Goal: Task Accomplishment & Management: Manage account settings

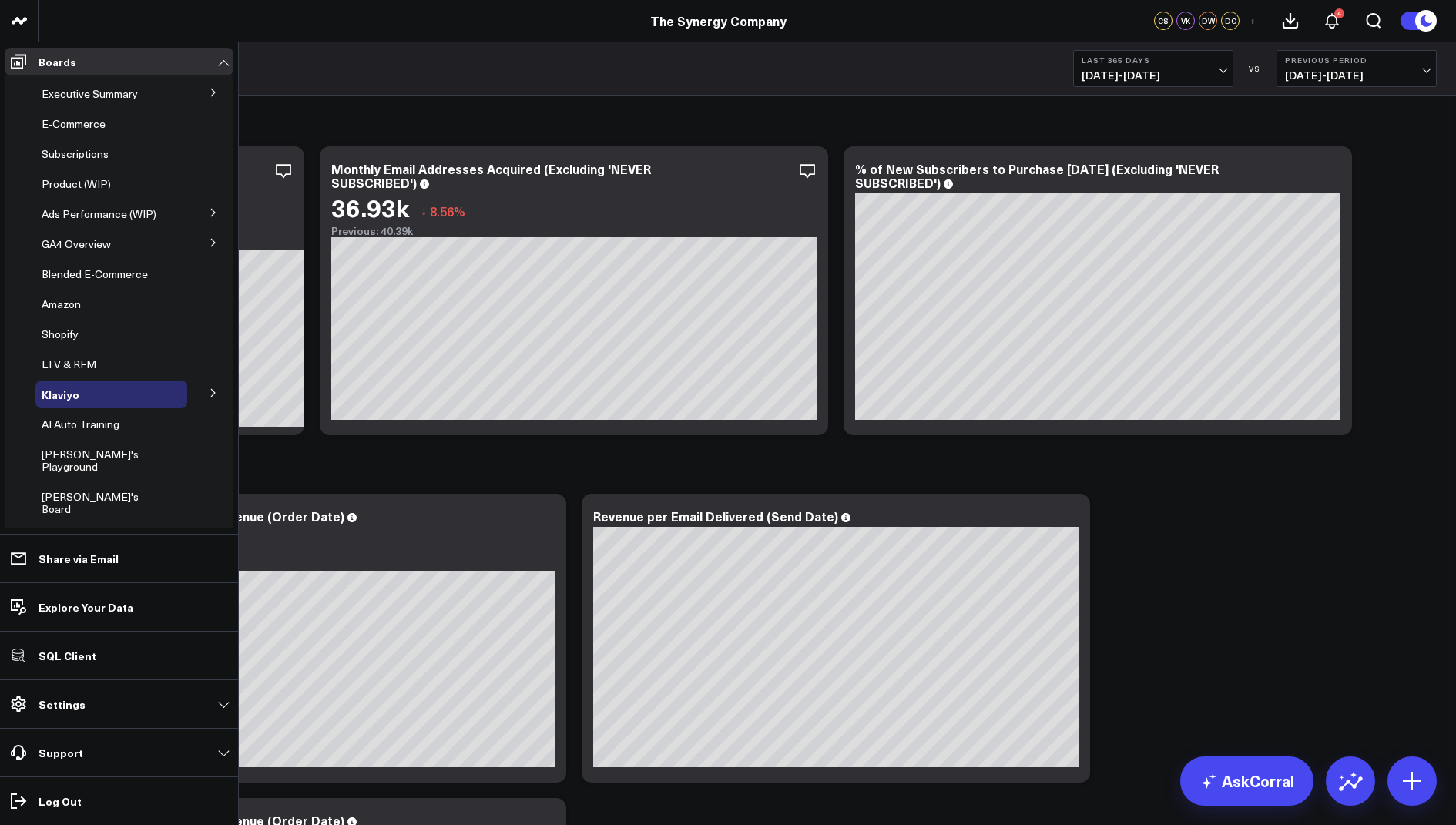
click at [211, 97] on icon at bounding box center [213, 92] width 4 height 7
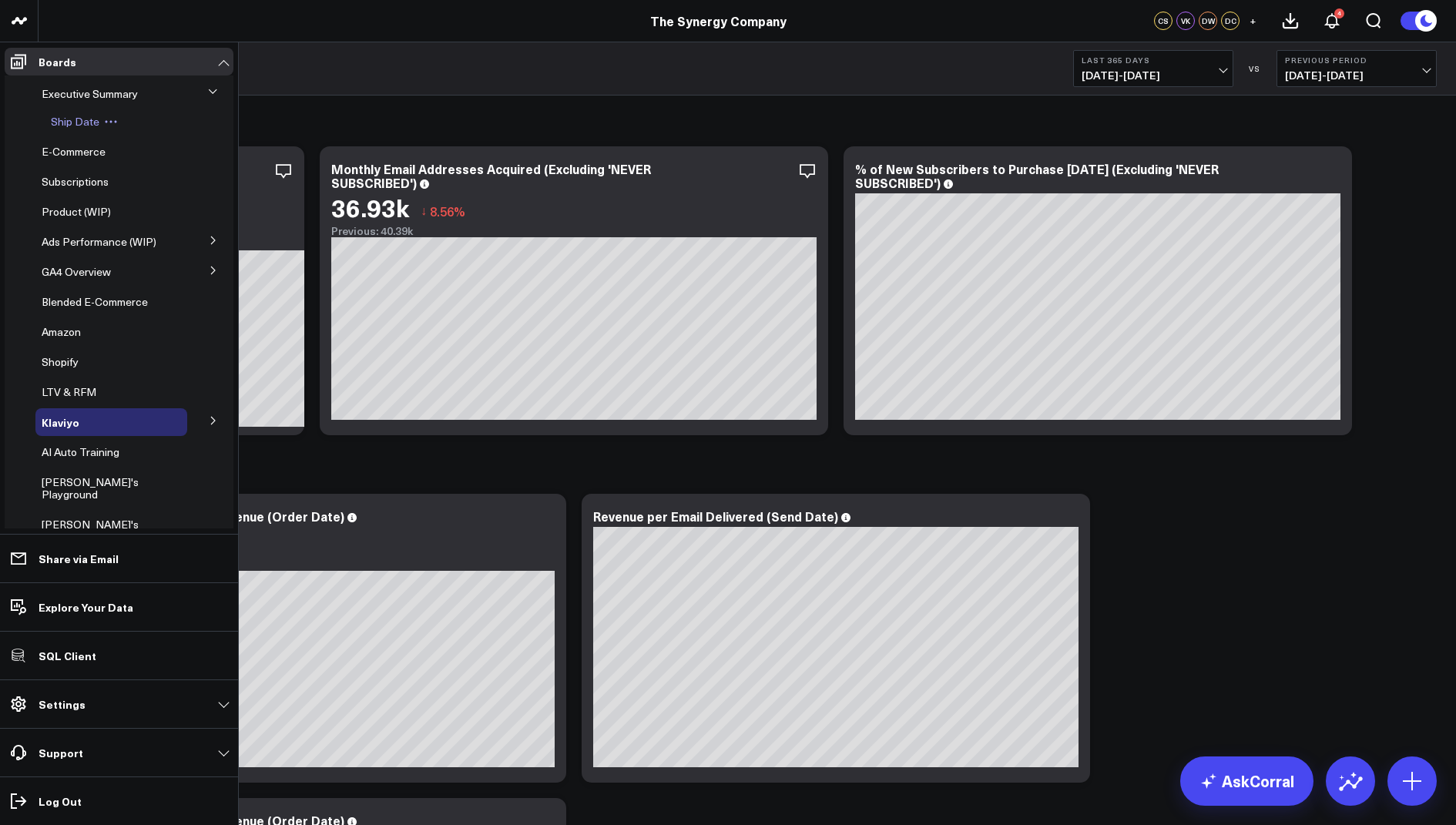
click at [83, 124] on span "Ship Date" at bounding box center [75, 122] width 49 height 15
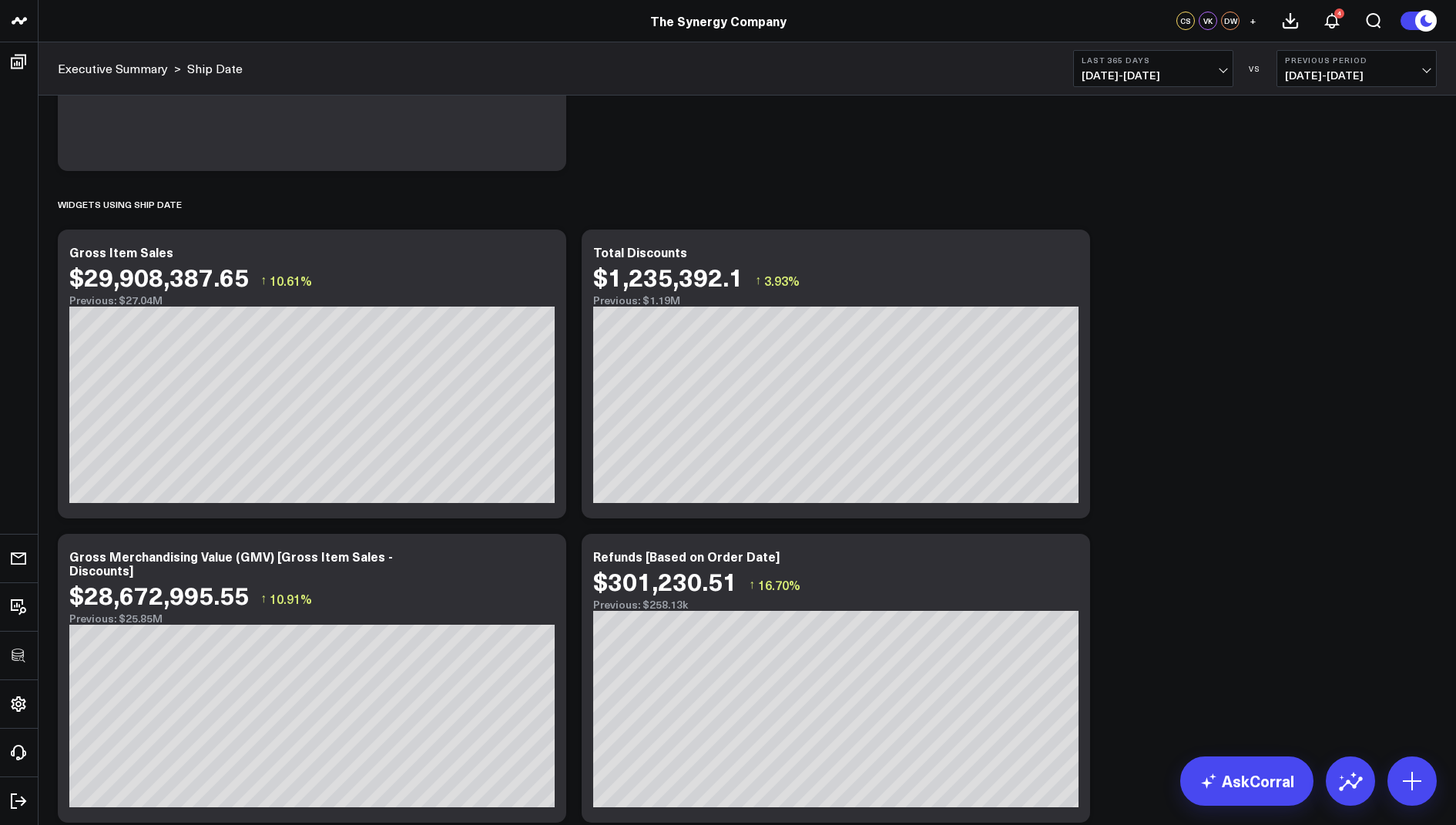
scroll to position [212, 0]
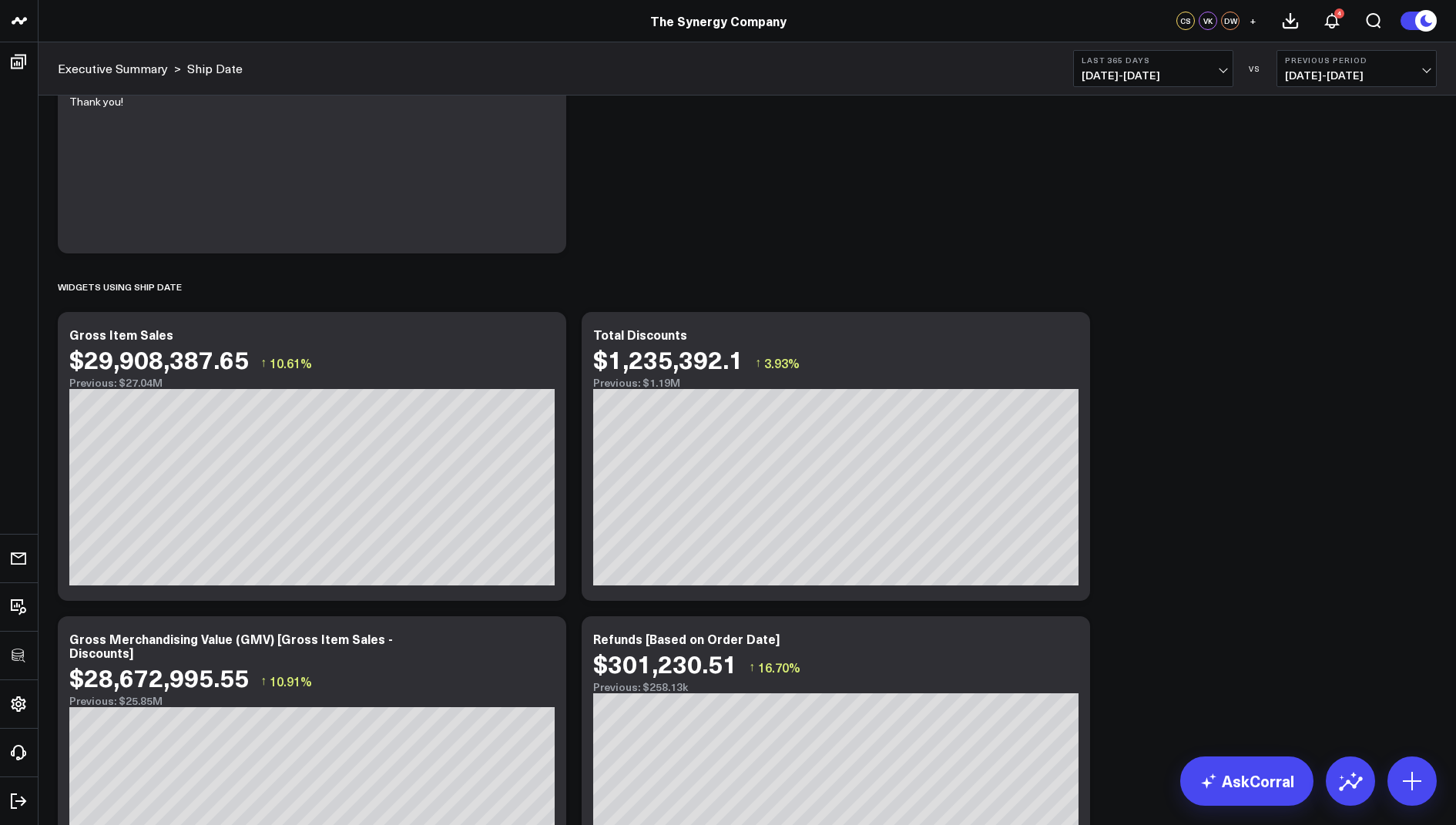
click at [1171, 72] on span "08/20/24 - 08/19/25" at bounding box center [1153, 75] width 144 height 12
click at [1104, 98] on link "Yesterday" at bounding box center [1152, 102] width 158 height 29
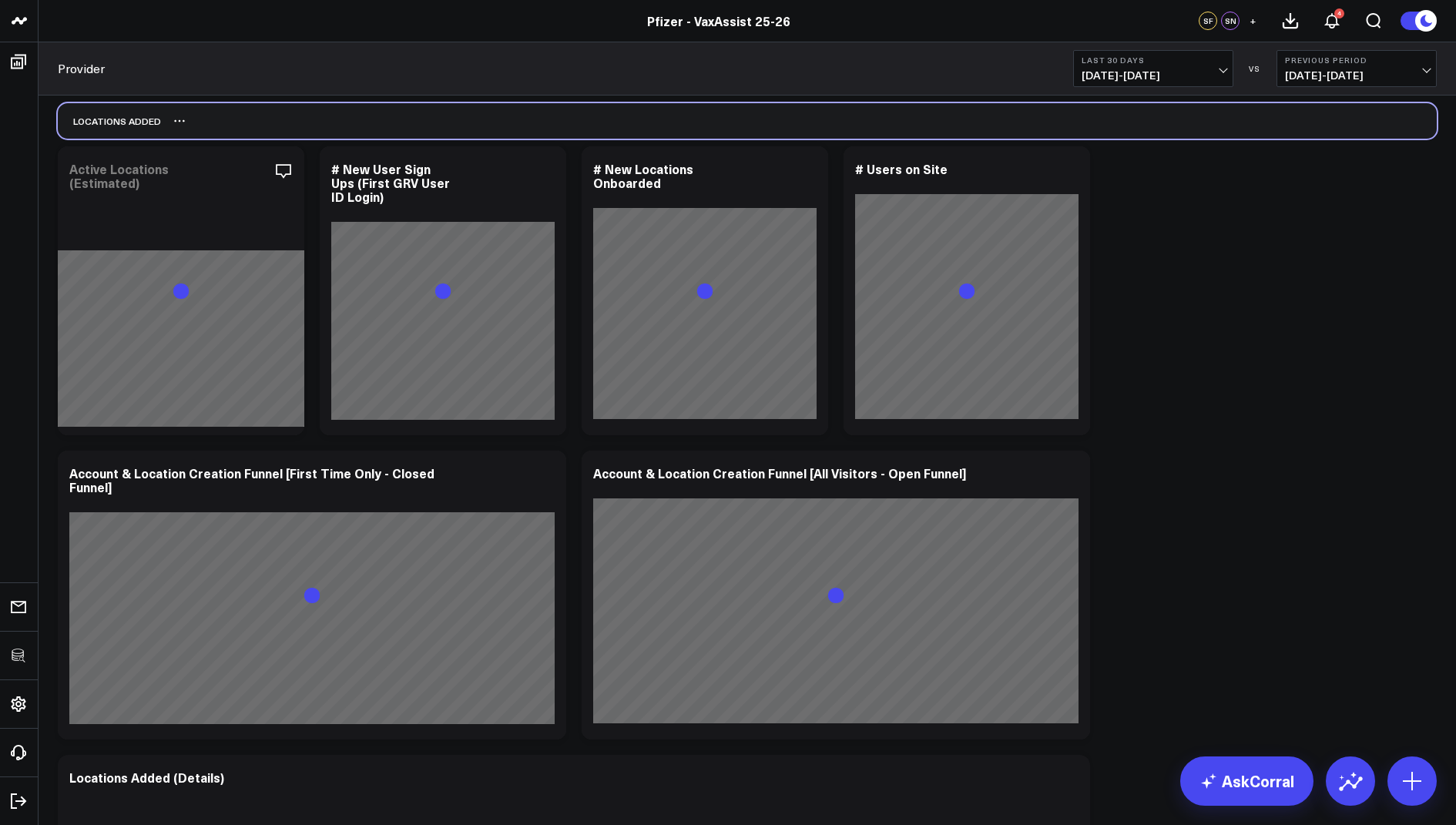
click at [309, 118] on div "Locations Added" at bounding box center [747, 121] width 1379 height 35
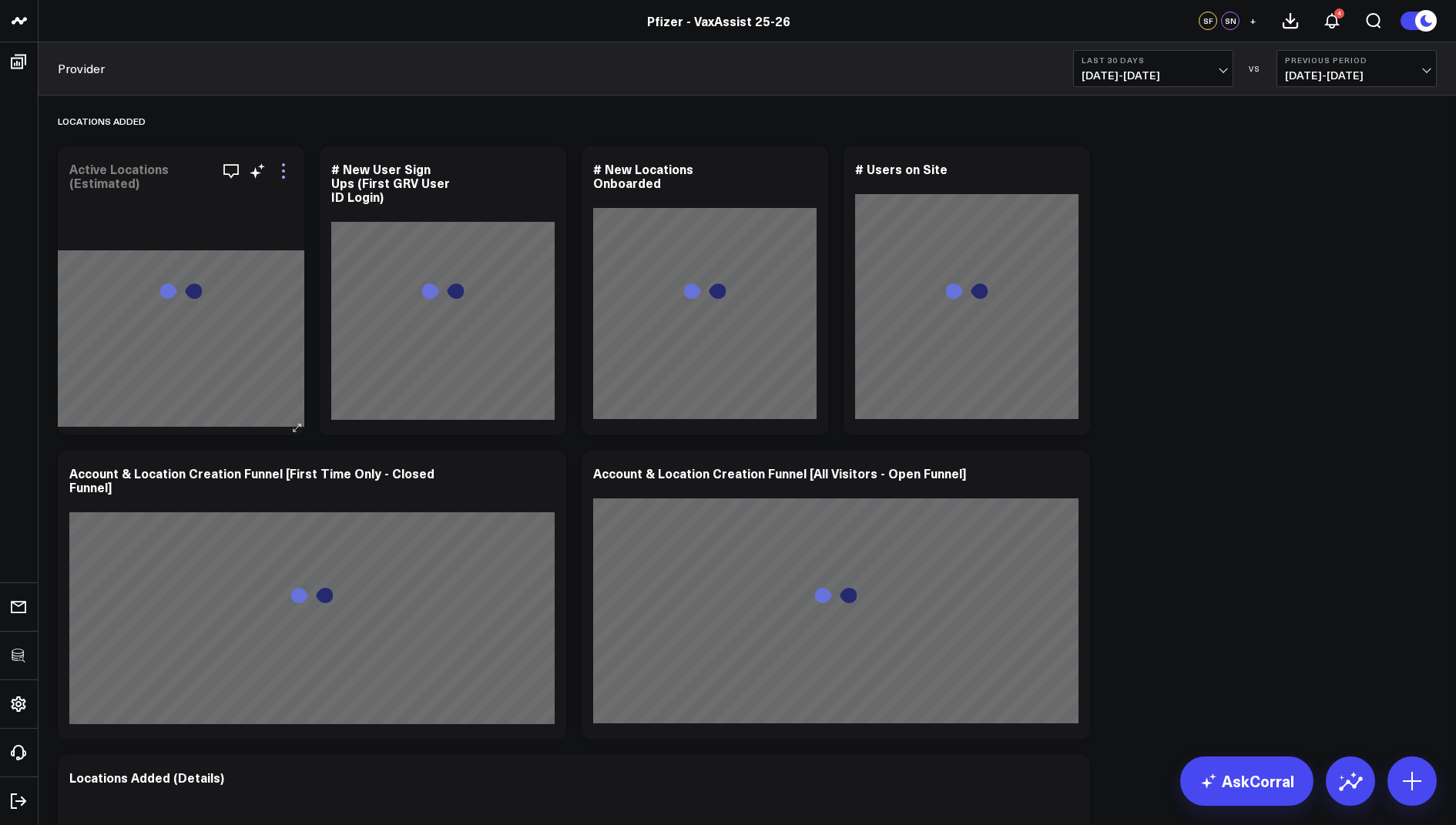
click at [282, 167] on icon at bounding box center [283, 171] width 18 height 18
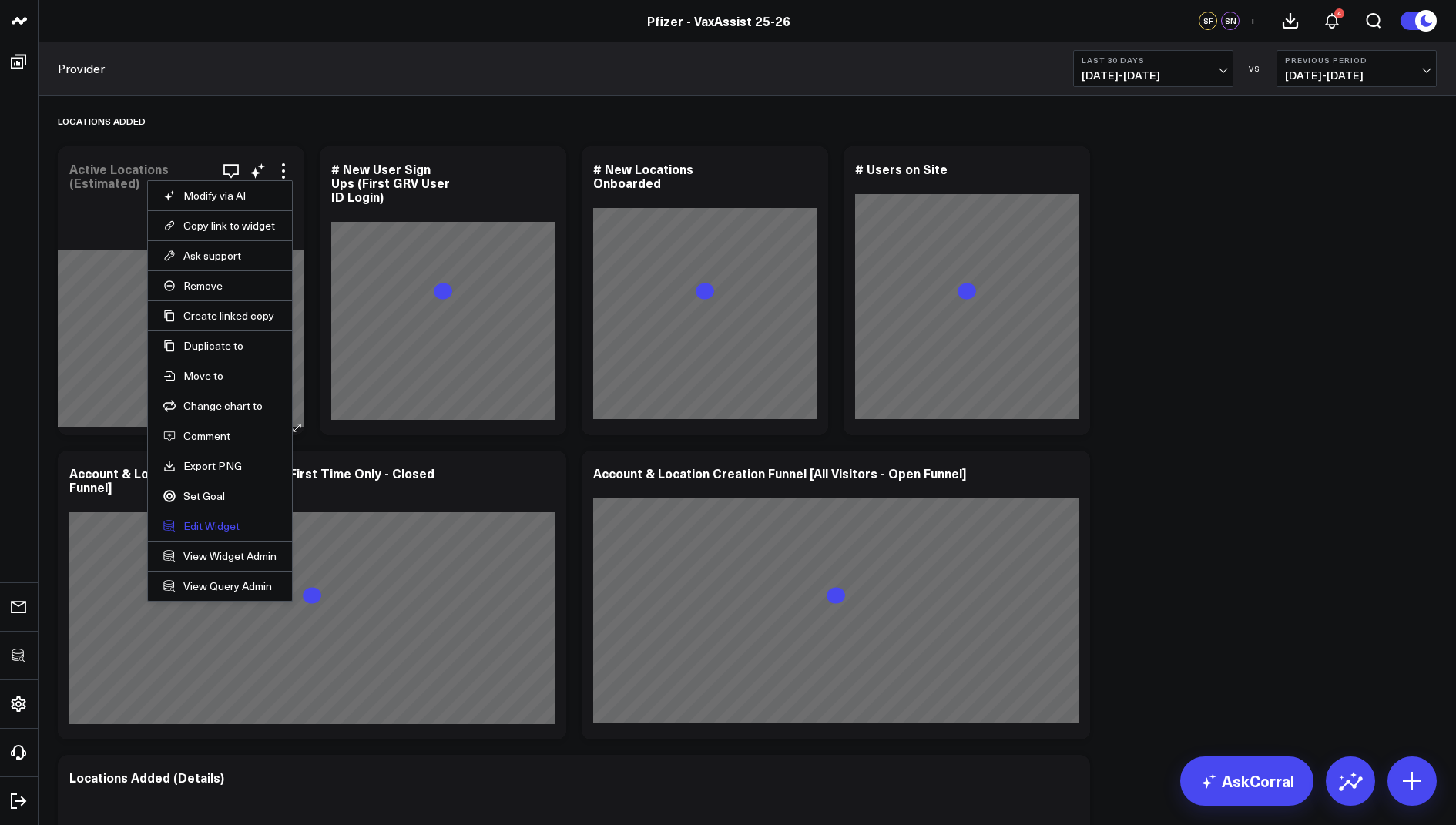
click at [204, 519] on button "Edit Widget" at bounding box center [219, 526] width 113 height 14
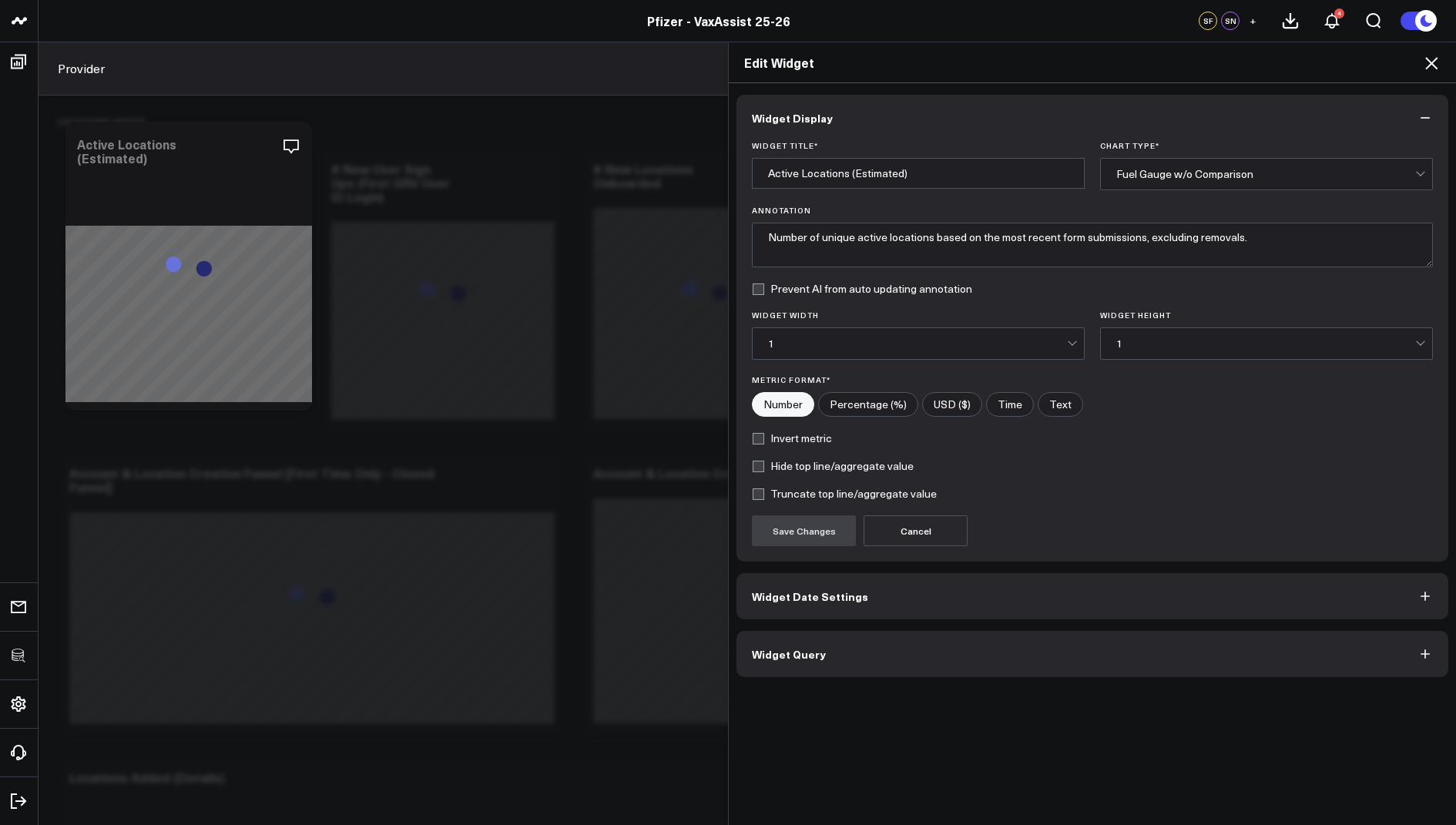
click at [795, 657] on span "Widget Query" at bounding box center [789, 654] width 74 height 12
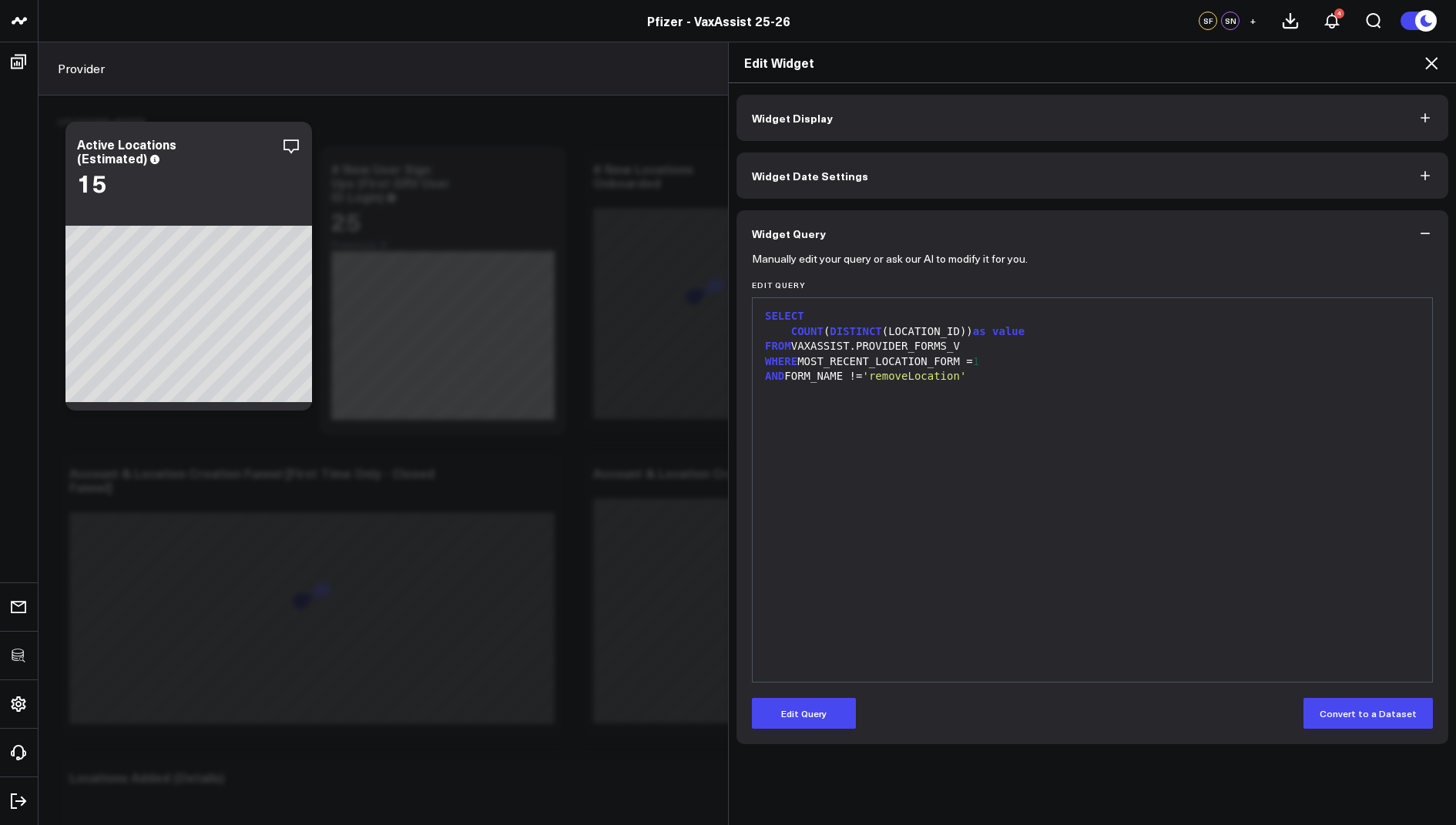
click at [1427, 62] on icon at bounding box center [1431, 64] width 18 height 18
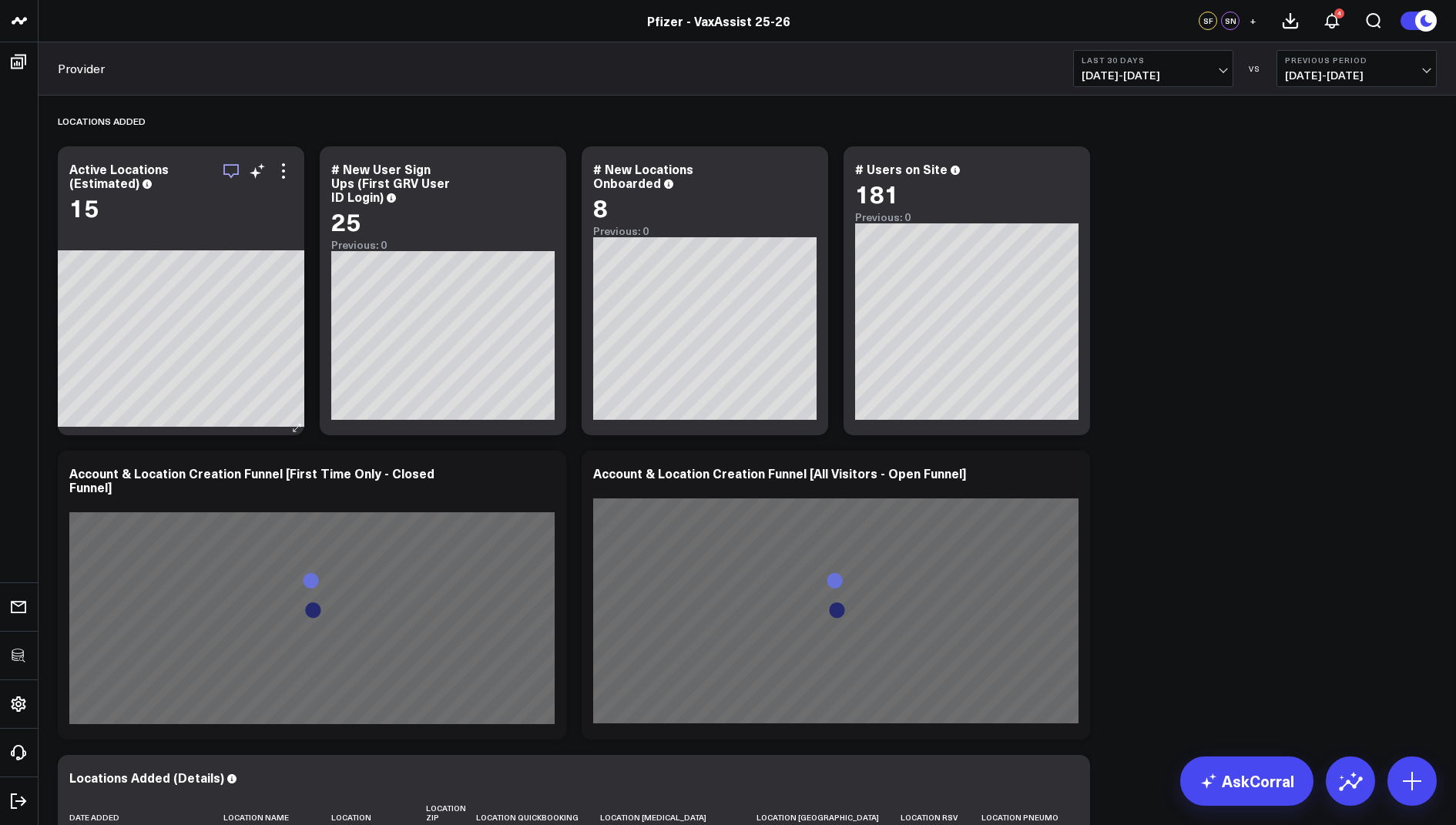
click at [228, 168] on icon "button" at bounding box center [231, 171] width 18 height 18
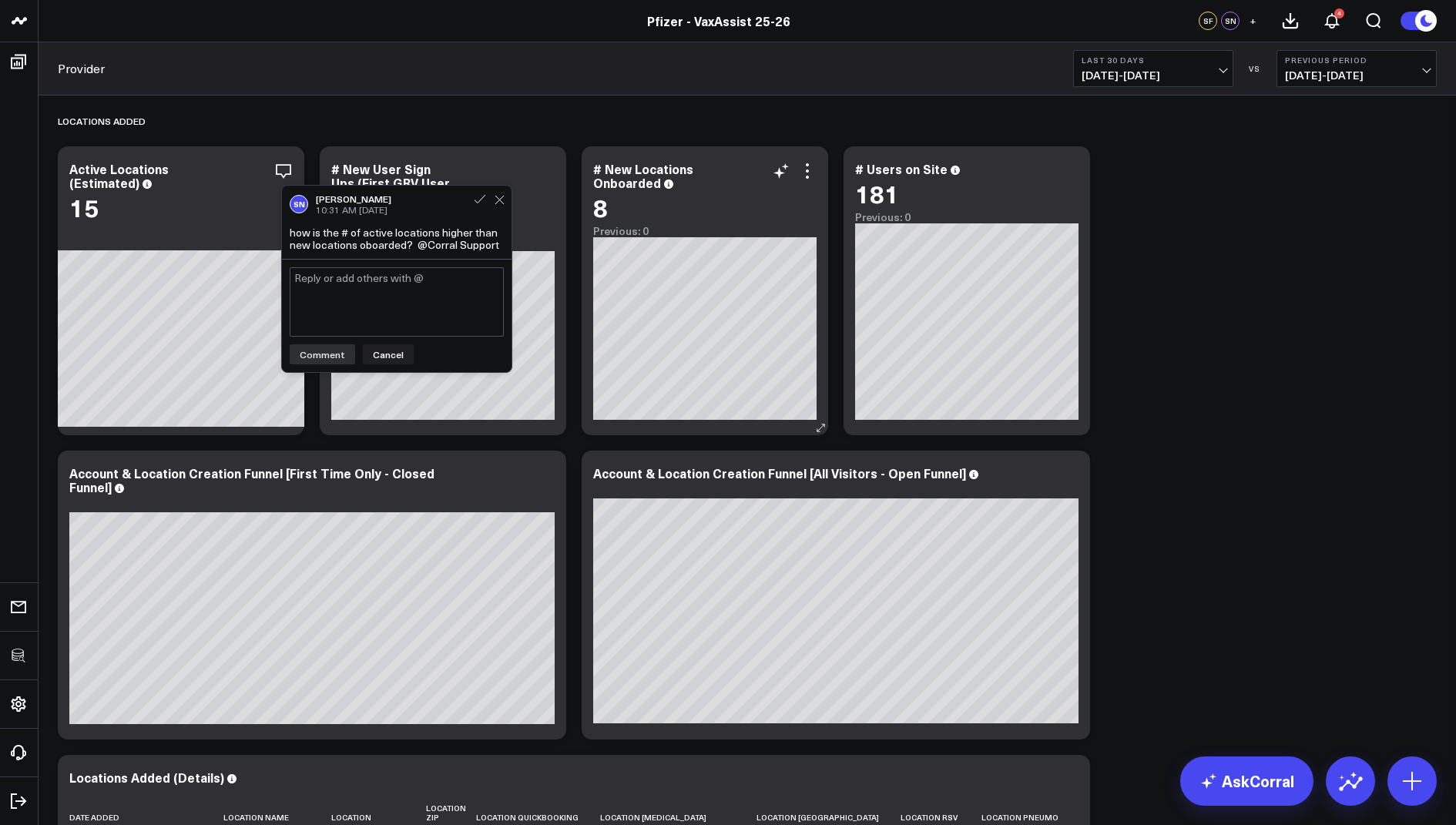
click at [808, 159] on div "# New Locations Onboarded 8 Previous: 0 [#fff fontSize:14px lineHeight:16px]202…" at bounding box center [705, 291] width 247 height 289
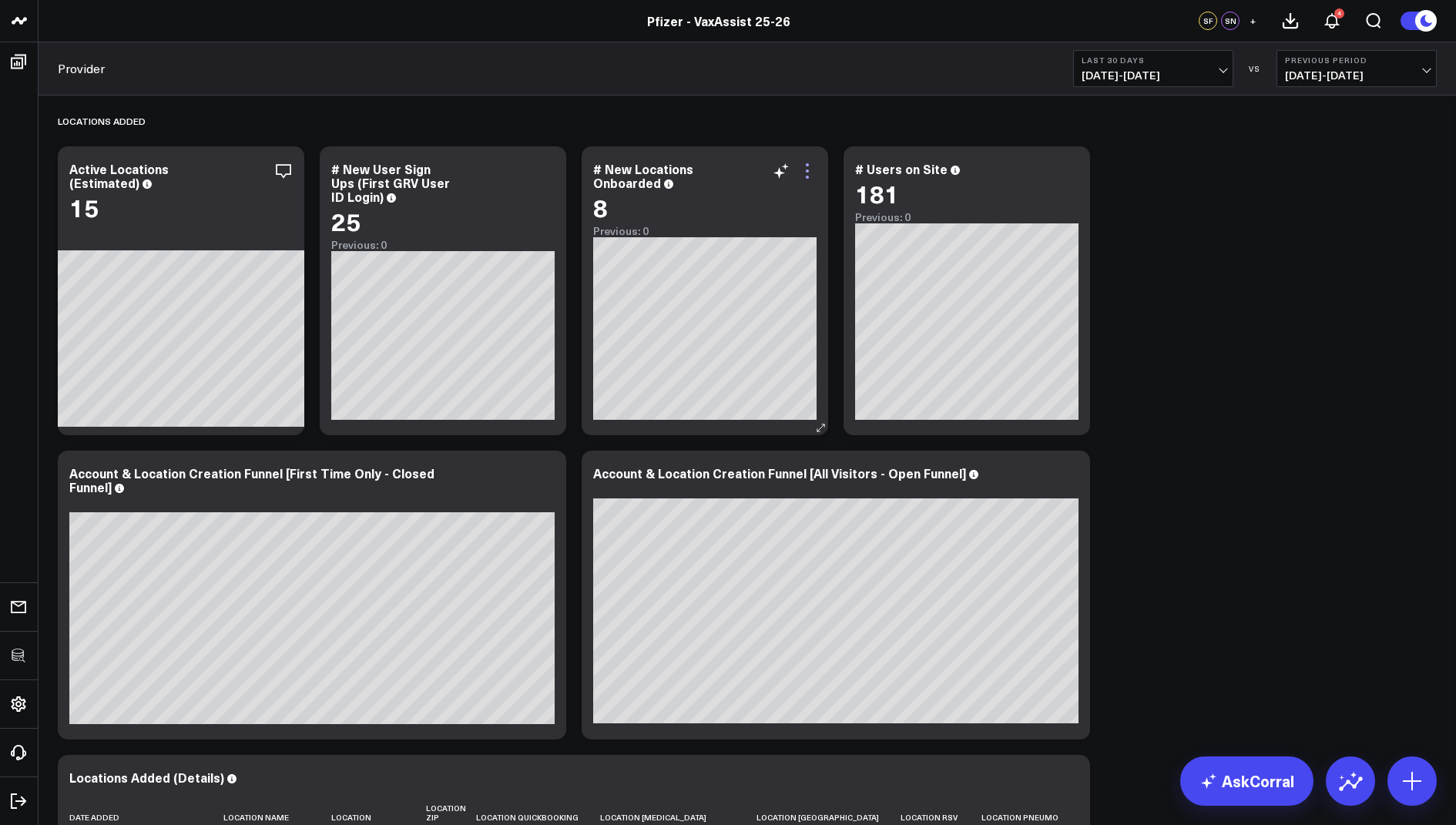
click at [808, 167] on icon at bounding box center [807, 171] width 18 height 18
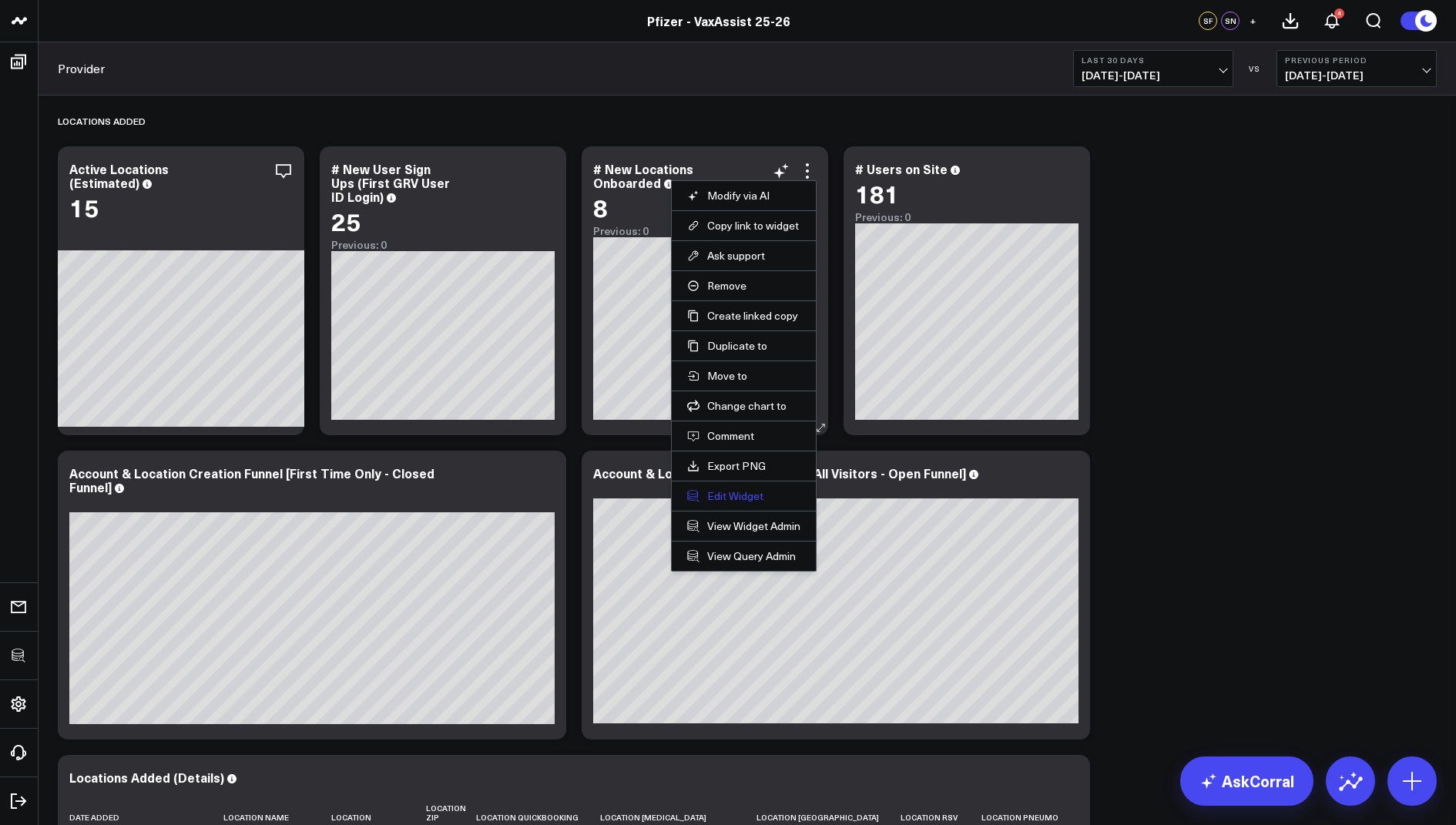
click at [721, 490] on button "Edit Widget" at bounding box center [743, 495] width 113 height 14
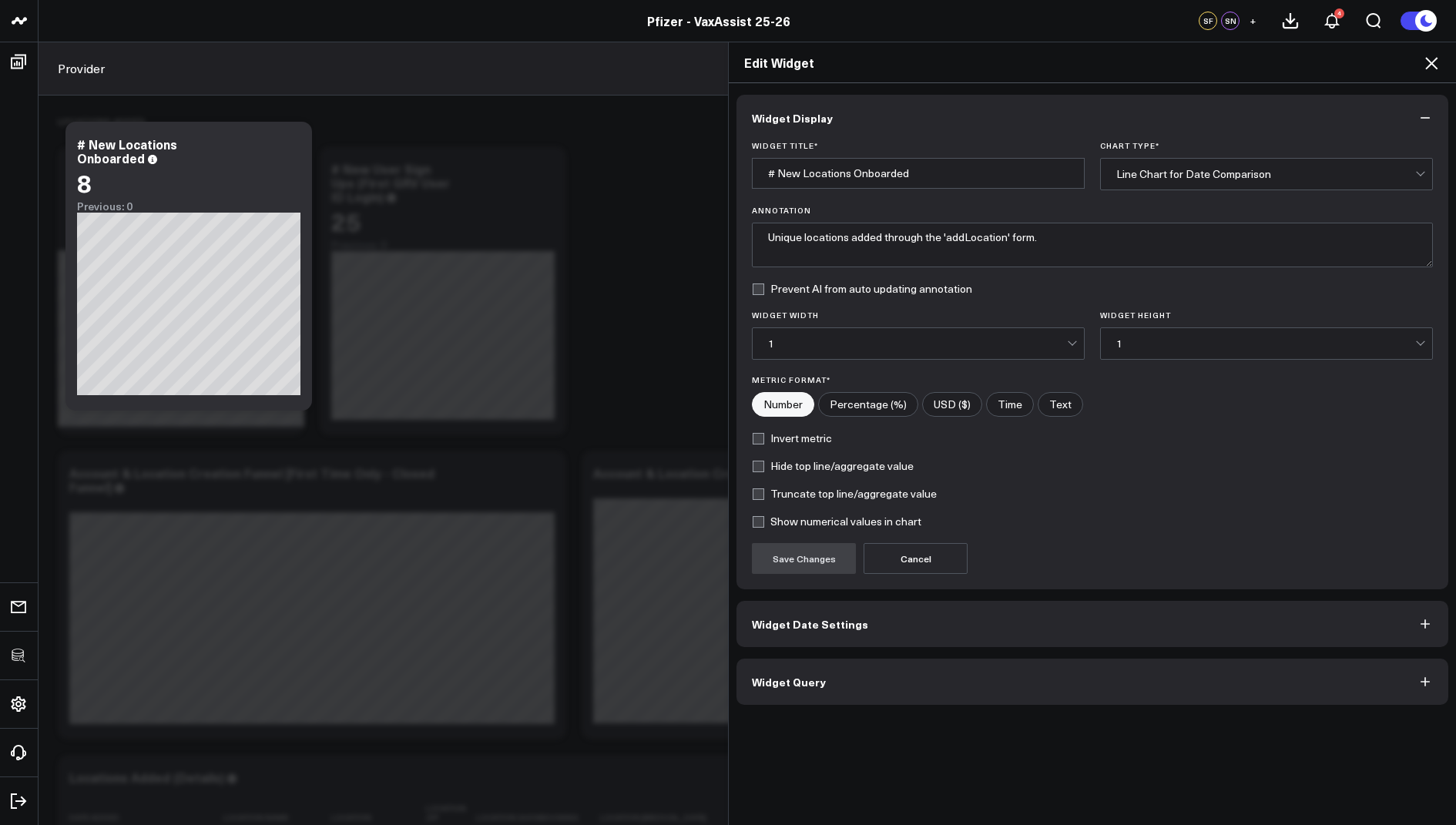
click at [801, 680] on span "Widget Query" at bounding box center [789, 681] width 74 height 12
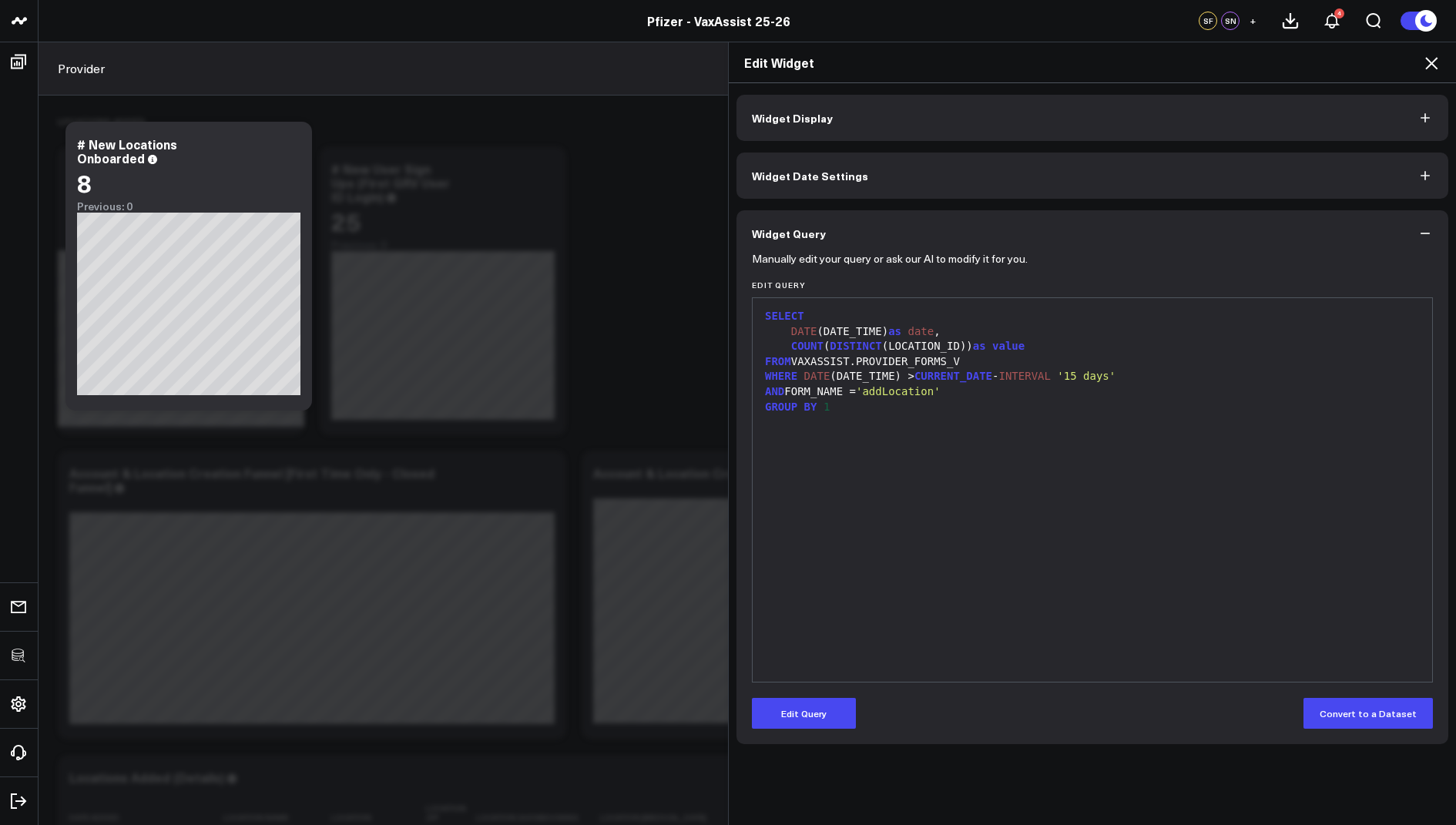
click at [1437, 63] on icon at bounding box center [1431, 64] width 18 height 18
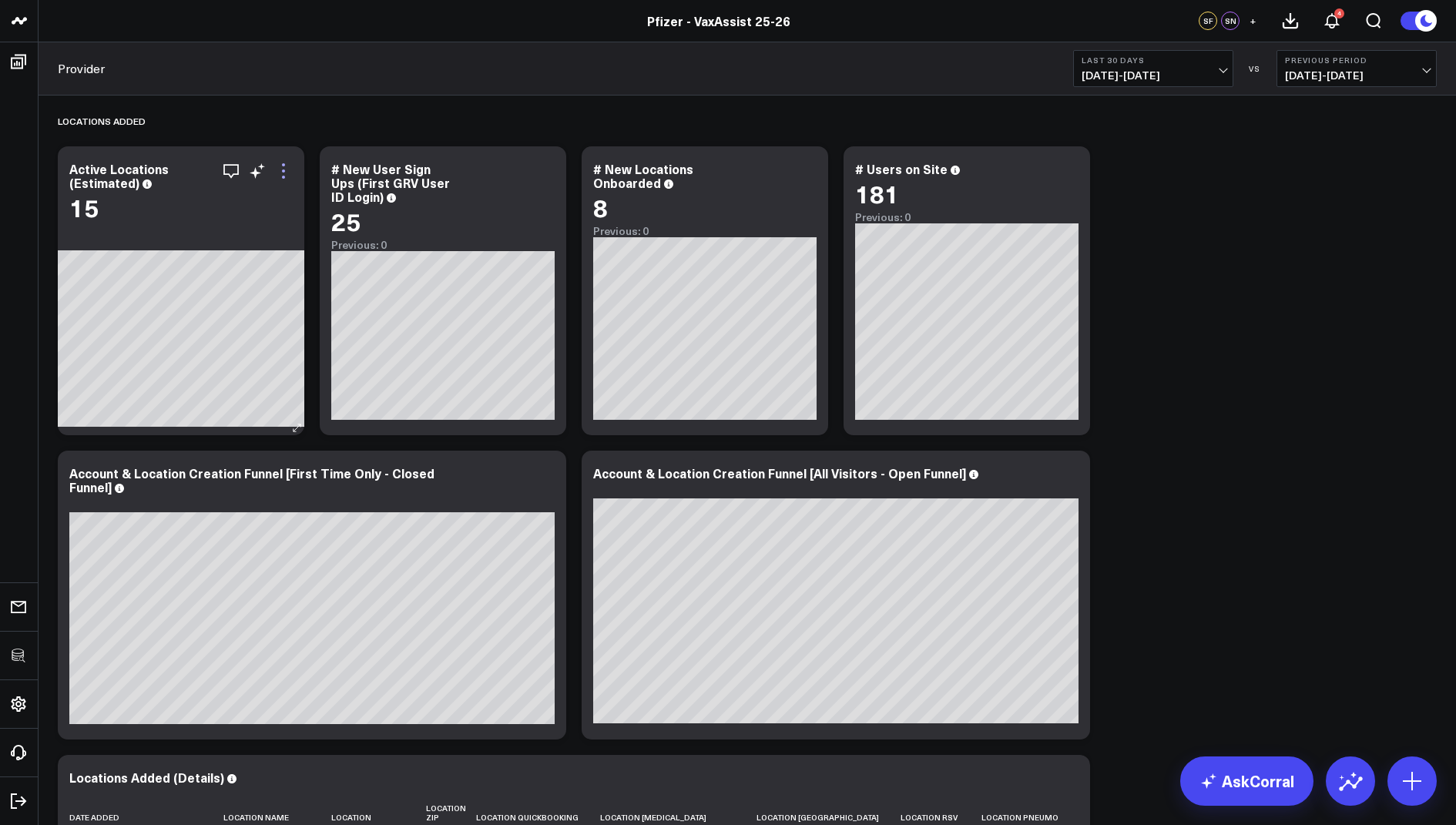
click at [285, 176] on icon at bounding box center [283, 171] width 18 height 18
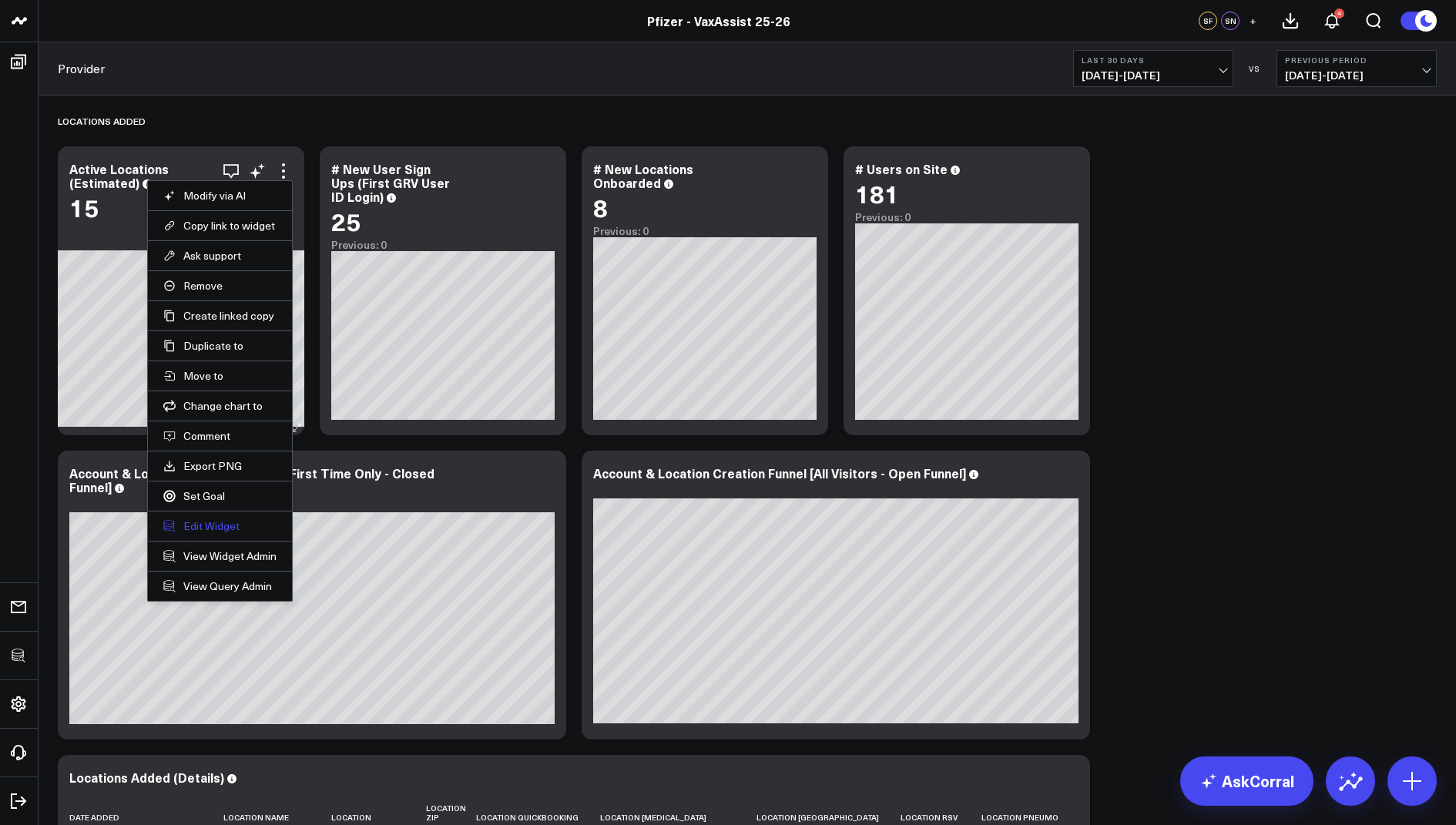
click at [190, 519] on button "Edit Widget" at bounding box center [219, 526] width 113 height 14
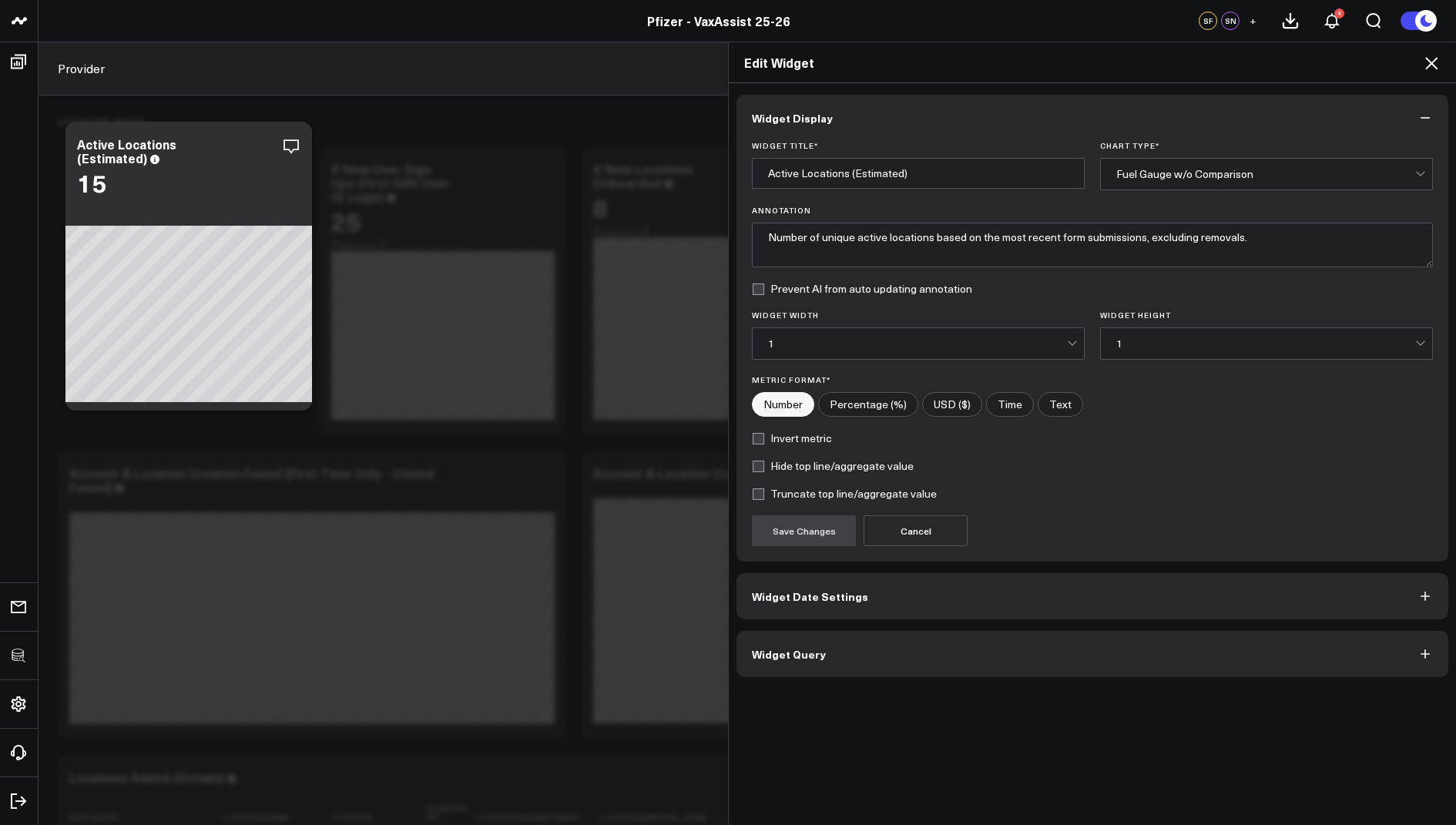
click at [1423, 58] on icon at bounding box center [1431, 64] width 18 height 18
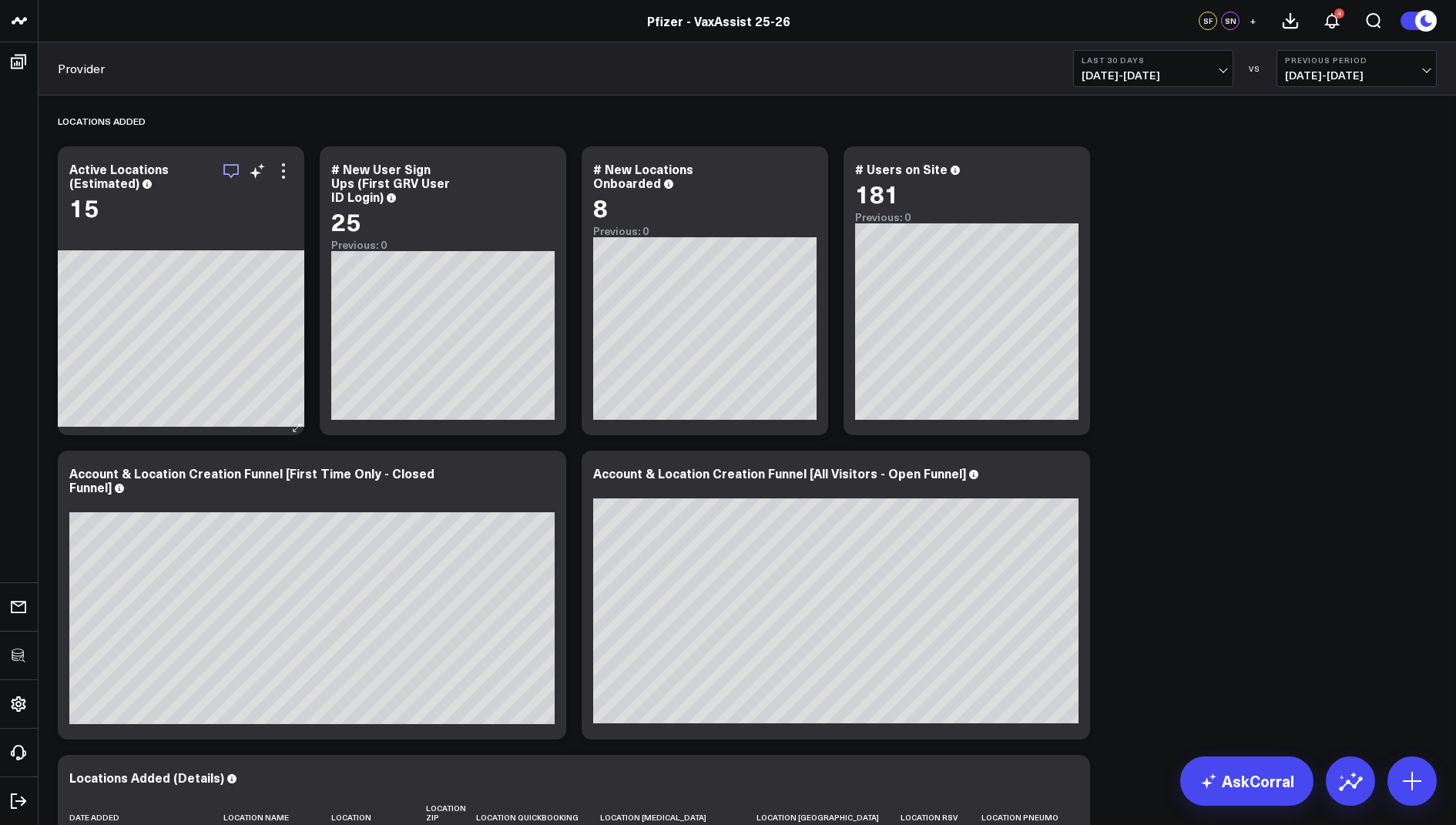
click at [234, 177] on icon "button" at bounding box center [231, 171] width 18 height 18
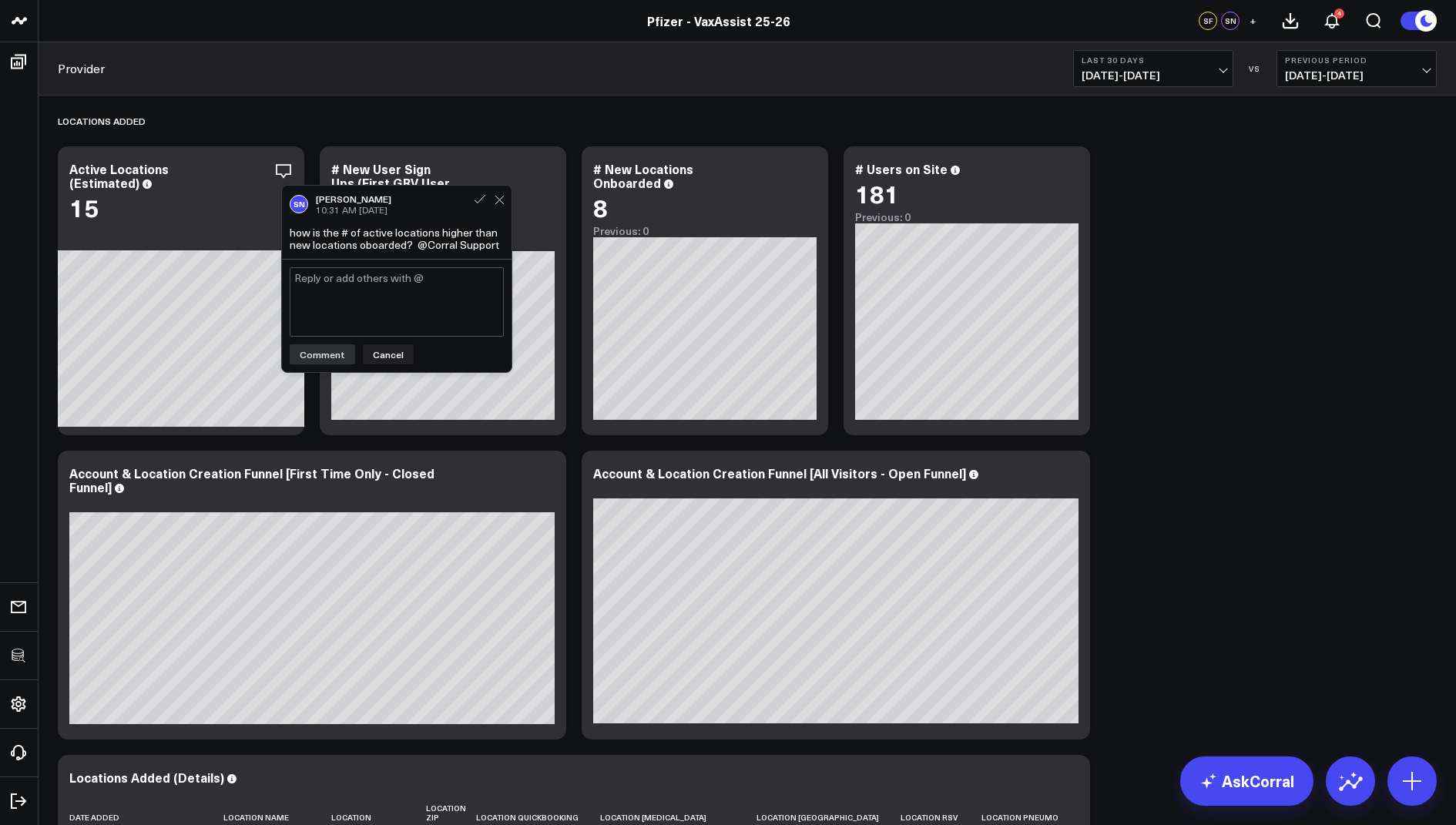
click at [1140, 66] on button "Last 30 Days 07/21/25 - 08/19/25" at bounding box center [1153, 68] width 160 height 37
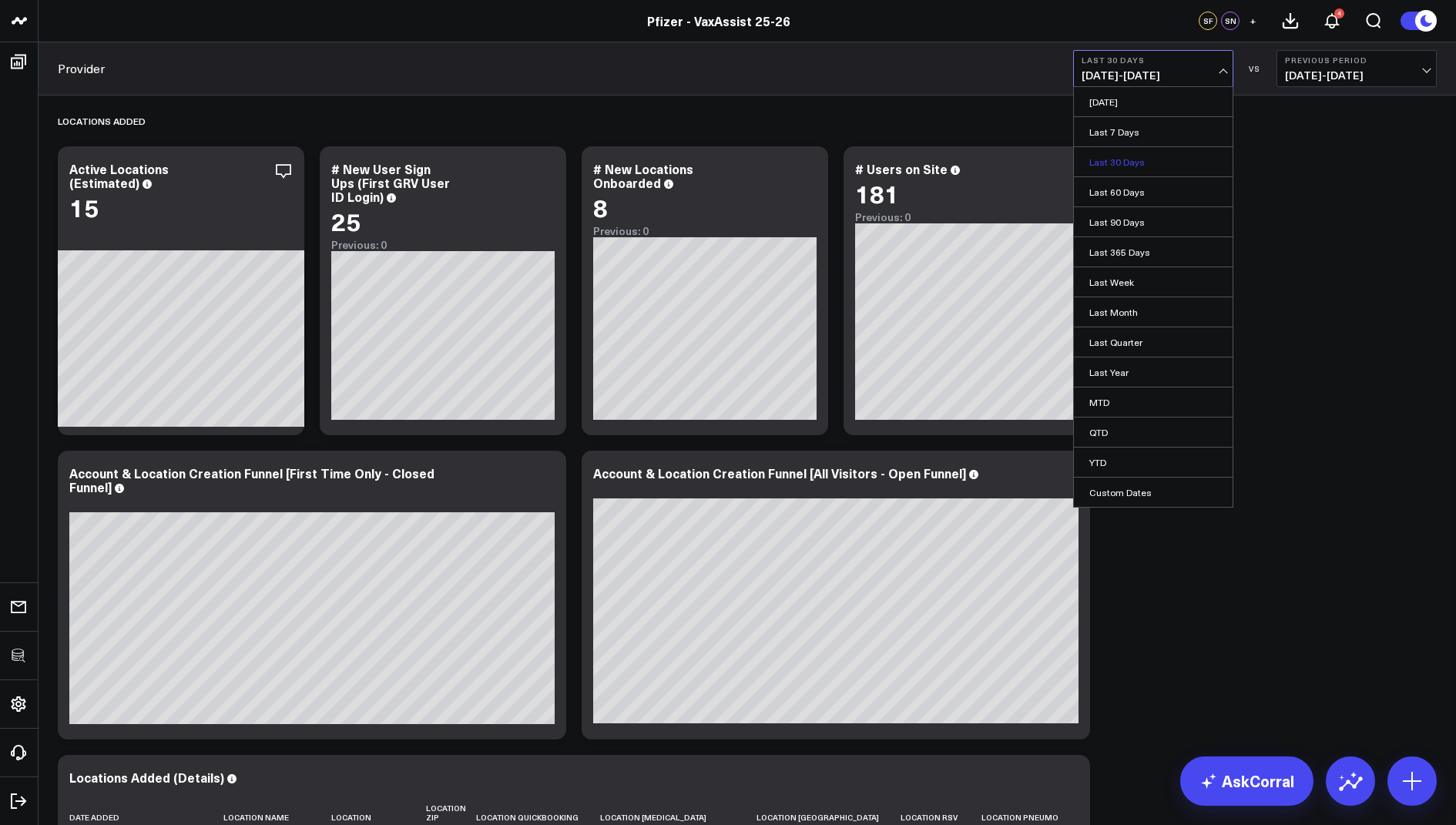
click at [1115, 162] on link "Last 30 Days" at bounding box center [1152, 162] width 158 height 29
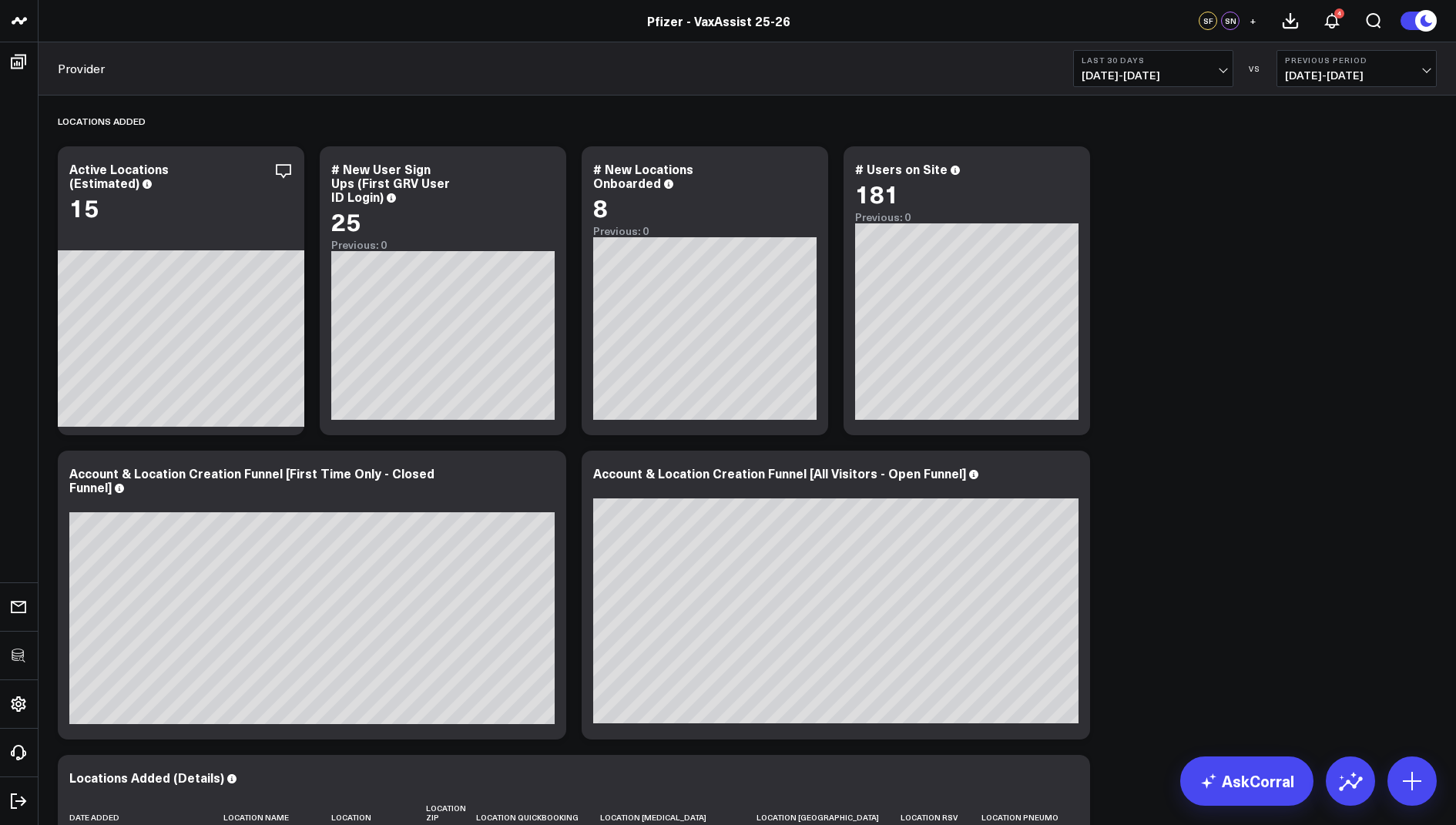
click at [1115, 87] on div "Provider Last 30 Days 07/21/25 - 08/19/25 VS Previous Period 06/21/25 - 07/20/25" at bounding box center [747, 69] width 1417 height 53
click at [1122, 72] on span "07/21/25 - 08/19/25" at bounding box center [1153, 75] width 144 height 12
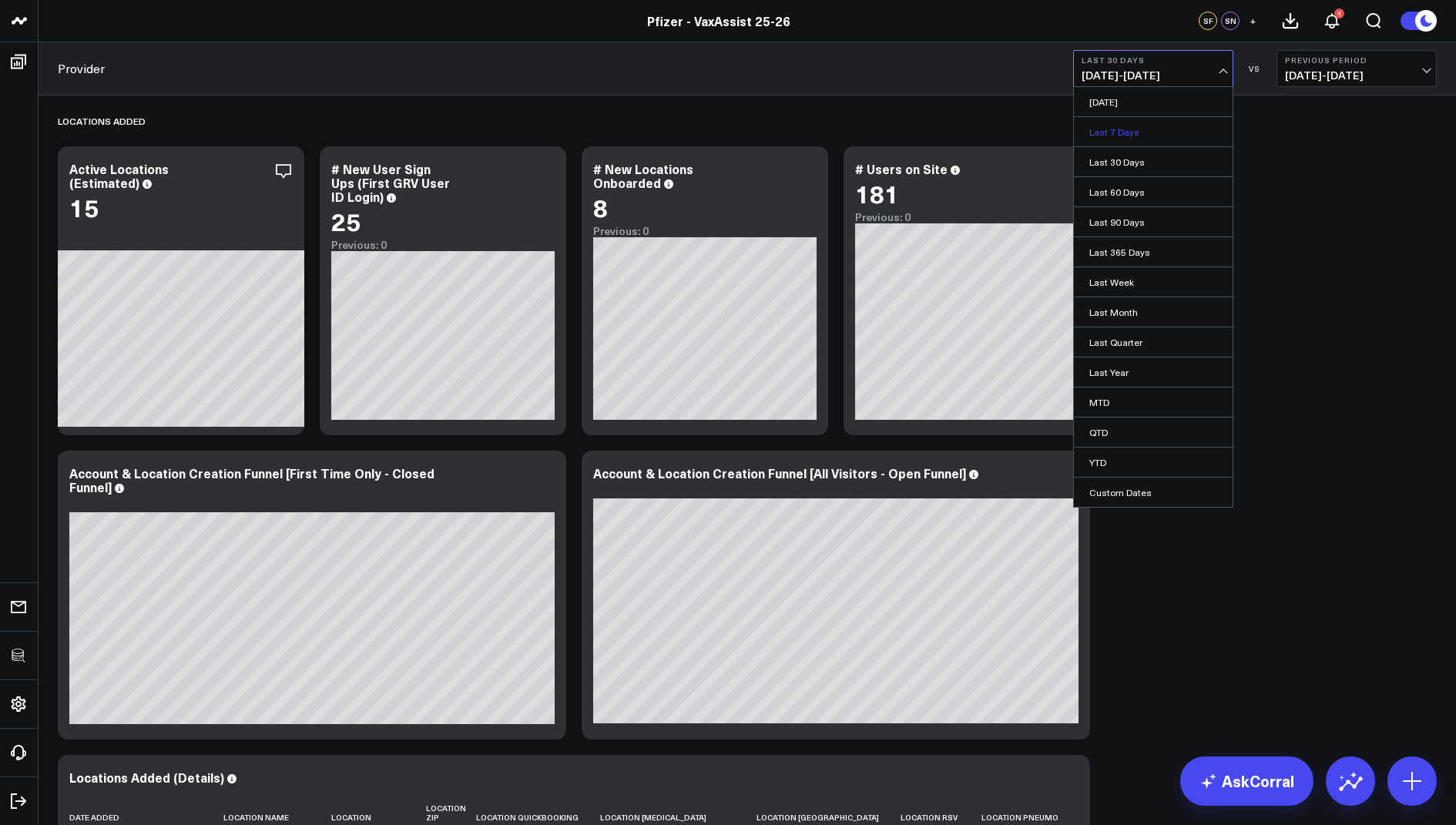
click at [1117, 134] on link "Last 7 Days" at bounding box center [1152, 132] width 158 height 29
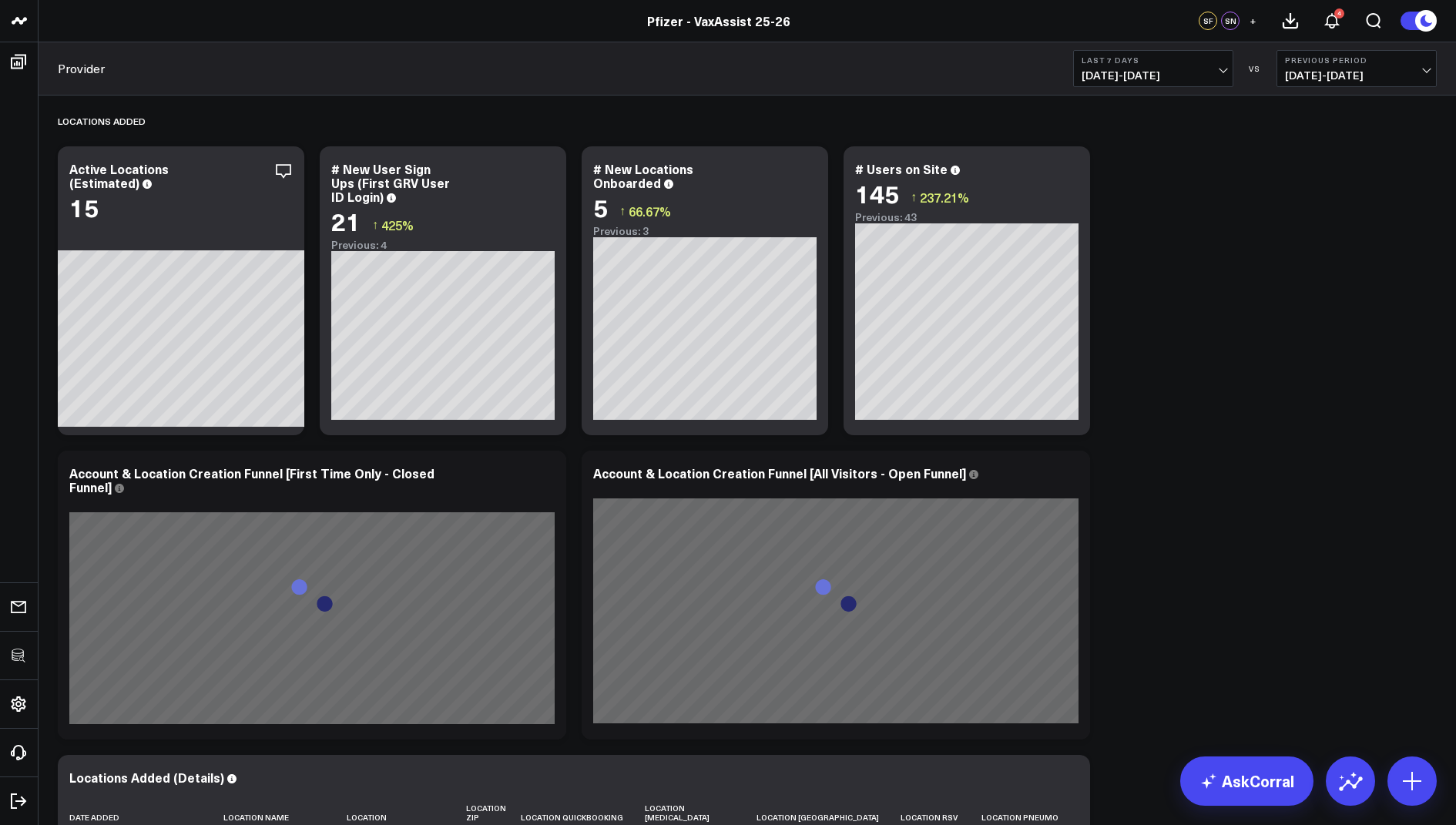
click at [1163, 65] on button "Last 7 Days 08/13/25 - 08/19/25" at bounding box center [1153, 68] width 160 height 37
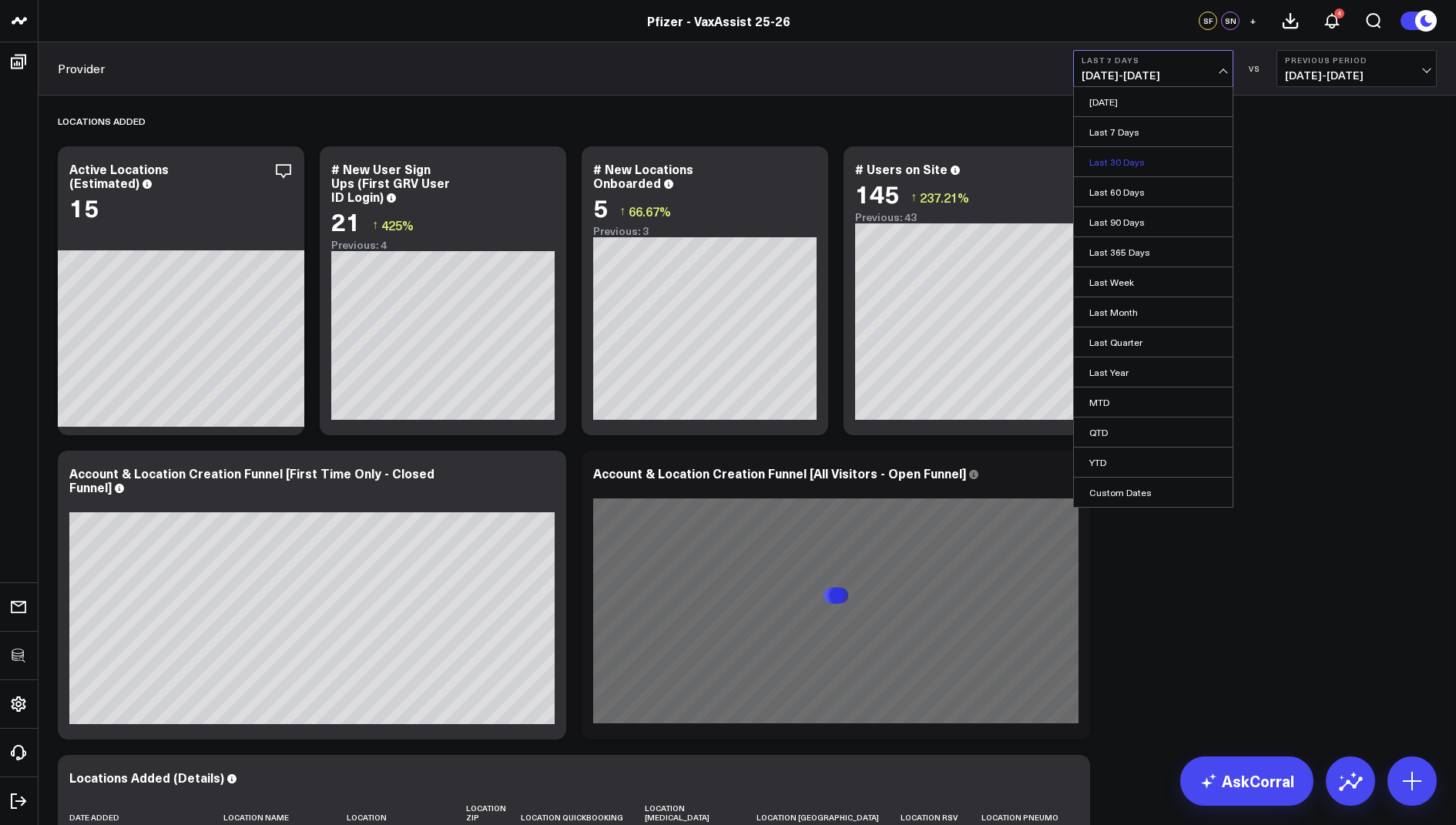
click at [1119, 151] on link "Last 30 Days" at bounding box center [1152, 162] width 158 height 29
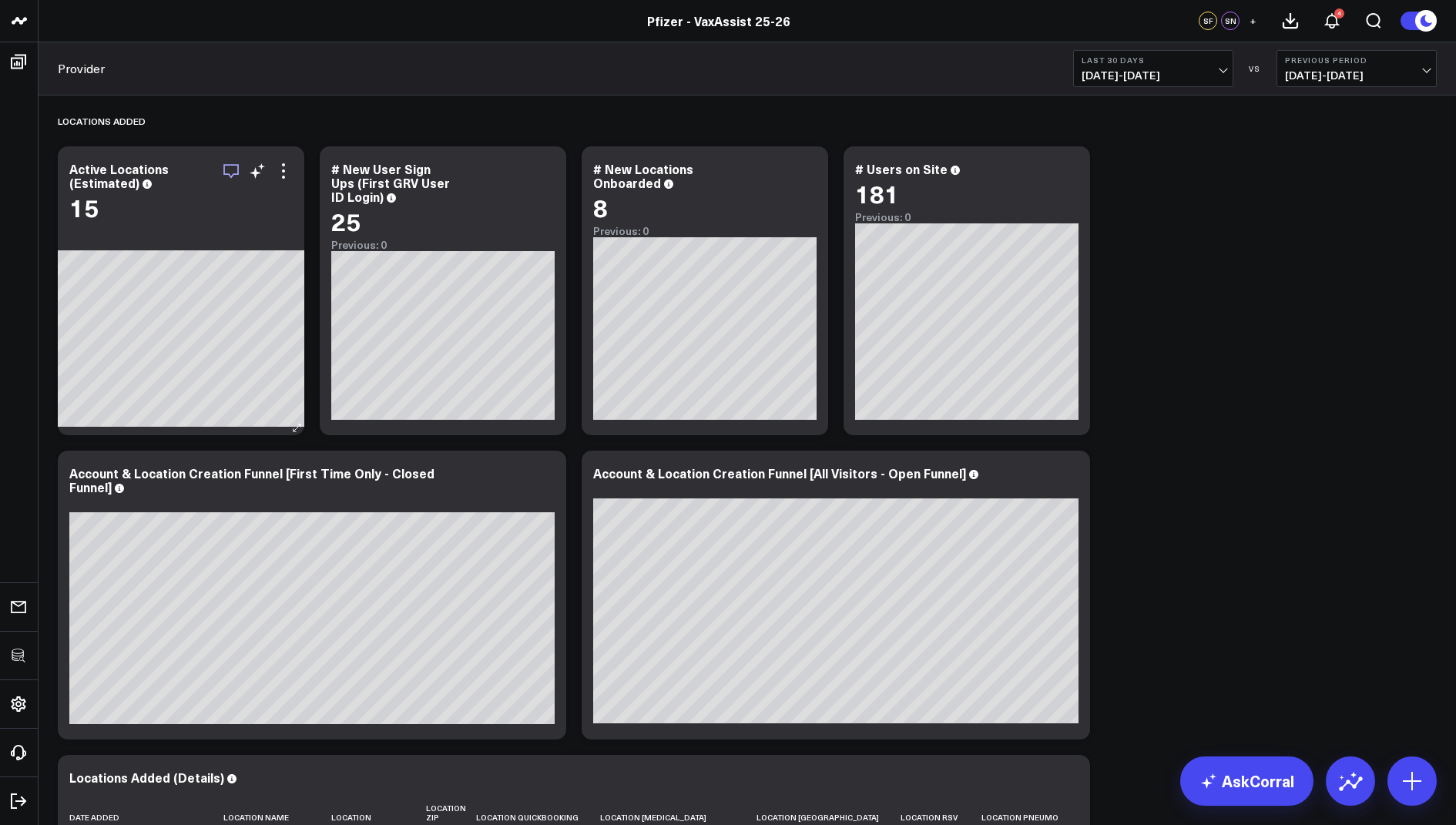
click at [233, 168] on icon "button" at bounding box center [231, 171] width 18 height 18
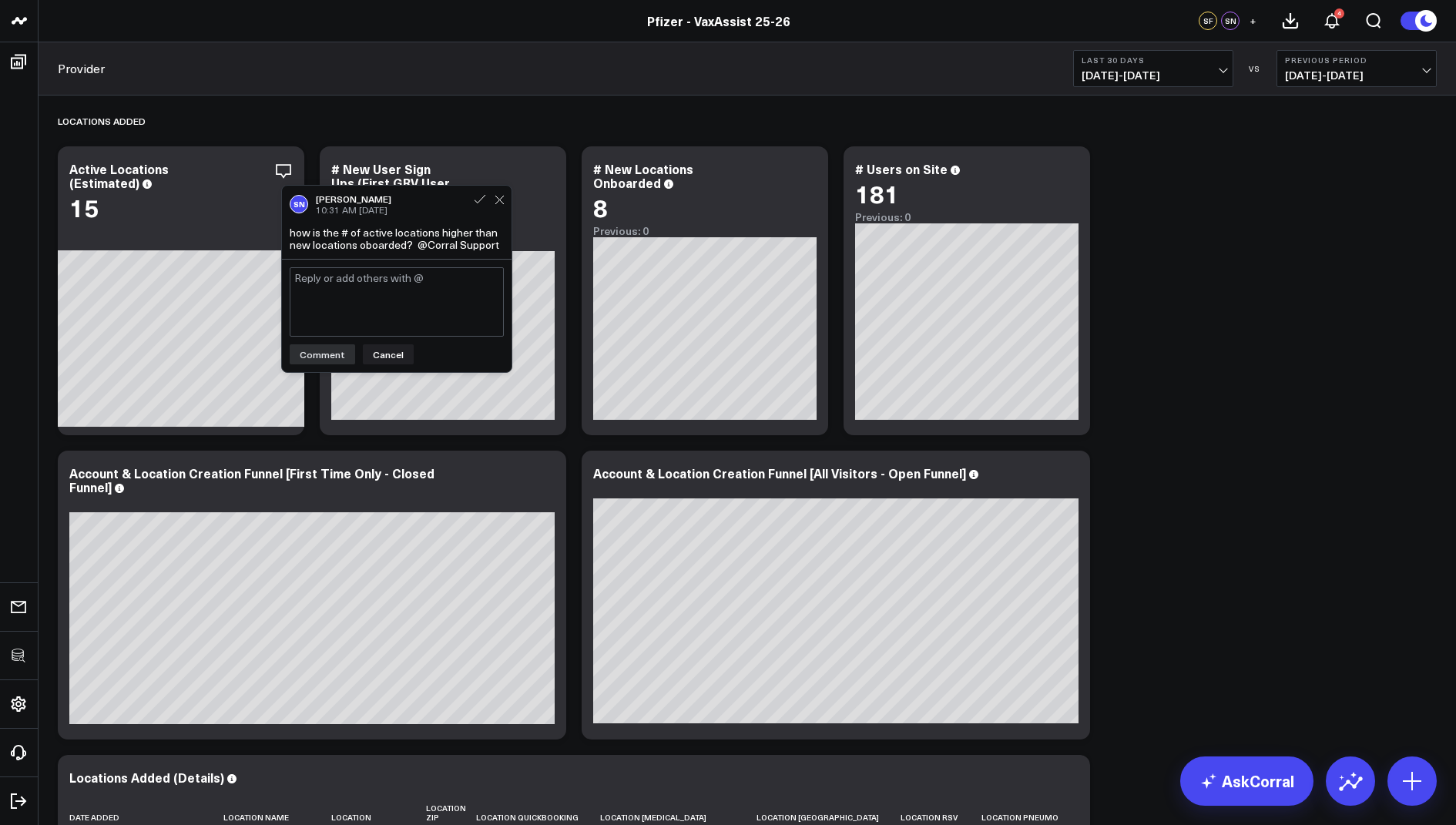
click at [380, 277] on textarea at bounding box center [397, 301] width 214 height 69
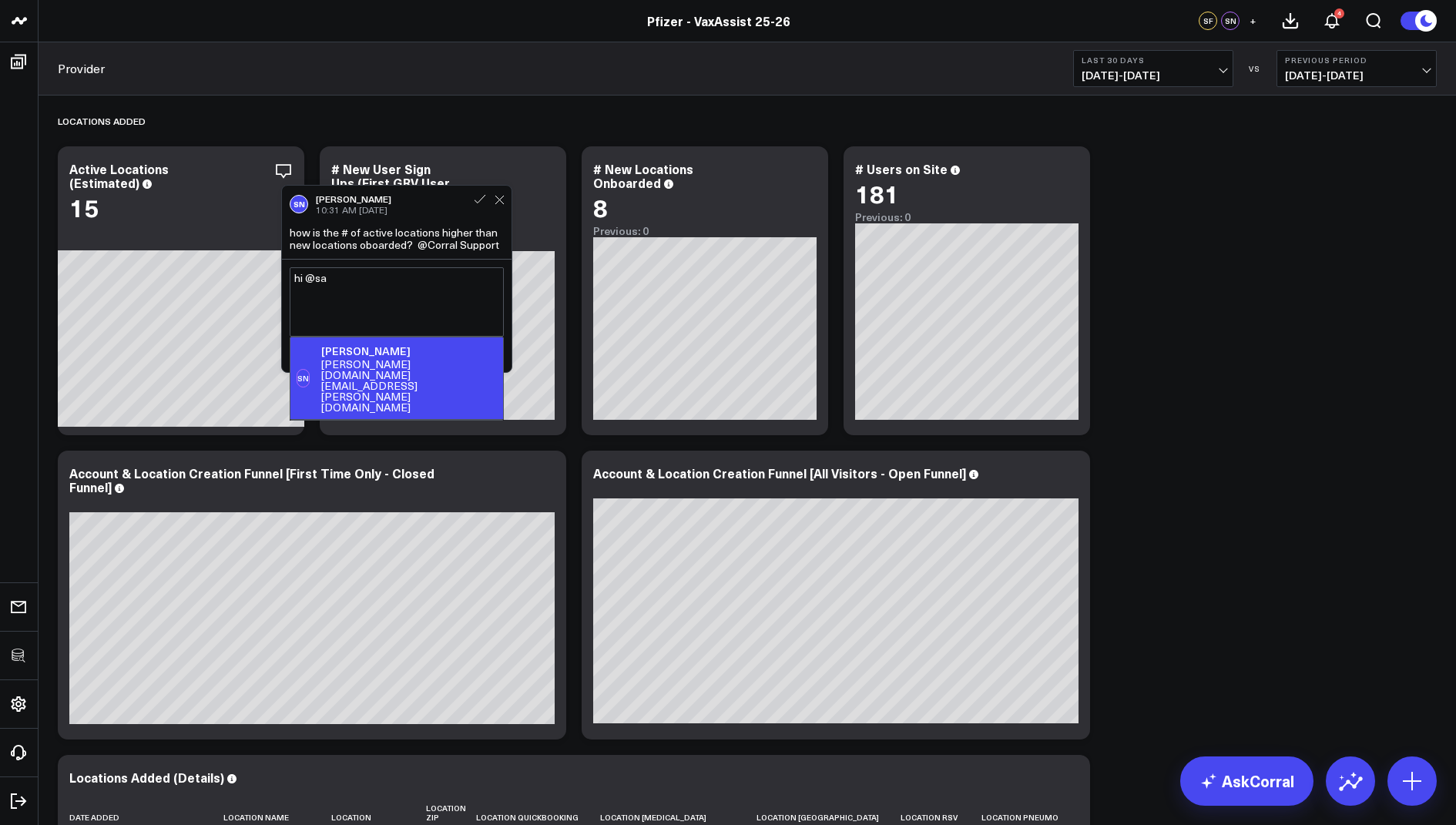
click at [398, 367] on div "samantha.y.ng@pfizer.com" at bounding box center [409, 386] width 176 height 54
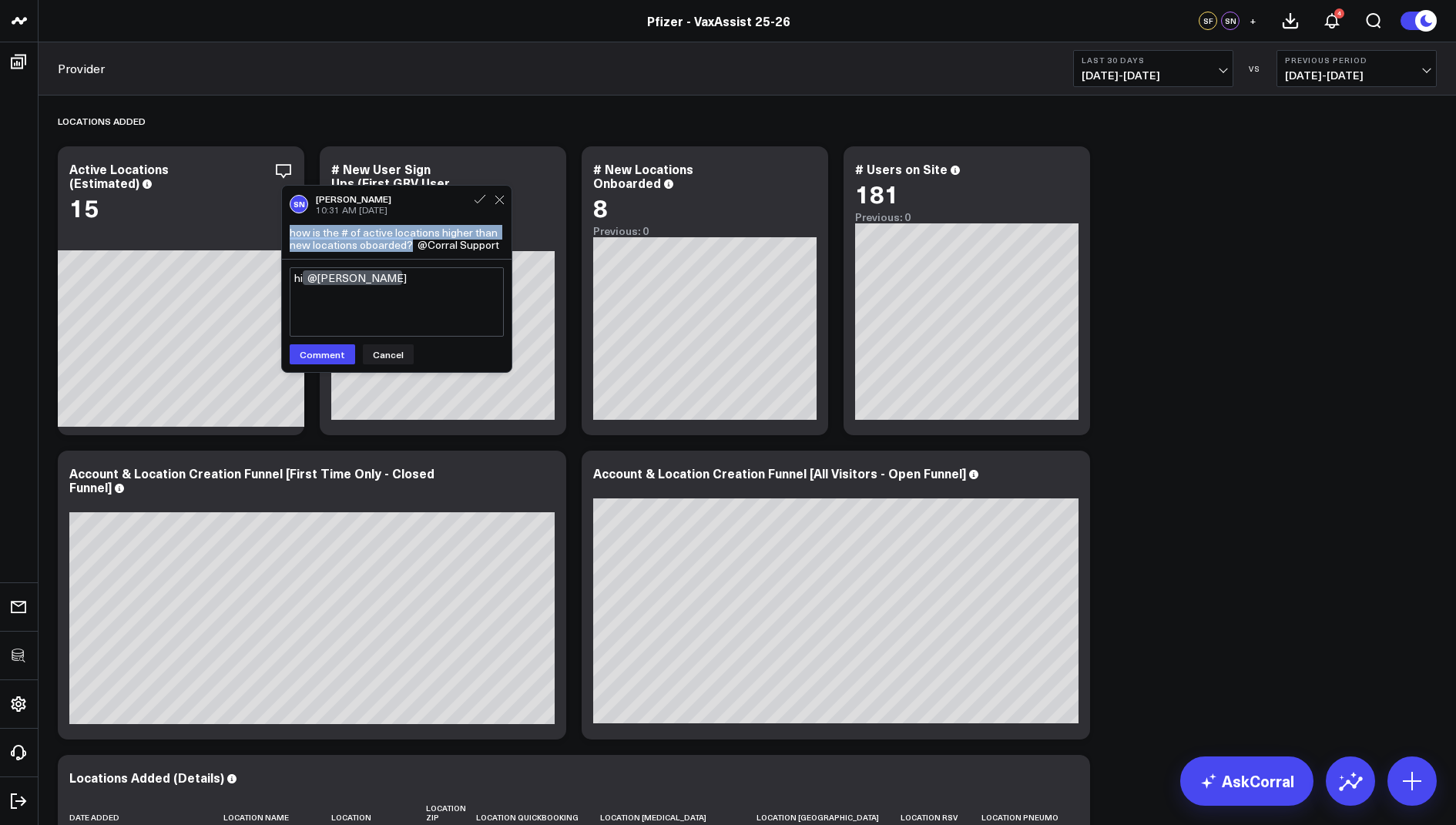
drag, startPoint x: 409, startPoint y: 247, endPoint x: 285, endPoint y: 236, distance: 124.5
click at [285, 236] on div "SN Samantha Ng 10:31 AM Yesterday how is the # of active locations higher than …" at bounding box center [396, 222] width 229 height 73
copy div "how is the # of active locations higher than new locations oboarded?"
click at [403, 284] on textarea "hi @Samantha Ng" at bounding box center [397, 301] width 214 height 69
click at [431, 282] on textarea "hi @Samantha Ng" at bounding box center [397, 301] width 214 height 69
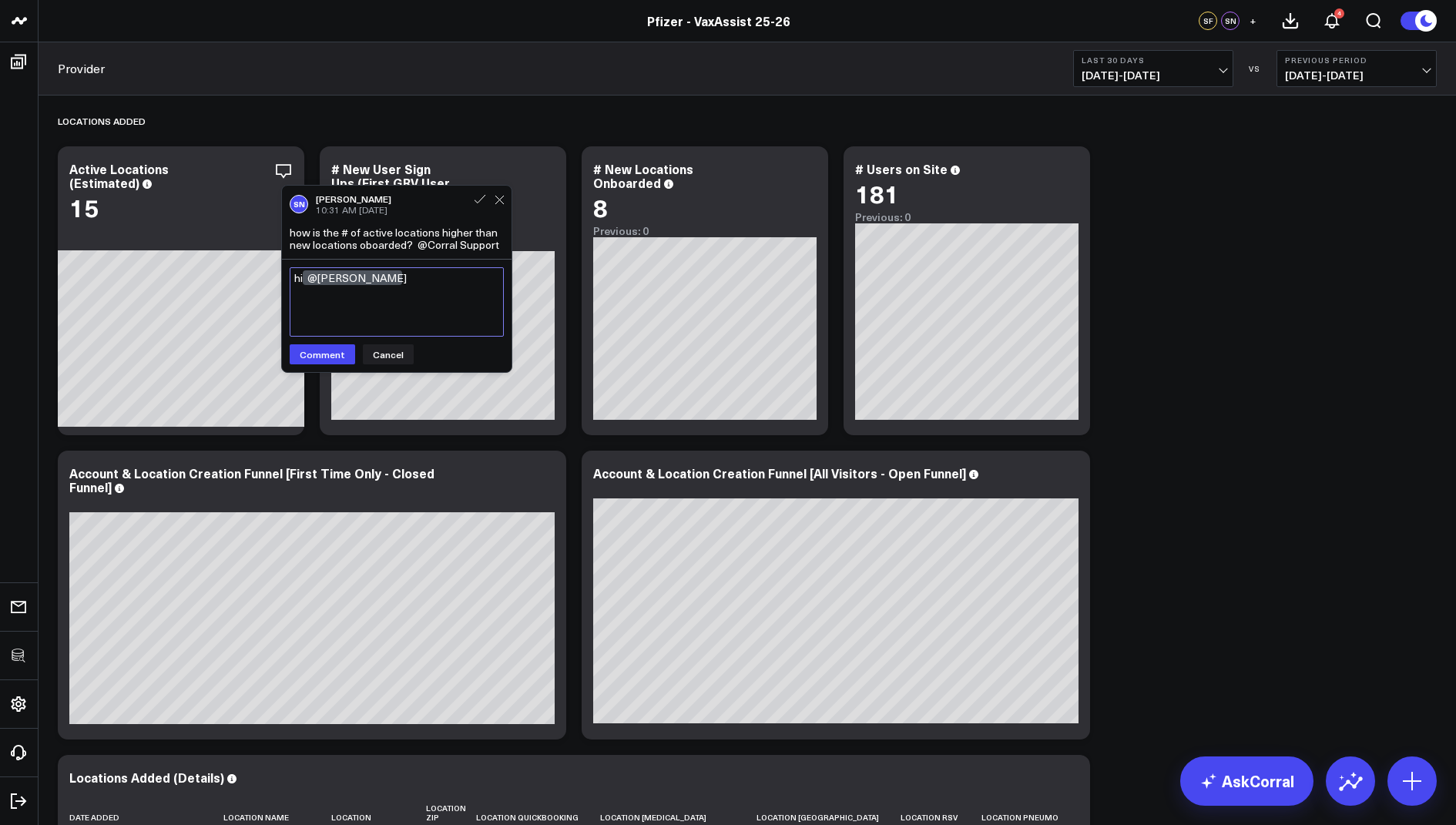
paste textarea "Good question — the Active Locations (Estimated) metric reflects all-time activ…"
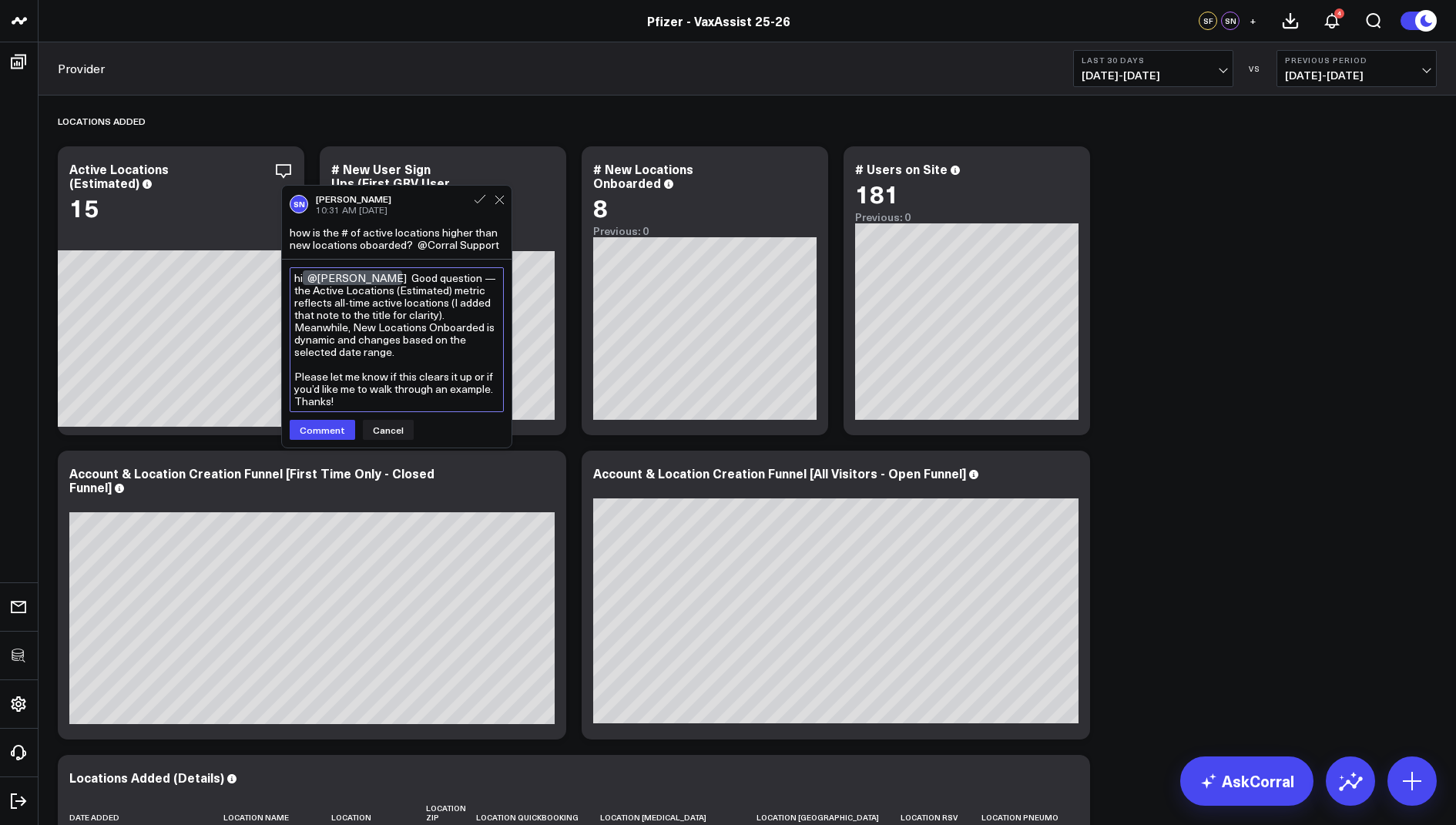
drag, startPoint x: 471, startPoint y: 280, endPoint x: 389, endPoint y: 281, distance: 82.0
click at [389, 281] on textarea "hi @Samantha Ng Good question — the Active Locations (Estimated) metric reflect…" at bounding box center [397, 339] width 214 height 145
click at [394, 277] on textarea "hi @Samantha Ng the Active Locations (Estimated) metric reflects all-time activ…" at bounding box center [397, 339] width 214 height 145
type textarea "hi @Samantha Ng The Active Locations (Estimated) metric reflects all-time activ…"
click at [333, 420] on button "Comment" at bounding box center [322, 430] width 65 height 20
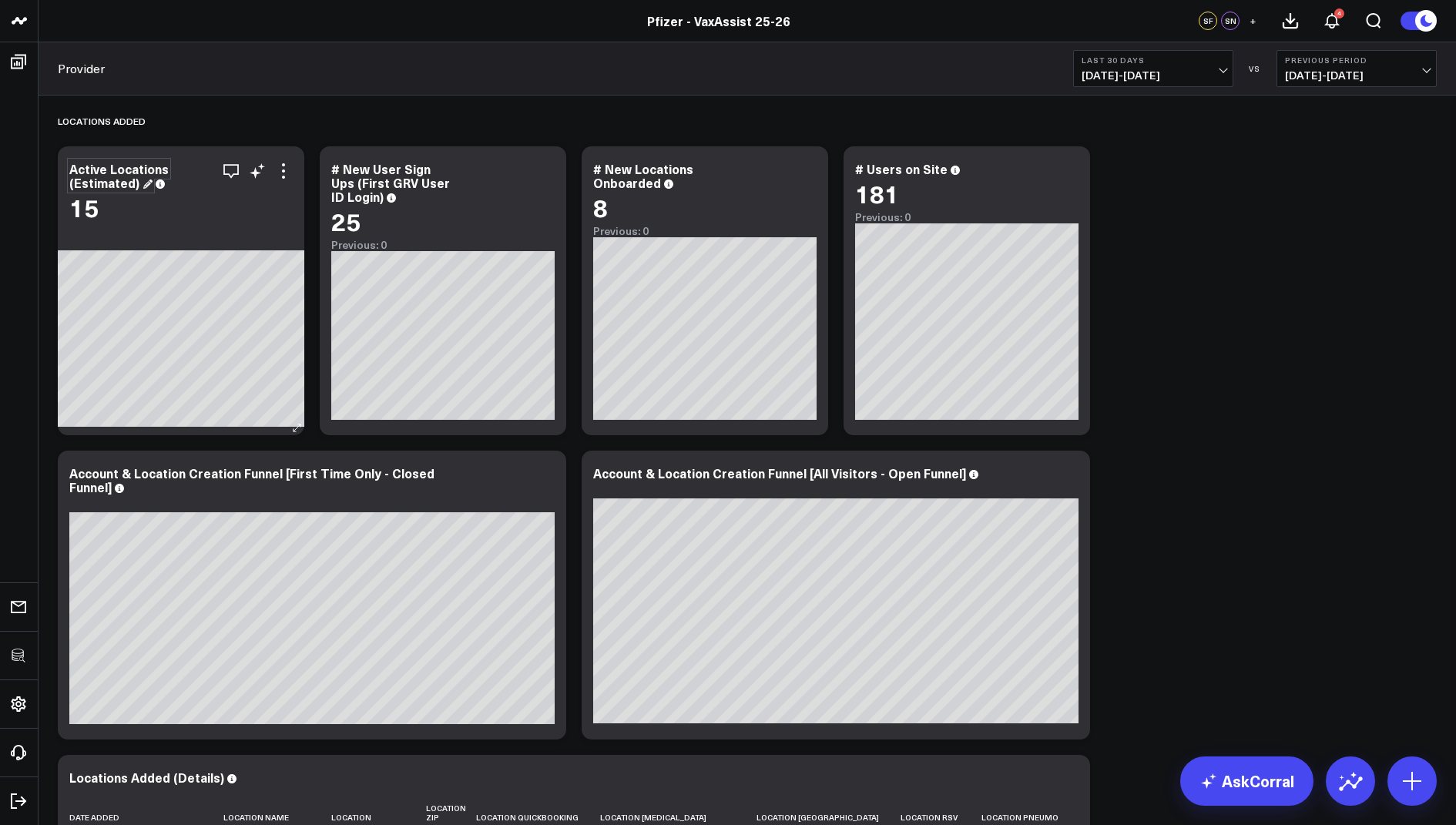
click at [134, 184] on div "Active Locations (Estimated)" at bounding box center [119, 175] width 99 height 30
click at [150, 181] on div "Active Locations (Estimated) - all Time" at bounding box center [119, 182] width 99 height 45
click at [334, 97] on div "Locations Added Modify via AI Copy link to widget Ask support Remove Create lin…" at bounding box center [746, 574] width 1394 height 956
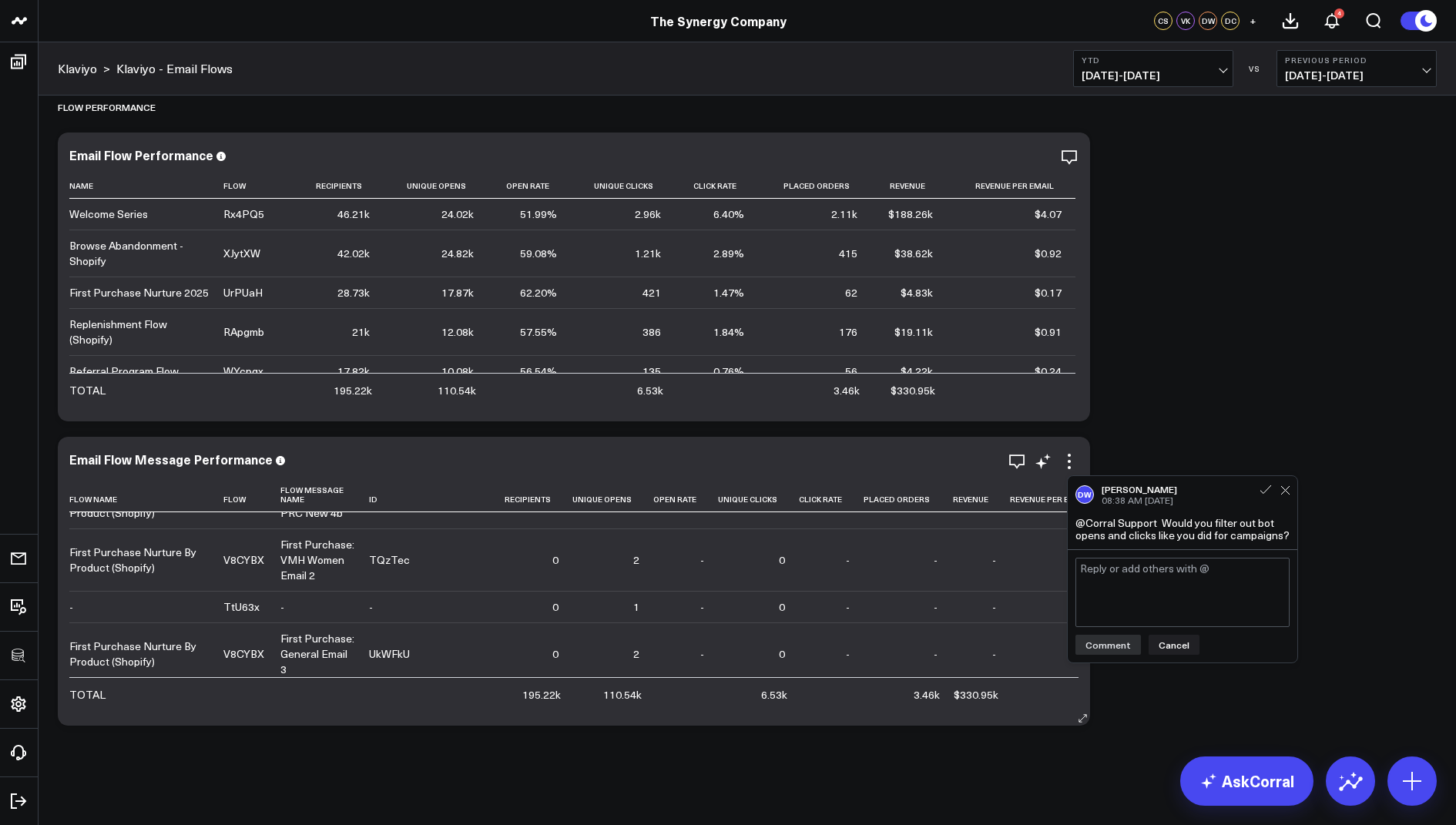
scroll to position [3440, 0]
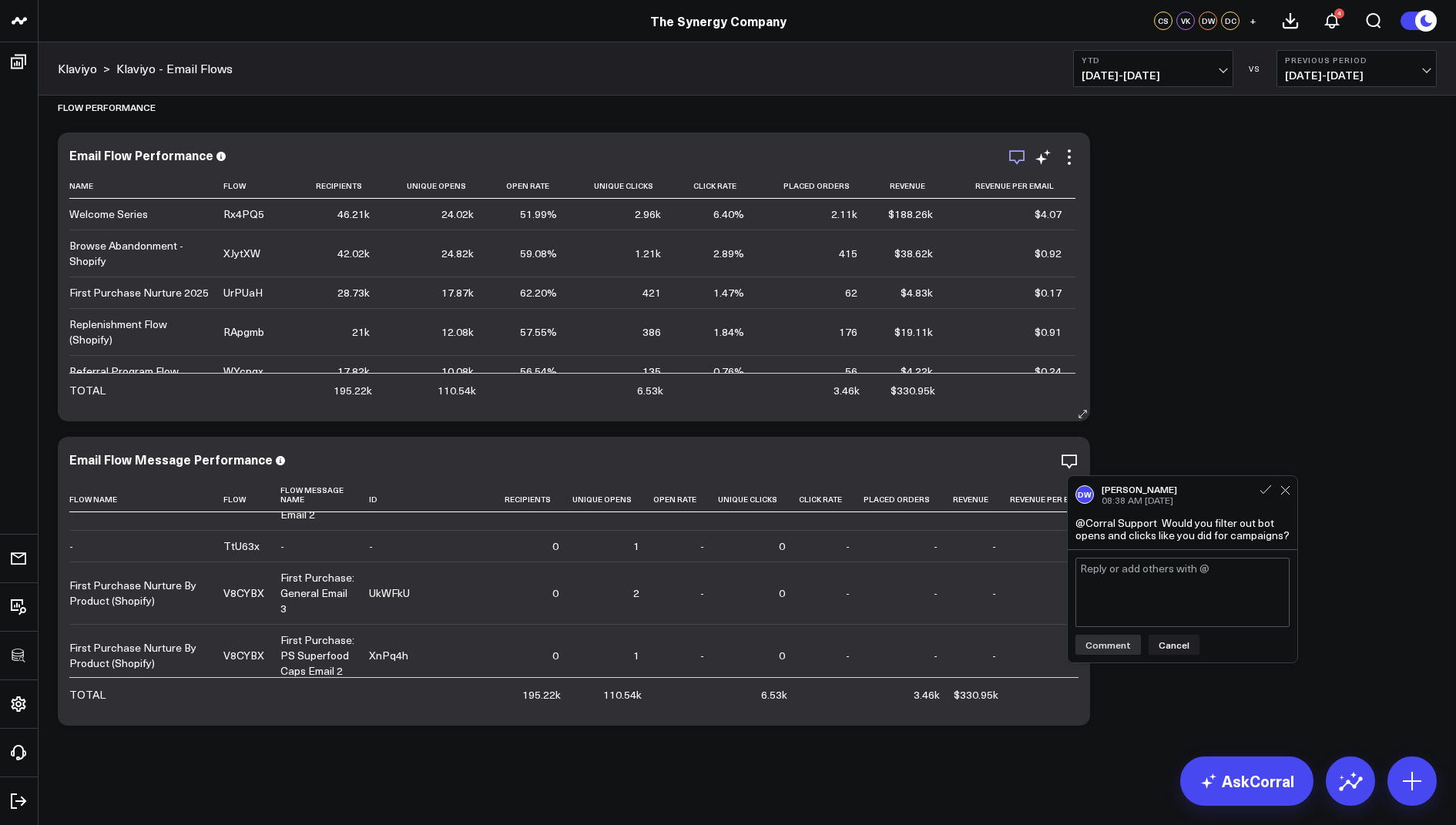
click at [1023, 157] on icon "button" at bounding box center [1016, 157] width 16 height 15
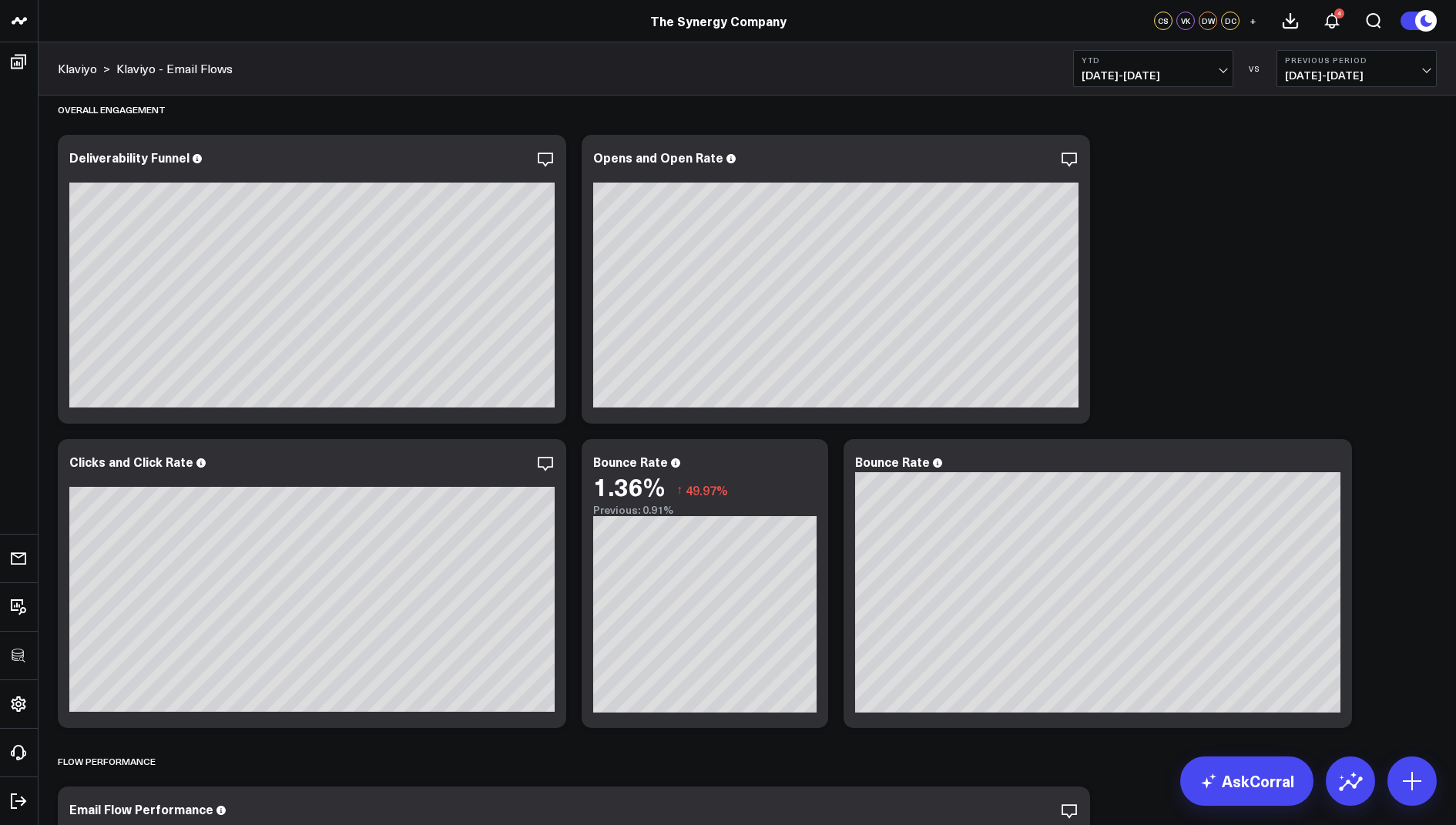
scroll to position [250, 0]
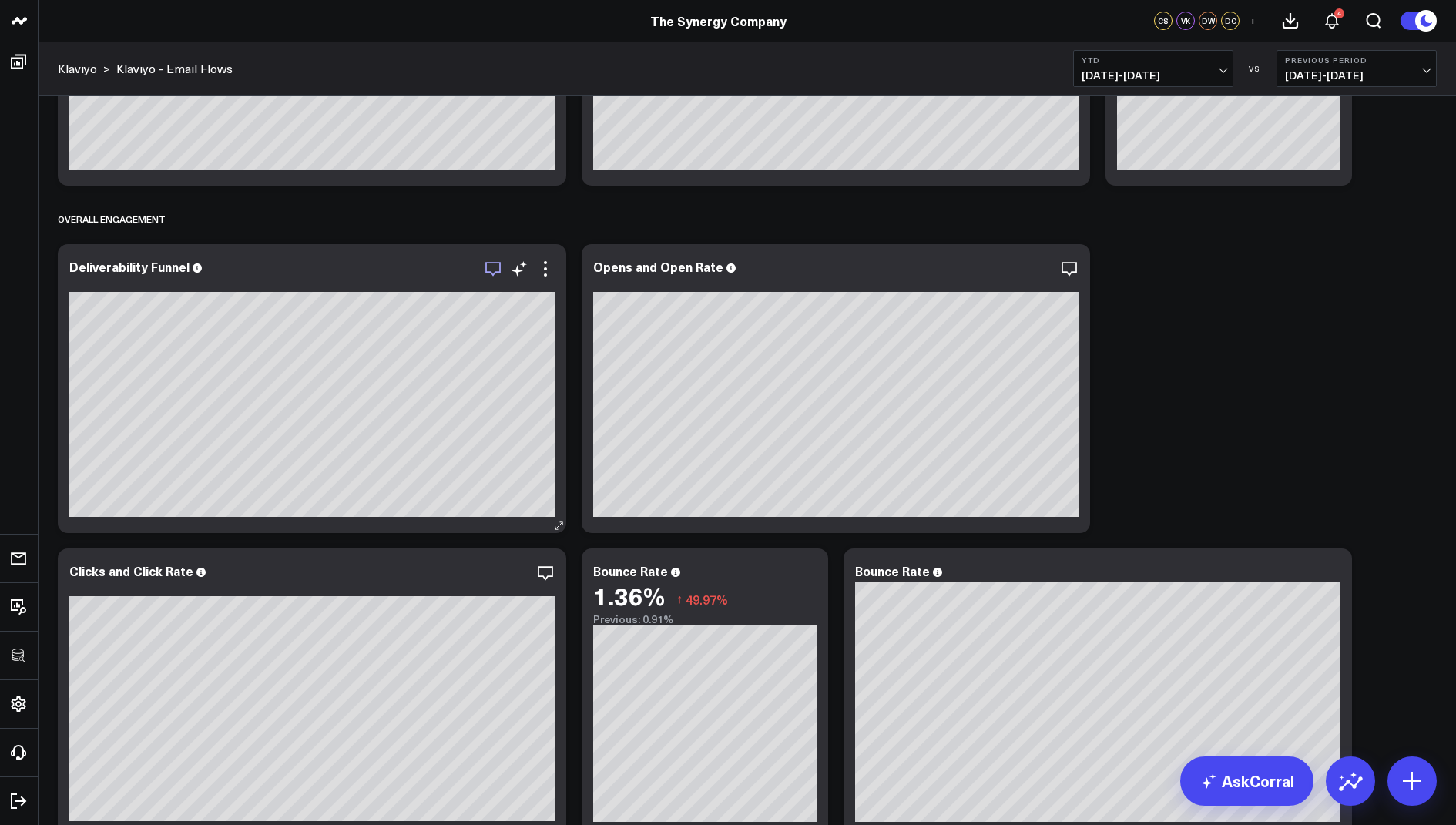
click at [492, 269] on icon "button" at bounding box center [492, 269] width 18 height 18
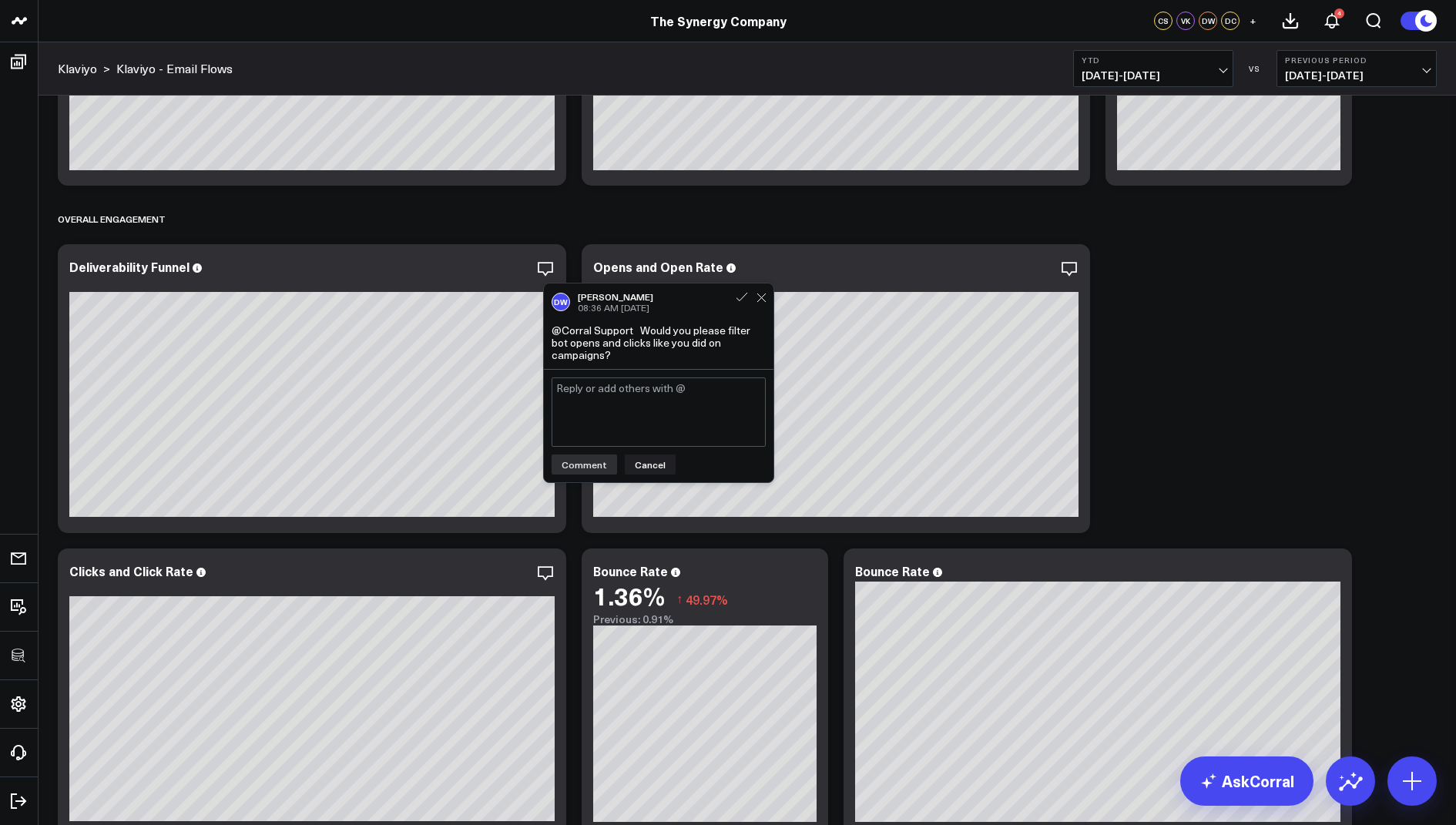
scroll to position [0, 0]
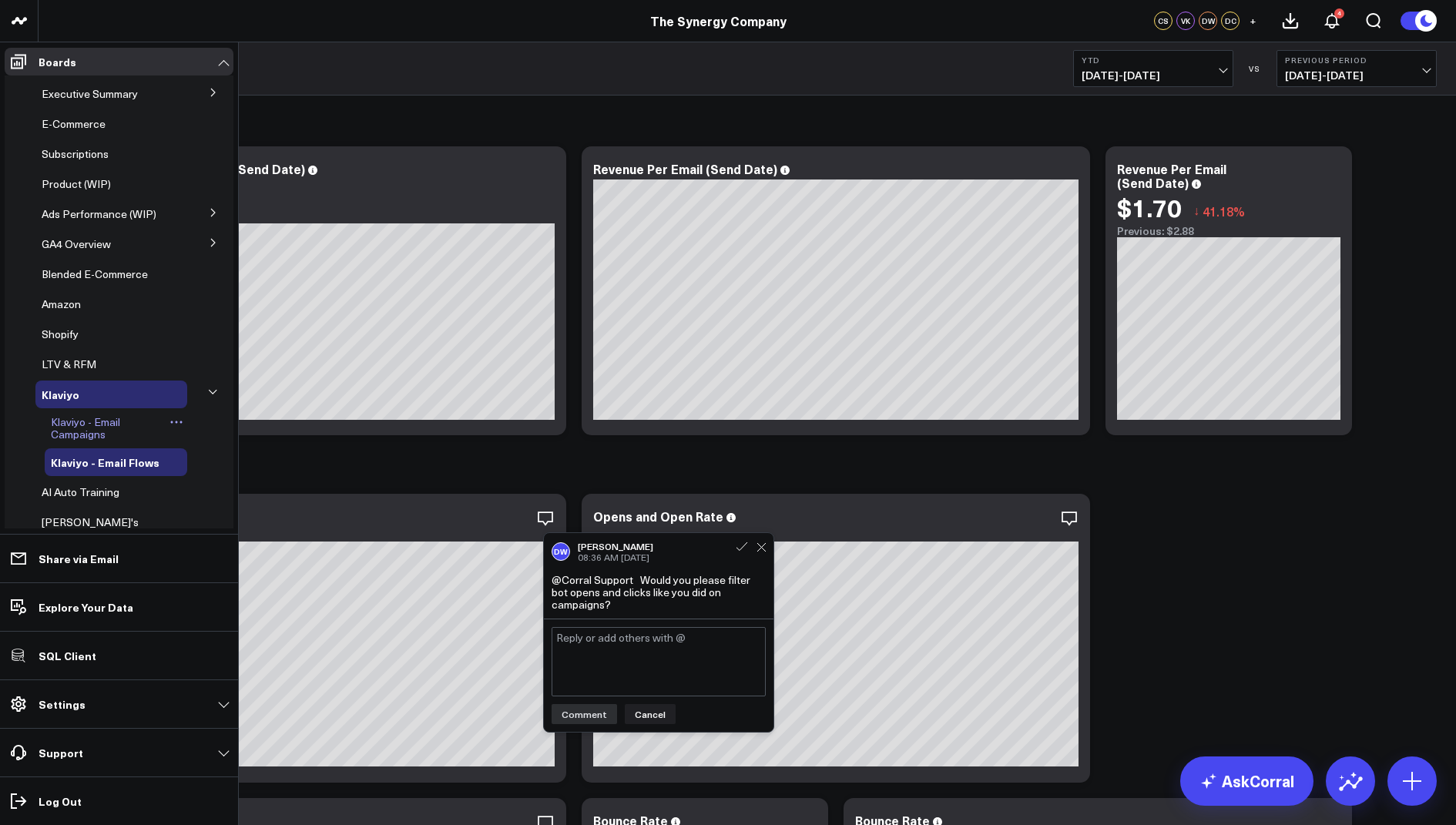
click at [84, 427] on span "Klaviyo - Email Campaigns" at bounding box center [85, 427] width 69 height 27
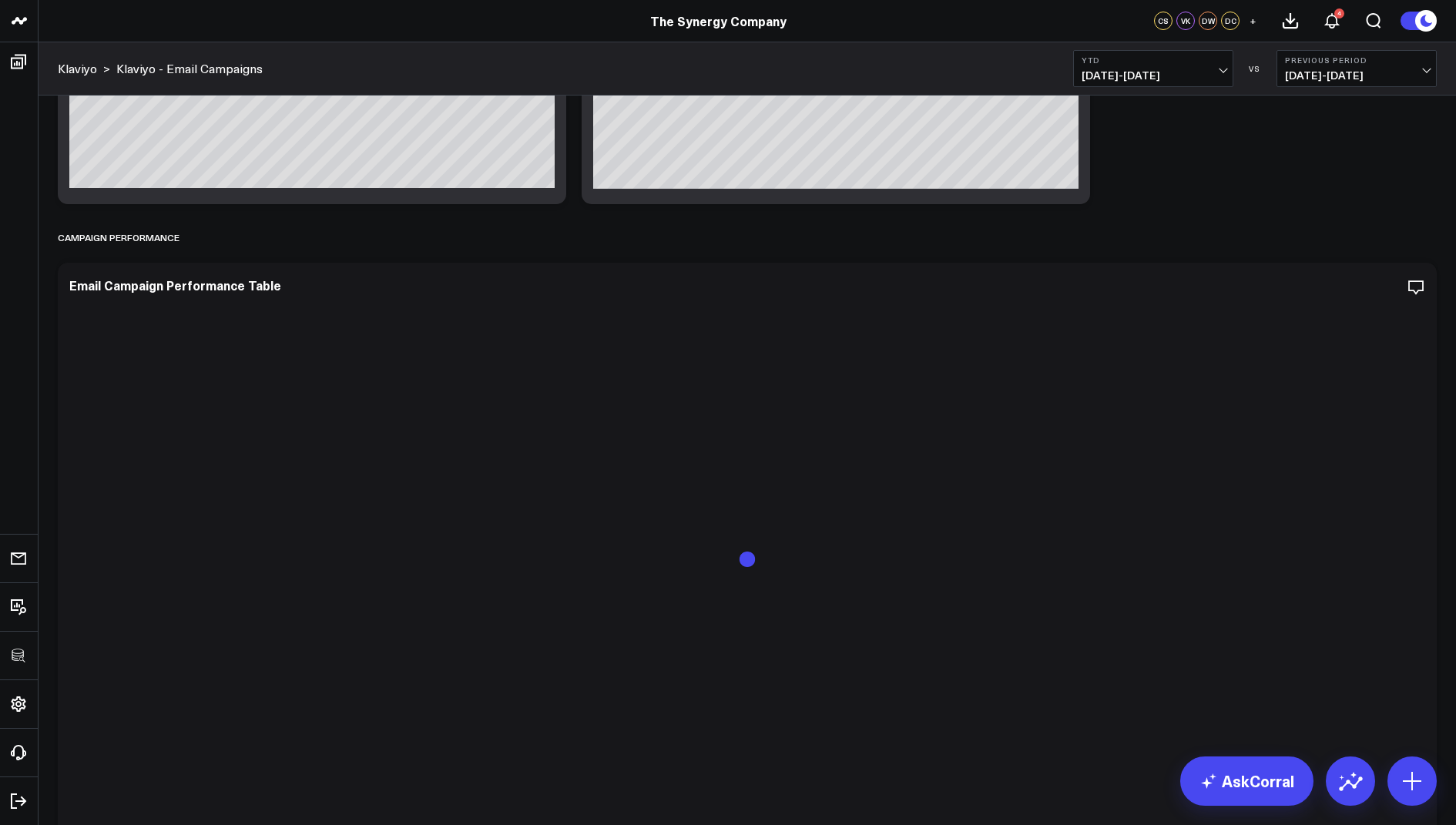
scroll to position [1178, 0]
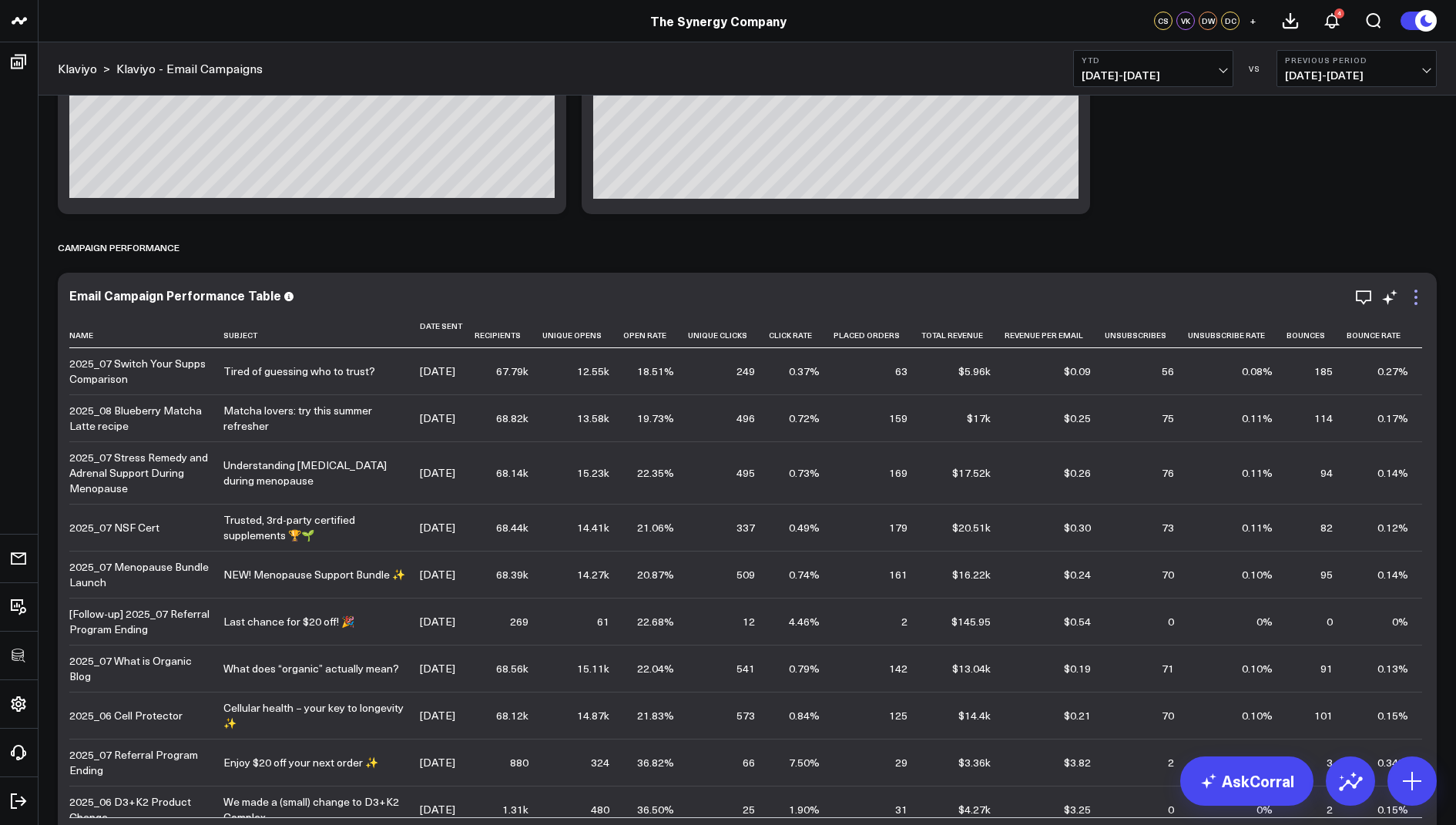
click at [1419, 300] on icon at bounding box center [1416, 297] width 18 height 18
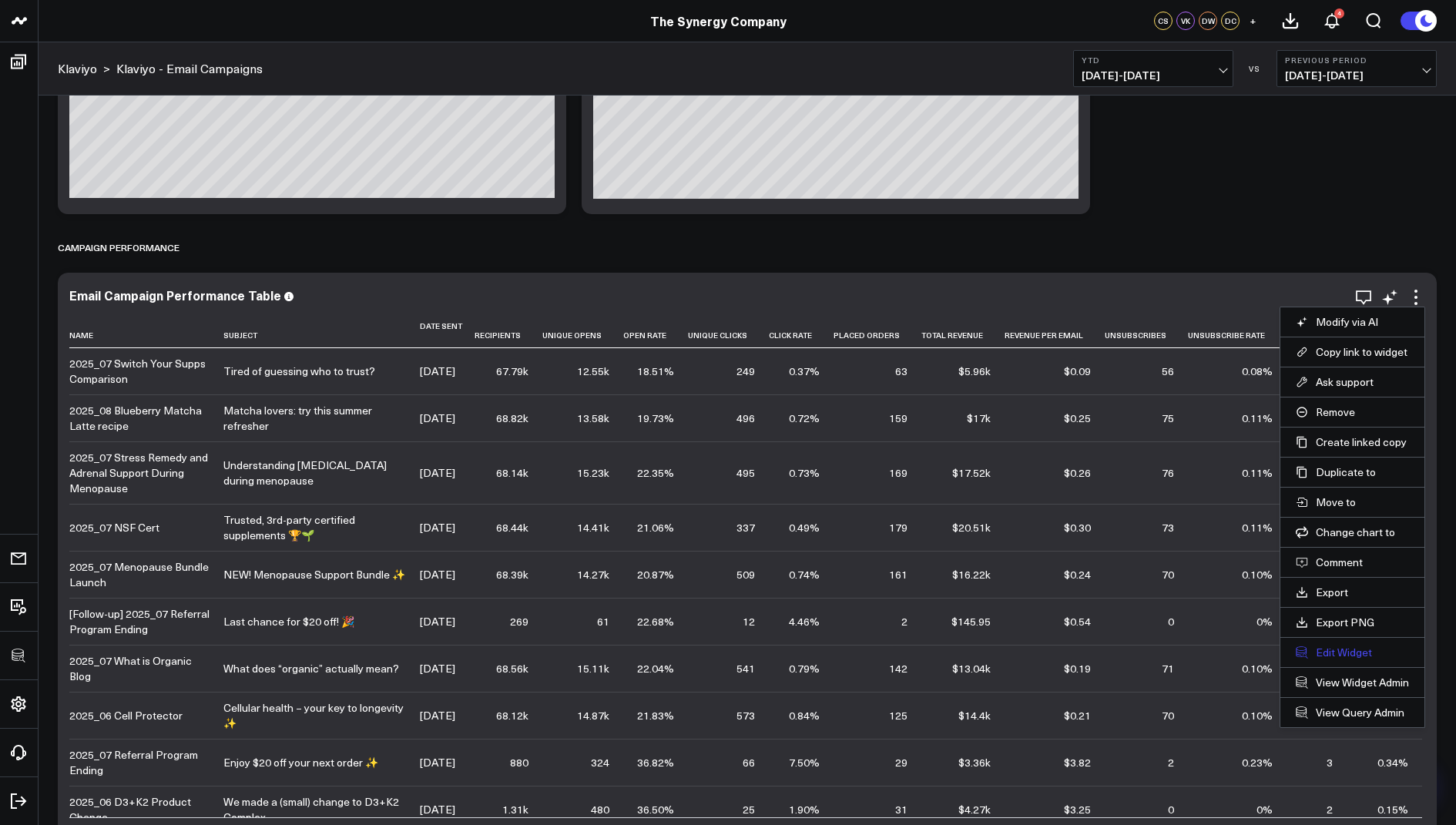
click at [1323, 645] on button "Edit Widget" at bounding box center [1351, 652] width 113 height 14
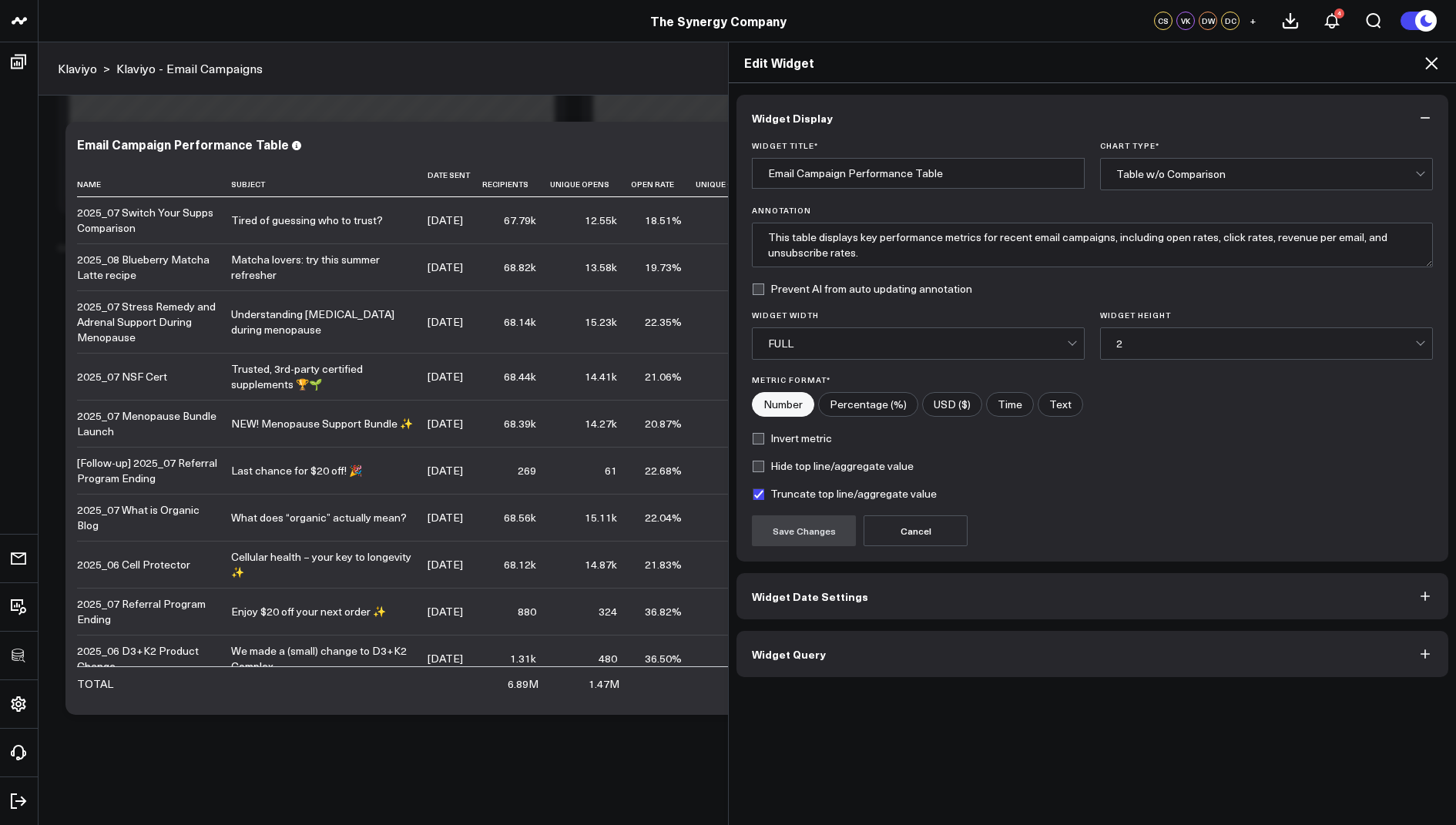
click at [832, 651] on button "Widget Query" at bounding box center [1092, 654] width 711 height 46
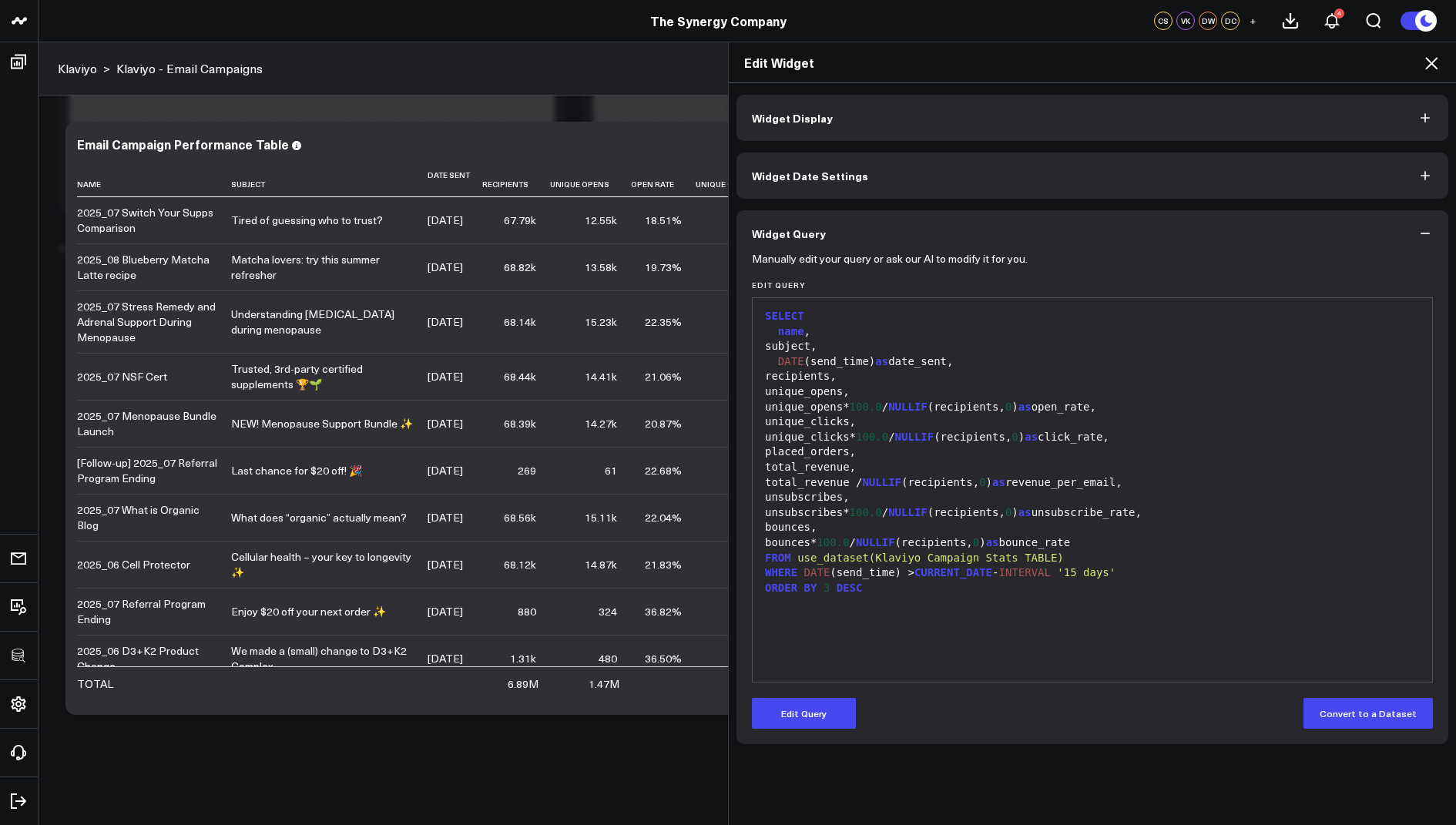
click at [1426, 56] on icon at bounding box center [1431, 64] width 18 height 18
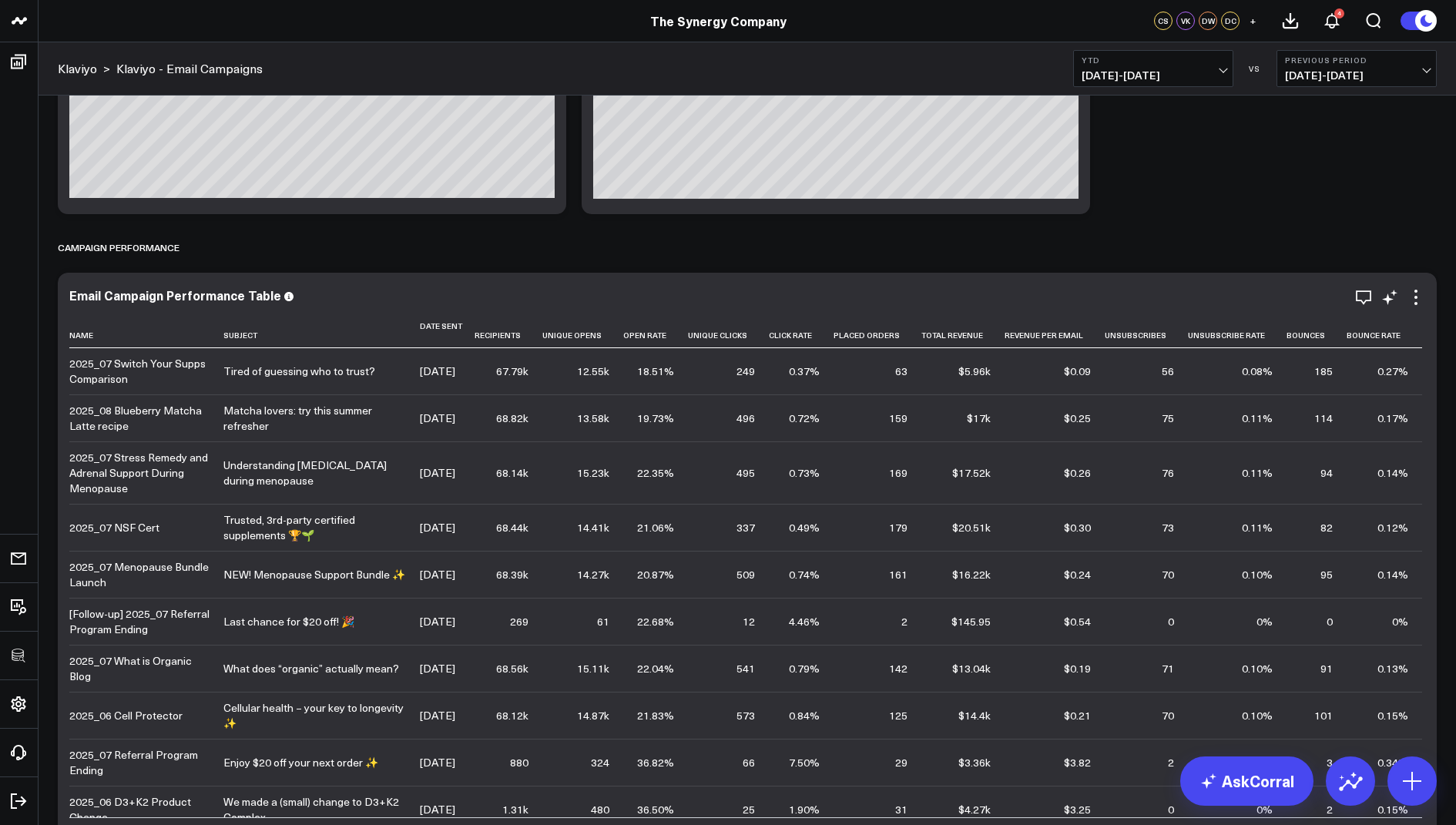
scroll to position [612, 0]
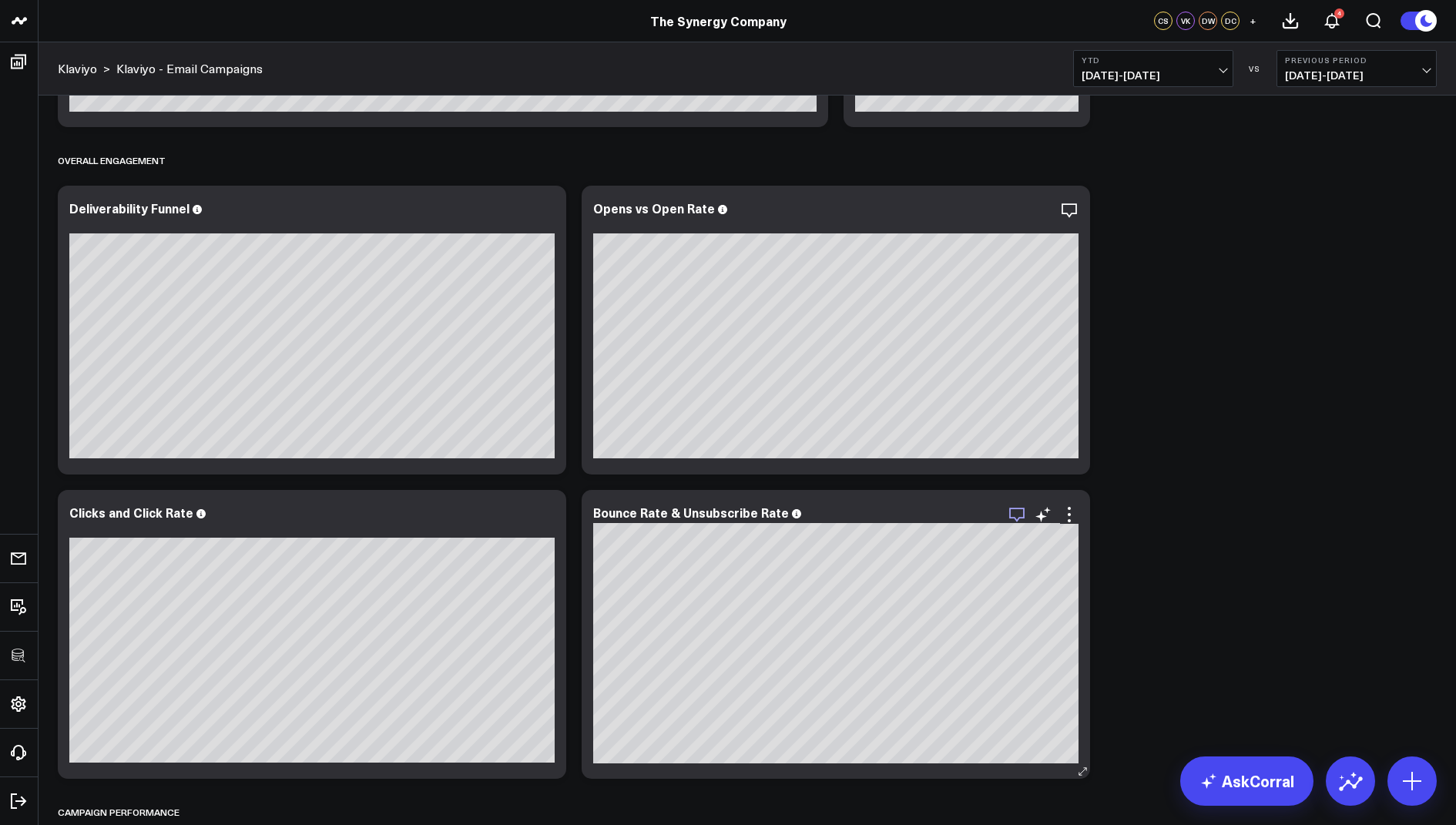
click at [1017, 509] on icon "button" at bounding box center [1017, 515] width 18 height 18
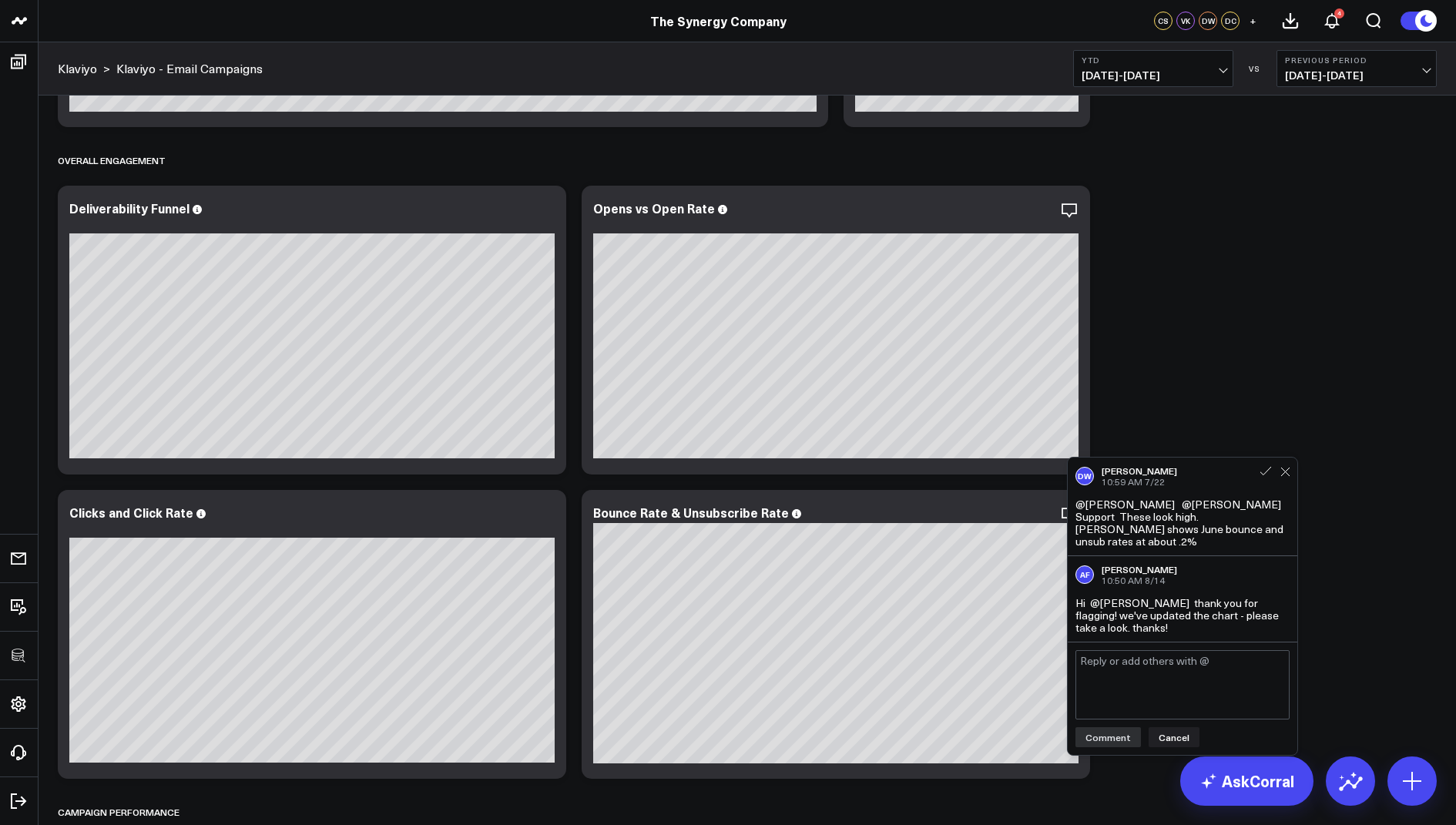
scroll to position [645, 0]
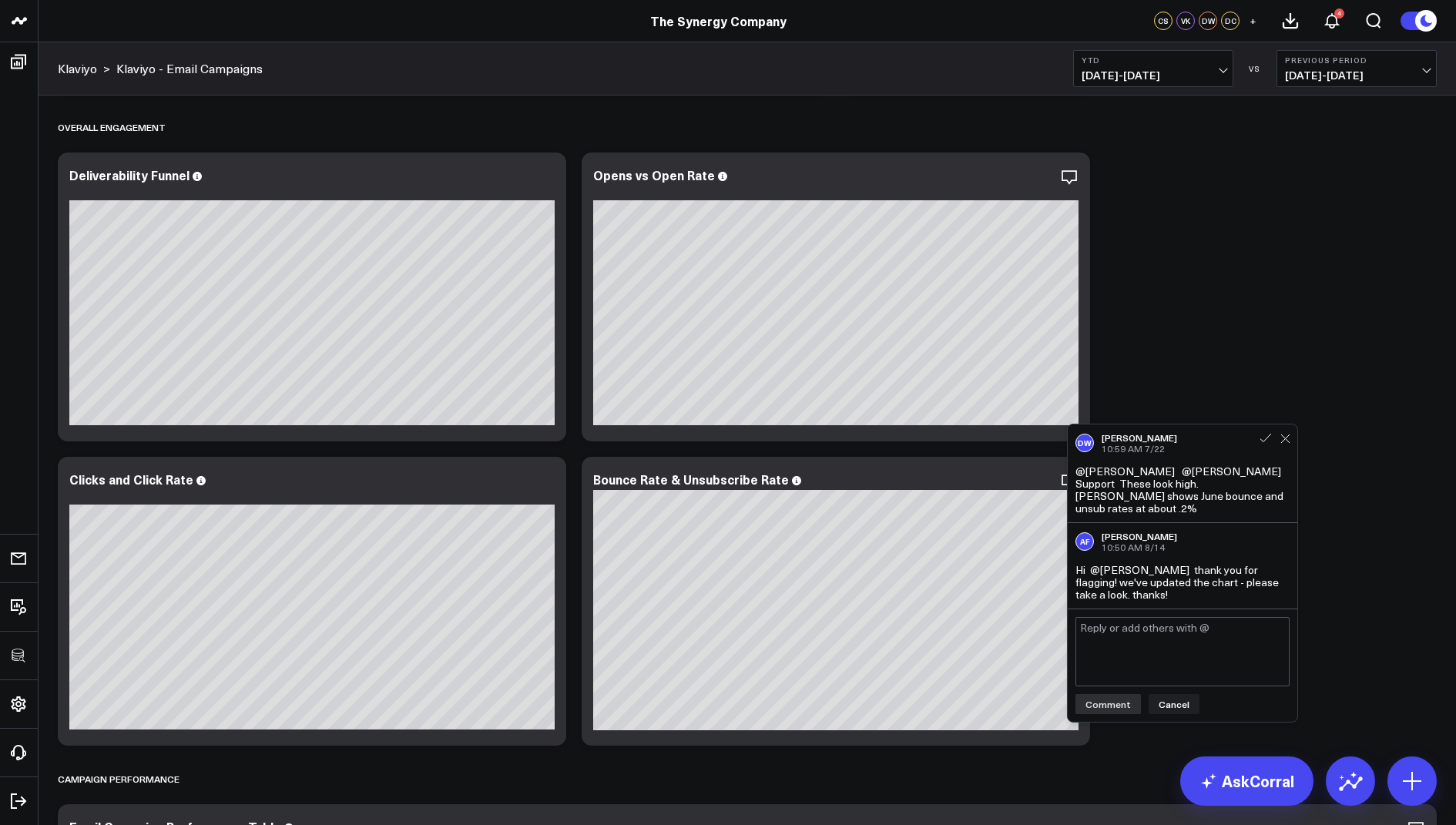
click at [1197, 279] on div "Revenue Modify via AI Copy link to widget Ask support Remove Create linked copy…" at bounding box center [746, 428] width 1394 height 1956
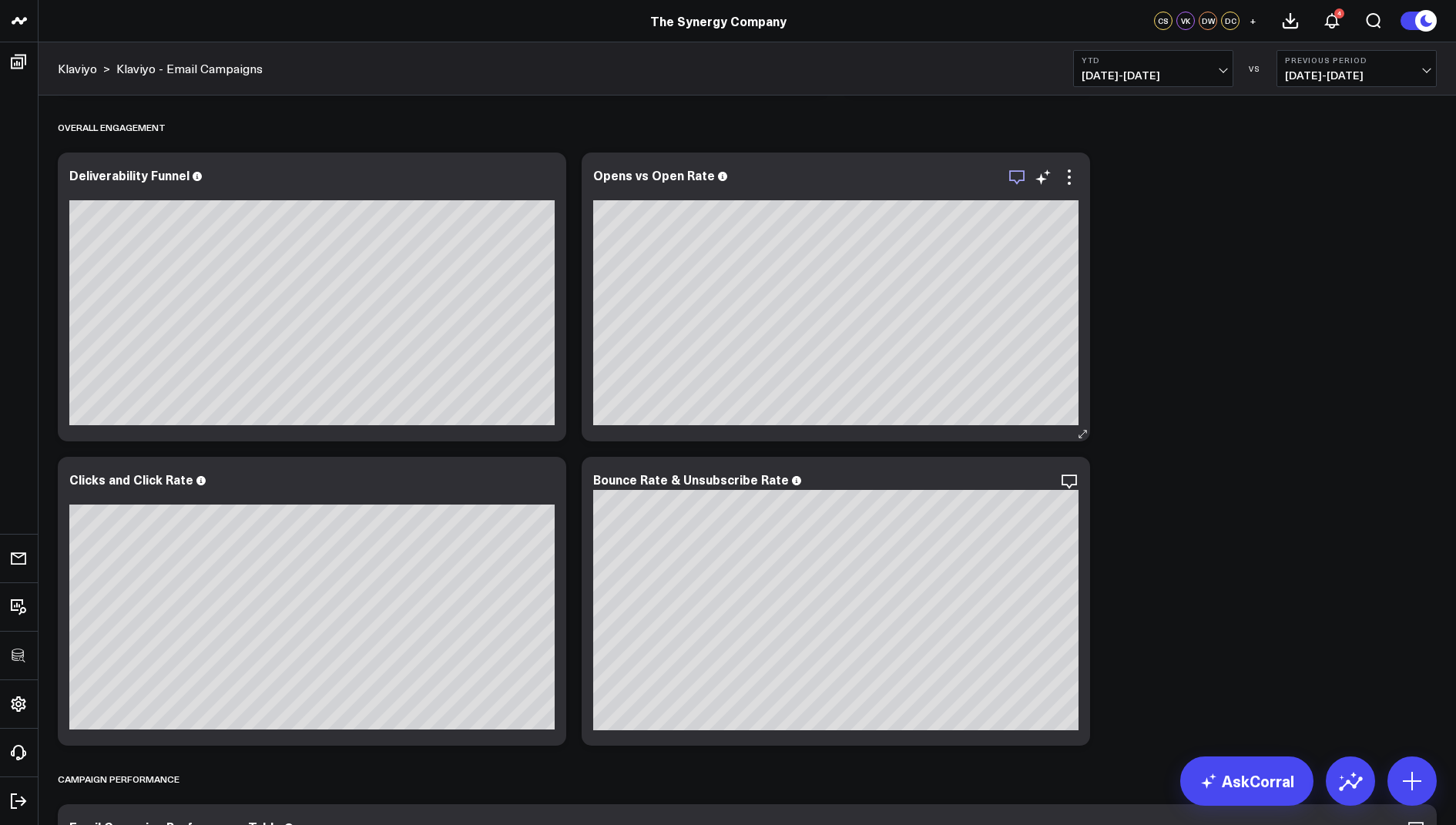
click at [1014, 172] on icon "button" at bounding box center [1017, 177] width 18 height 18
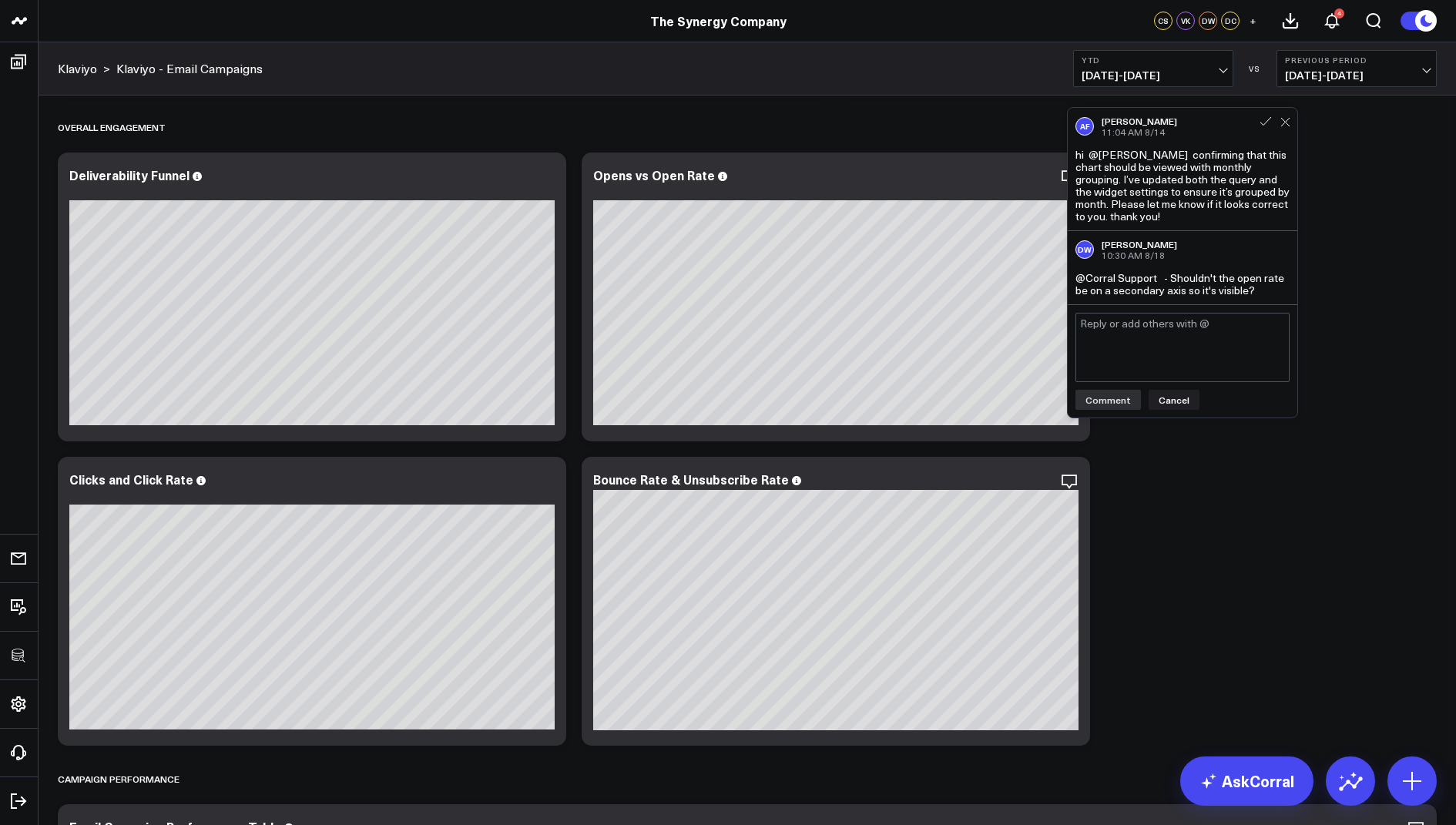
click at [1158, 328] on textarea at bounding box center [1182, 347] width 214 height 69
click at [1440, 281] on div "Revenue Modify via AI Copy link to widget Ask support Remove Create linked copy…" at bounding box center [746, 428] width 1394 height 1956
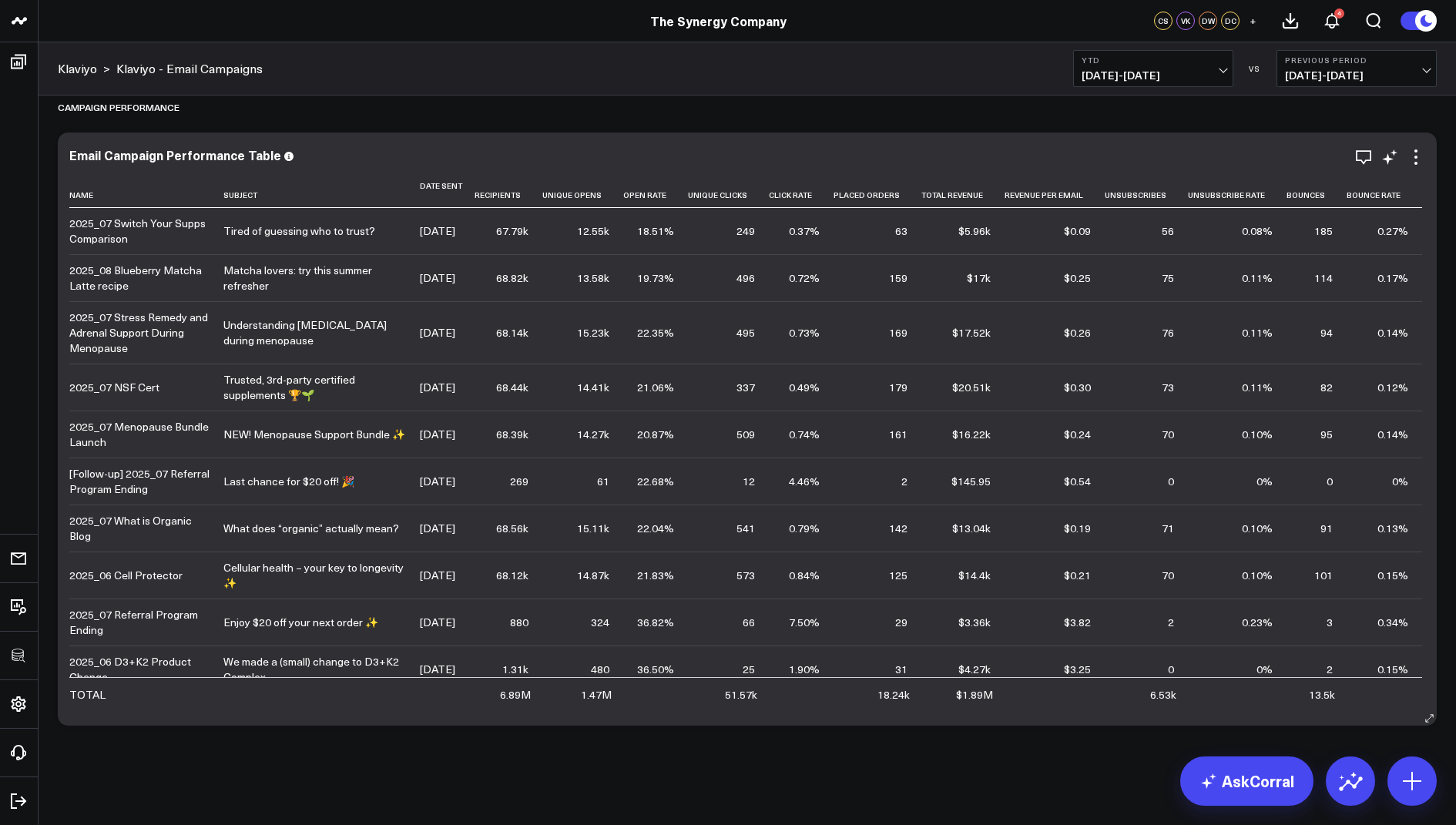
scroll to position [1211, 0]
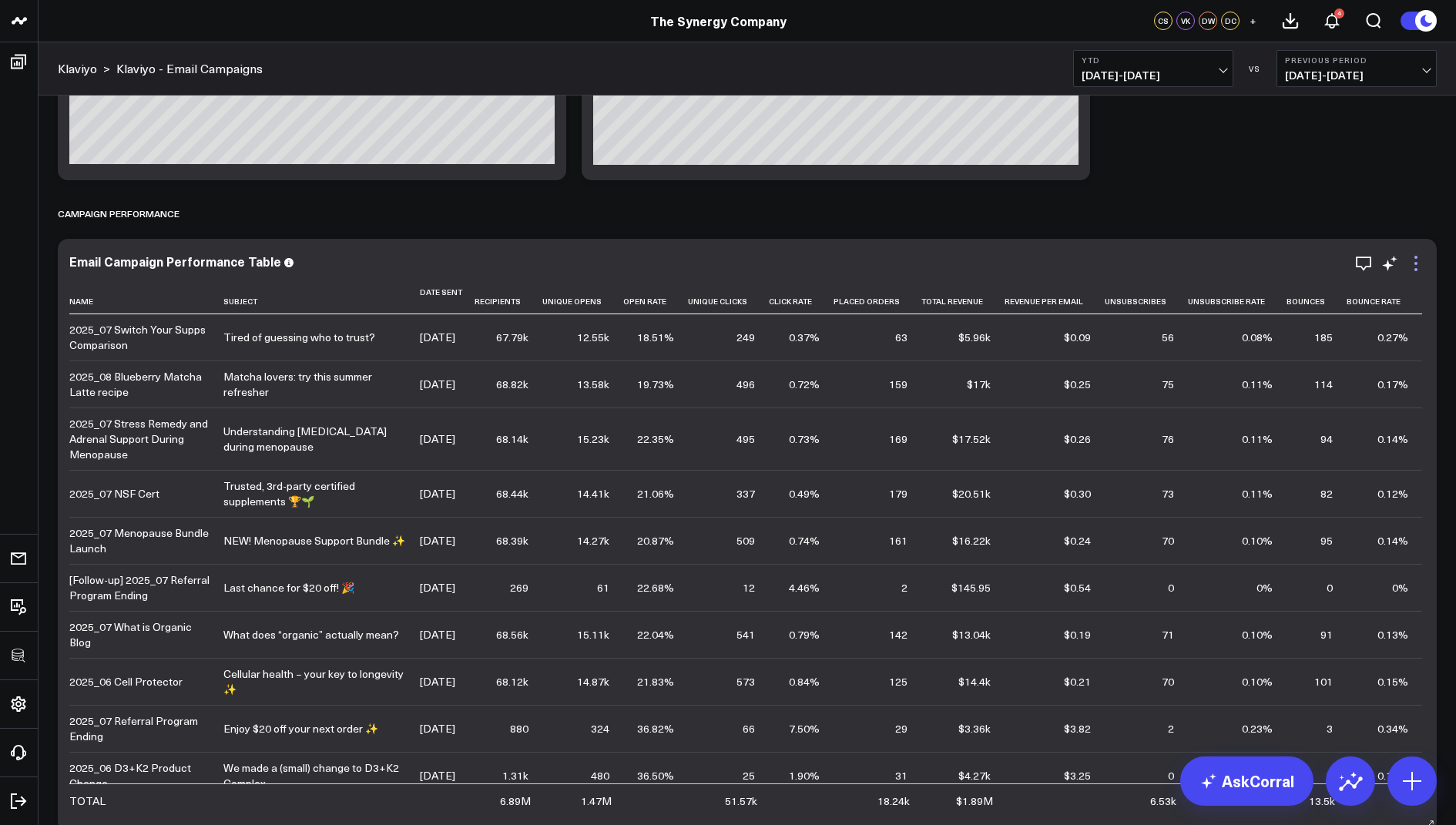
click at [1413, 263] on icon at bounding box center [1416, 263] width 18 height 18
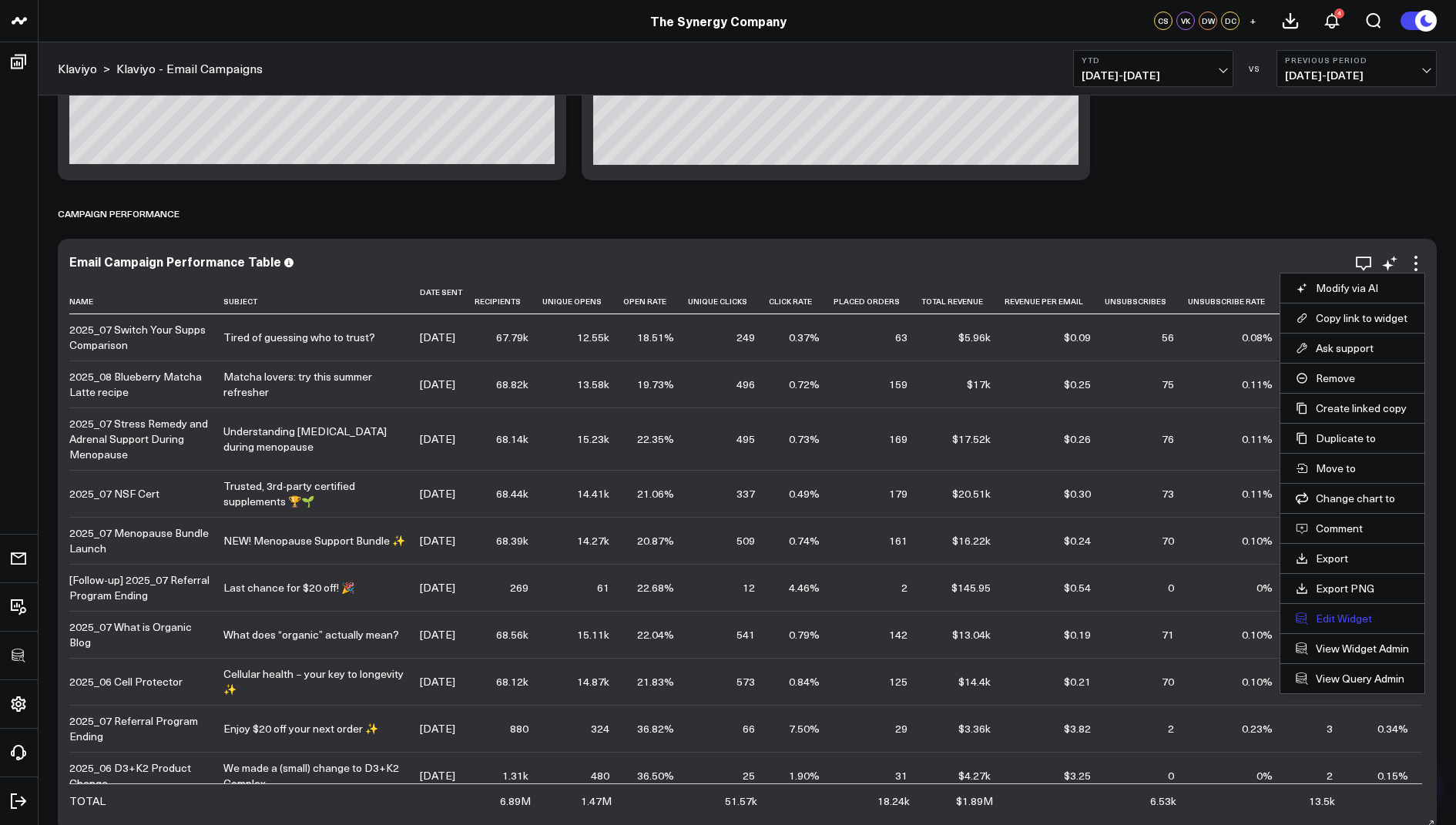
click at [1325, 616] on button "Edit Widget" at bounding box center [1351, 618] width 113 height 14
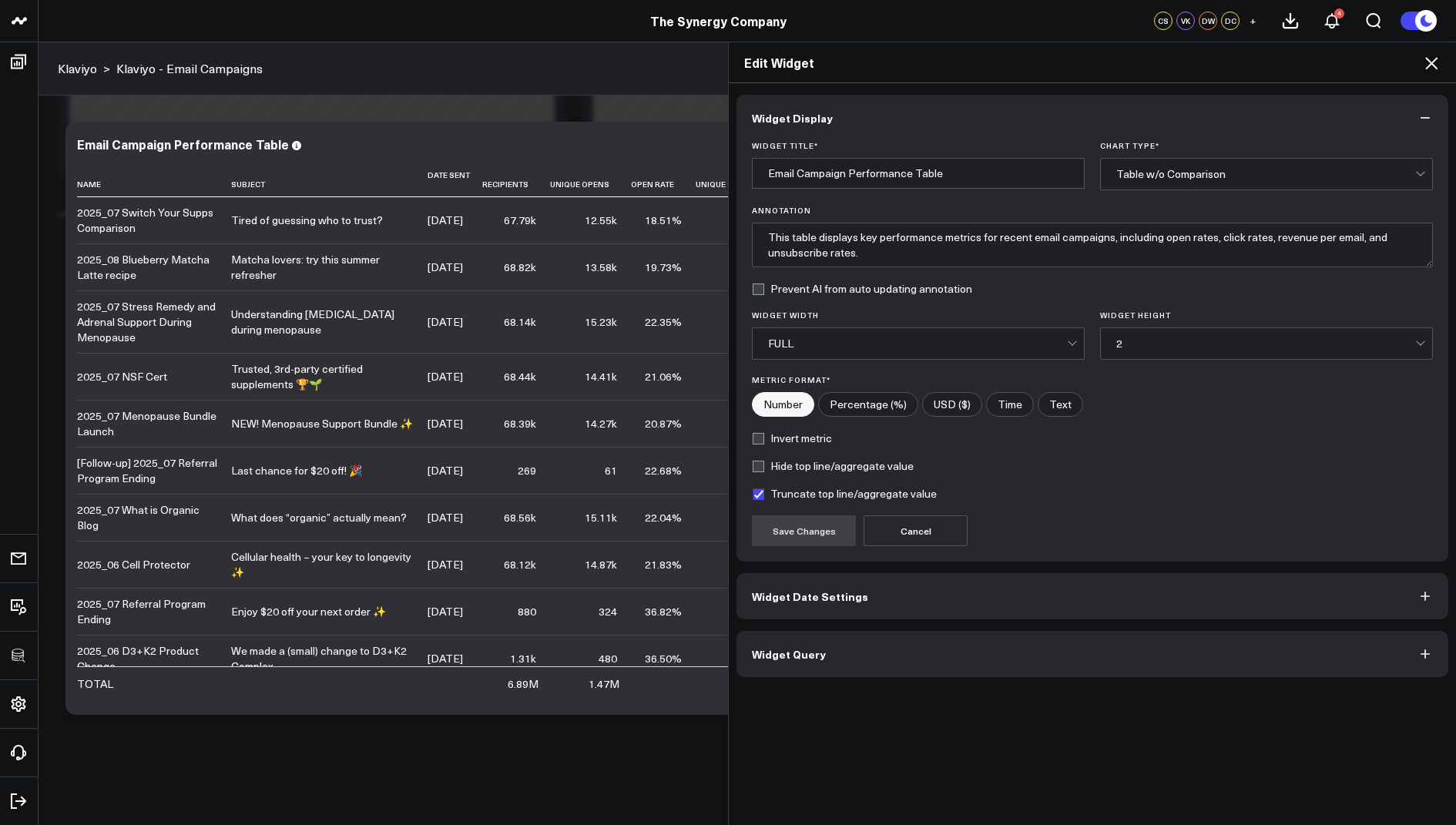
click at [791, 658] on button "Widget Query" at bounding box center [1092, 654] width 711 height 46
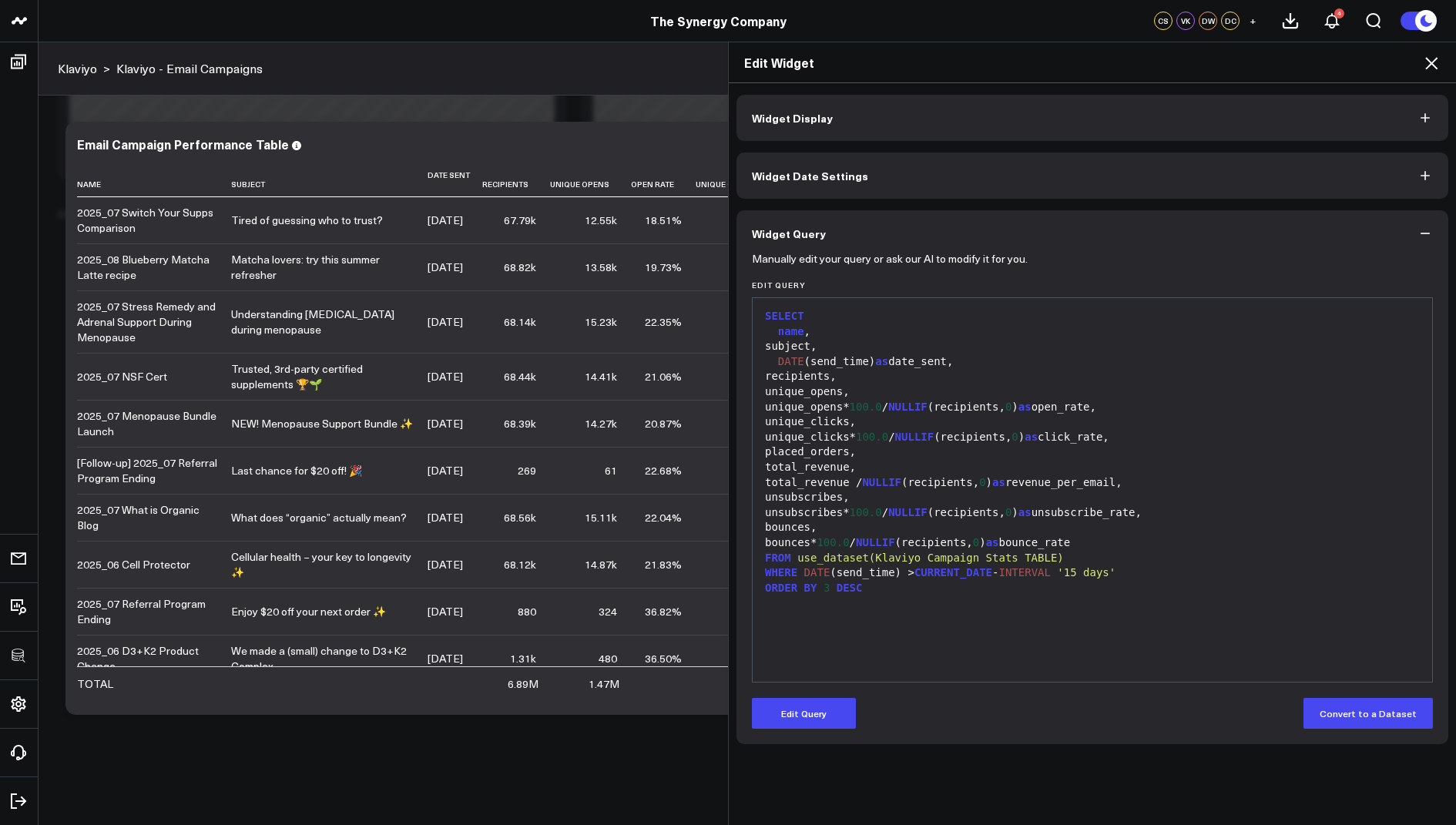
click at [1427, 64] on icon at bounding box center [1431, 64] width 18 height 18
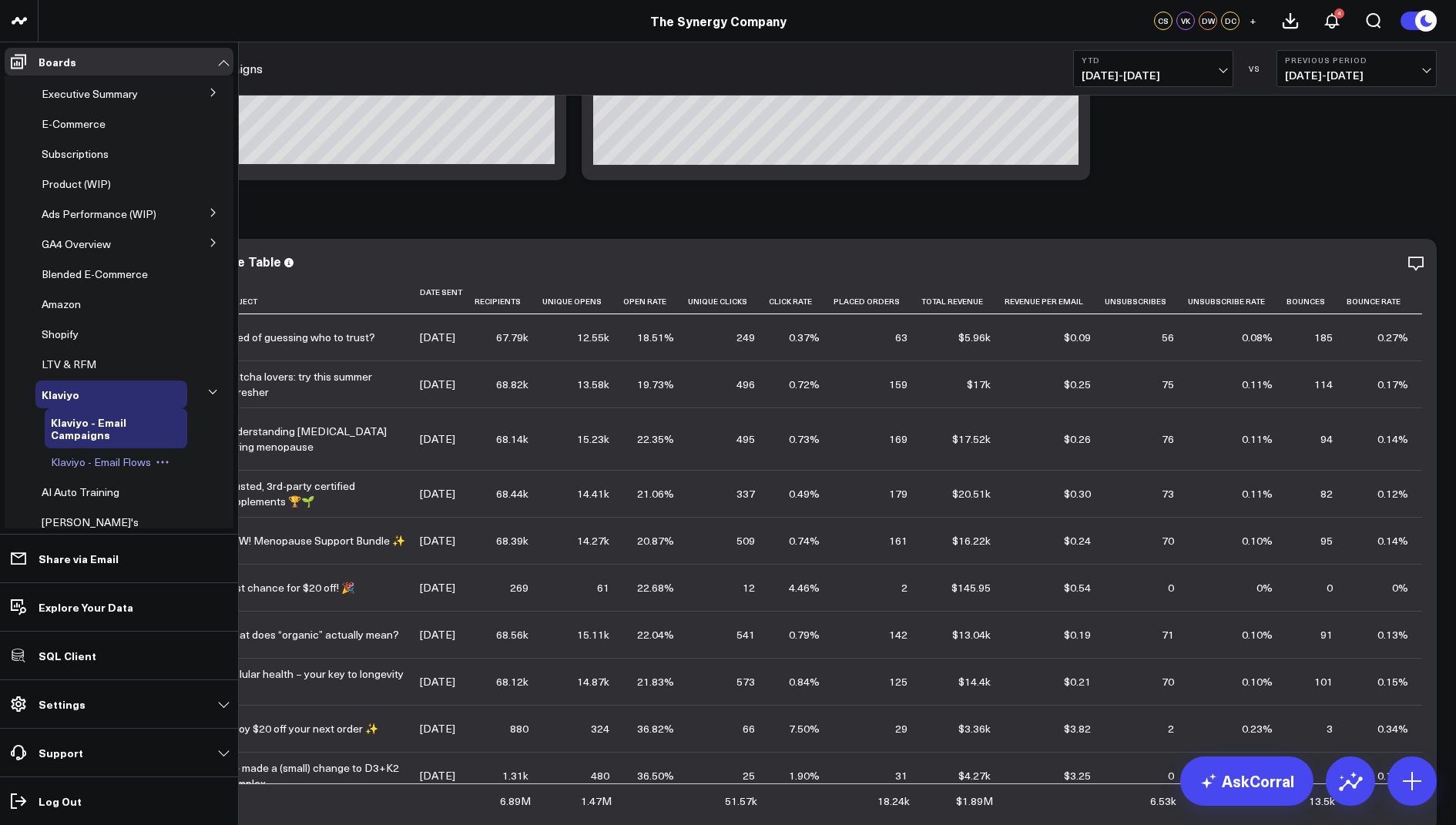
click at [91, 463] on span "Klaviyo - Email Flows" at bounding box center [100, 462] width 100 height 15
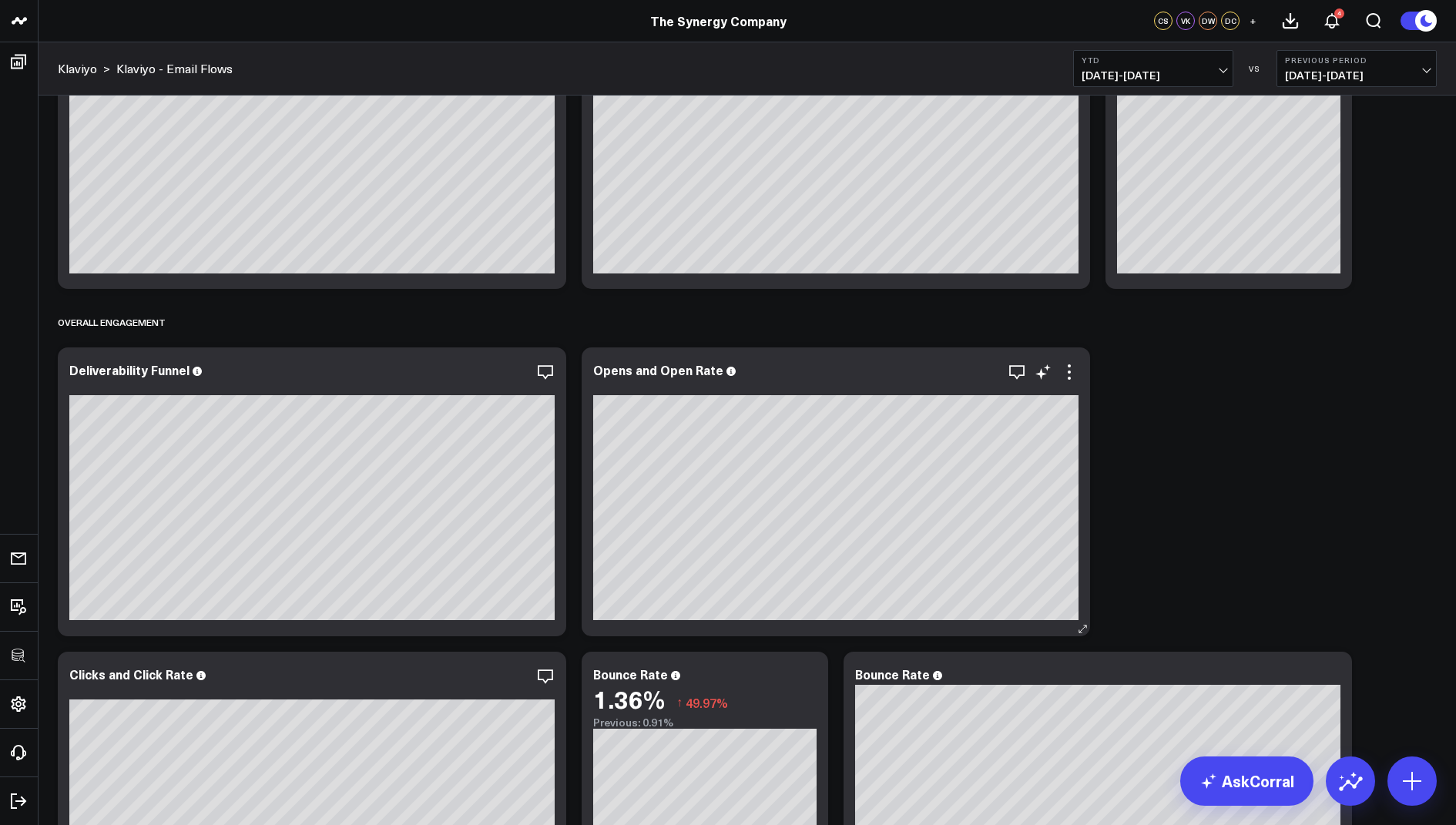
scroll to position [135, 0]
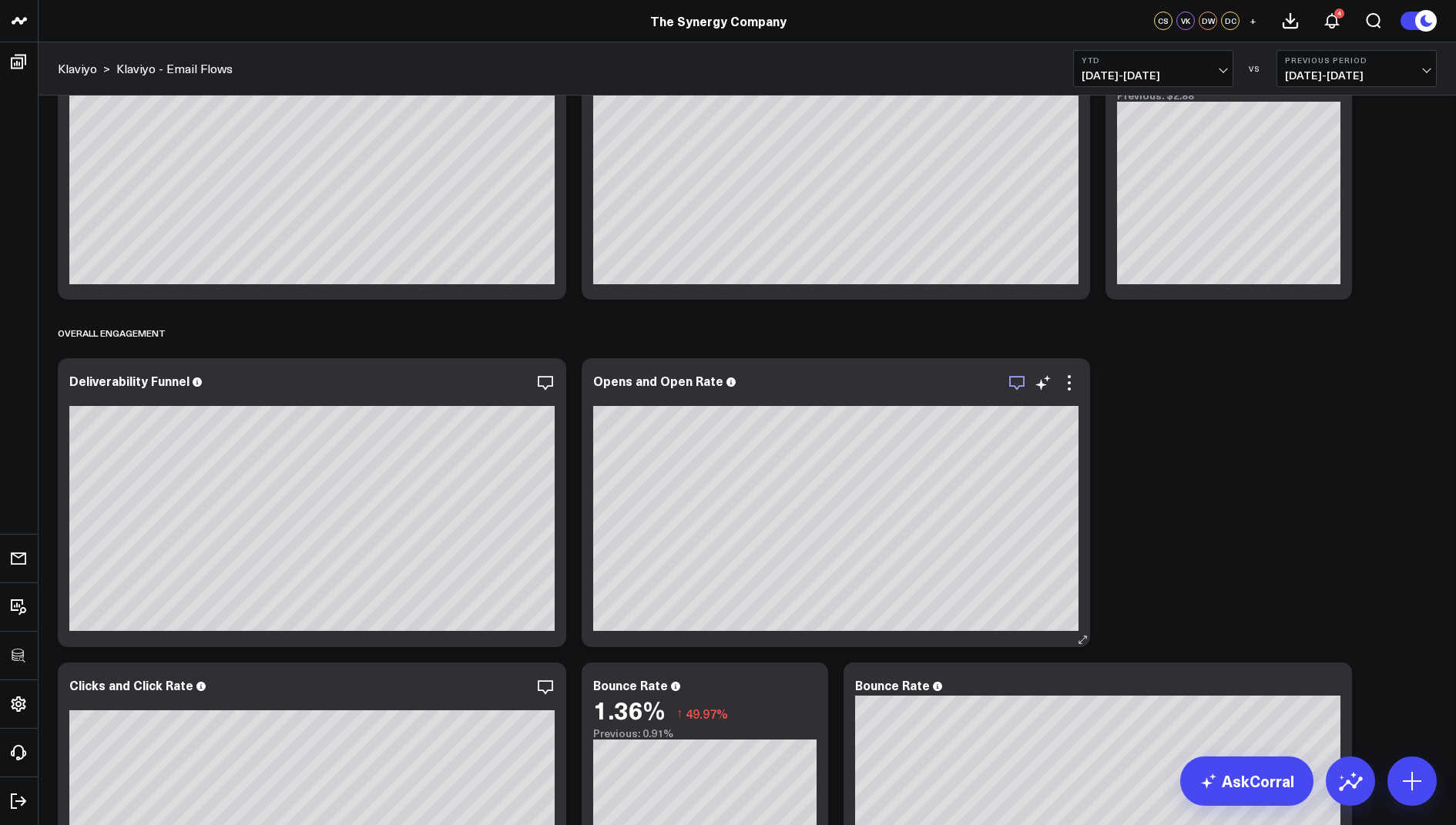
click at [1012, 381] on icon "button" at bounding box center [1017, 383] width 18 height 18
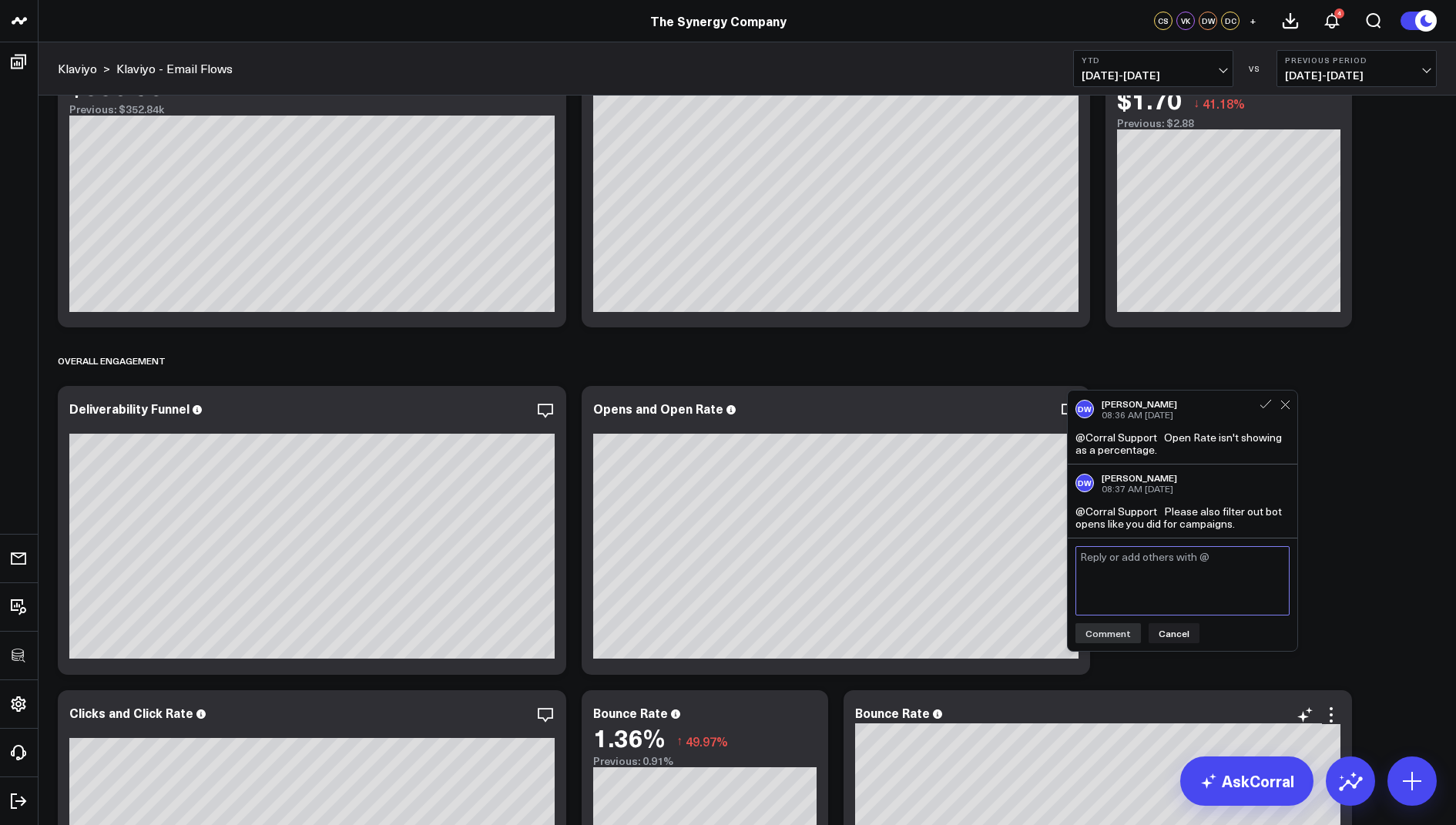
scroll to position [0, 0]
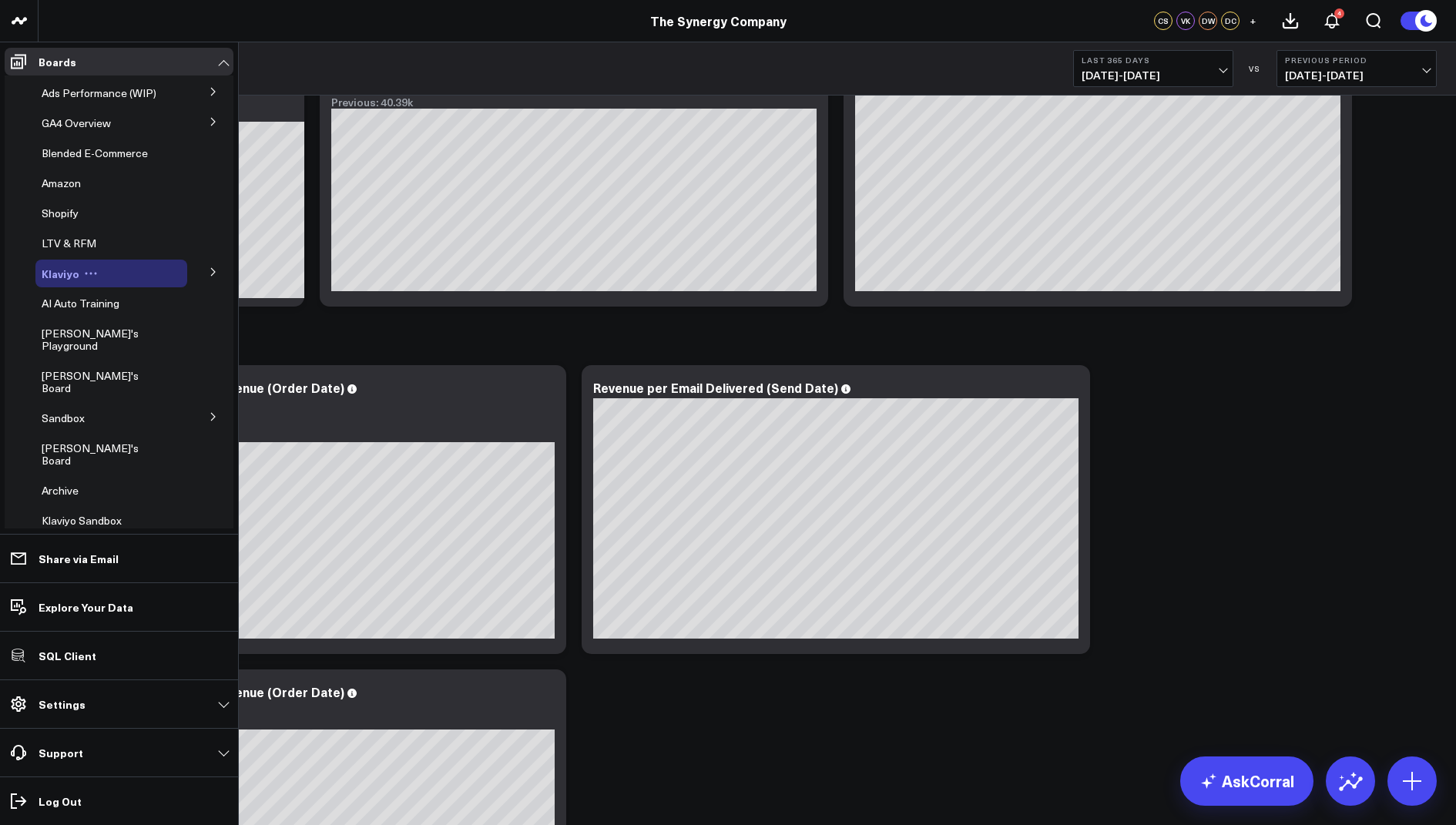
scroll to position [125, 0]
click at [209, 263] on icon at bounding box center [214, 268] width 9 height 9
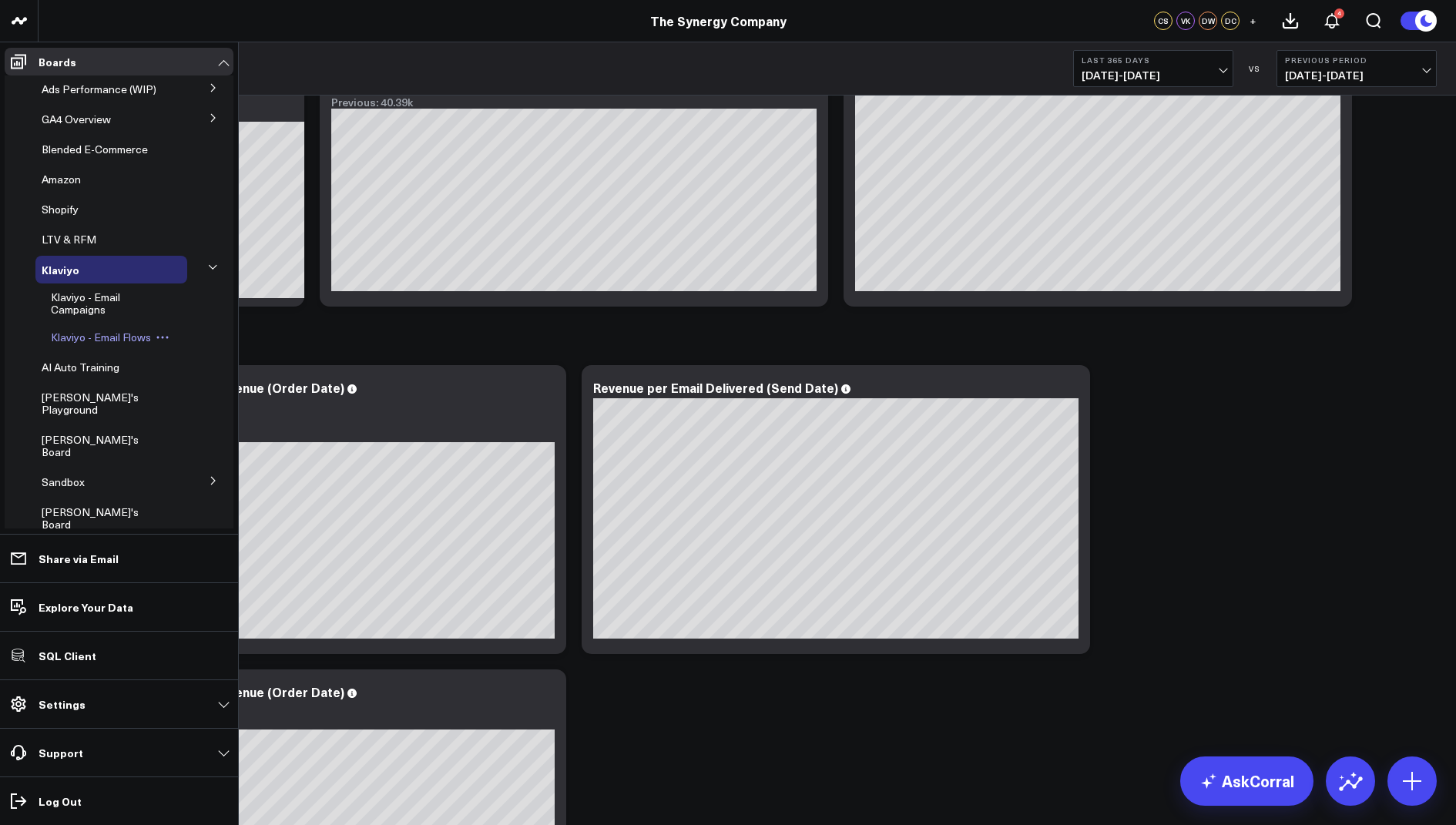
click at [92, 336] on span "Klaviyo - Email Flows" at bounding box center [100, 337] width 100 height 15
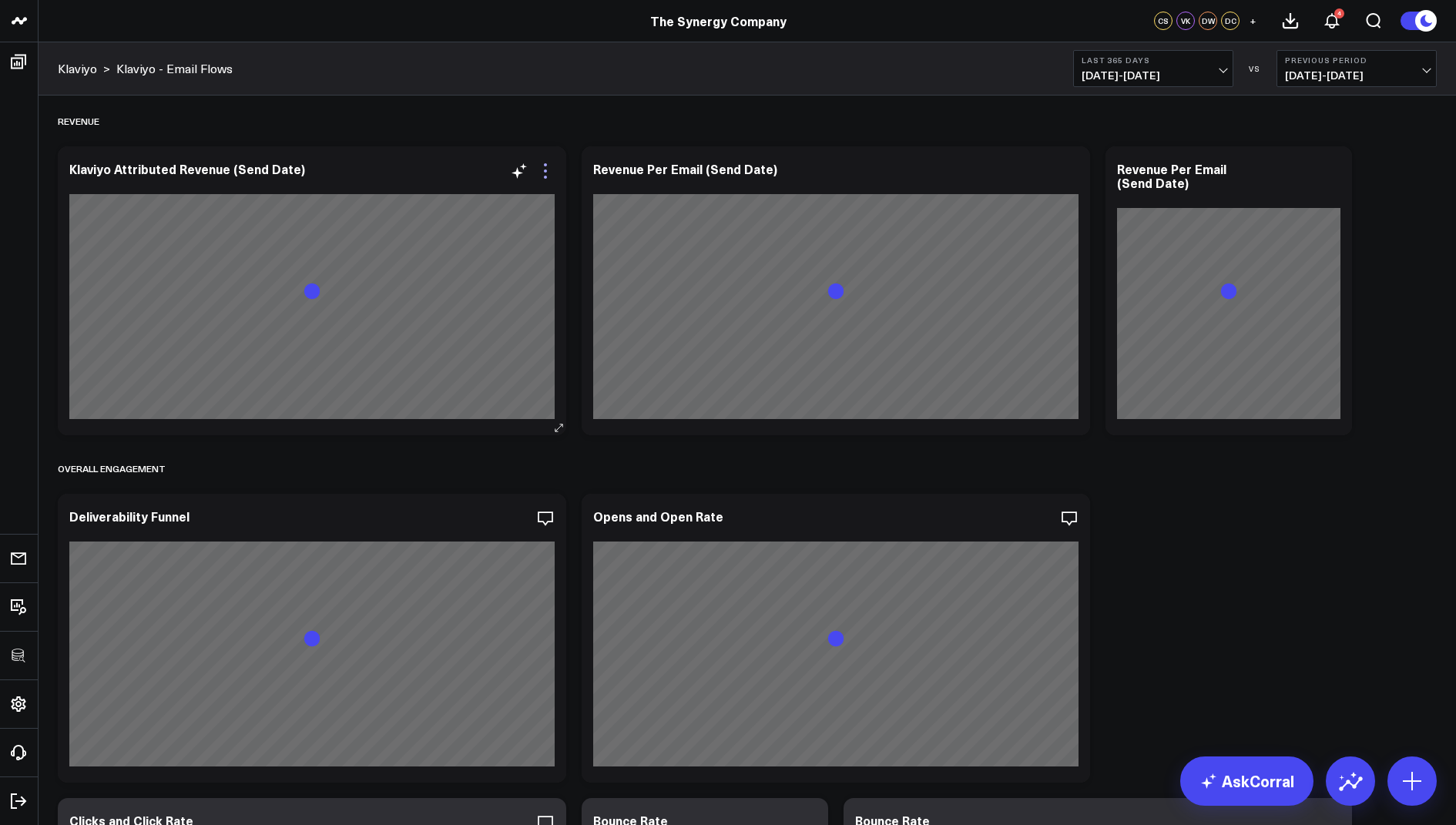
click at [544, 168] on icon at bounding box center [545, 171] width 18 height 18
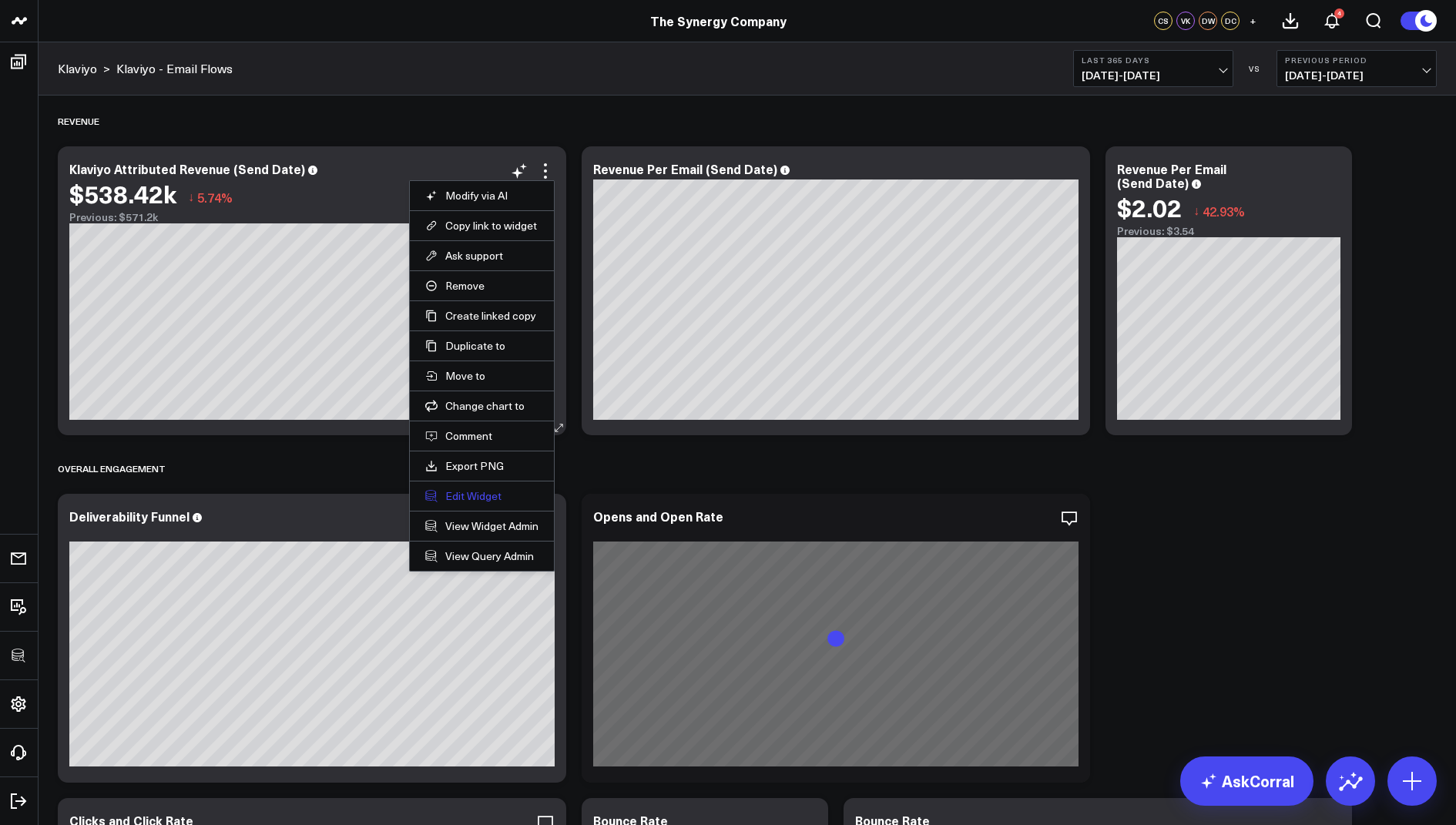
click at [457, 493] on button "Edit Widget" at bounding box center [481, 495] width 113 height 14
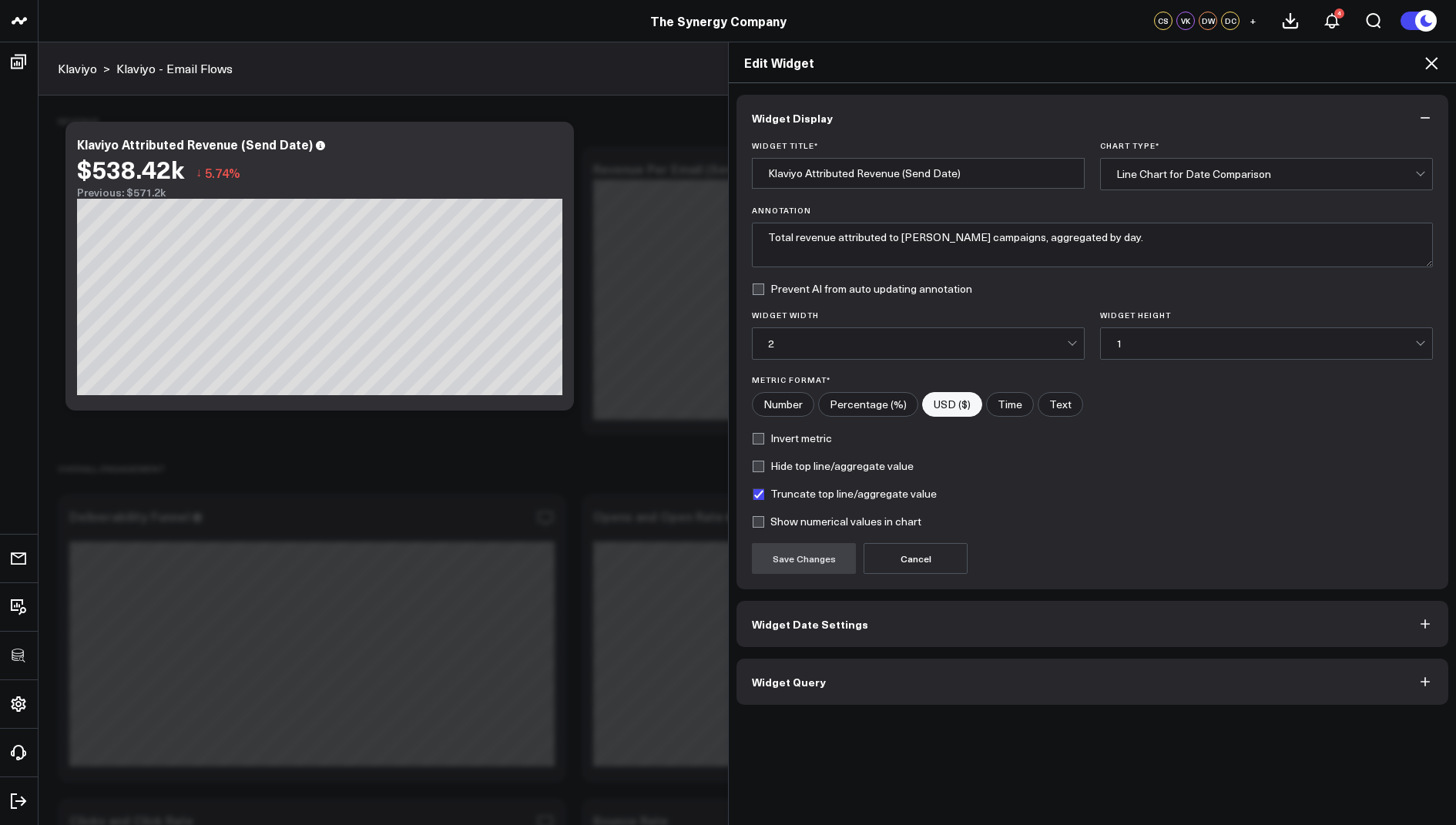
click at [801, 693] on button "Widget Query" at bounding box center [1092, 681] width 711 height 46
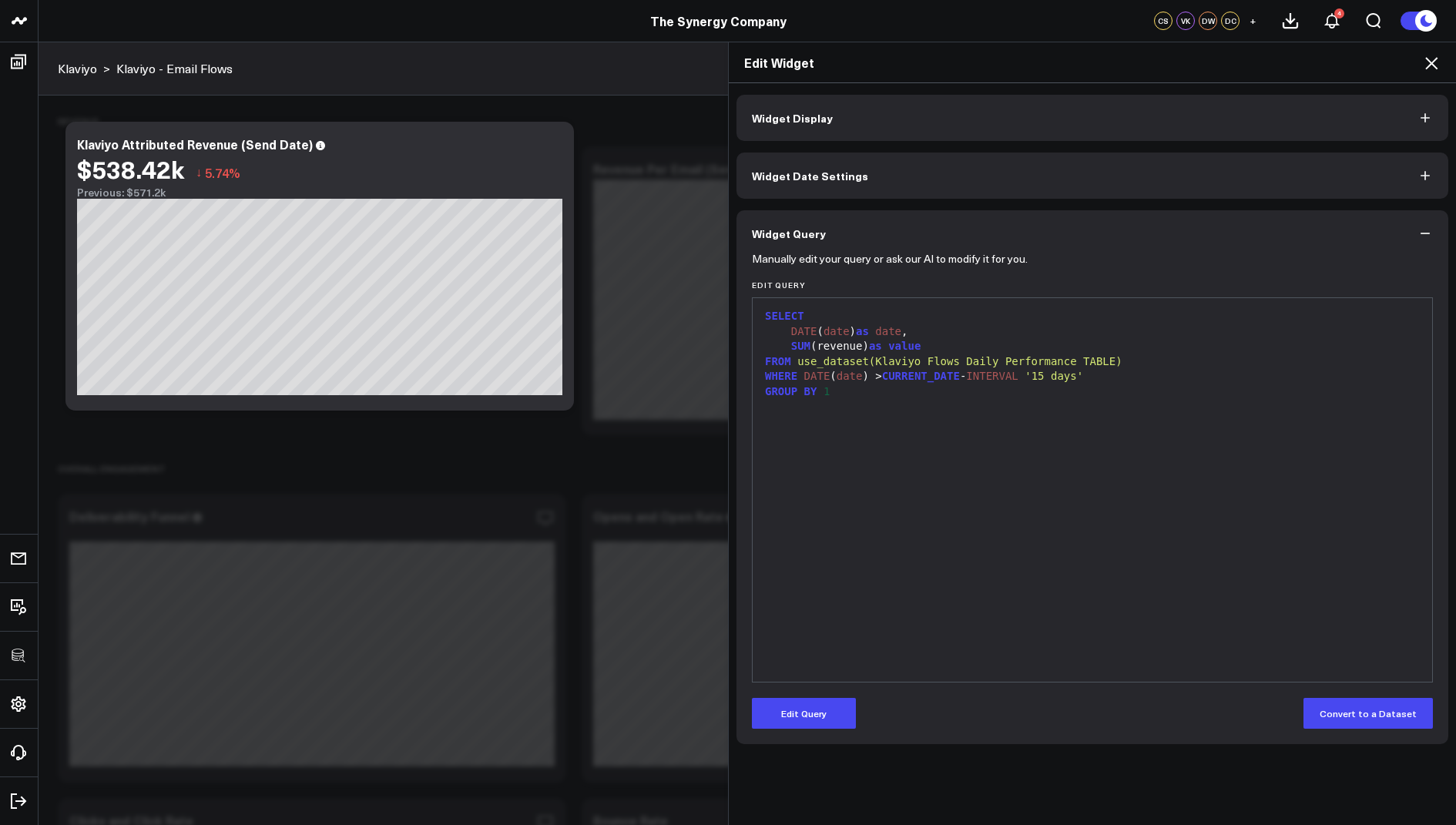
click at [1433, 58] on icon at bounding box center [1431, 64] width 18 height 18
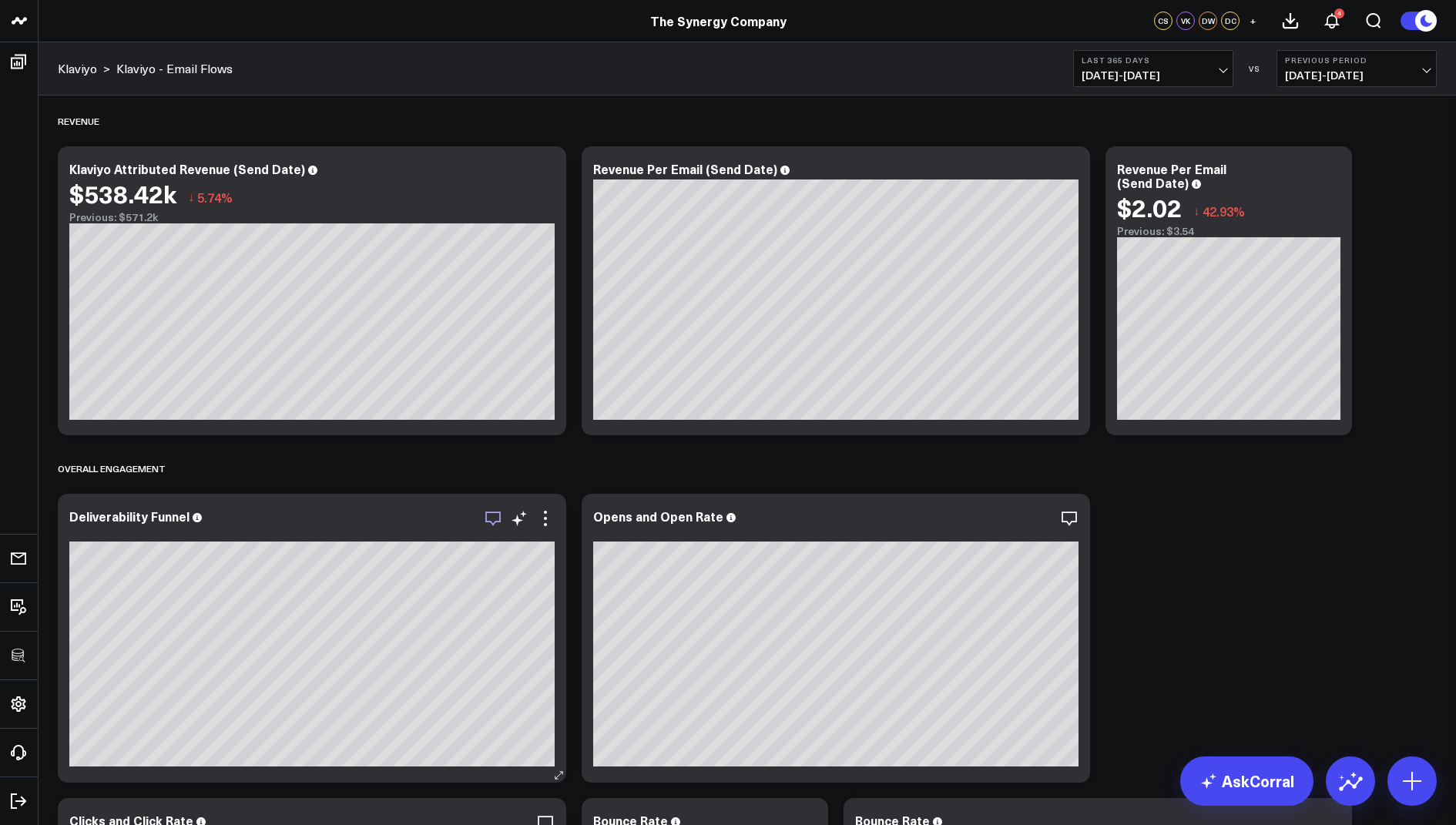
click at [498, 512] on icon "button" at bounding box center [492, 519] width 16 height 15
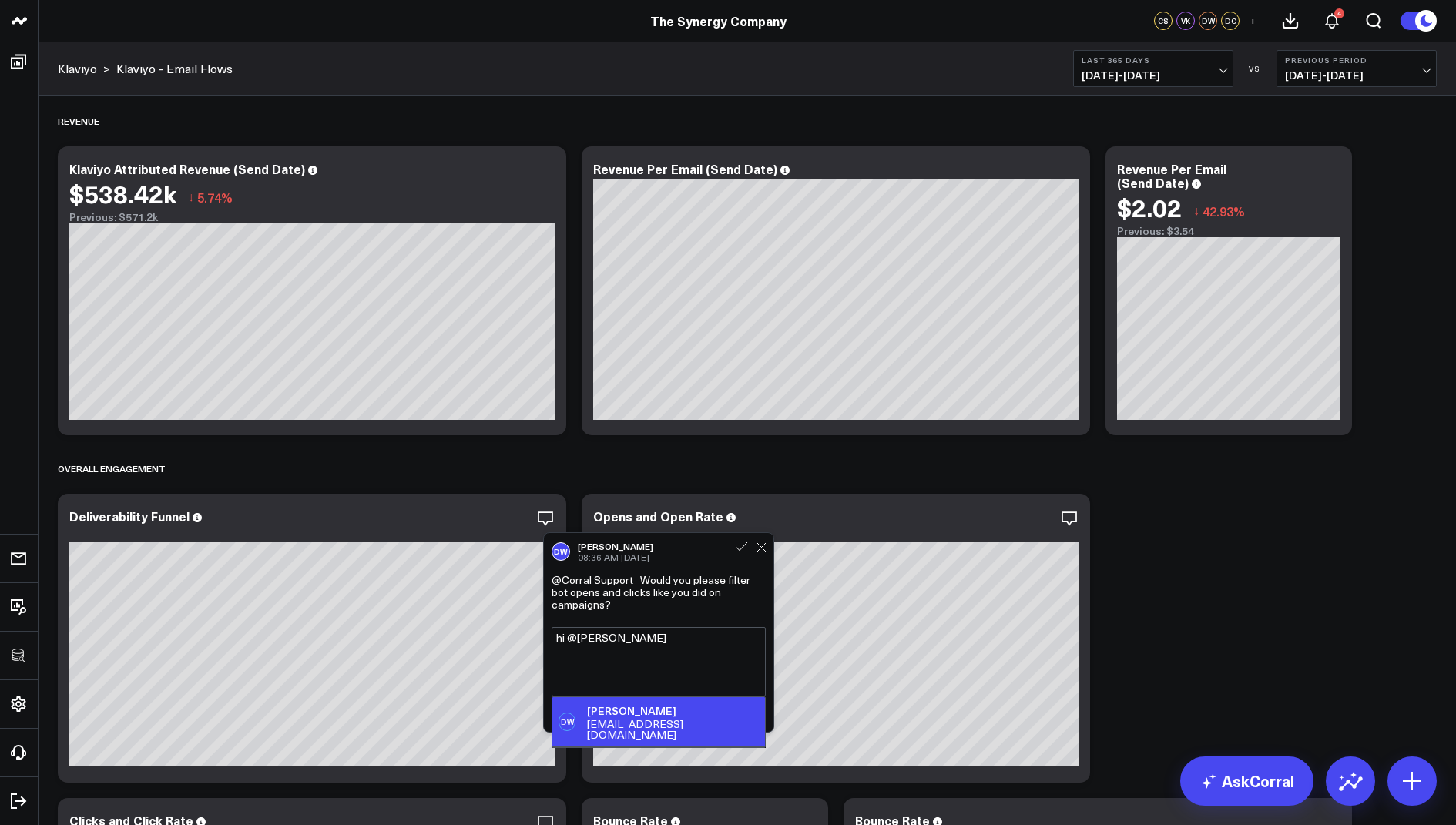
click at [603, 719] on div "[EMAIL_ADDRESS][DOMAIN_NAME]" at bounding box center [673, 729] width 172 height 21
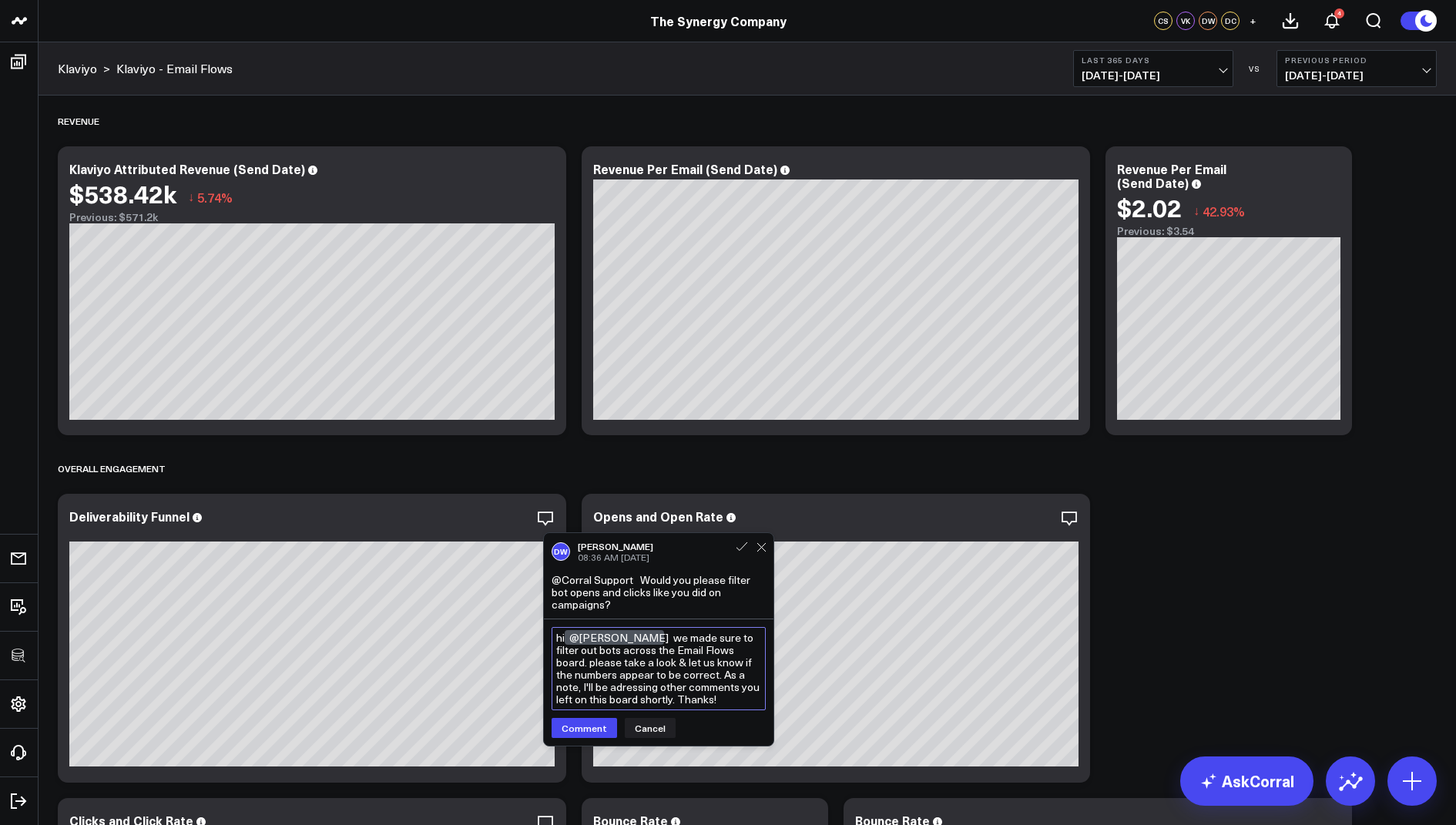
drag, startPoint x: 704, startPoint y: 702, endPoint x: 641, endPoint y: 640, distance: 88.4
click at [641, 640] on textarea "hi @[PERSON_NAME] we made sure to filter out bots across the Email Flows board.…" at bounding box center [658, 668] width 214 height 83
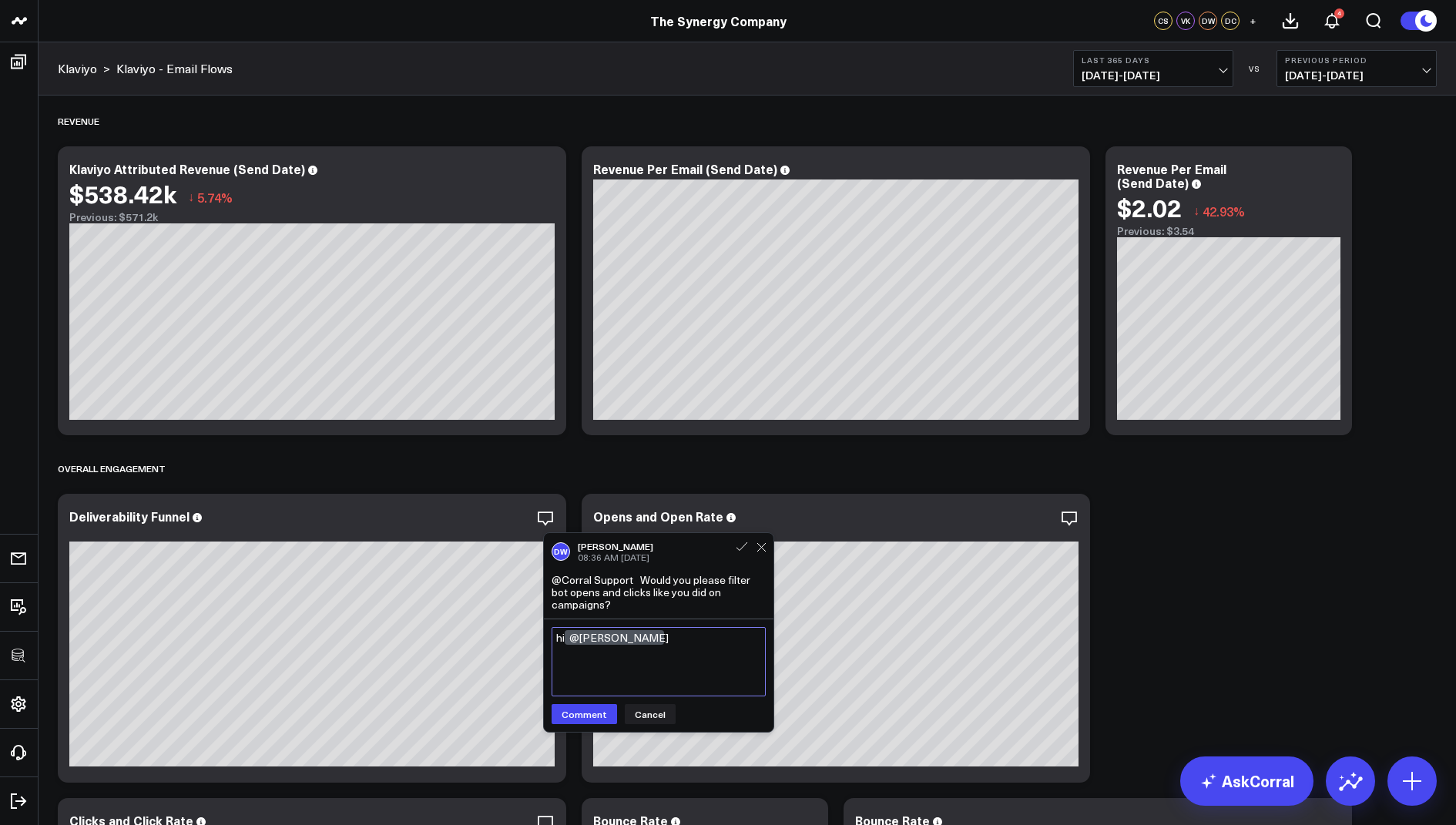
paste textarea "We’ve made sure to filter out bots across the Email Flows board. Please take a …"
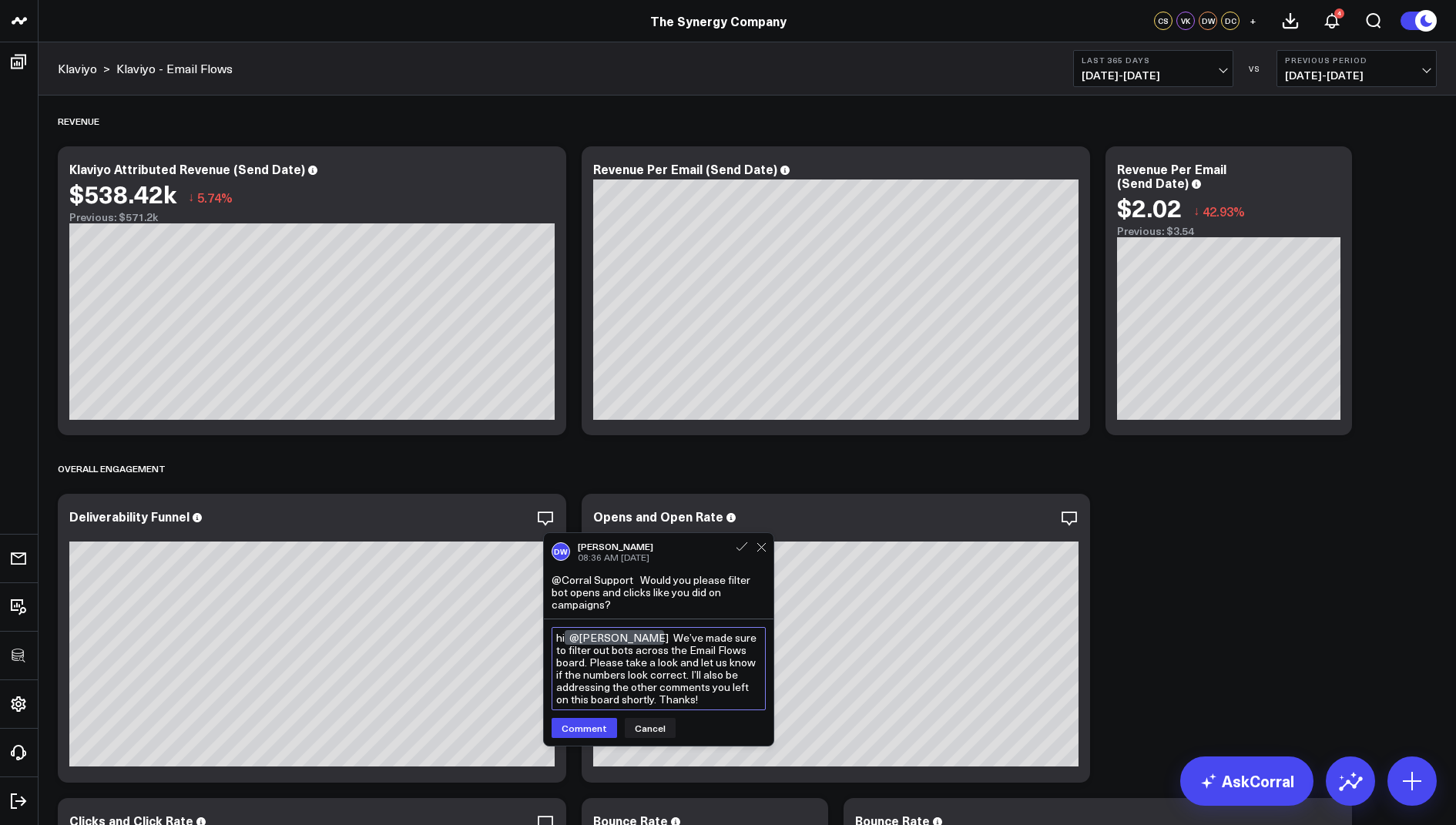
scroll to position [36, 0]
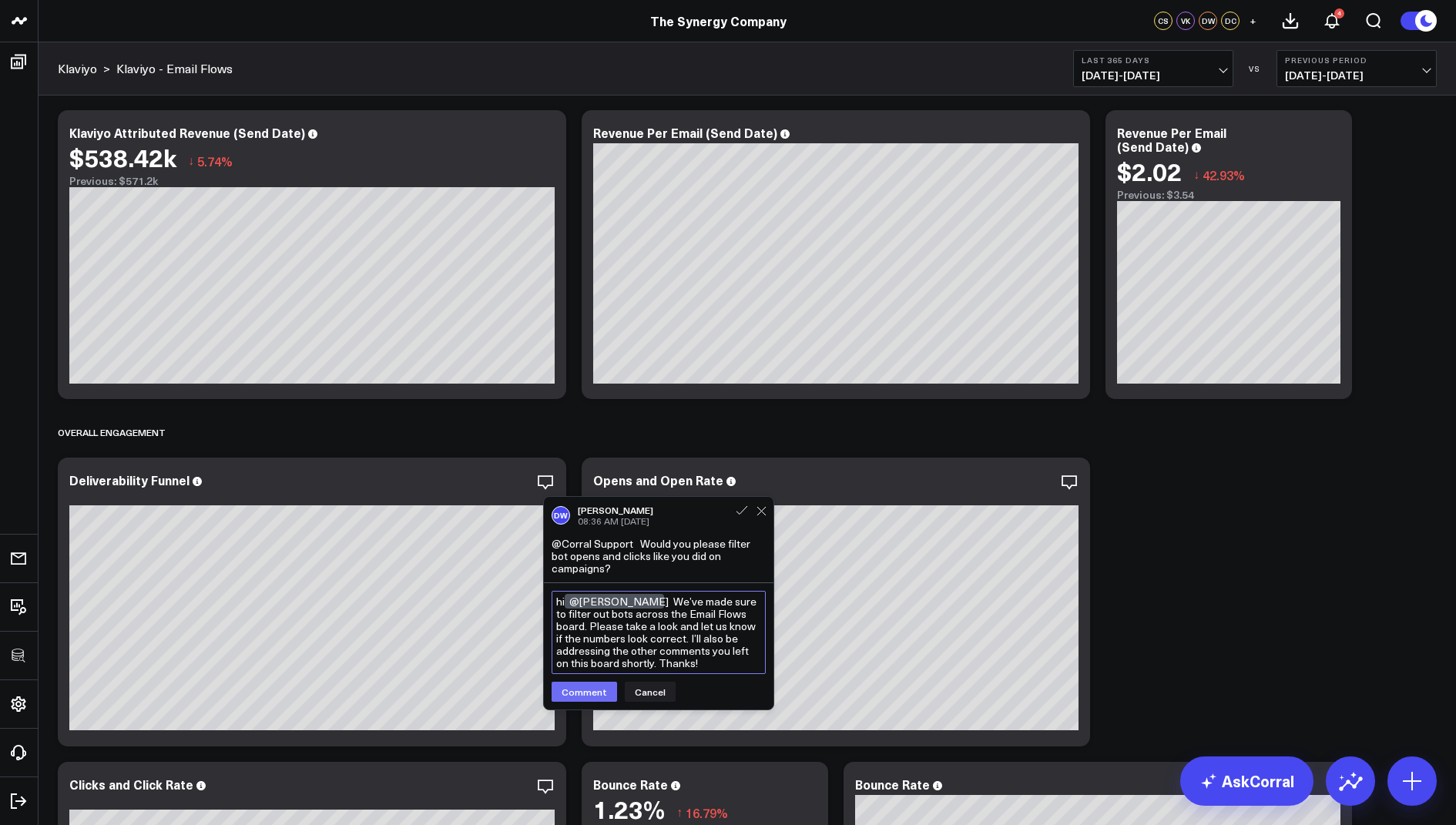
type textarea "hi @[PERSON_NAME] We’ve made sure to filter out bots across the Email Flows boa…"
click at [577, 691] on button "Comment" at bounding box center [584, 692] width 65 height 20
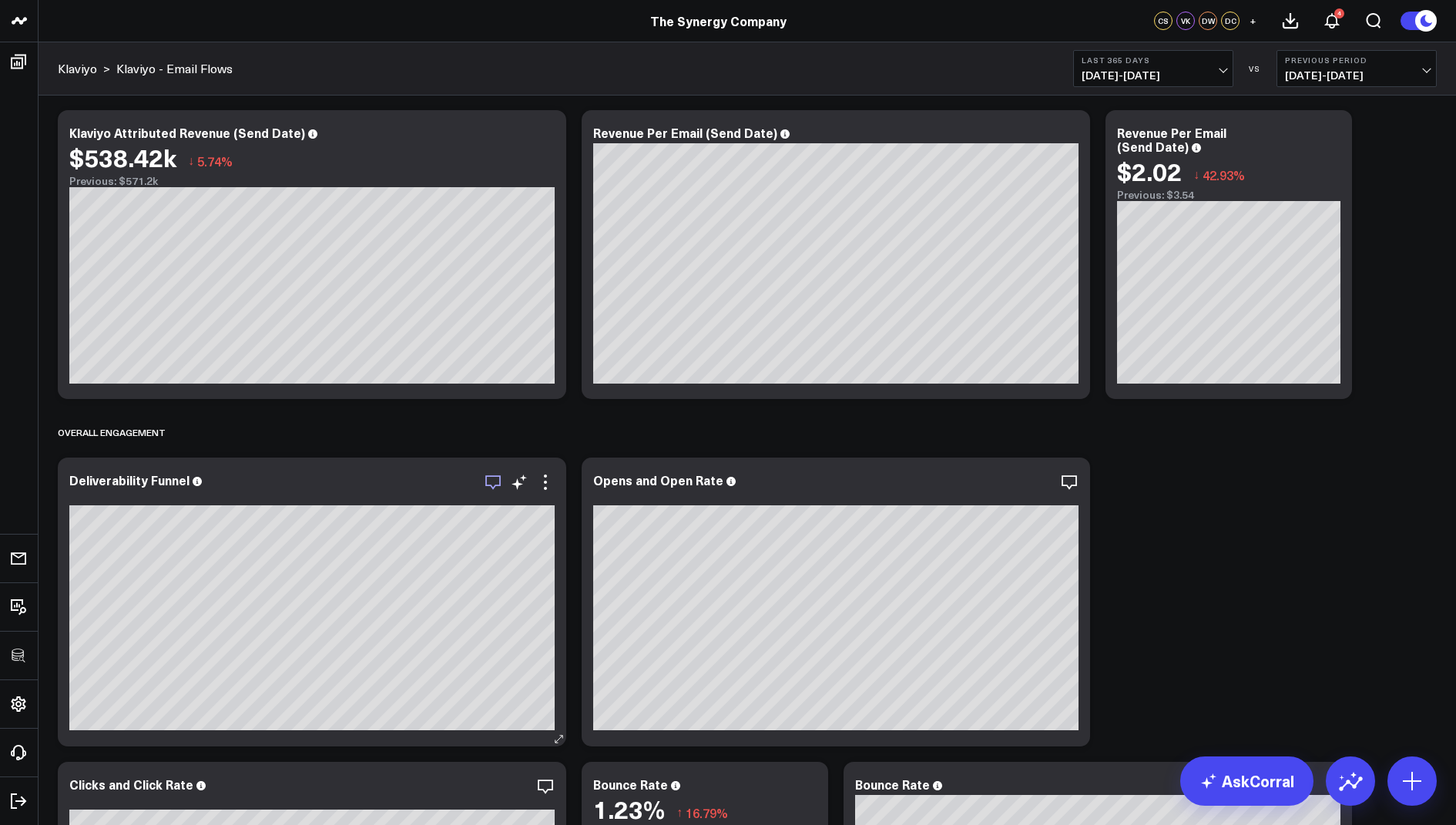
click at [493, 478] on icon "button" at bounding box center [492, 482] width 18 height 18
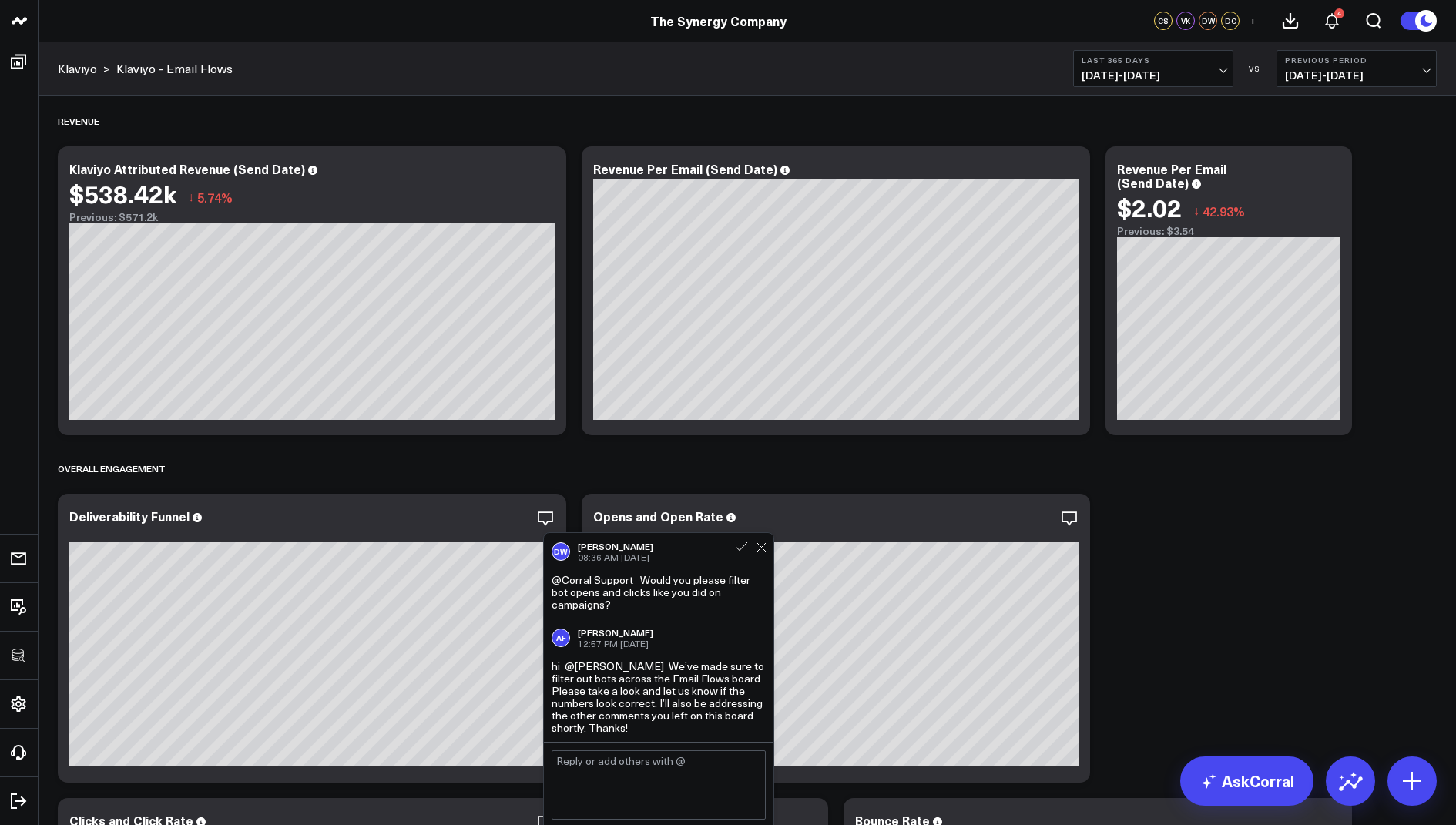
scroll to position [46, 0]
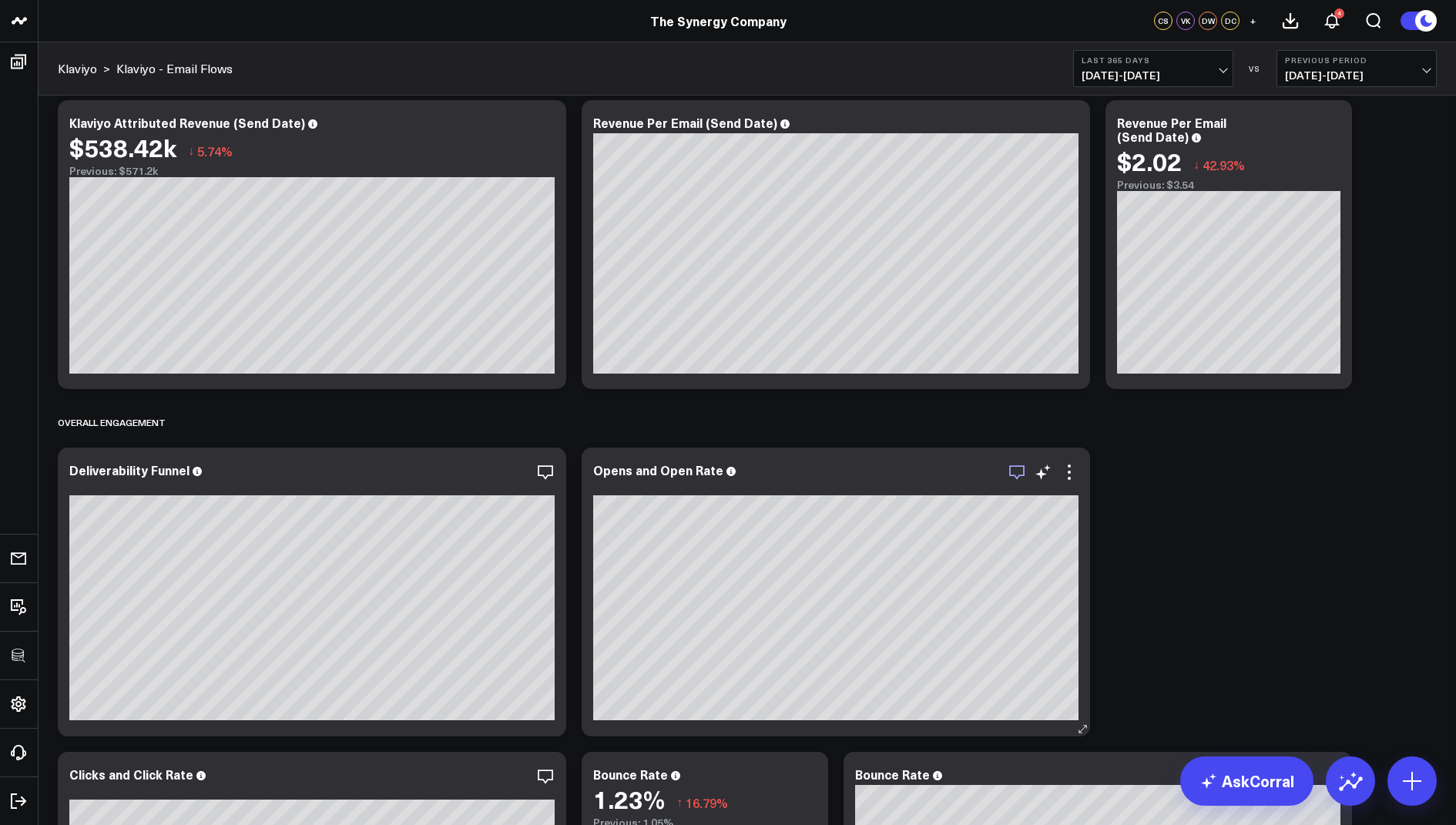
click at [1011, 471] on icon "button" at bounding box center [1017, 472] width 18 height 18
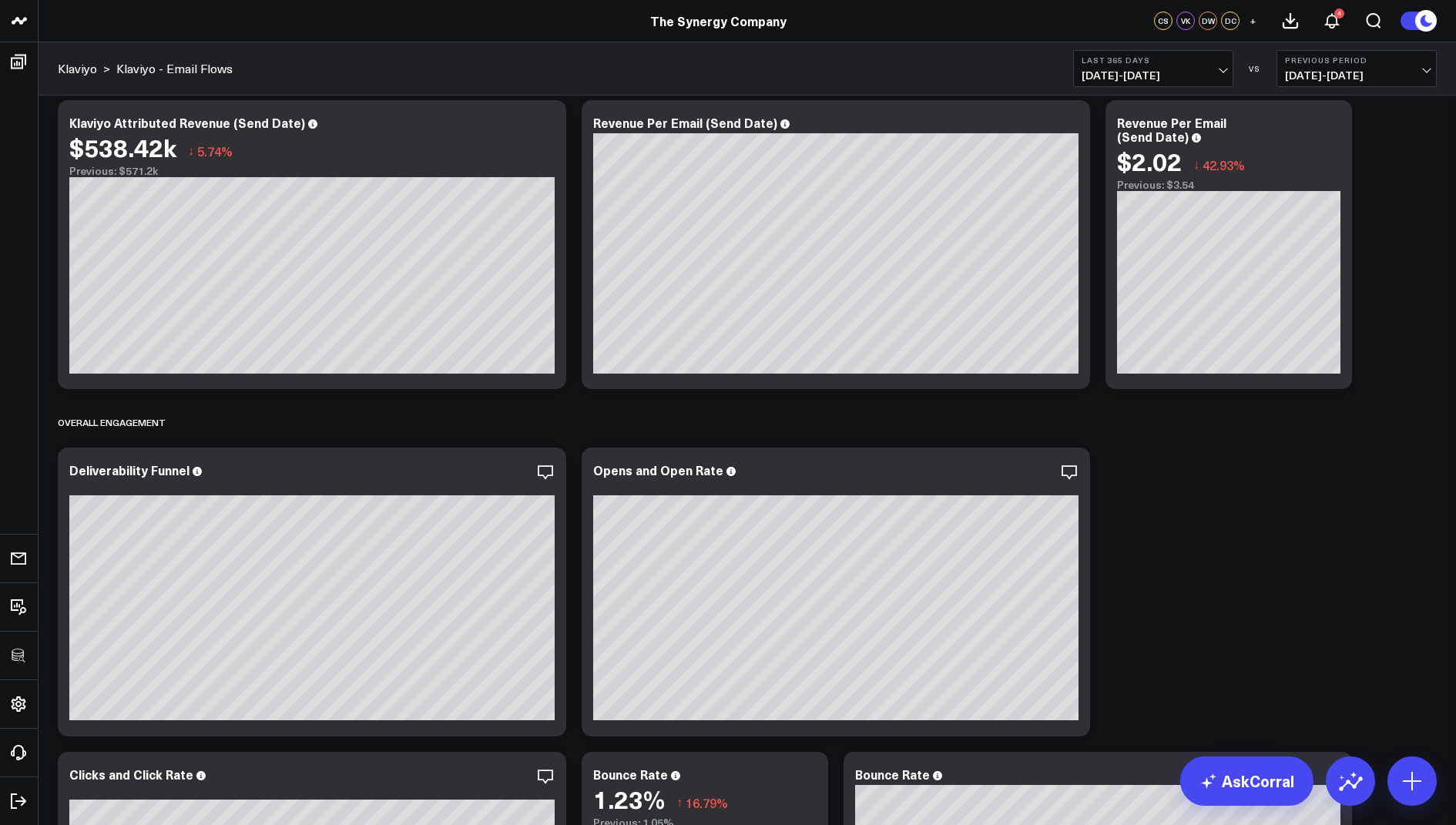
scroll to position [501, 0]
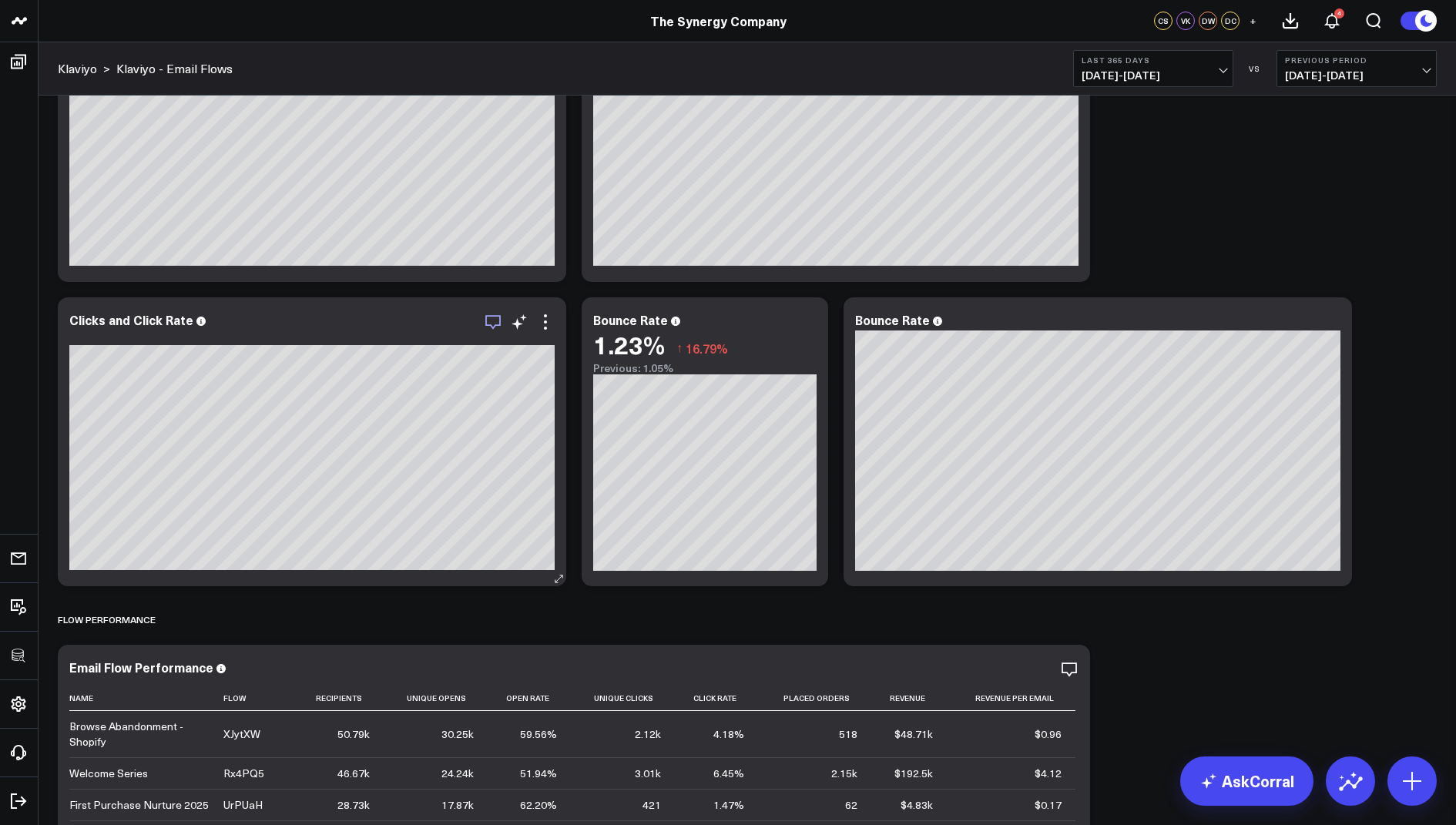
click at [484, 320] on icon "button" at bounding box center [492, 322] width 18 height 18
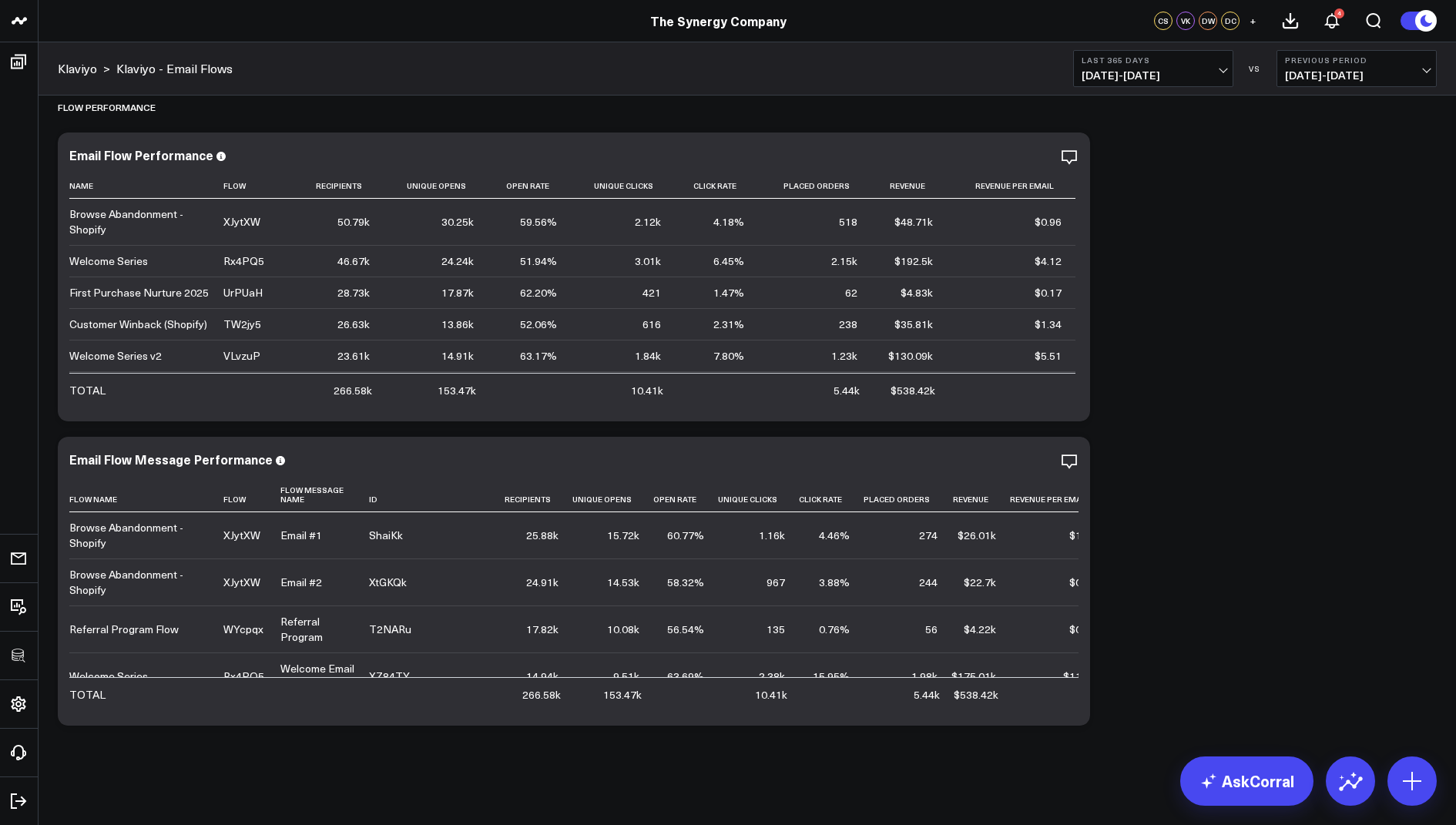
scroll to position [945, 0]
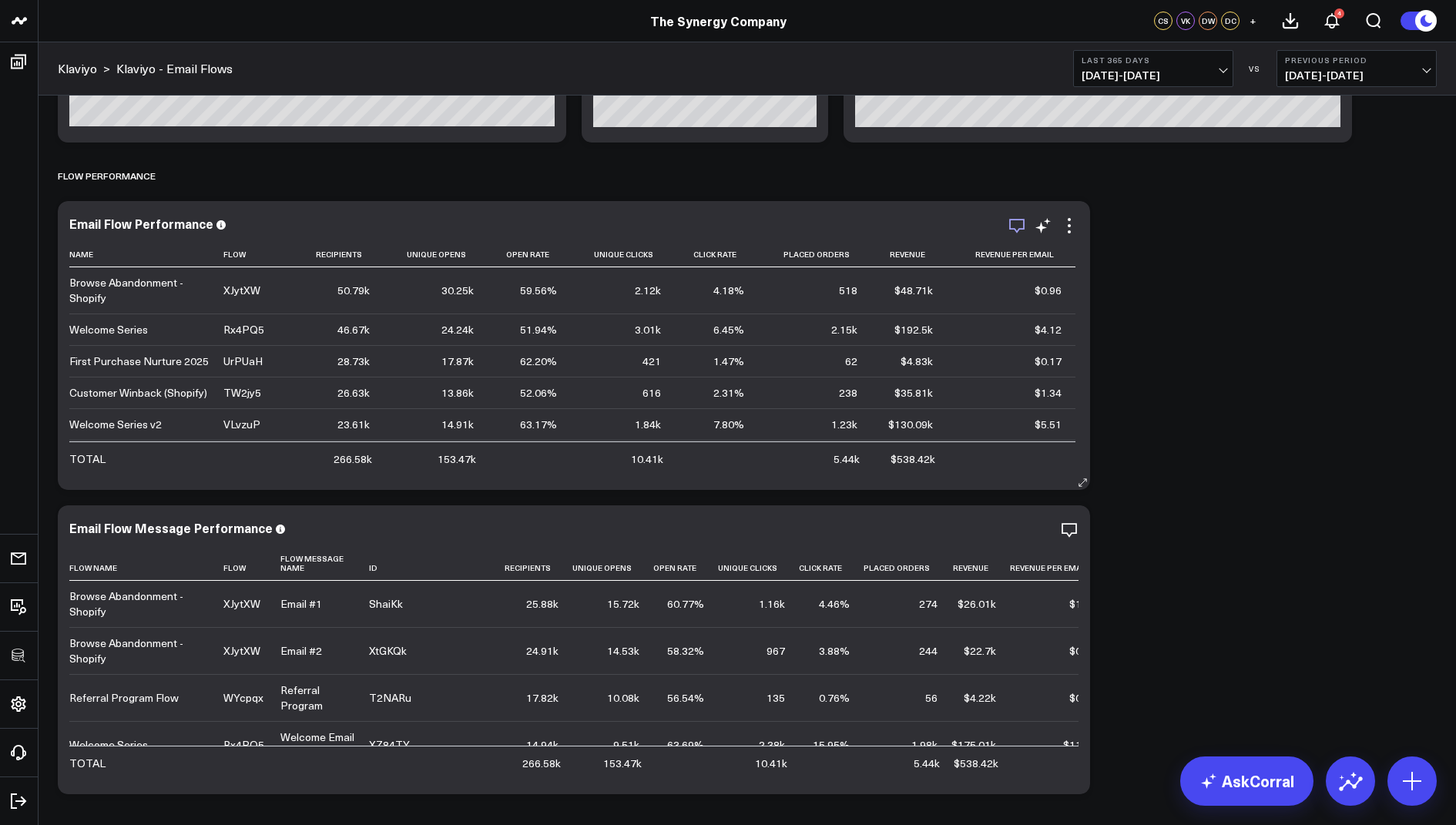
click at [1013, 223] on icon "button" at bounding box center [1017, 226] width 18 height 18
click at [1015, 531] on icon "button" at bounding box center [1017, 530] width 18 height 18
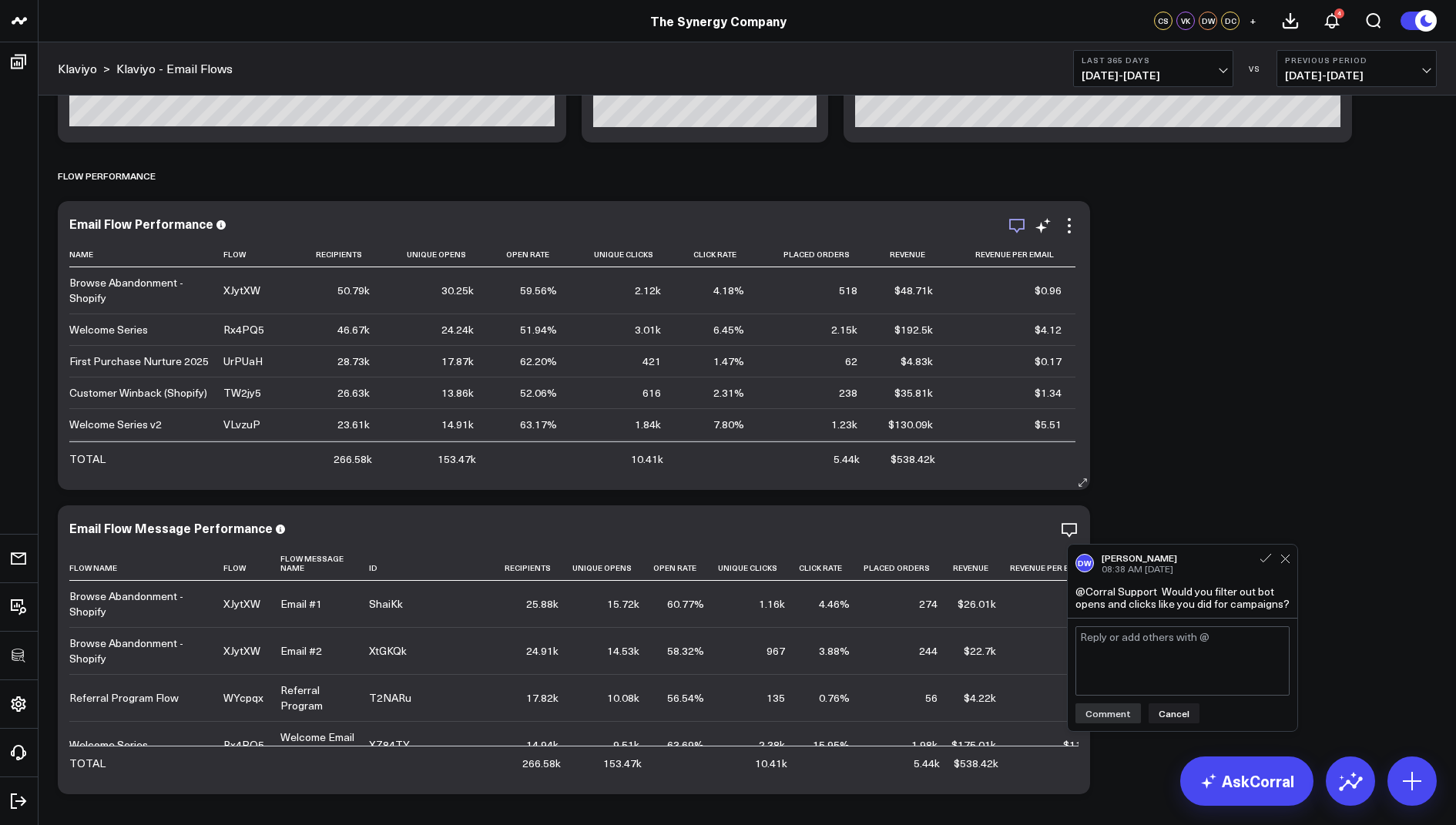
click at [1017, 224] on icon "button" at bounding box center [1017, 226] width 18 height 18
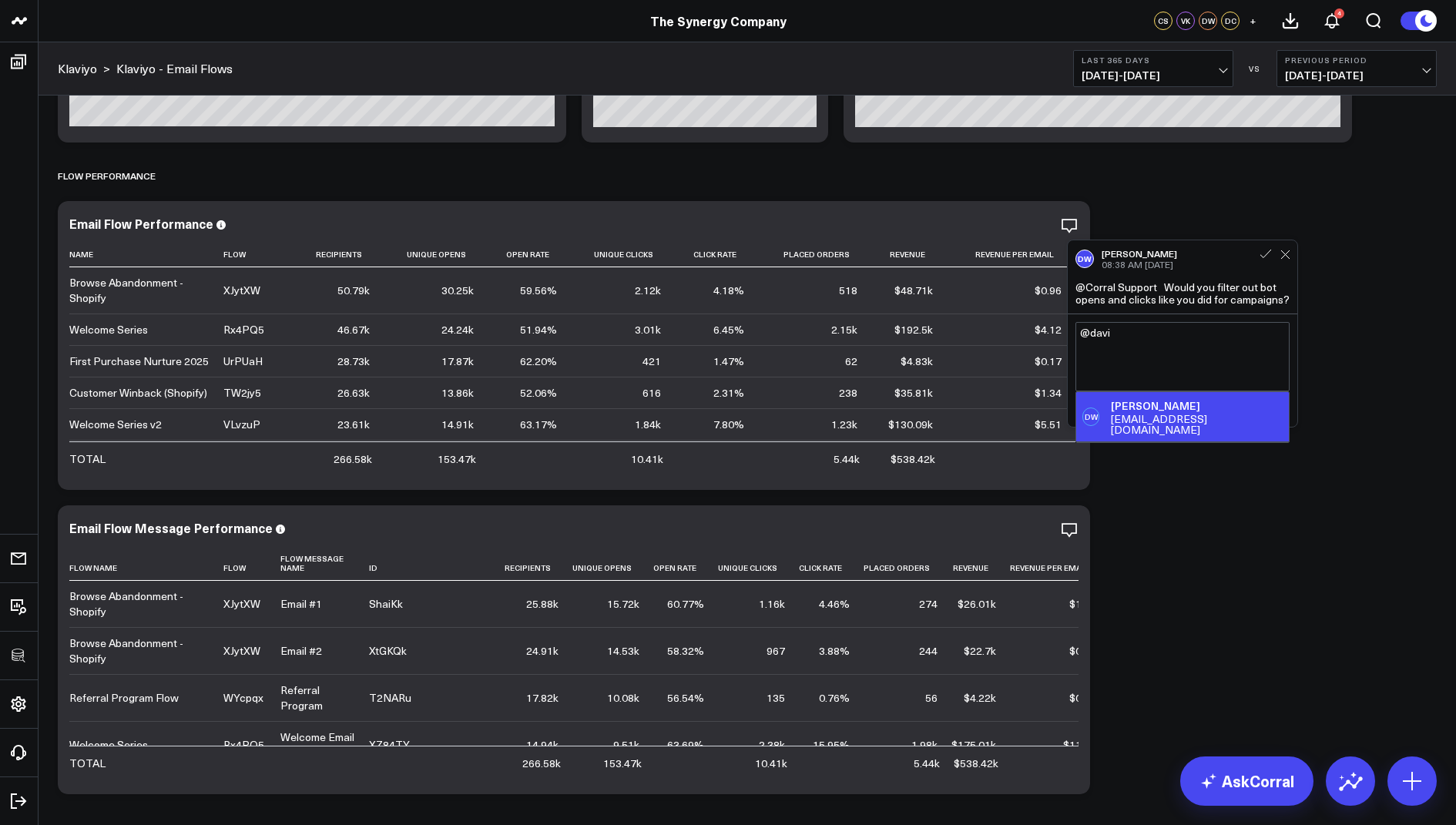
click at [1135, 413] on div "dwhite@synergy-co.com" at bounding box center [1196, 424] width 172 height 21
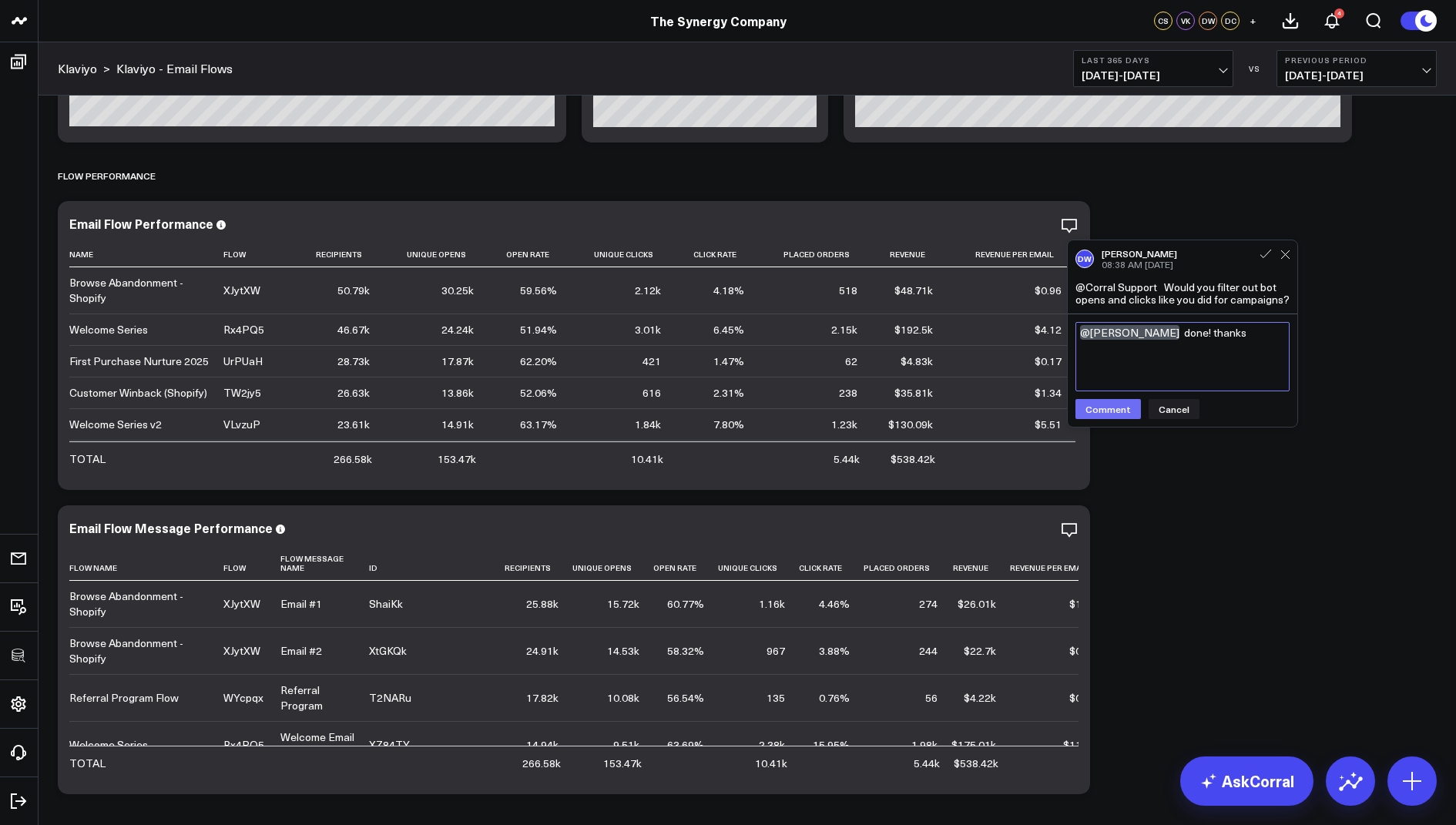
type textarea "@David White done! thanks"
click at [1111, 405] on button "Comment" at bounding box center [1107, 409] width 65 height 20
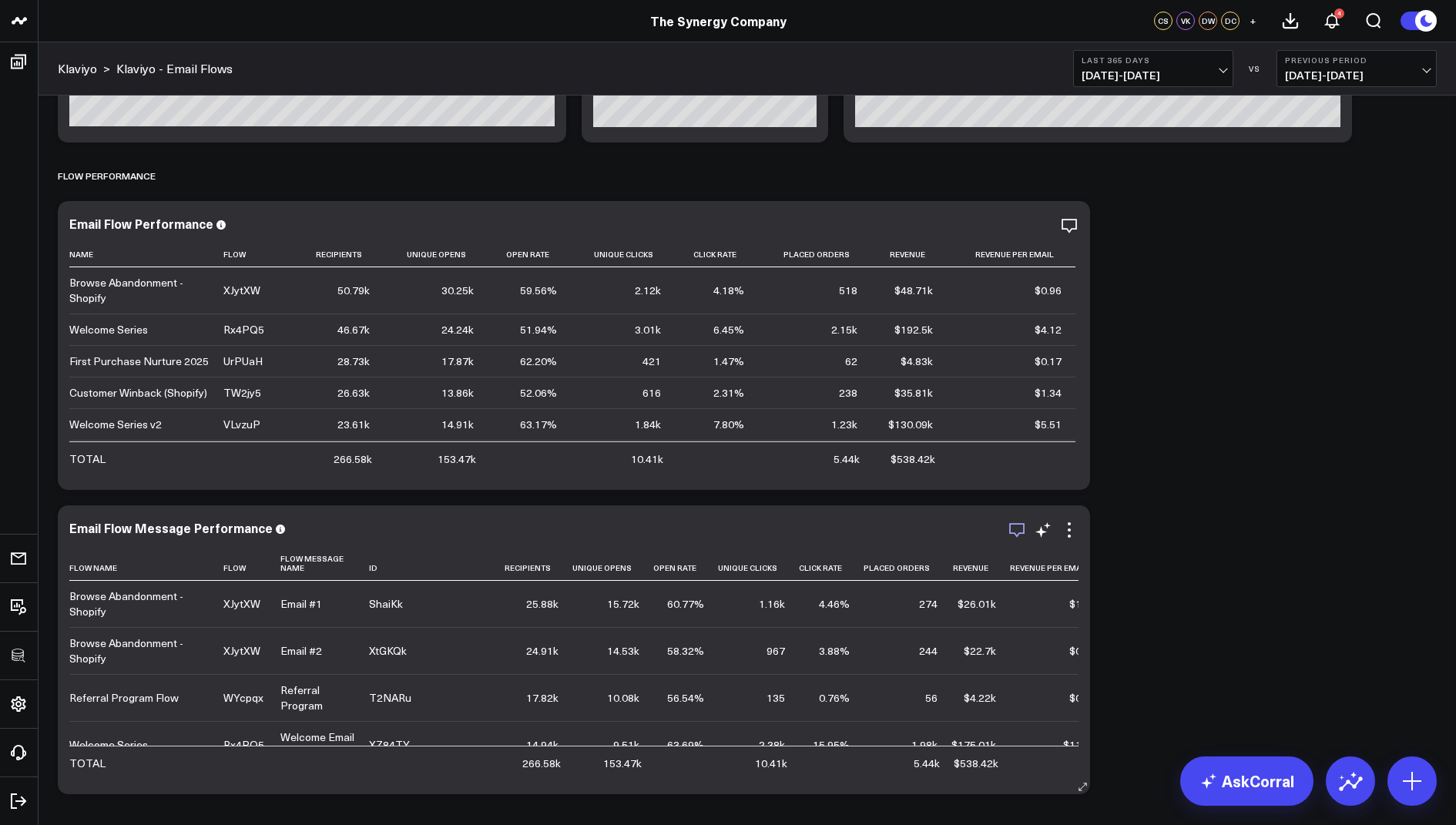
click at [1016, 533] on icon "button" at bounding box center [1017, 530] width 18 height 18
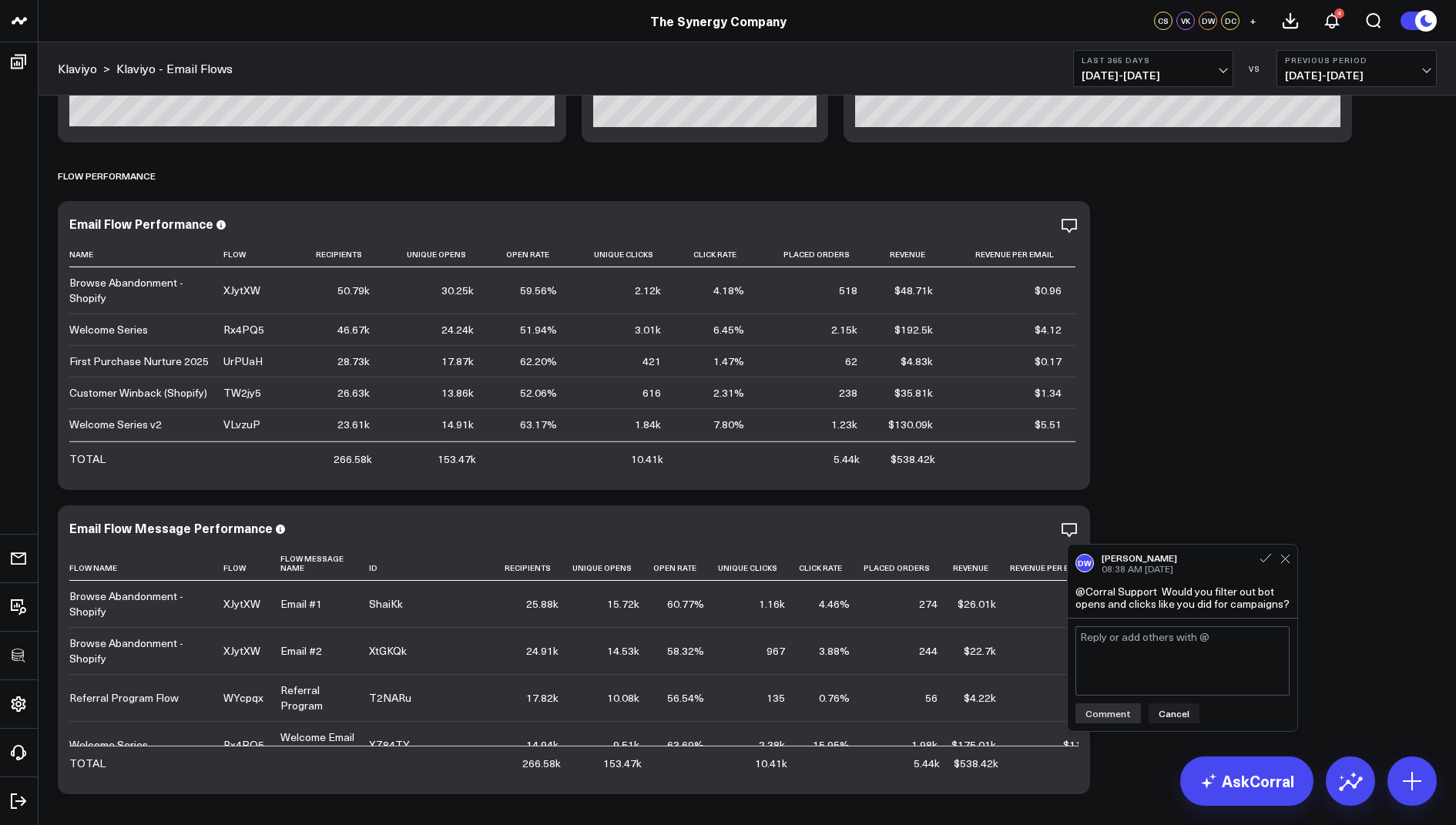
click at [1126, 633] on textarea at bounding box center [1182, 660] width 214 height 69
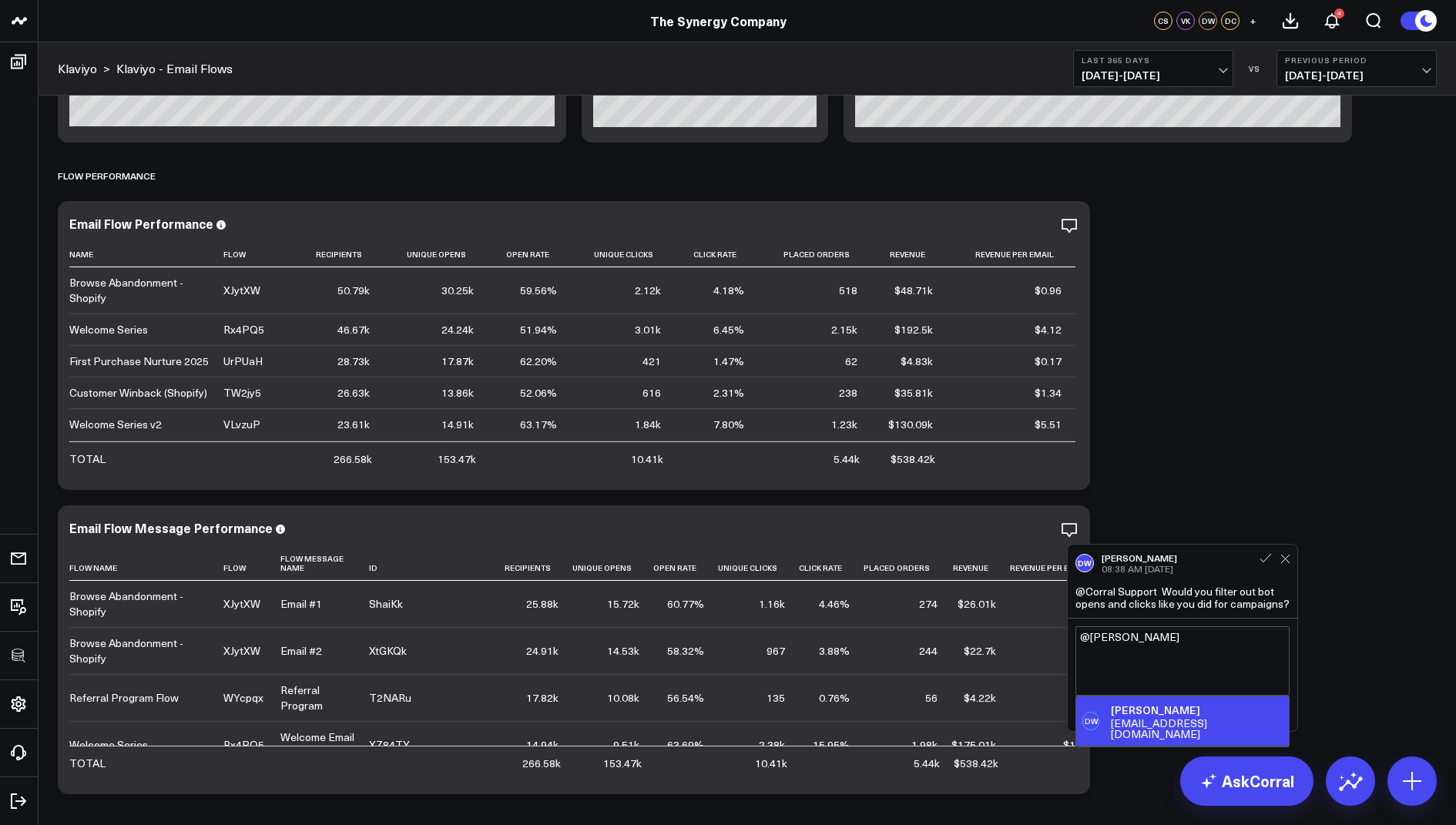
click at [1150, 721] on div "dwhite@synergy-co.com" at bounding box center [1196, 728] width 172 height 21
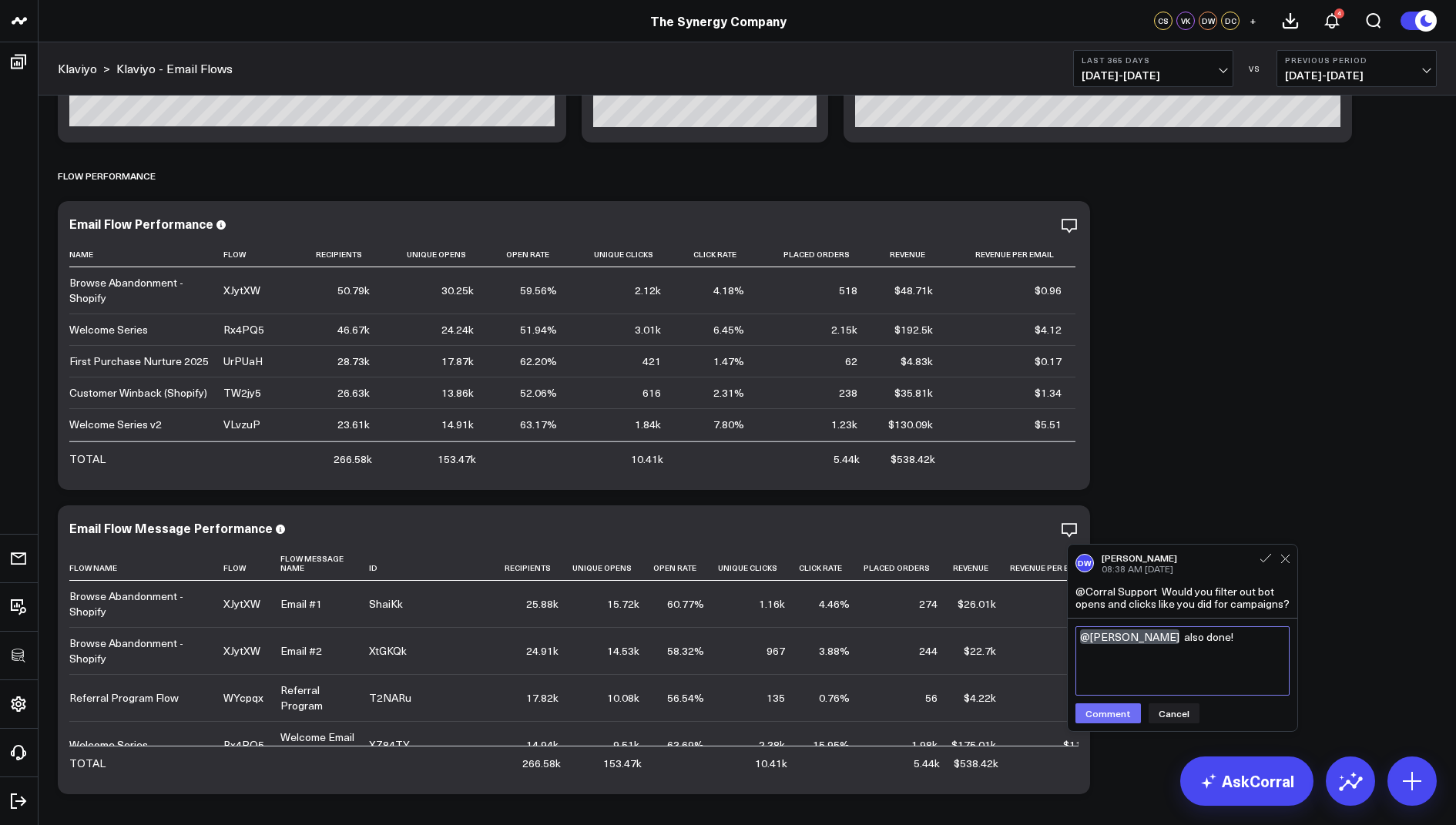
type textarea "@David White also done!"
click at [1112, 707] on button "Comment" at bounding box center [1107, 714] width 65 height 20
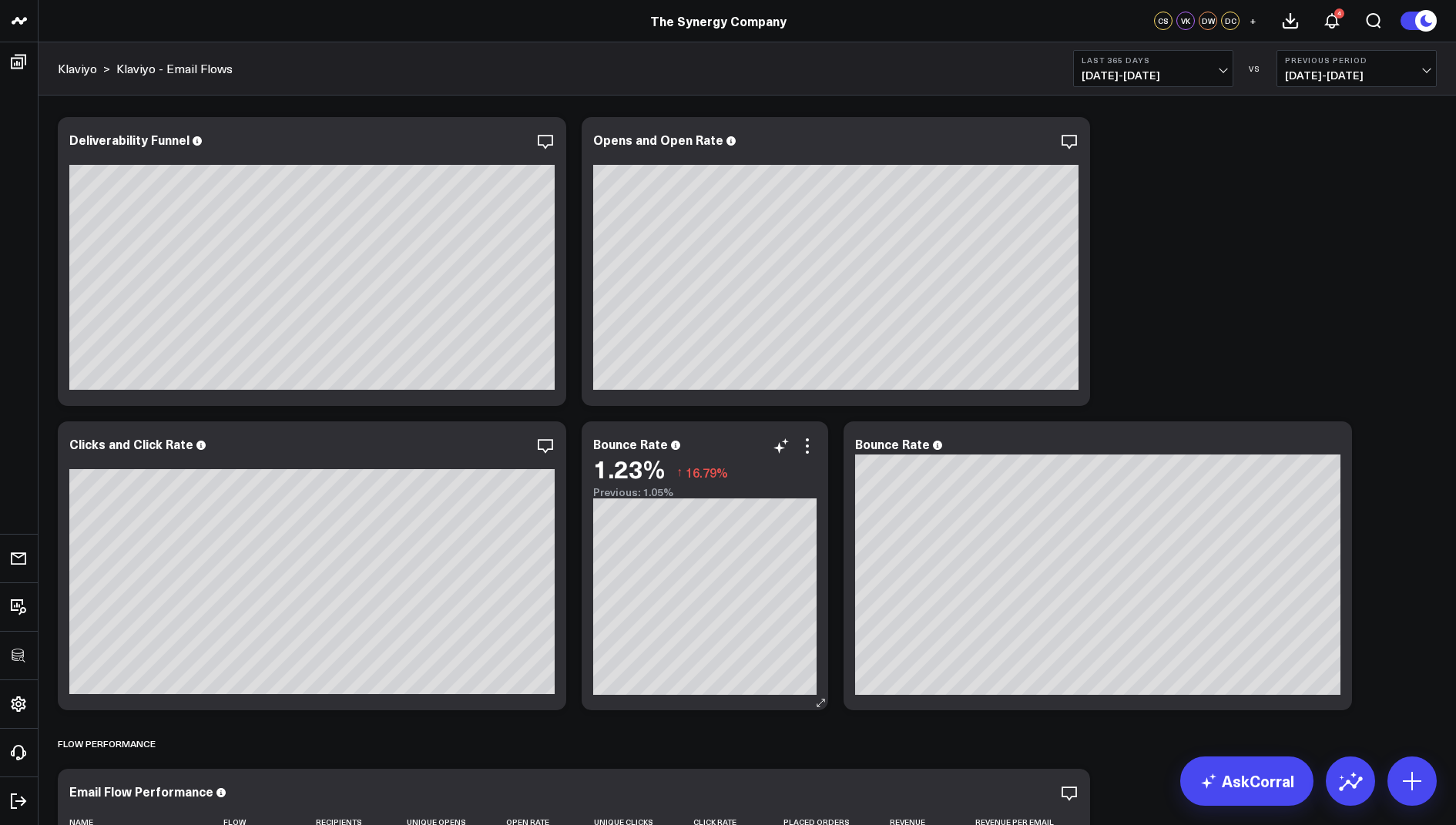
scroll to position [347, 0]
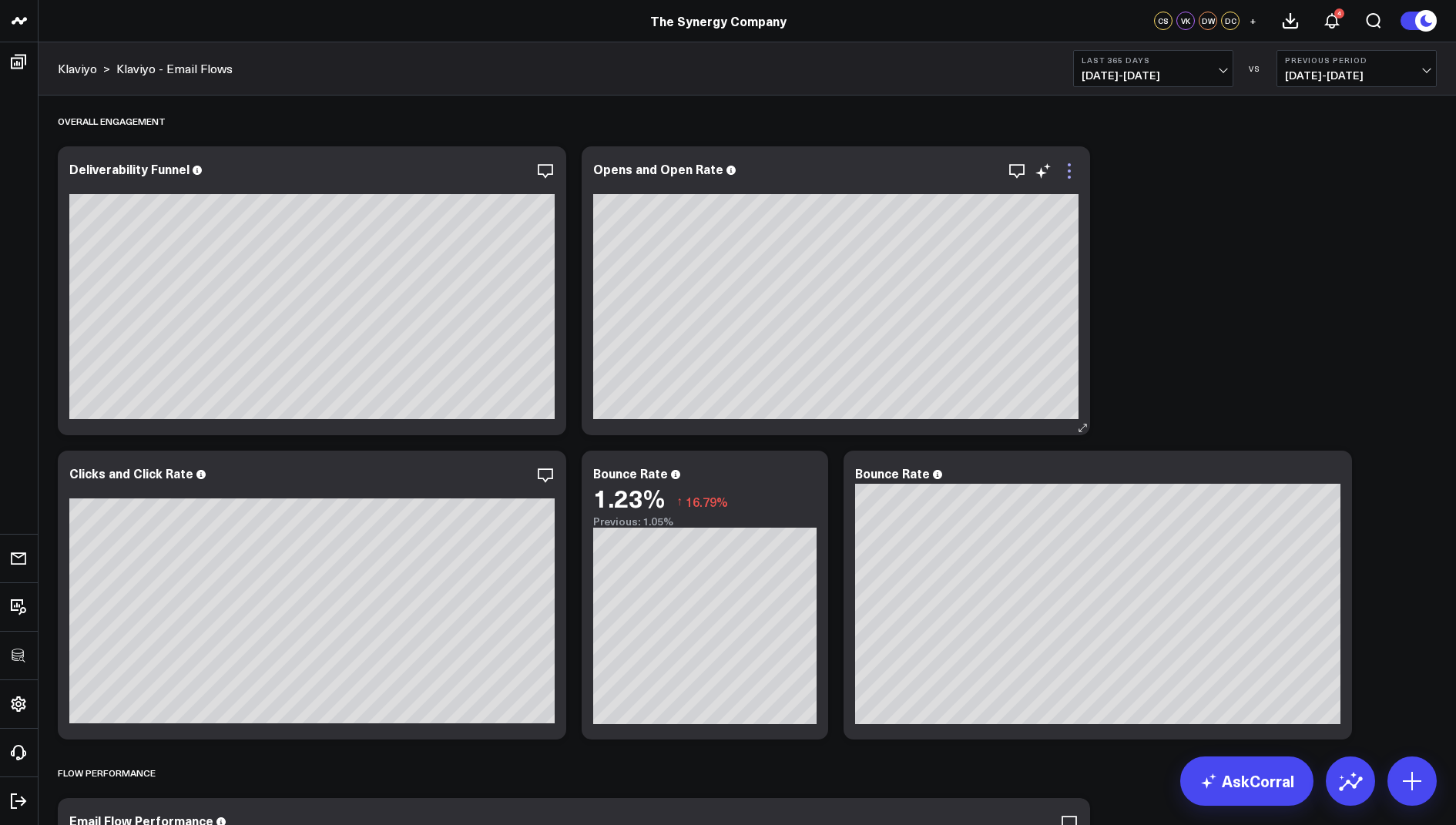
click at [1071, 168] on icon at bounding box center [1069, 171] width 18 height 18
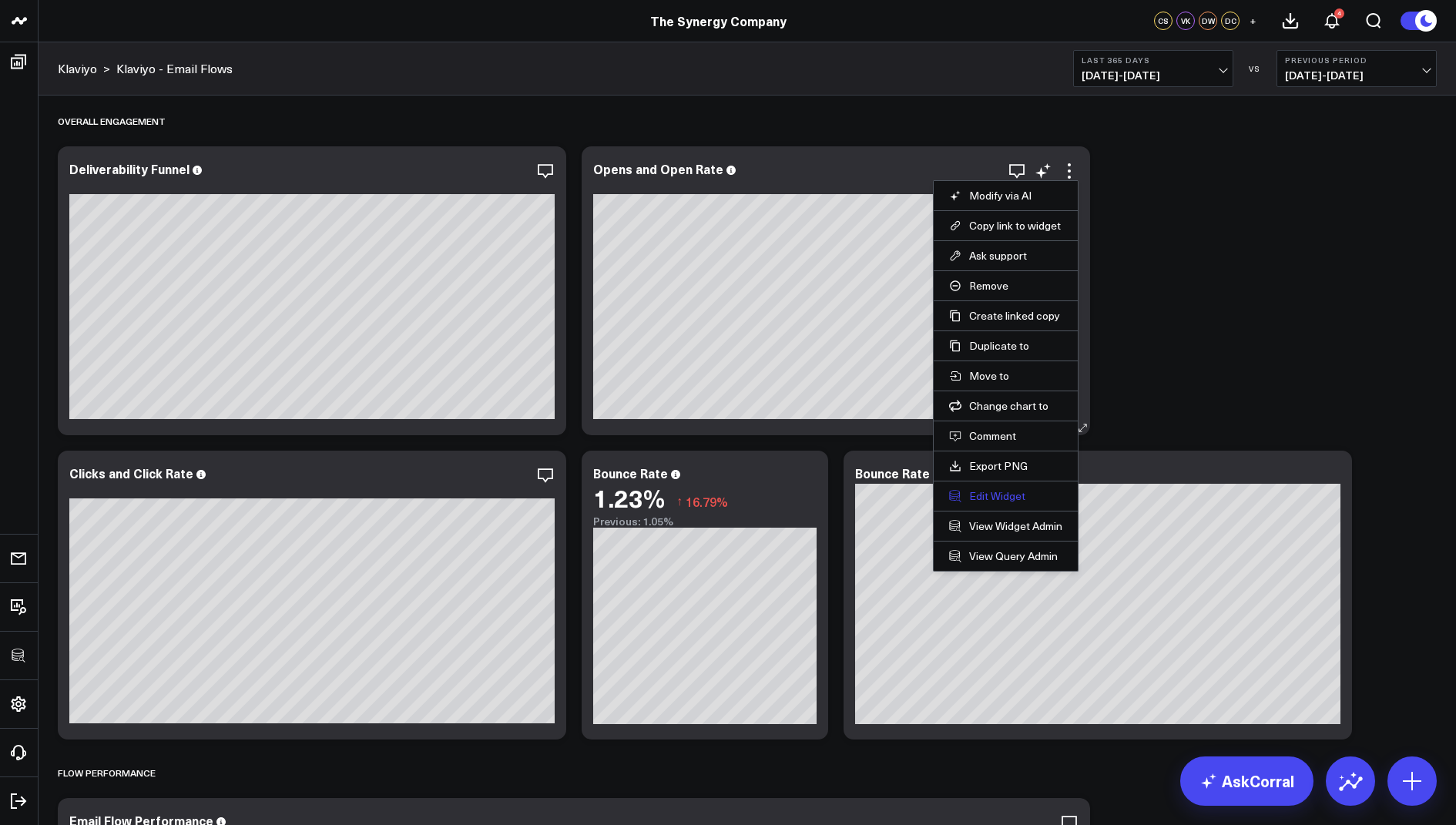
click at [991, 492] on button "Edit Widget" at bounding box center [1005, 495] width 113 height 14
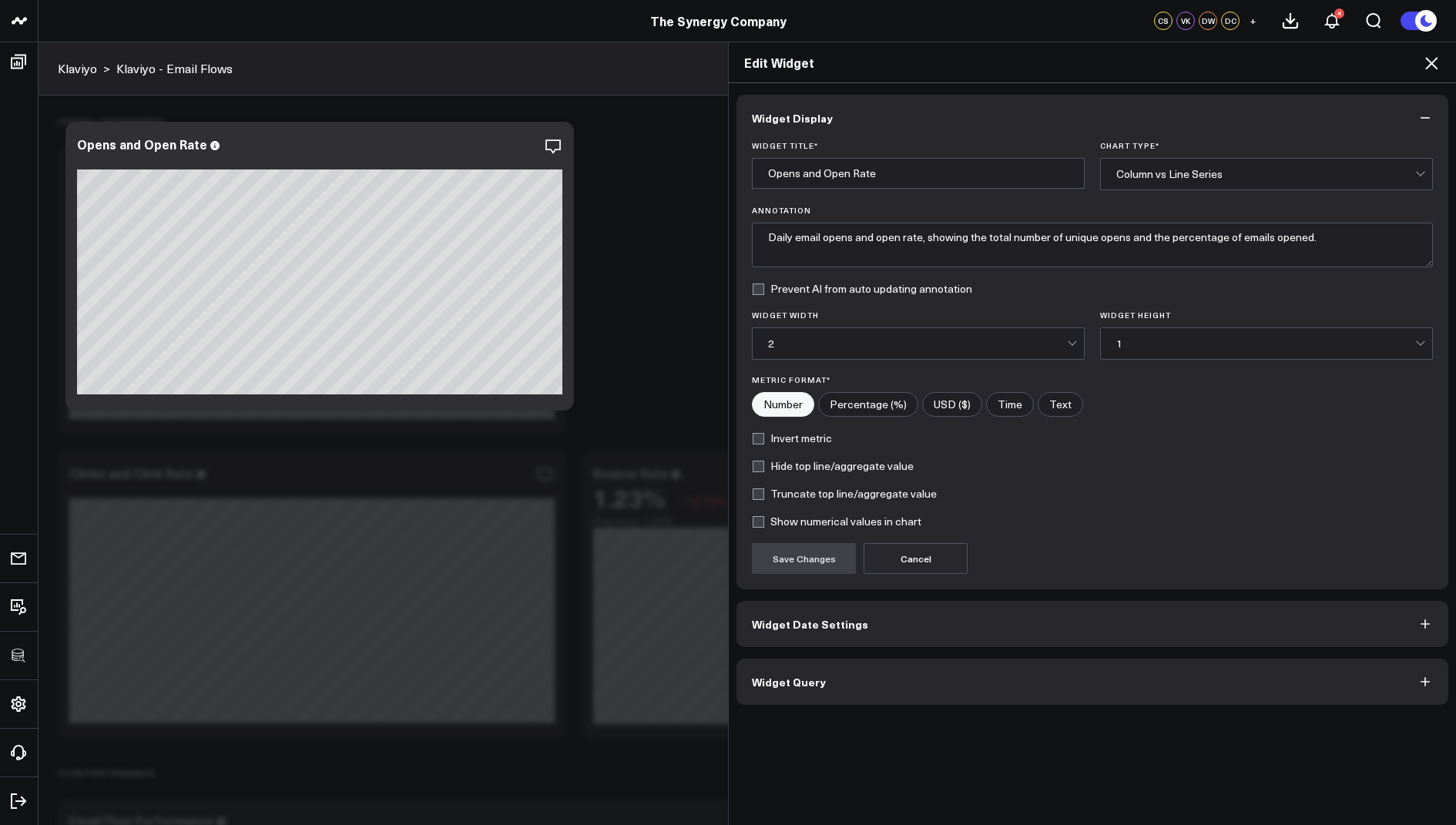
click at [867, 403] on input"] "Percentage (%)" at bounding box center [867, 404] width 98 height 23
radio input"] "true"
click at [803, 560] on button "Save Changes" at bounding box center [803, 558] width 104 height 30
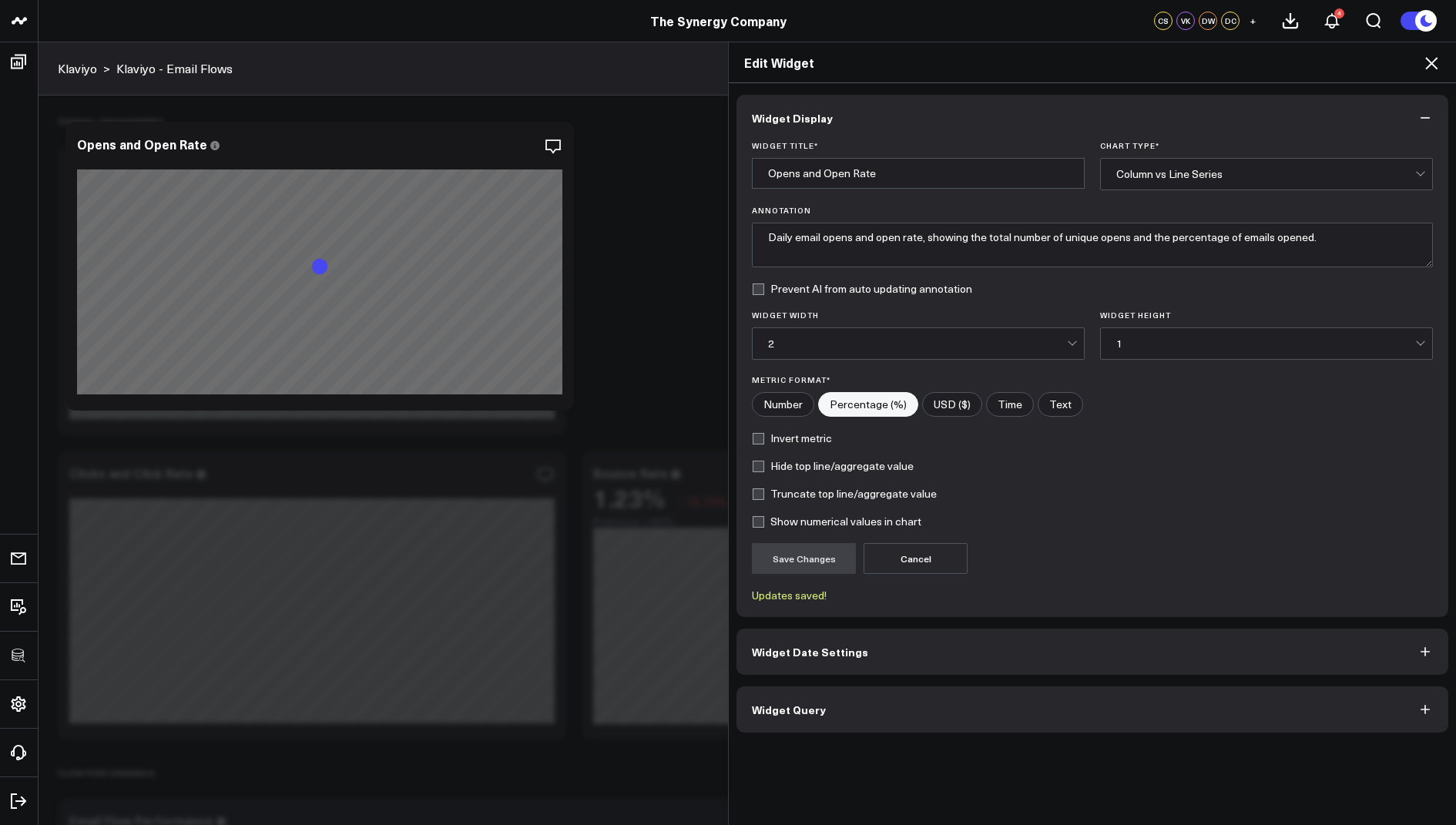
click at [1424, 69] on icon at bounding box center [1431, 64] width 18 height 18
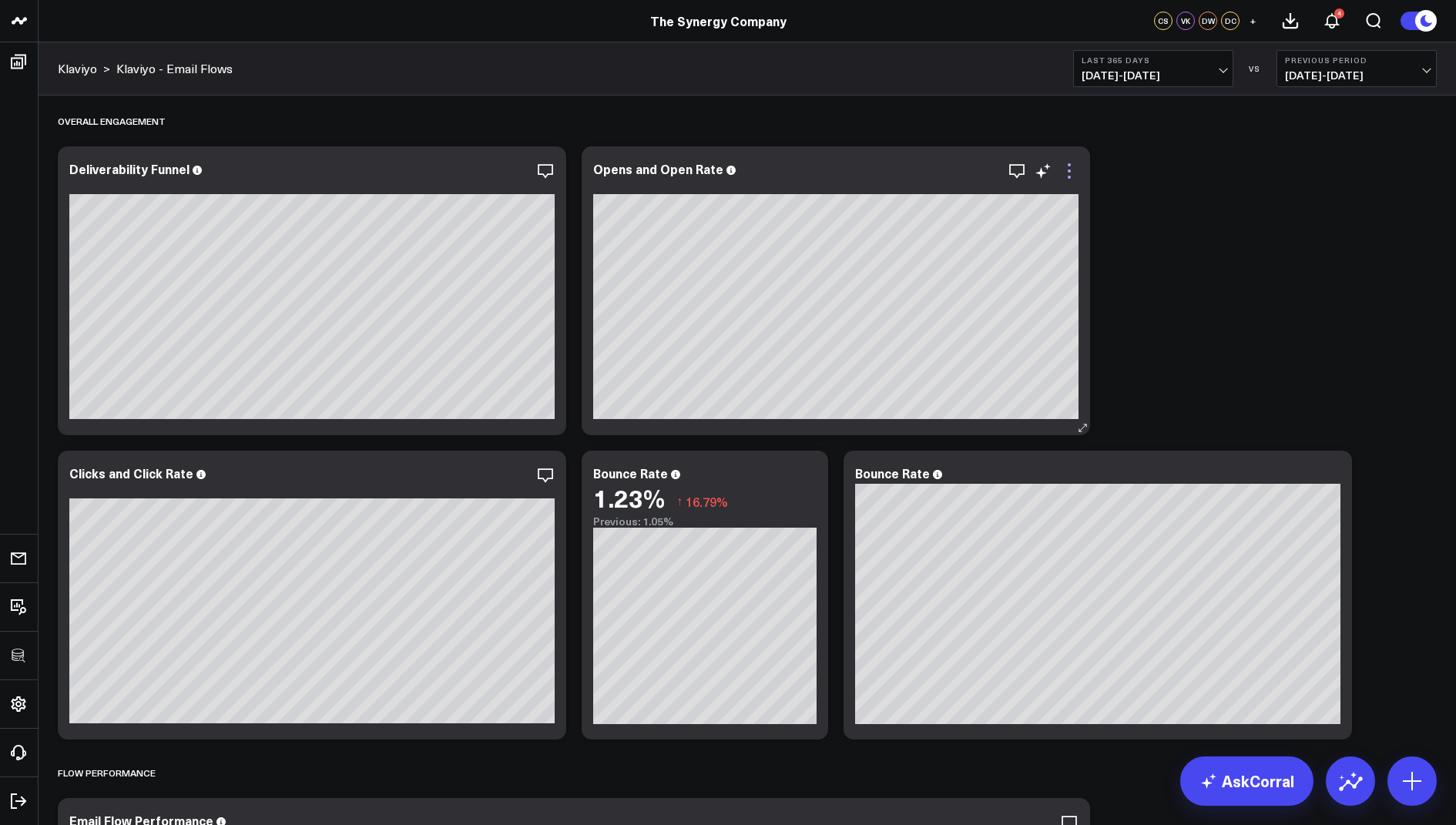
click at [1065, 178] on icon at bounding box center [1069, 171] width 18 height 18
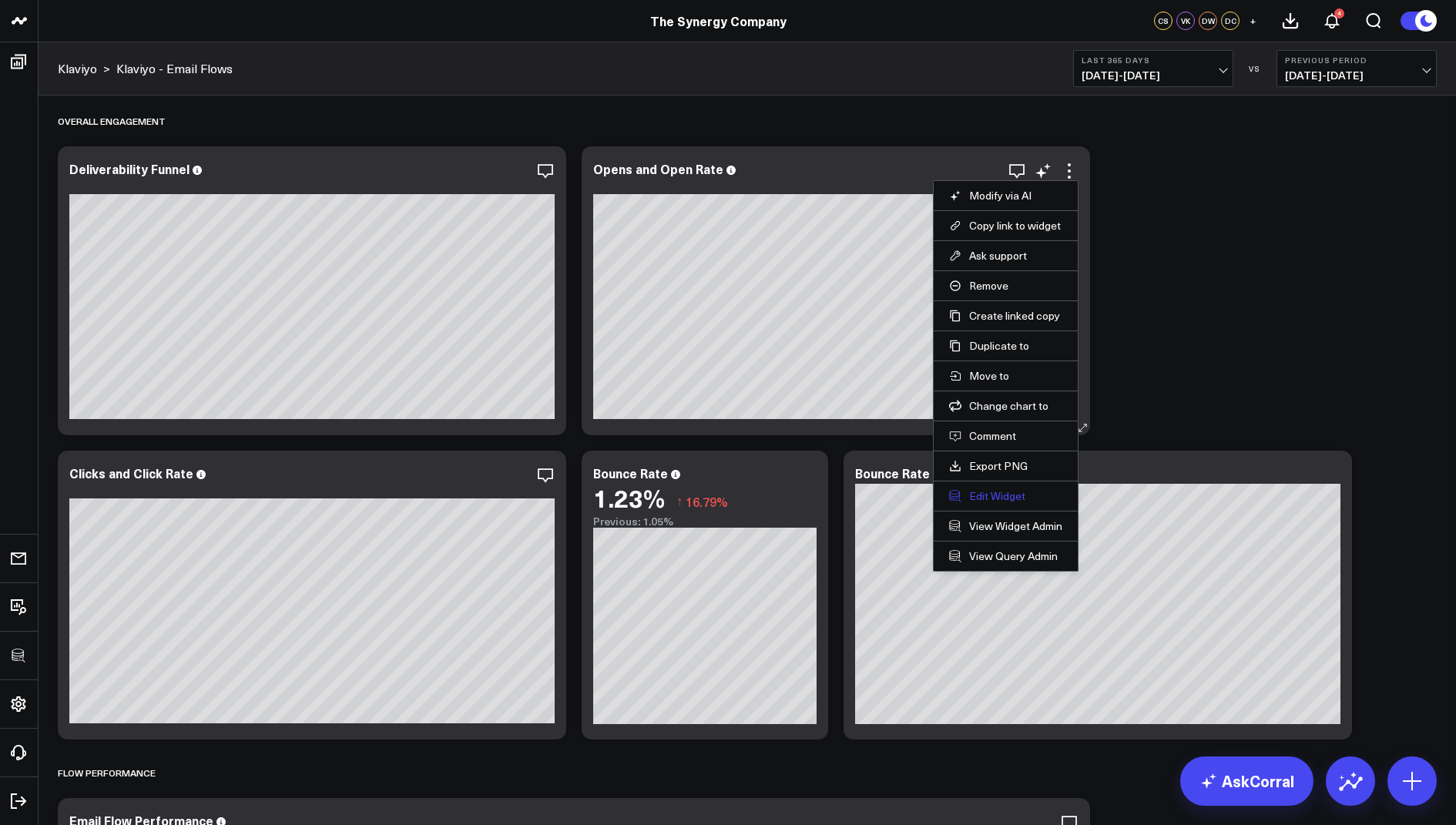
click at [977, 492] on button "Edit Widget" at bounding box center [1005, 495] width 113 height 14
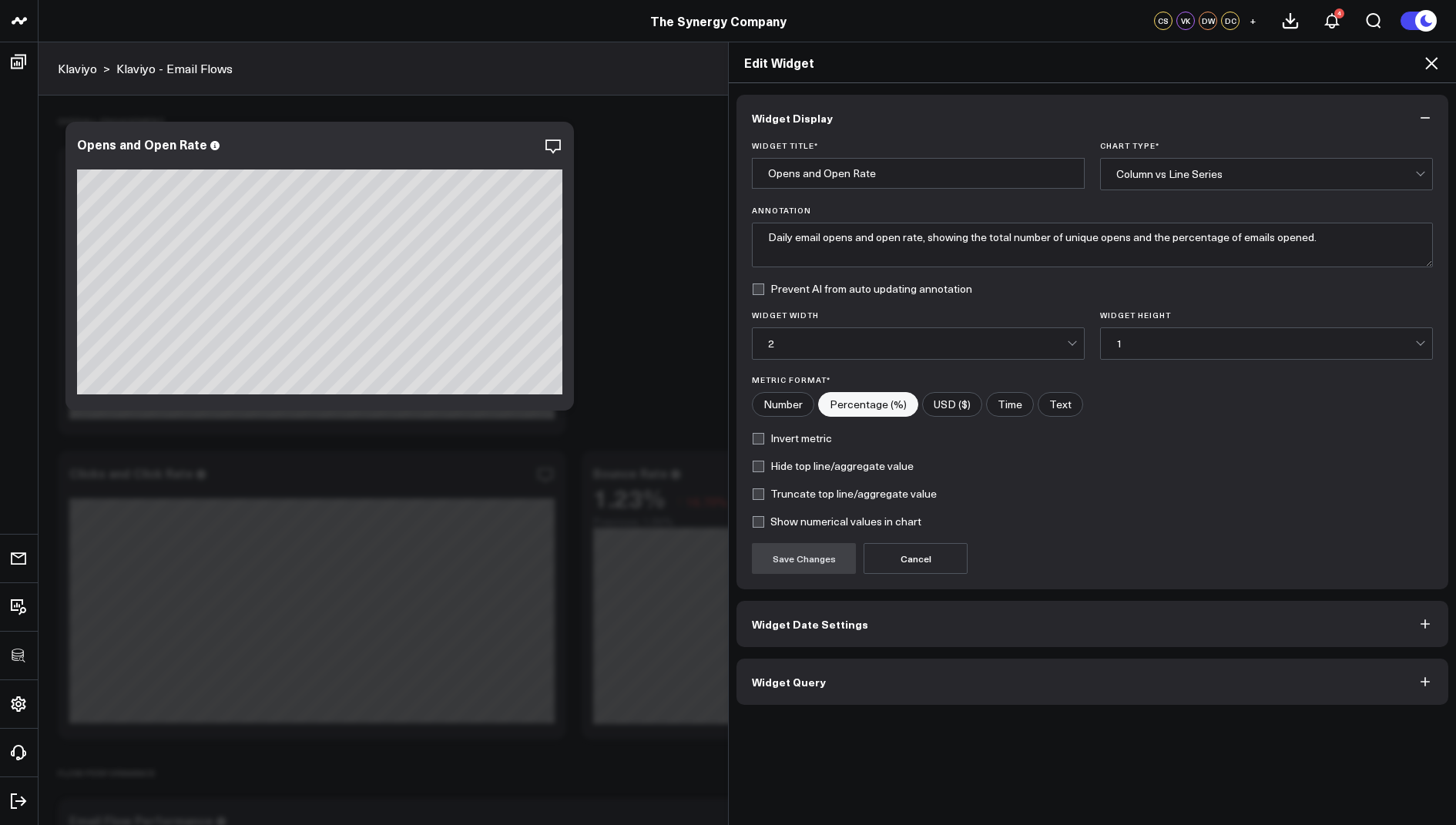
click at [872, 407] on input"] "Percentage (%)" at bounding box center [867, 404] width 98 height 23
click at [849, 395] on input"] "Percentage (%)" at bounding box center [867, 404] width 98 height 23
click at [788, 408] on input"] "Number" at bounding box center [783, 404] width 61 height 23
radio input"] "true"
click at [803, 552] on button "Save Changes" at bounding box center [803, 558] width 104 height 30
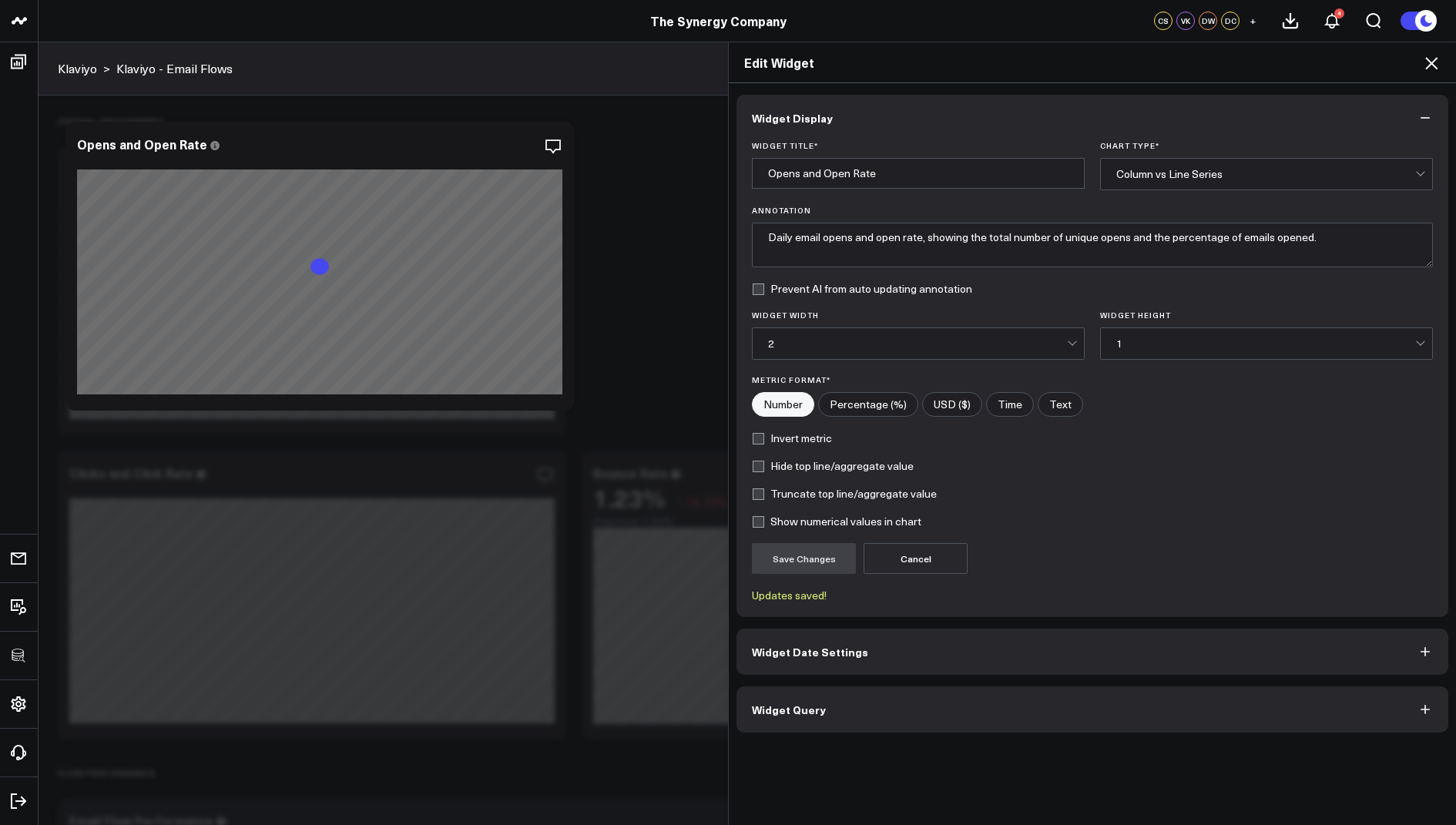
click at [1428, 61] on icon at bounding box center [1430, 63] width 12 height 12
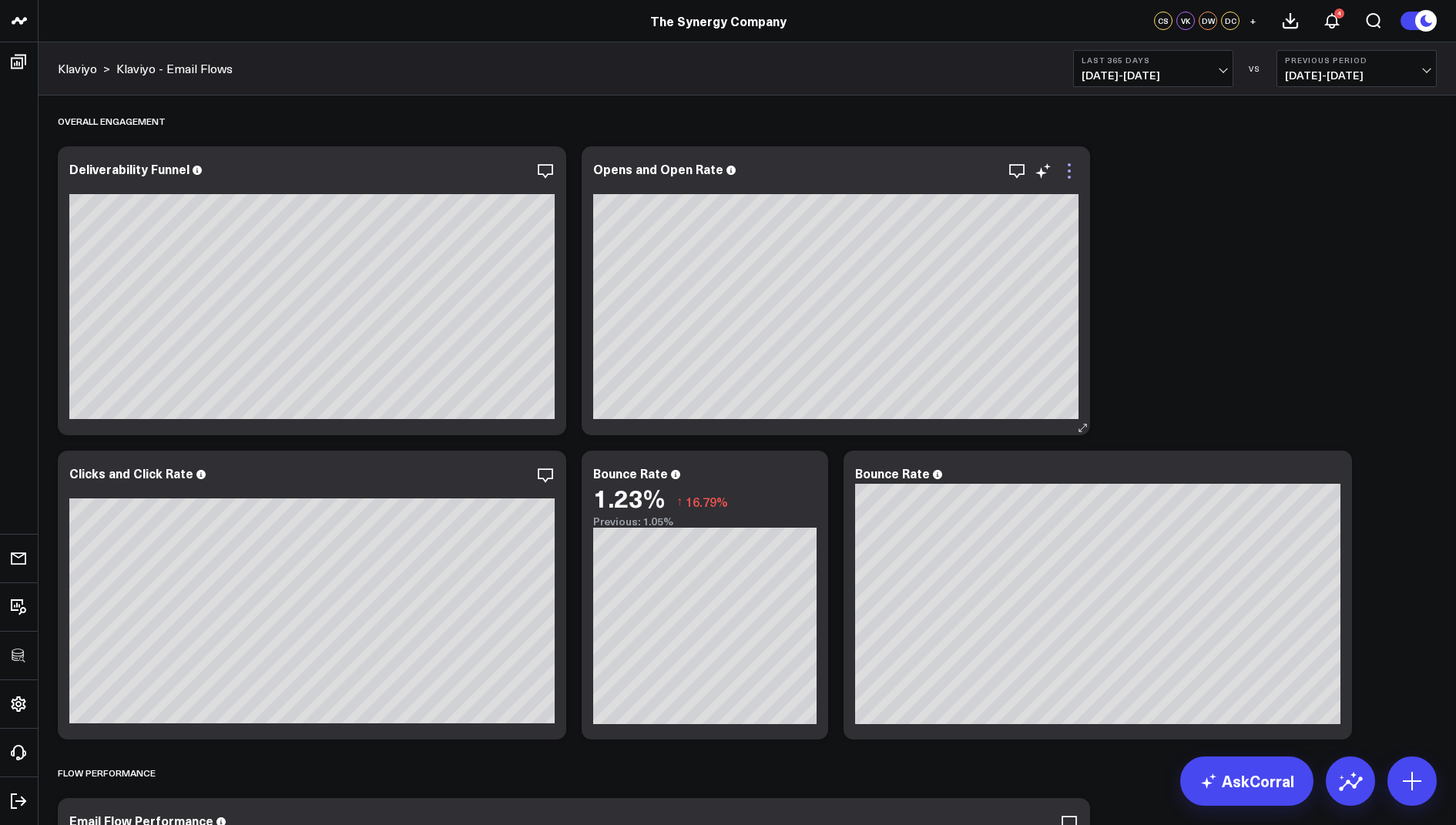
click at [1065, 170] on icon at bounding box center [1069, 171] width 18 height 18
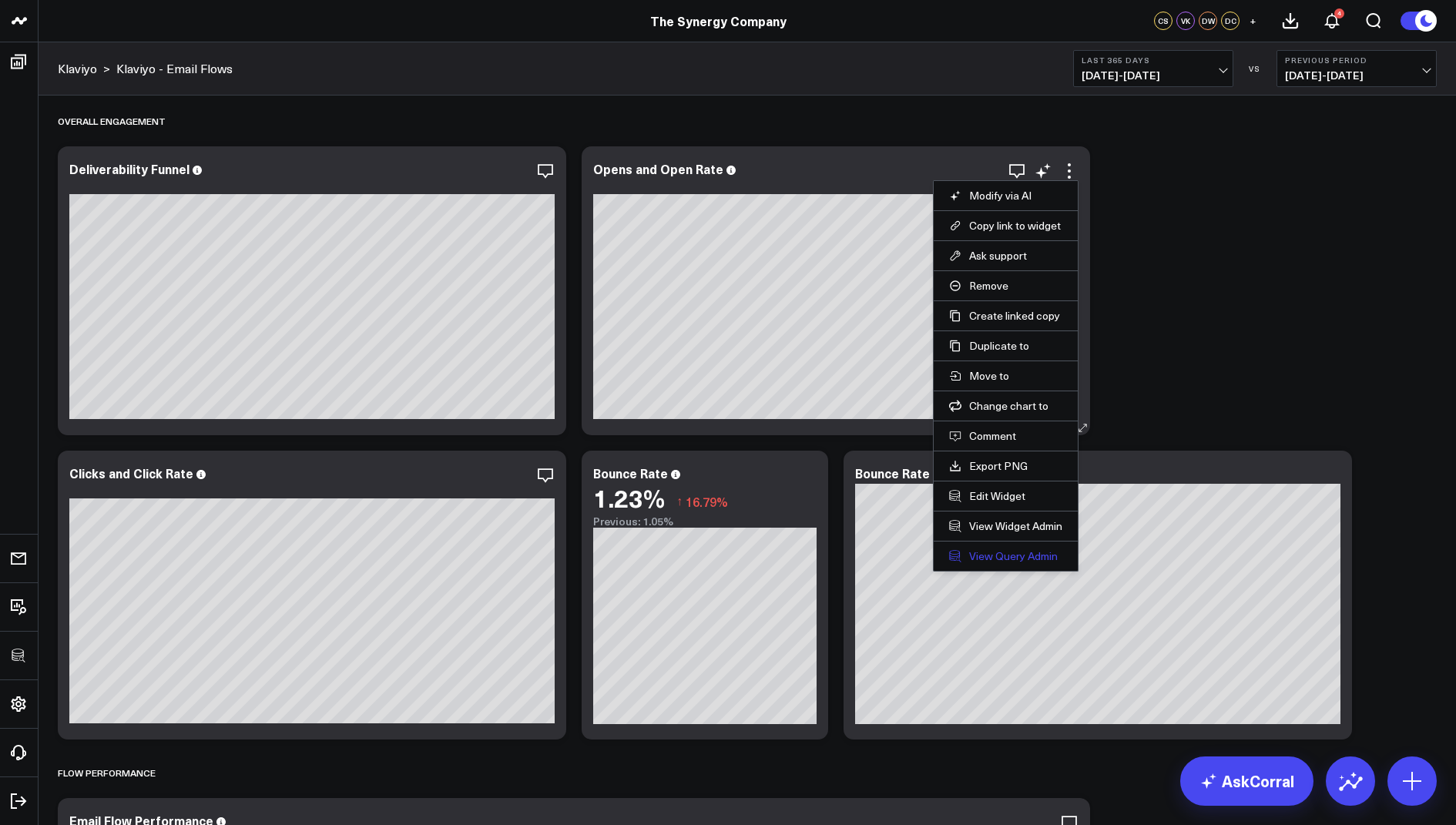
click at [988, 550] on link "View Query Admin" at bounding box center [1005, 556] width 113 height 14
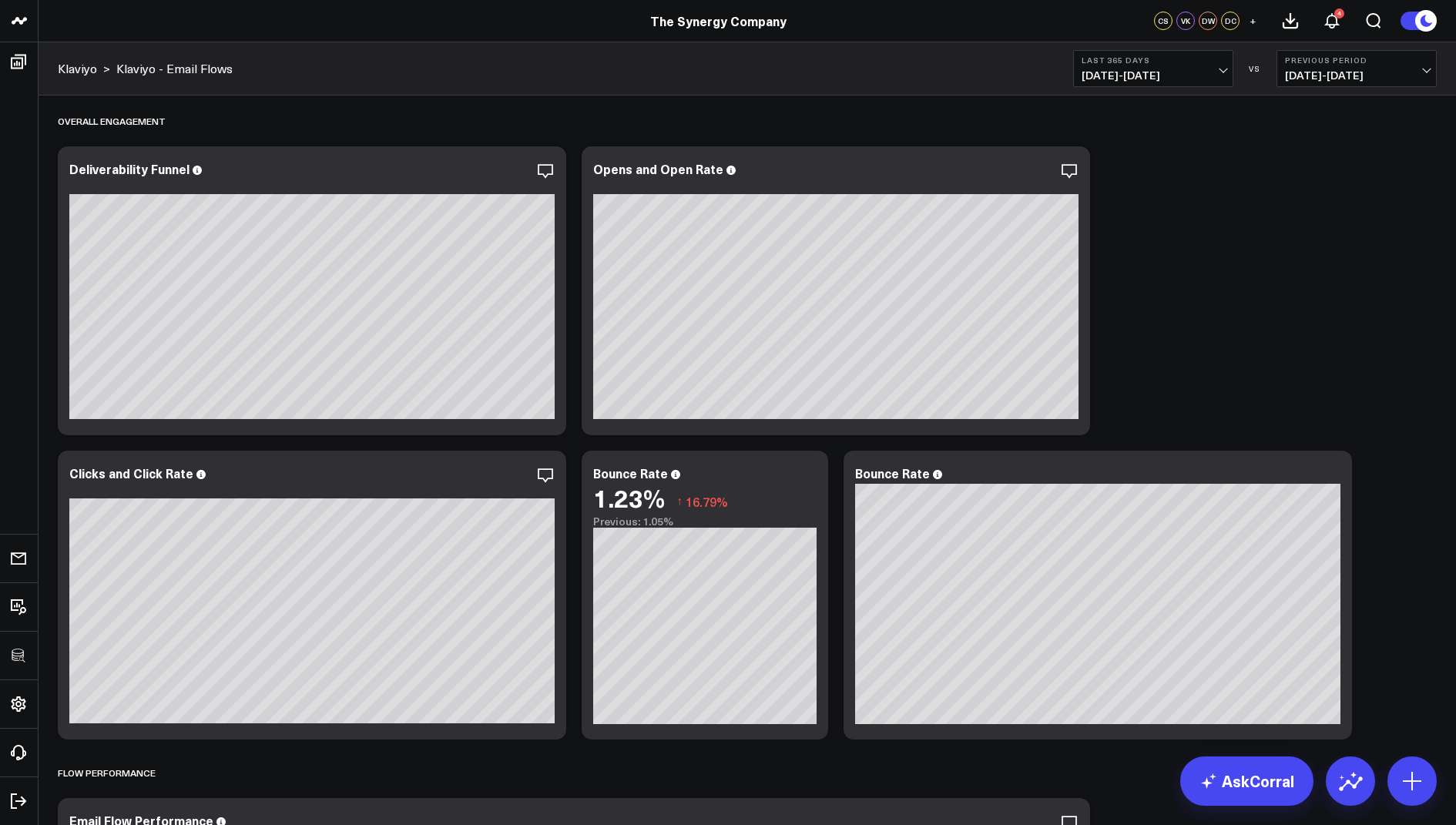
click at [1174, 73] on span "08/20/24 - 08/19/25" at bounding box center [1153, 75] width 144 height 12
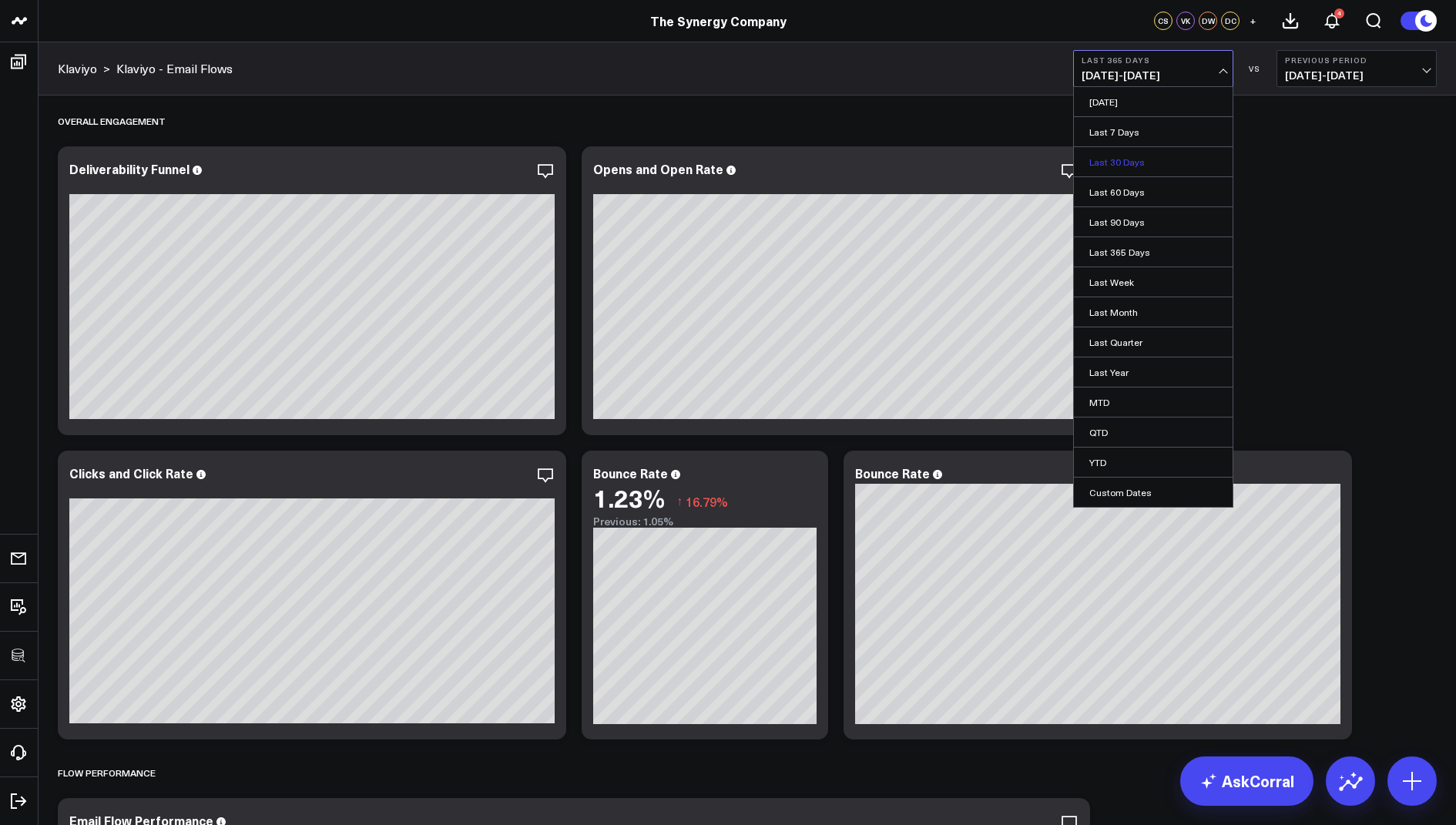
click at [1116, 158] on link "Last 30 Days" at bounding box center [1152, 162] width 158 height 29
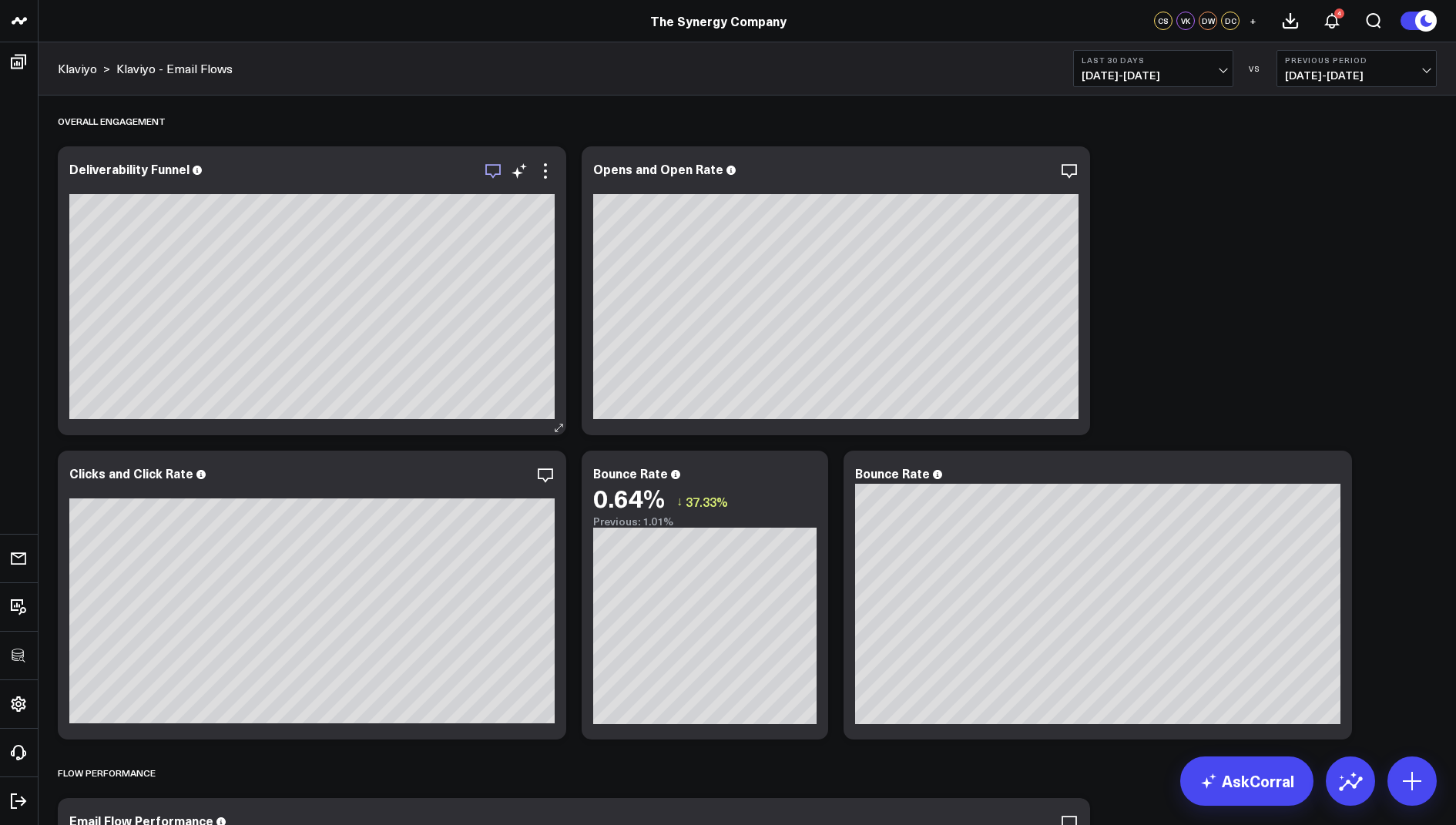
click at [489, 168] on icon "button" at bounding box center [492, 171] width 18 height 18
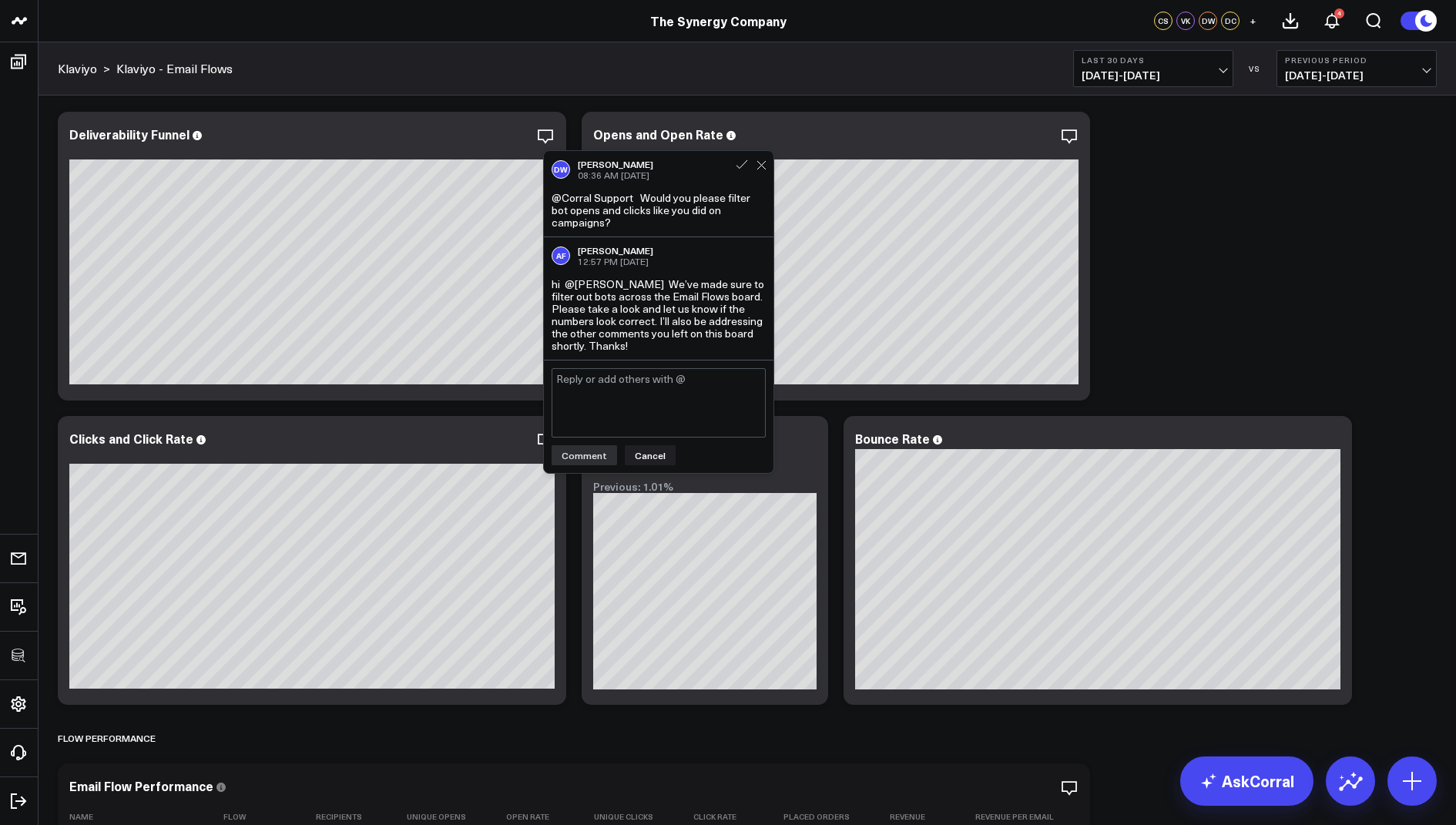
scroll to position [385, 0]
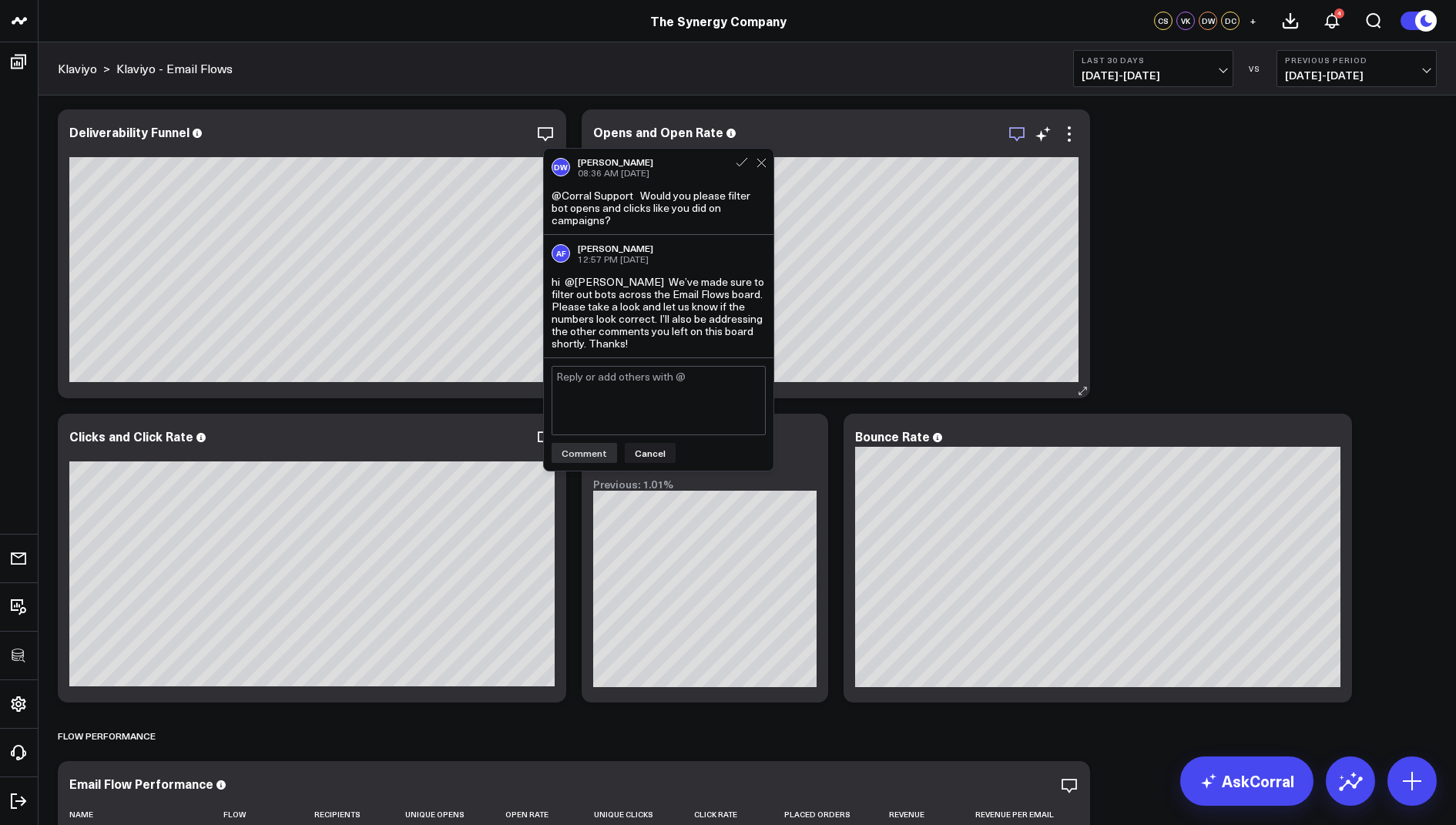
click at [1015, 131] on icon "button" at bounding box center [1017, 134] width 18 height 18
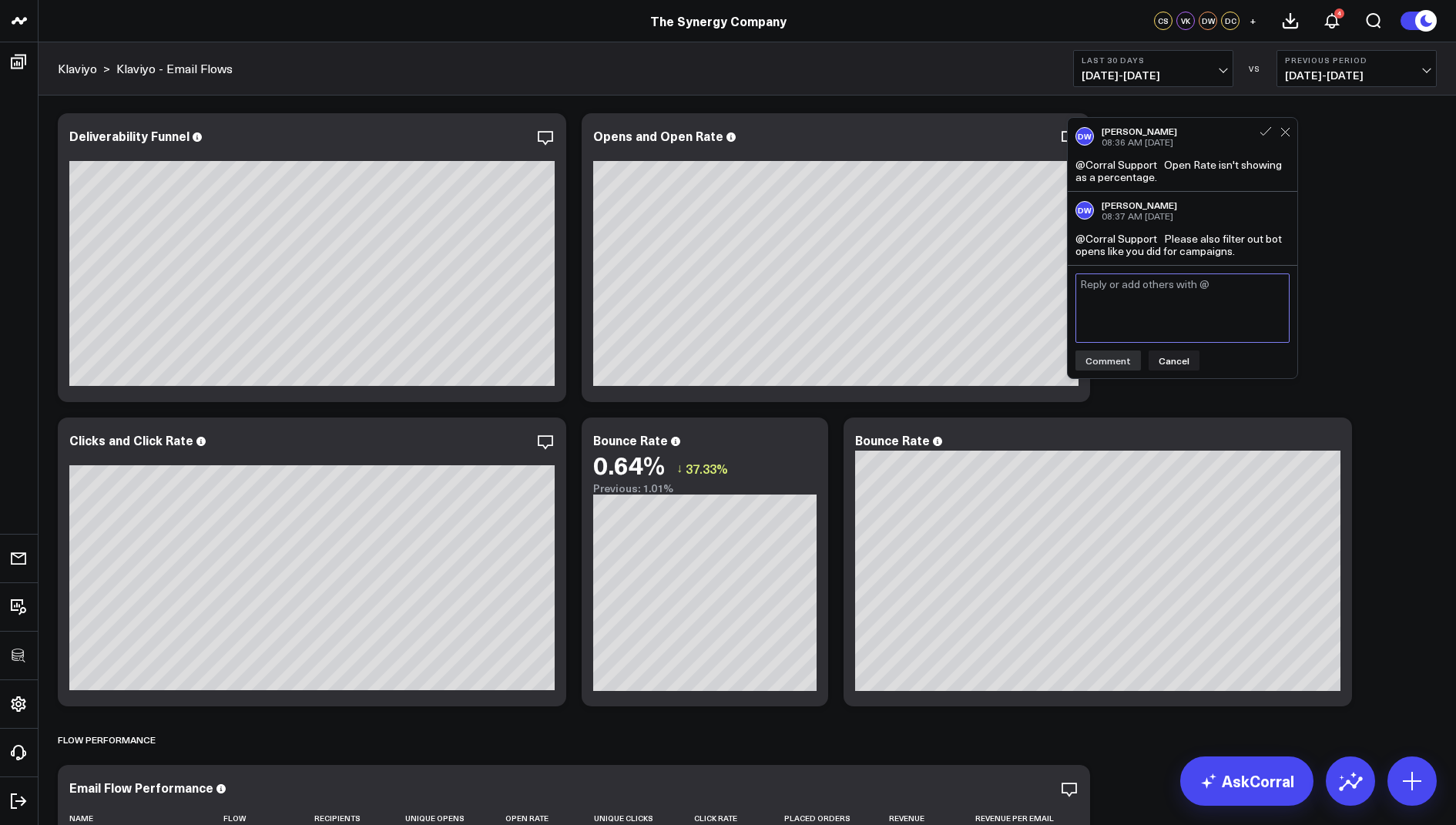
scroll to position [378, 0]
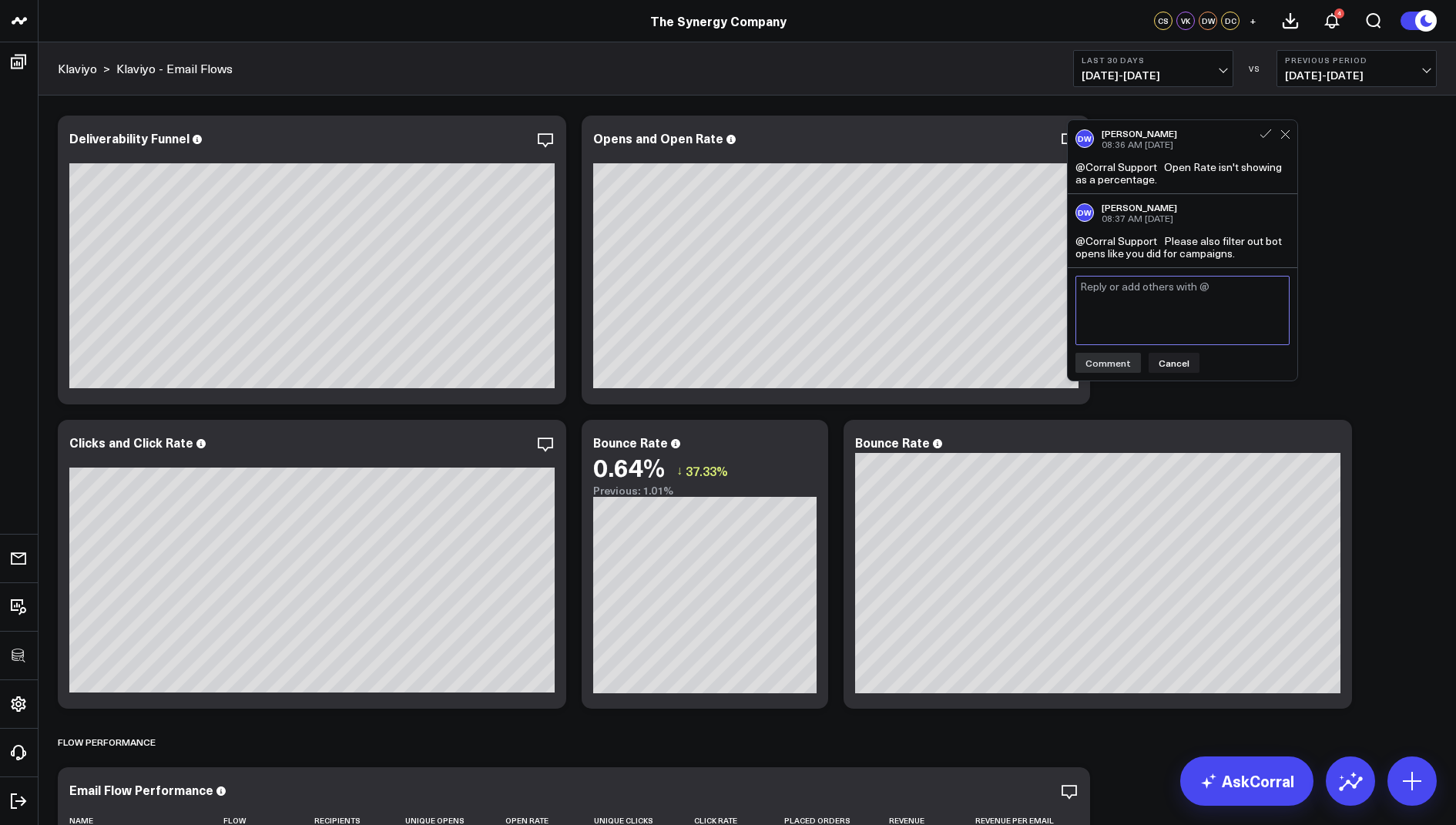
click at [1115, 276] on textarea at bounding box center [1182, 310] width 214 height 69
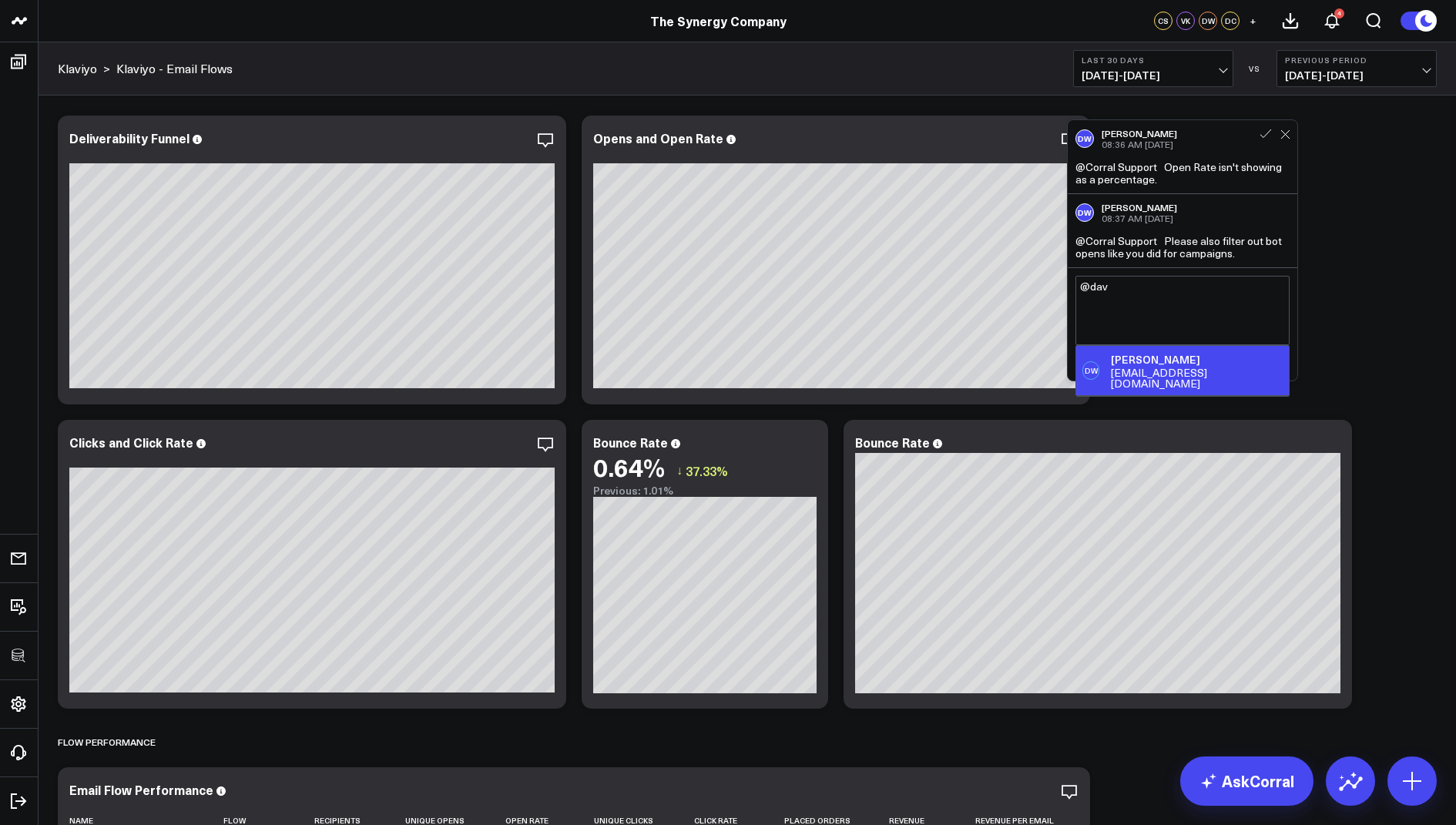
click at [1137, 361] on div "David White" at bounding box center [1196, 359] width 172 height 16
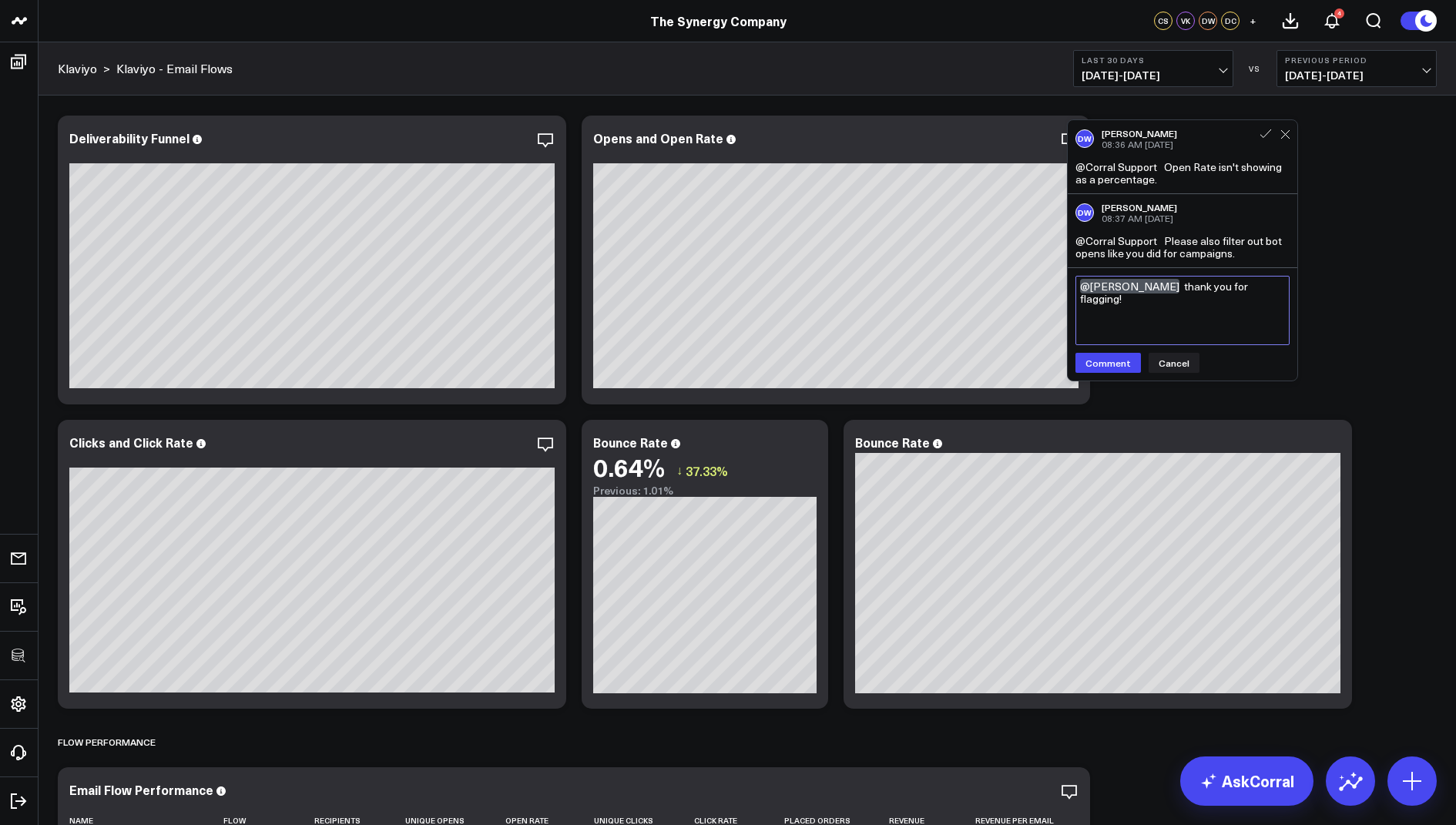
paste textarea "Unfortunately, this is a current limitation of our app — when there are two val…"
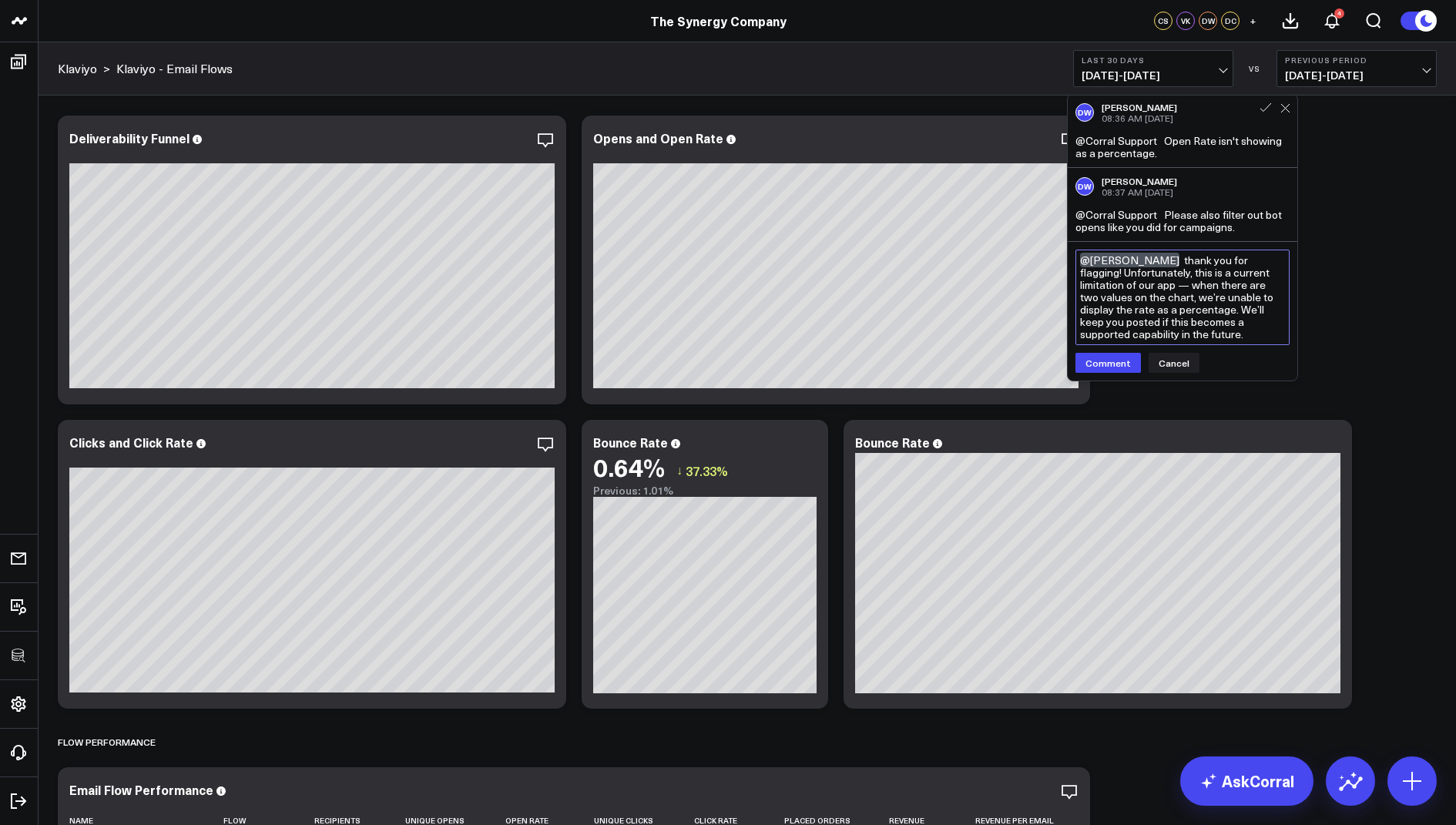
click at [1130, 285] on textarea "@David White thank you for flagging! Unfortunately, this is a current limitatio…" at bounding box center [1182, 297] width 214 height 96
click at [1254, 310] on textarea "@David White thank you for flagging! Unfortunately, this is a current limitatio…" at bounding box center [1182, 297] width 214 height 96
type textarea "@David White thank you for flagging! Unfortunately, this is a current limitatio…"
click at [1097, 361] on button "Comment" at bounding box center [1107, 363] width 65 height 20
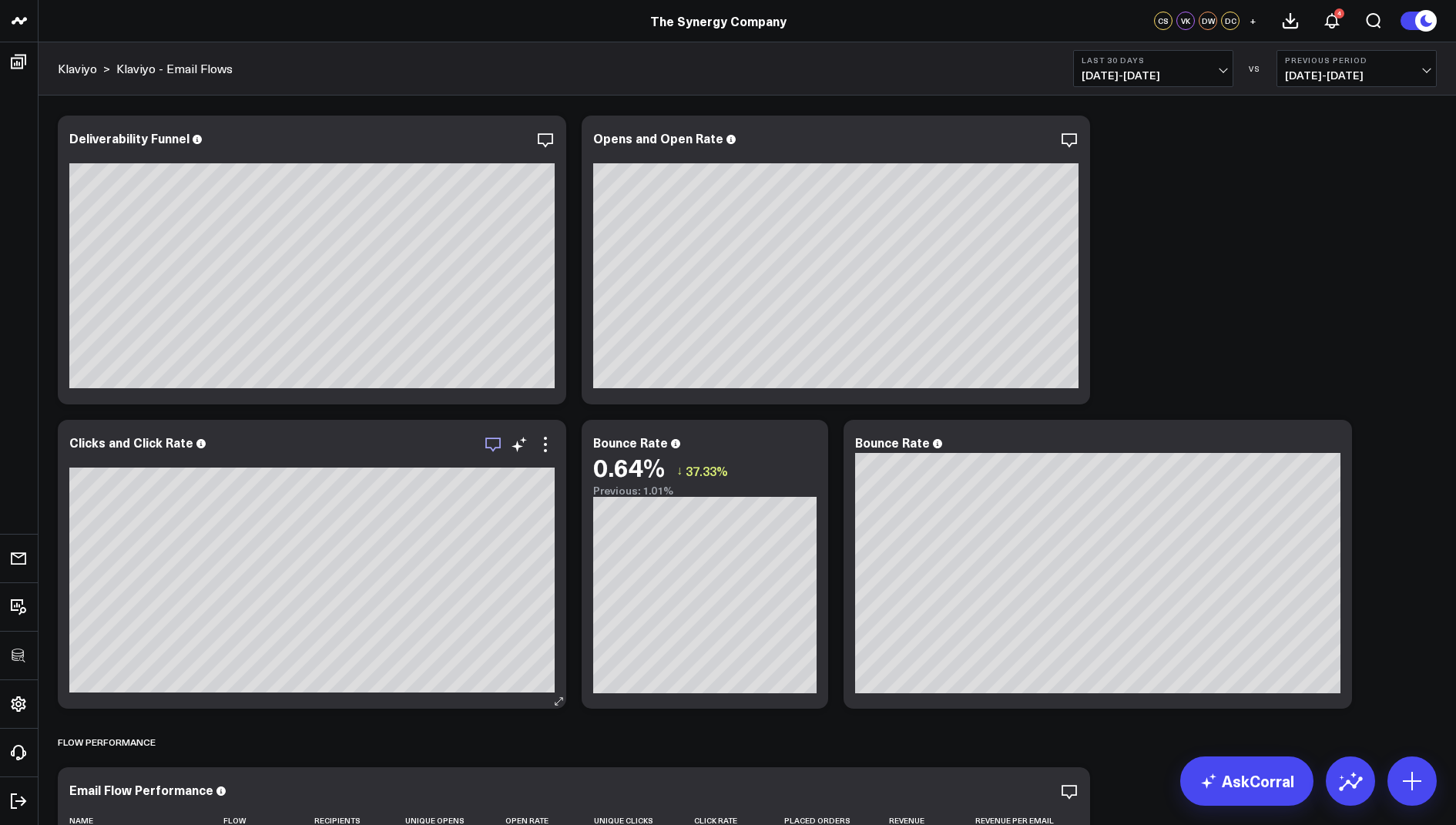
click at [493, 438] on icon "button" at bounding box center [492, 445] width 18 height 18
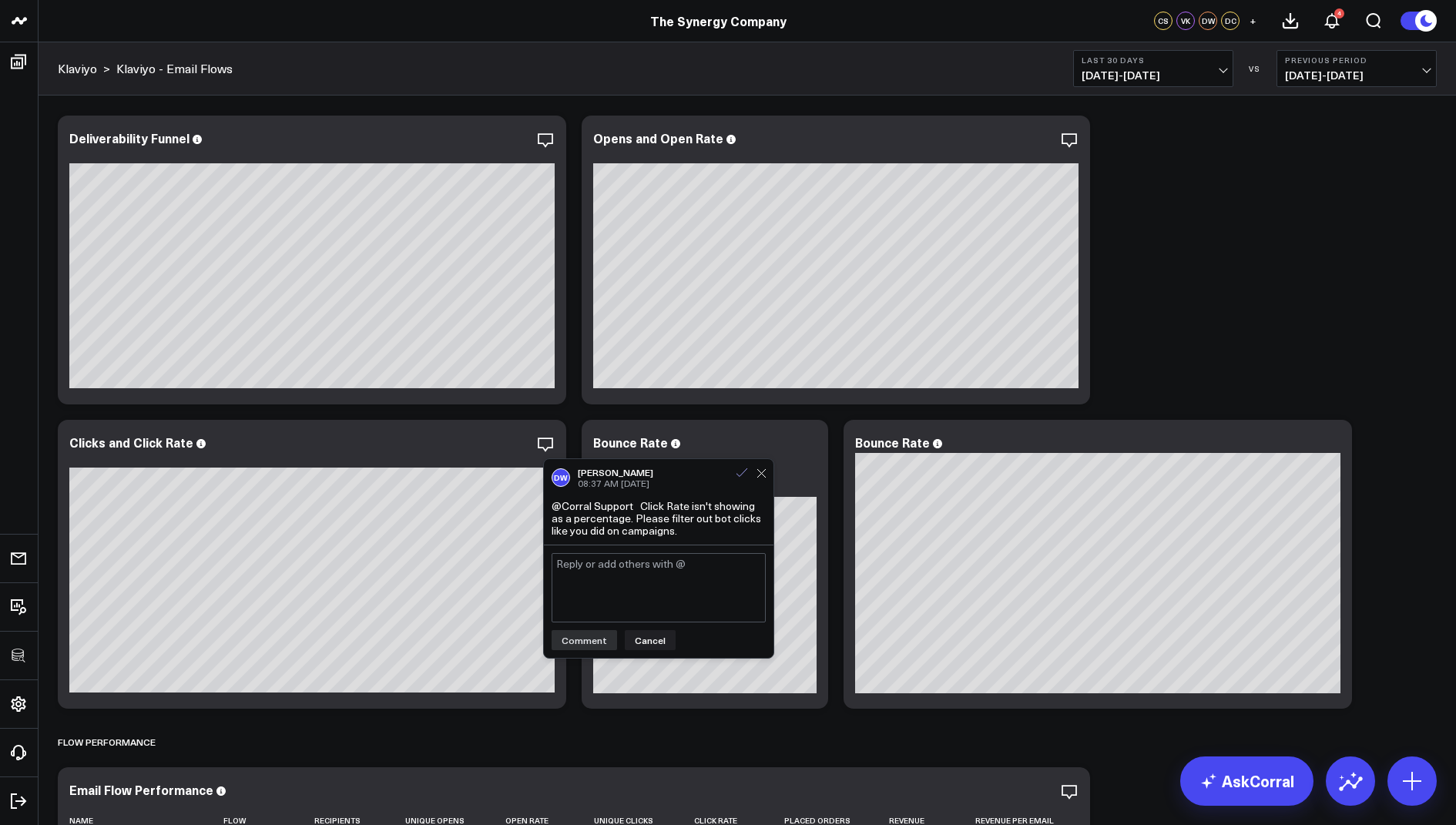
click at [741, 473] on icon at bounding box center [742, 472] width 11 height 8
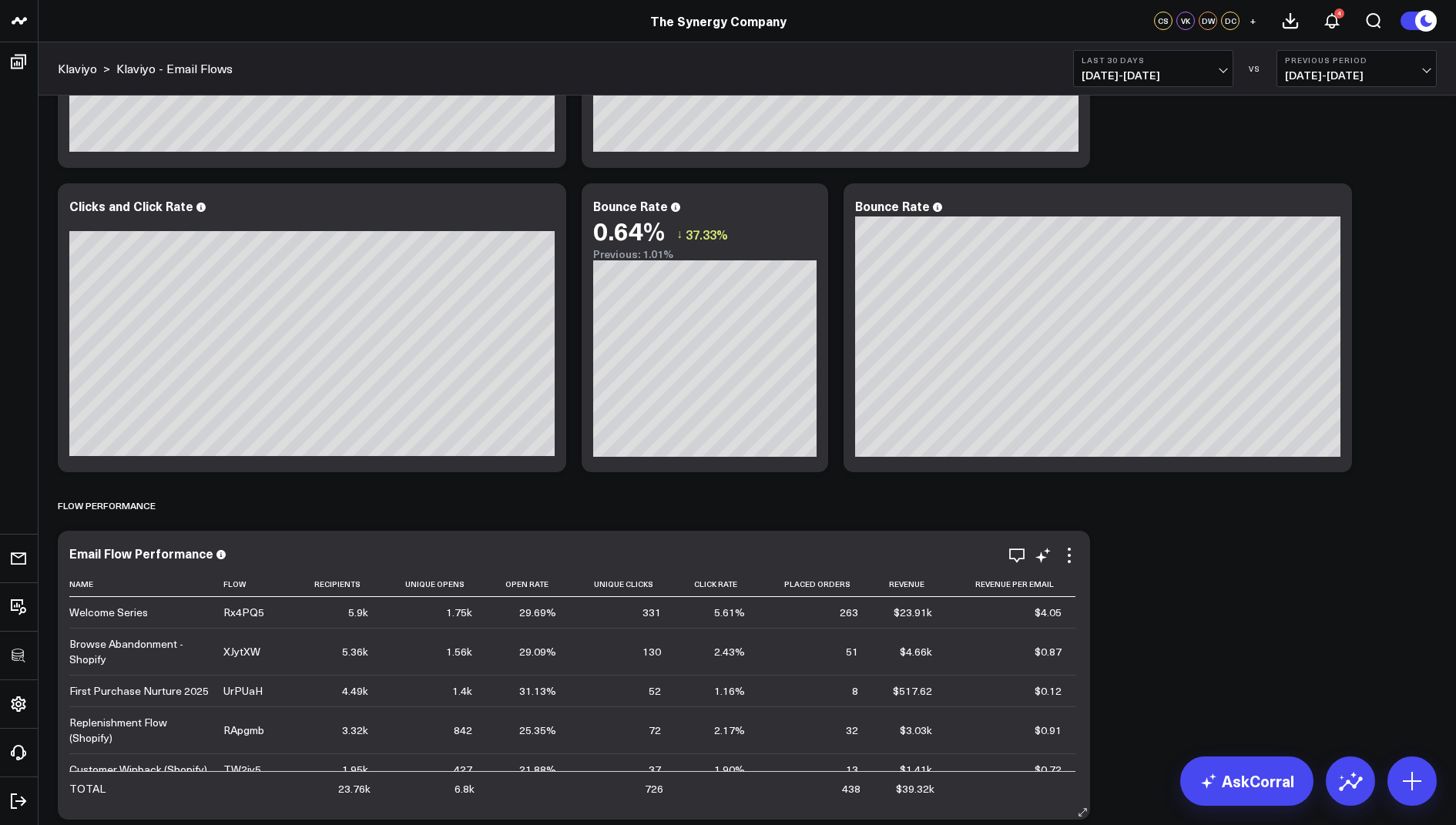
scroll to position [0, 0]
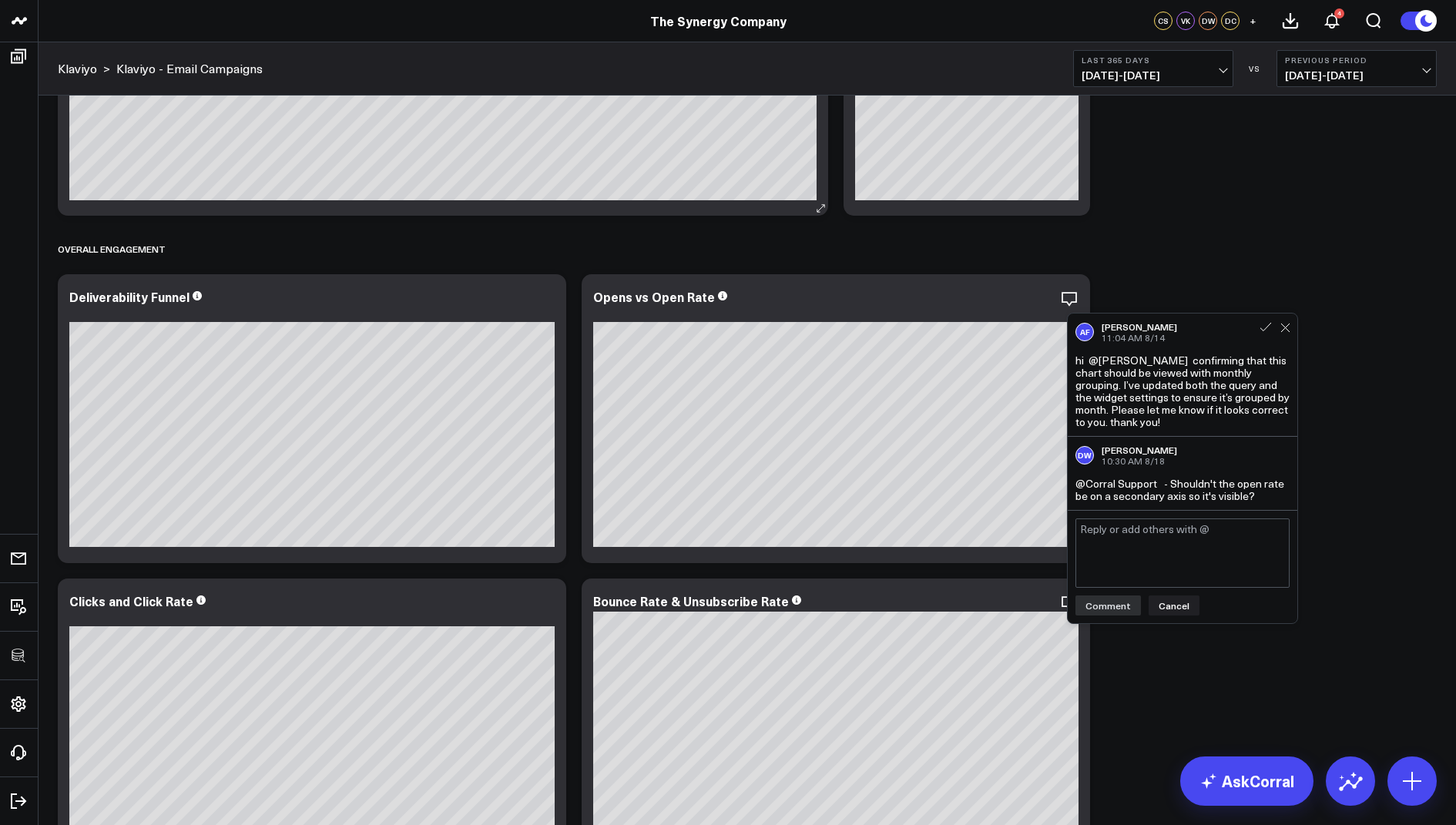
scroll to position [647, 0]
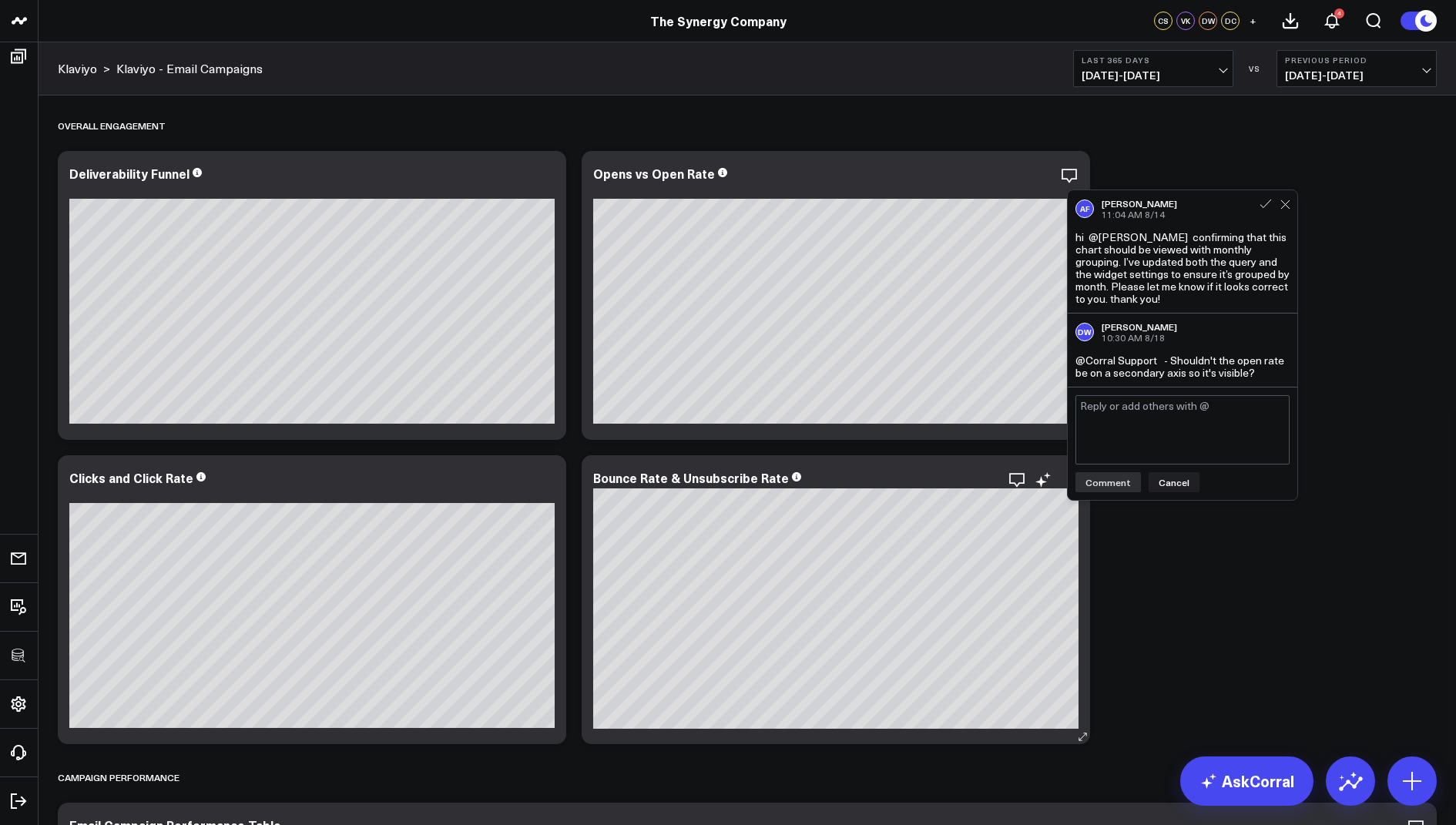
click at [940, 486] on div "Bounce Rate & Unsubscribe Rate" at bounding box center [835, 479] width 485 height 17
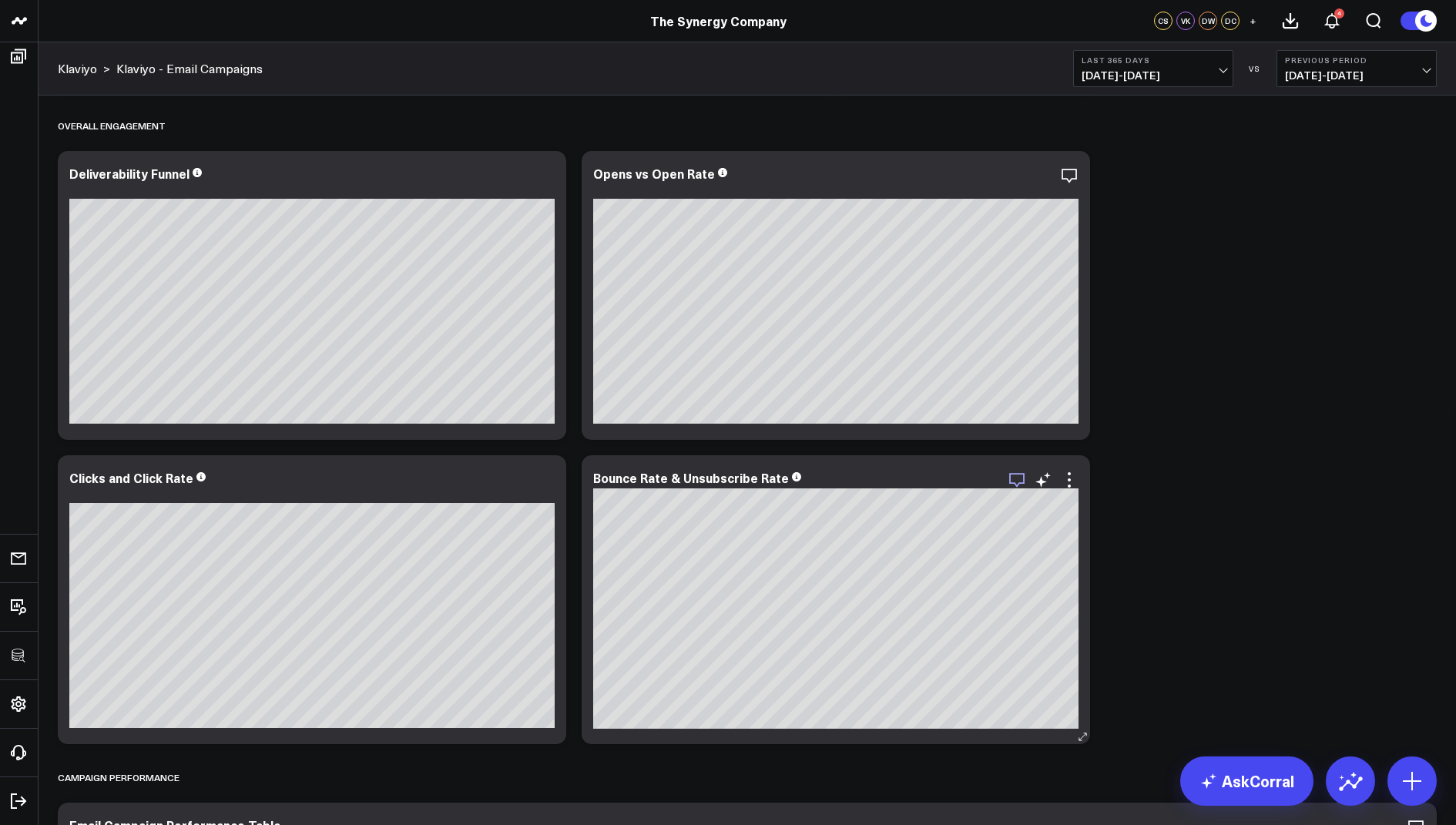
click at [1022, 480] on icon "button" at bounding box center [1017, 480] width 18 height 18
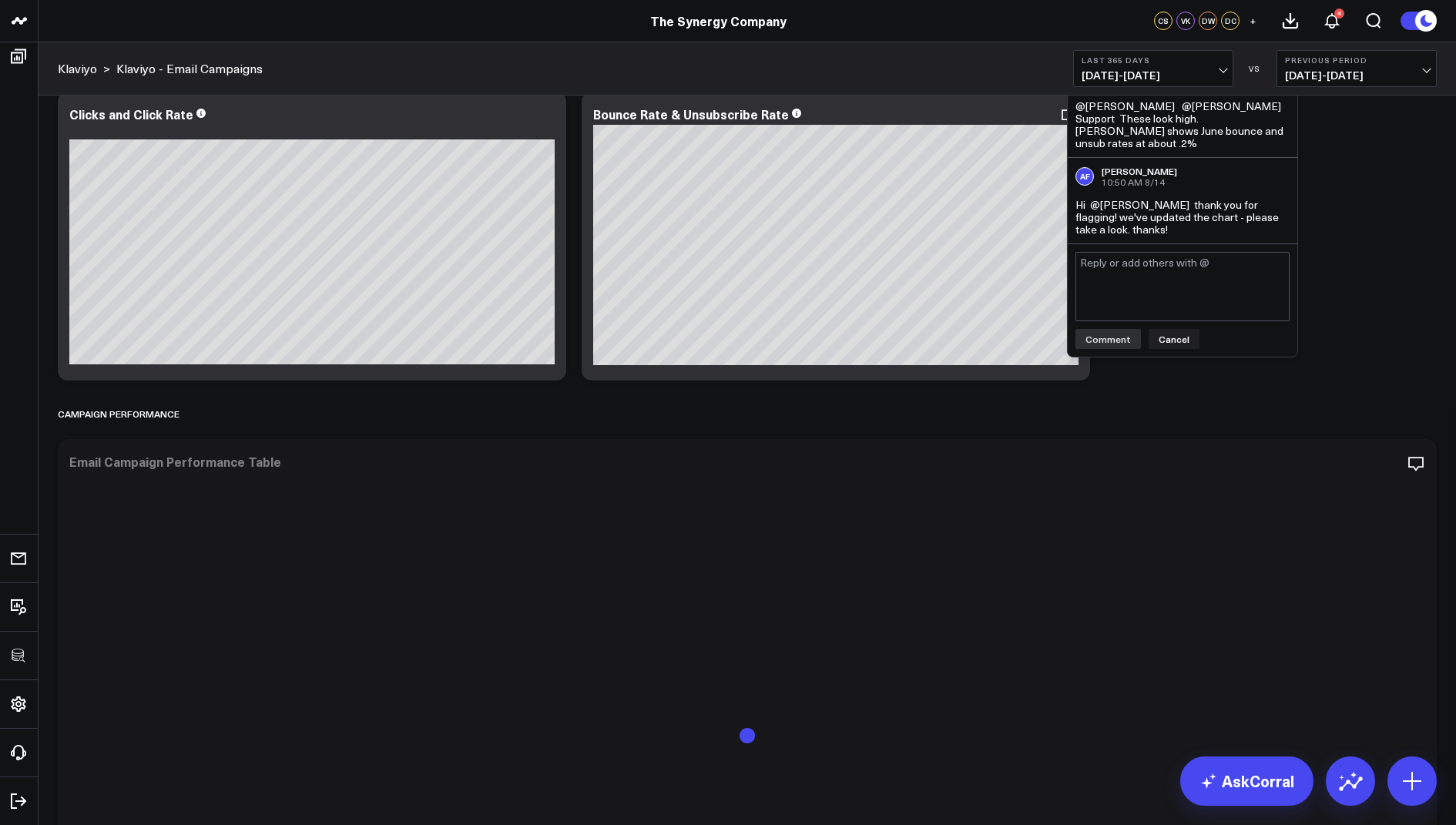
scroll to position [1222, 0]
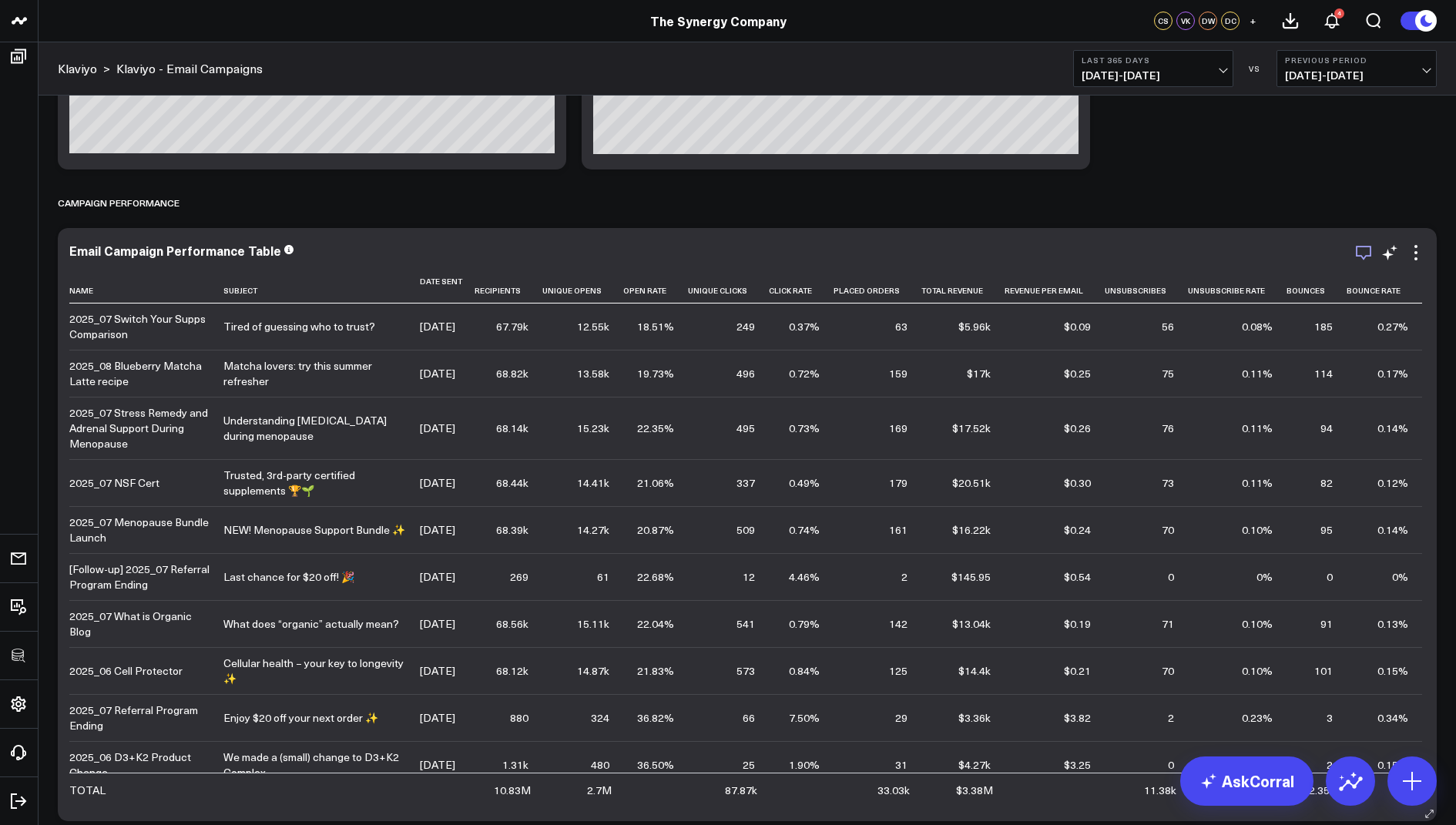
click at [1362, 247] on icon "button" at bounding box center [1363, 252] width 18 height 18
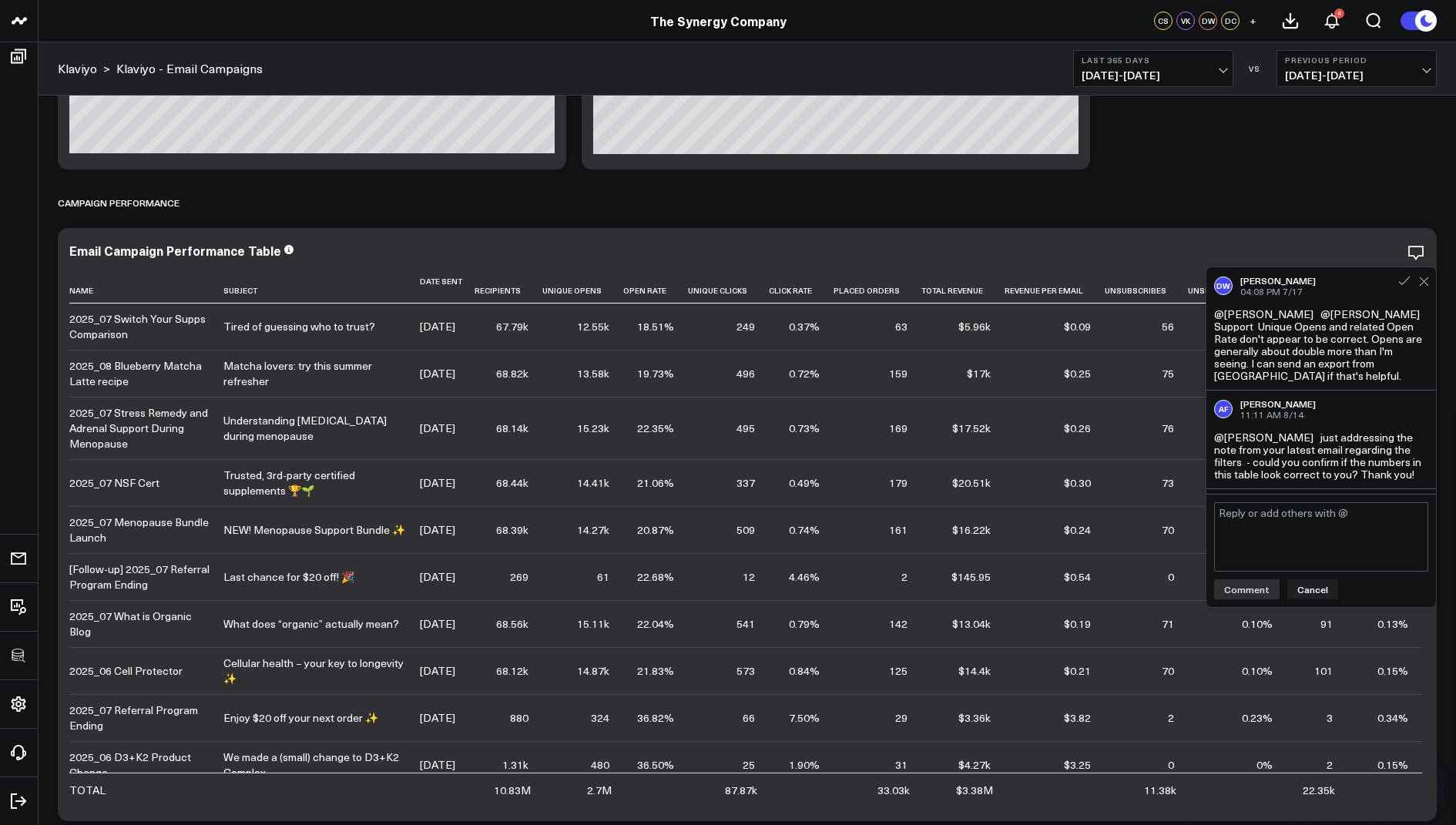
scroll to position [67, 0]
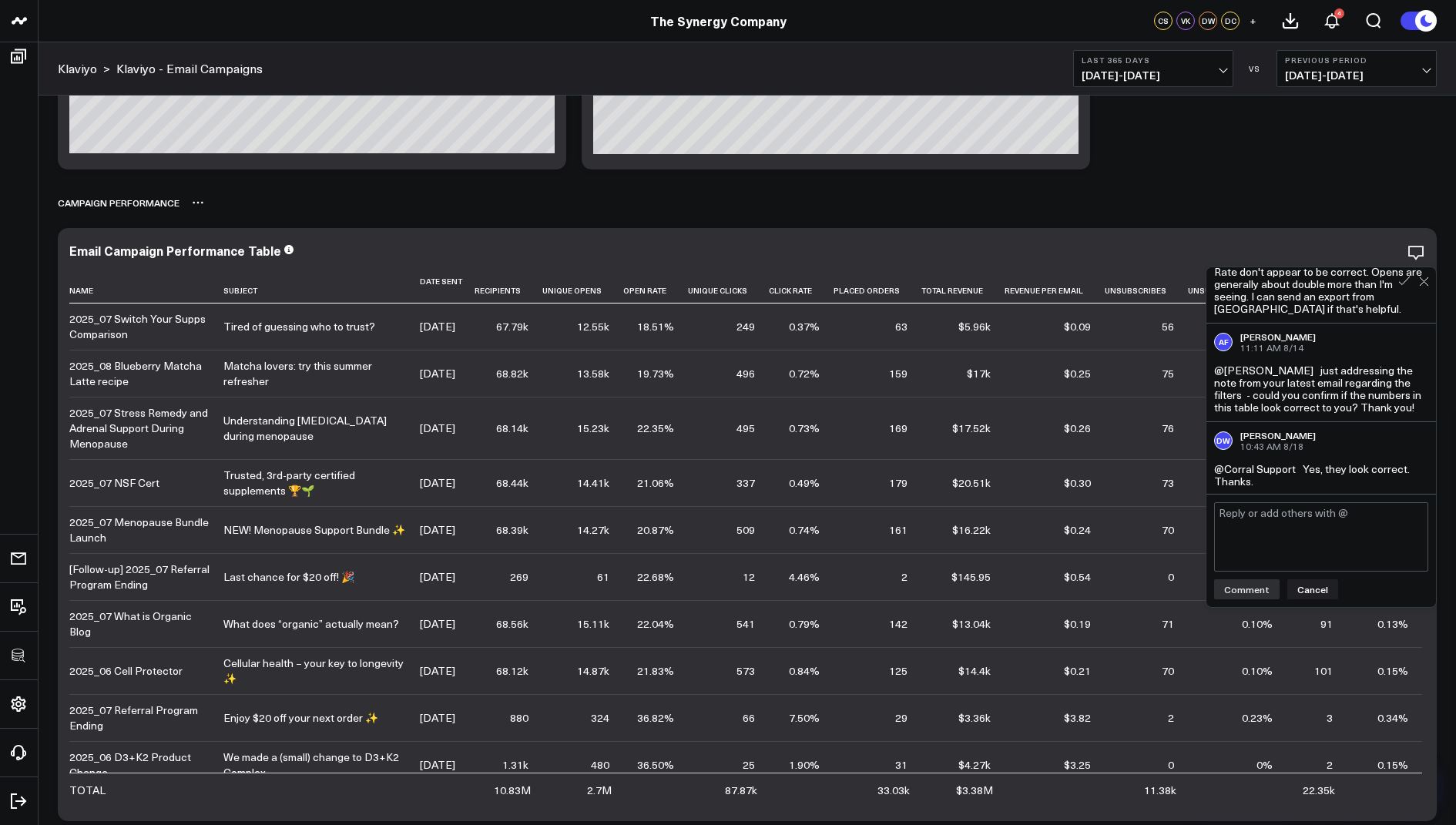
click at [1222, 209] on div "Campaign Performance" at bounding box center [747, 203] width 1379 height 35
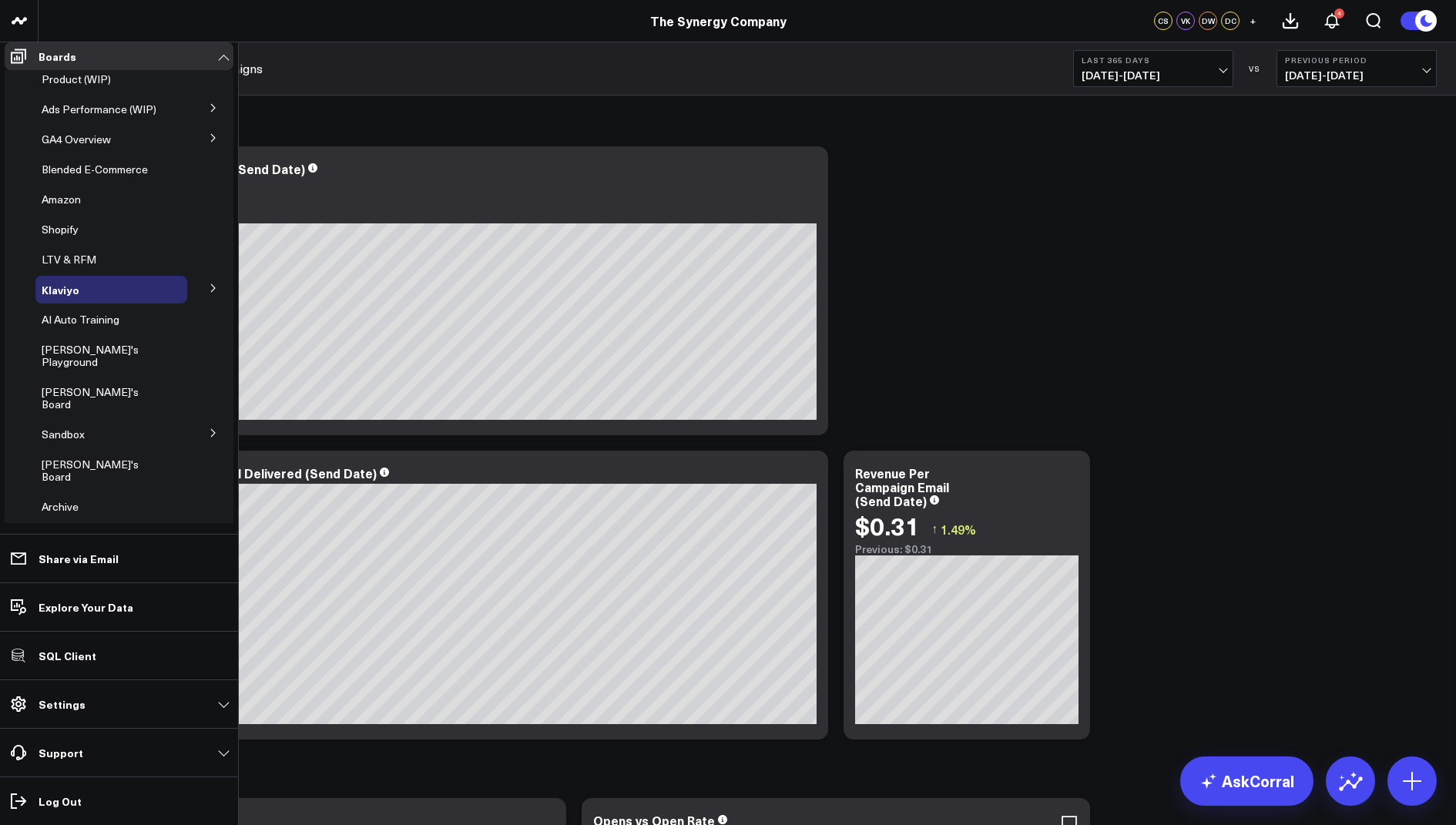
scroll to position [0, 0]
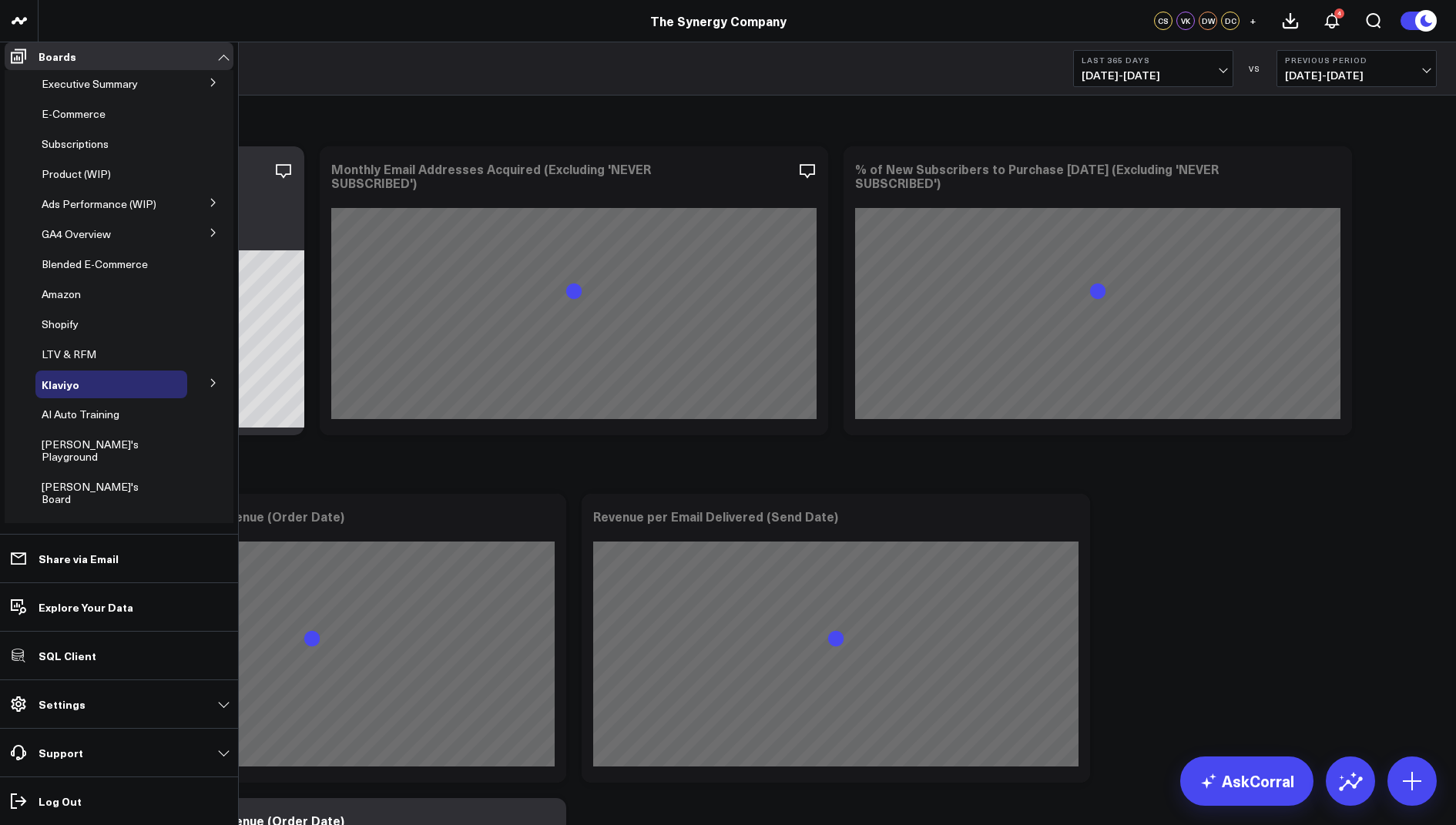
click at [199, 93] on button at bounding box center [214, 81] width 40 height 23
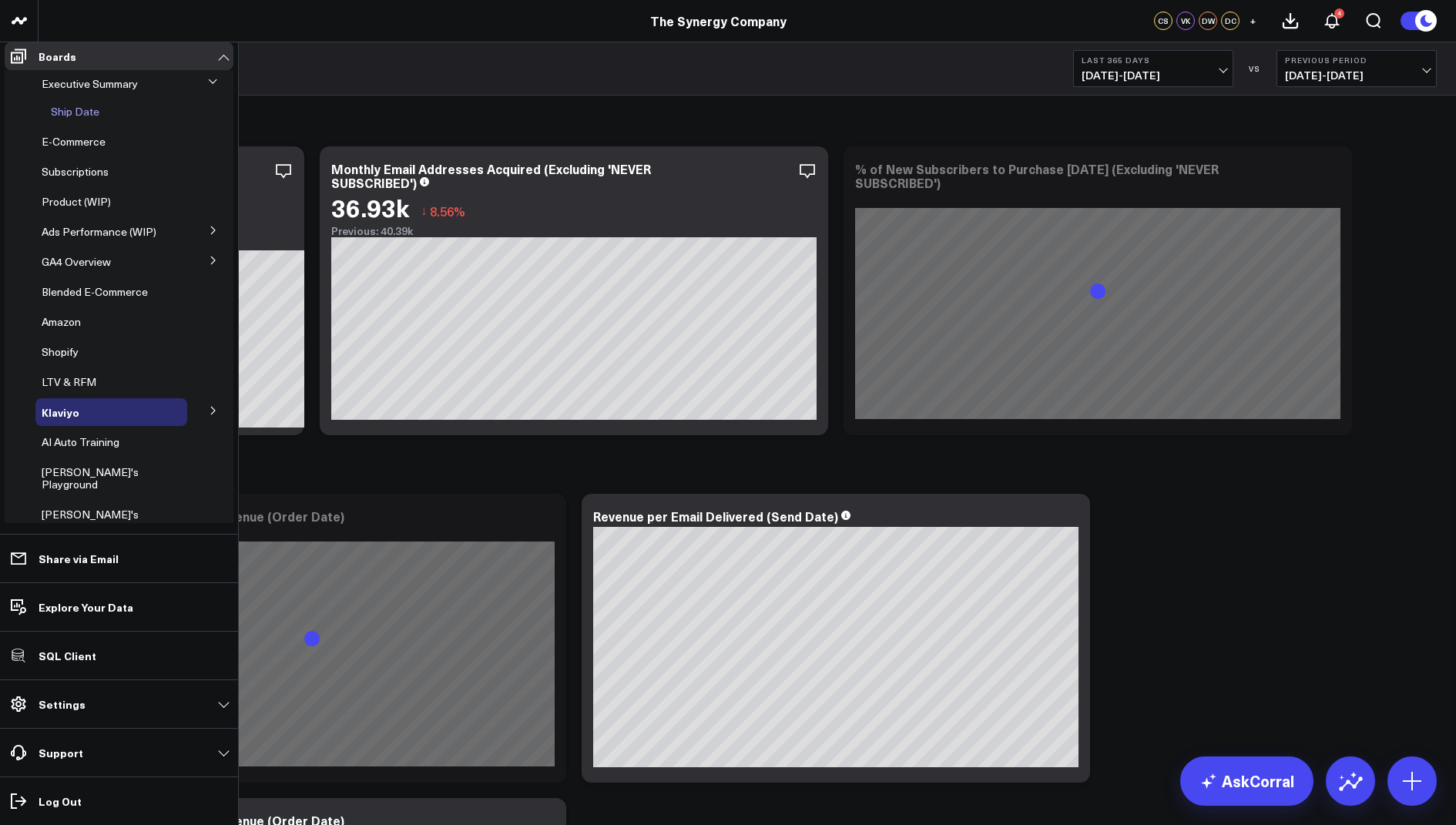
click at [81, 119] on span "Ship Date" at bounding box center [75, 111] width 49 height 15
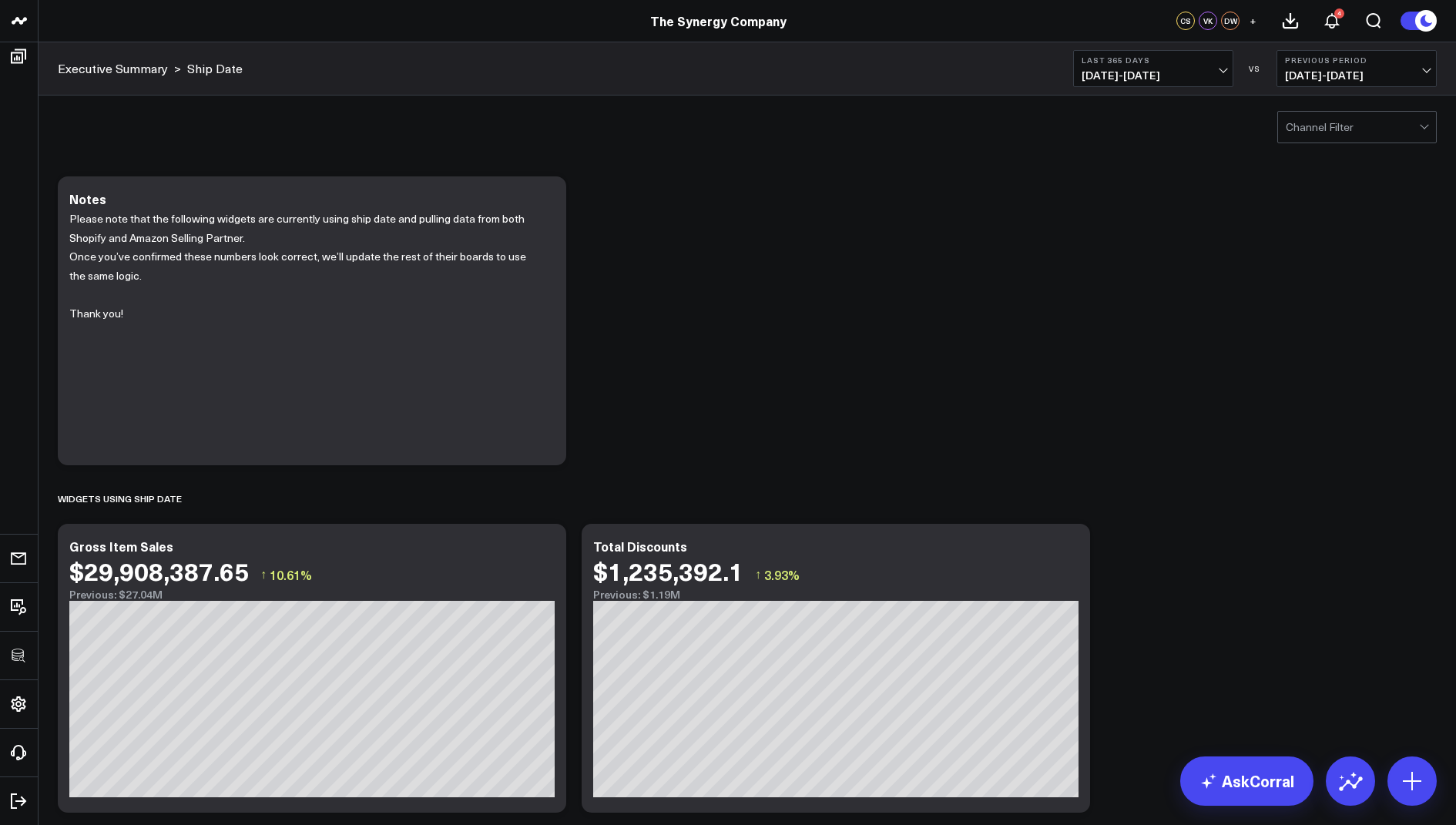
click at [549, 544] on icon at bounding box center [545, 549] width 18 height 18
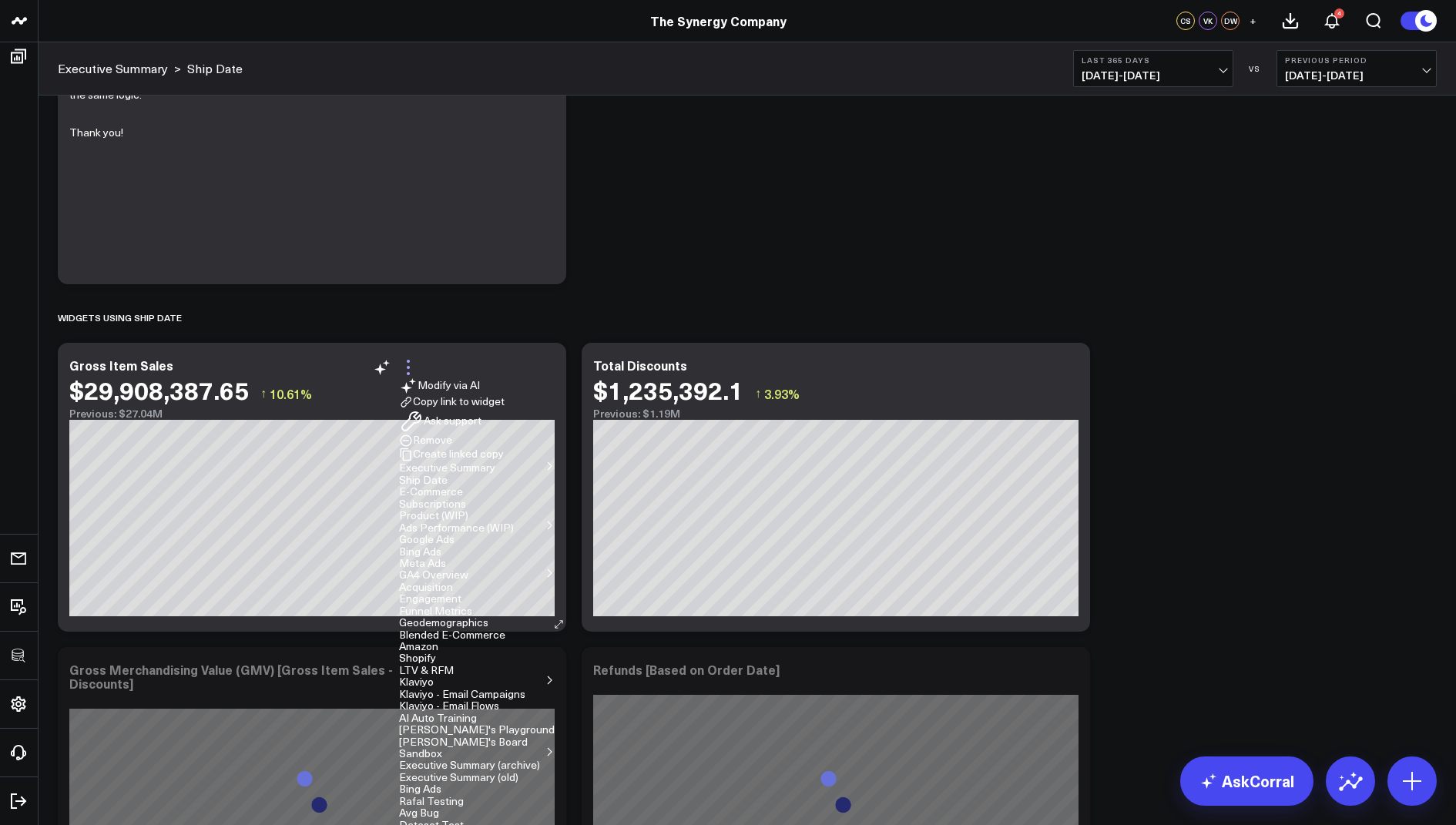
scroll to position [257, 0]
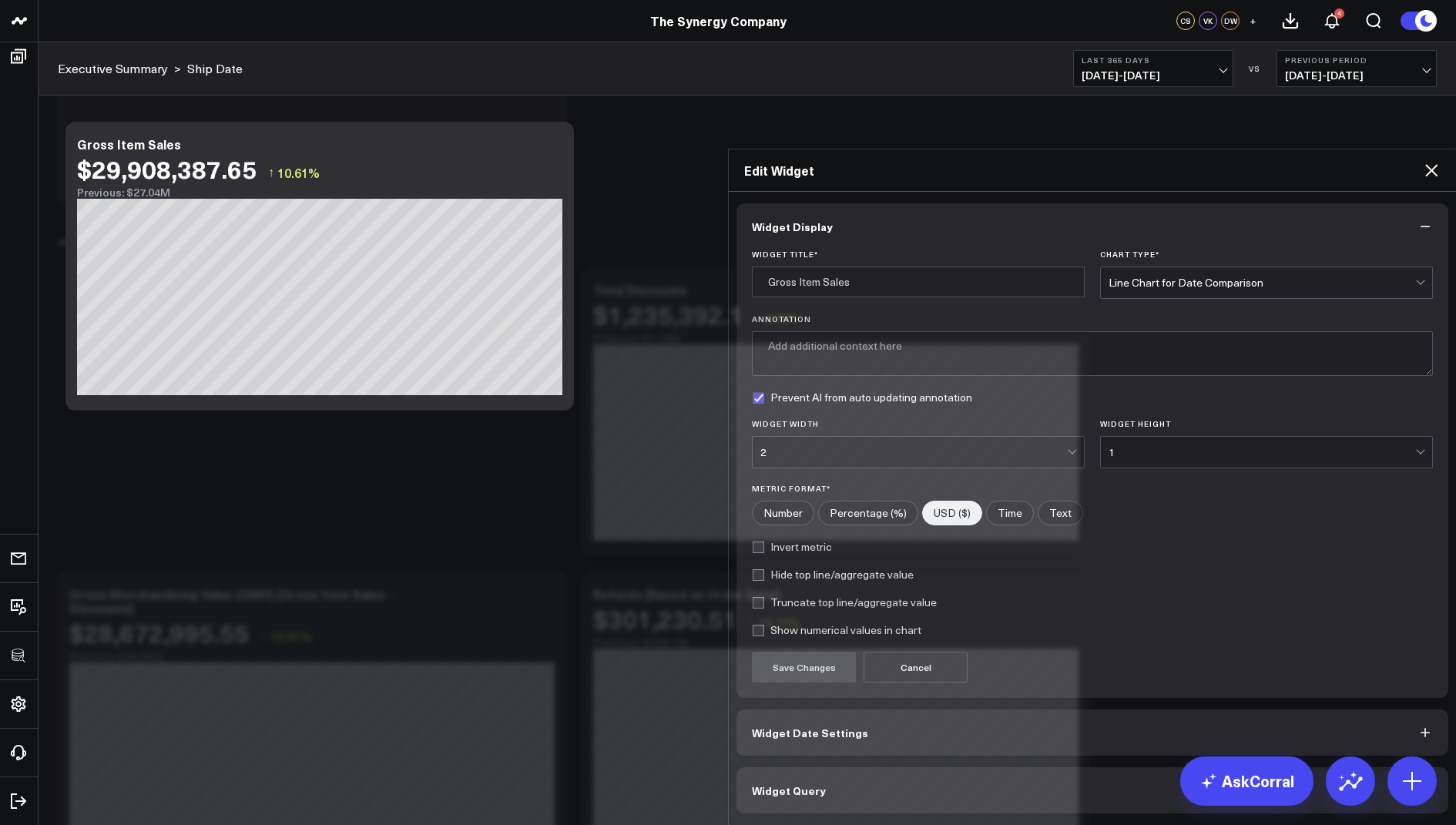
click at [786, 784] on span "Widget Query" at bounding box center [789, 790] width 74 height 12
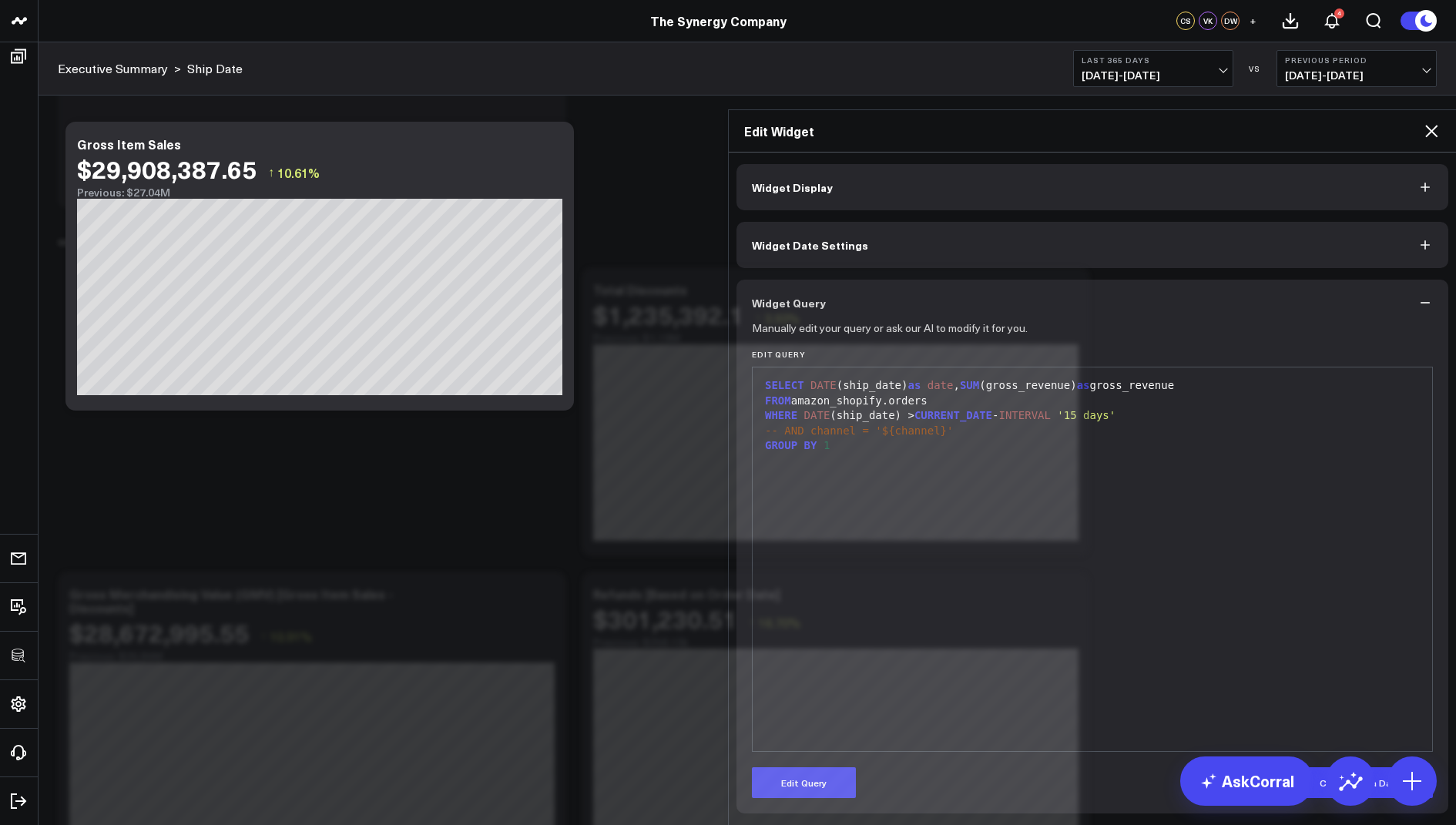
click at [1431, 122] on icon at bounding box center [1431, 131] width 18 height 18
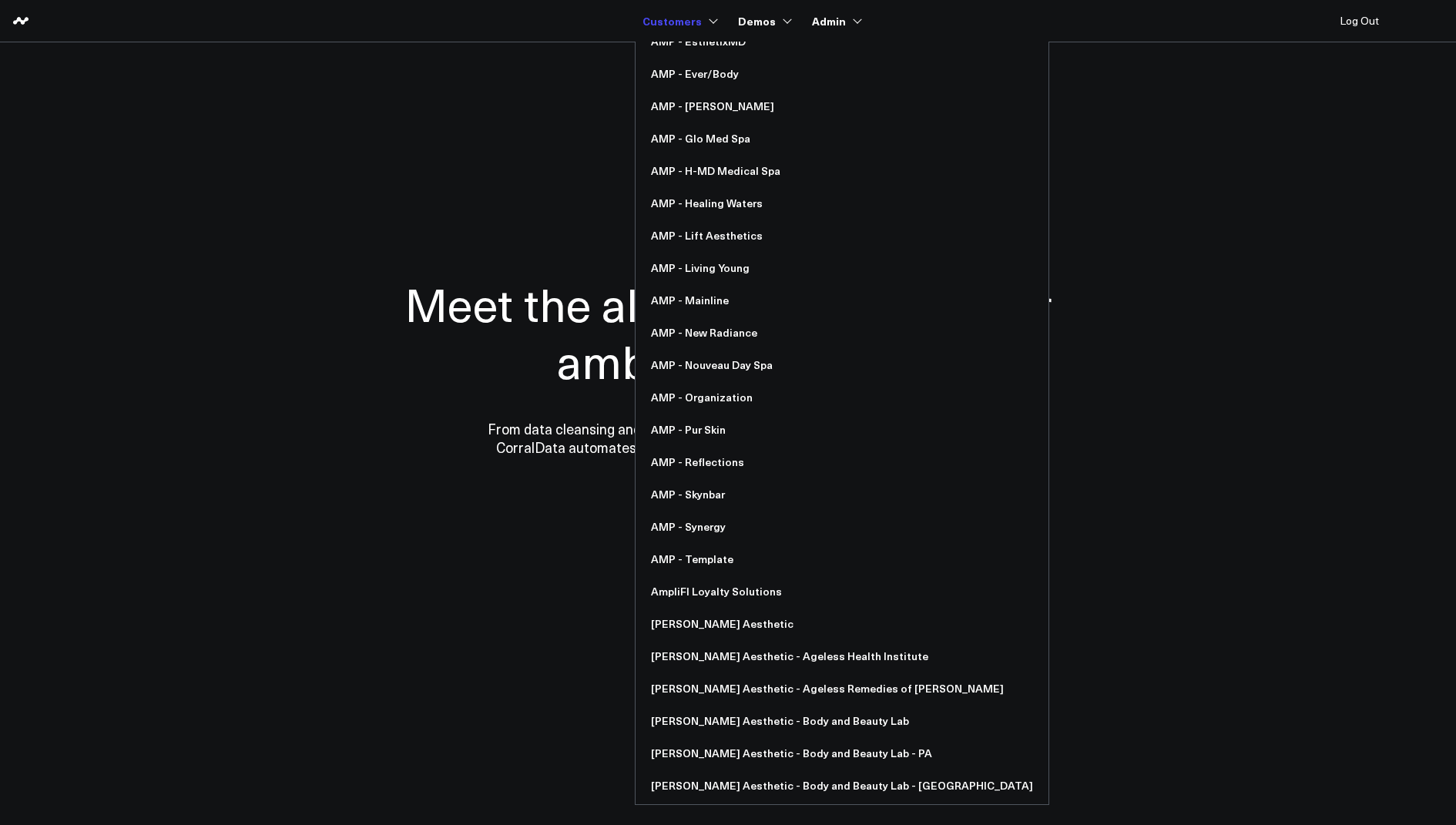
scroll to position [880, 0]
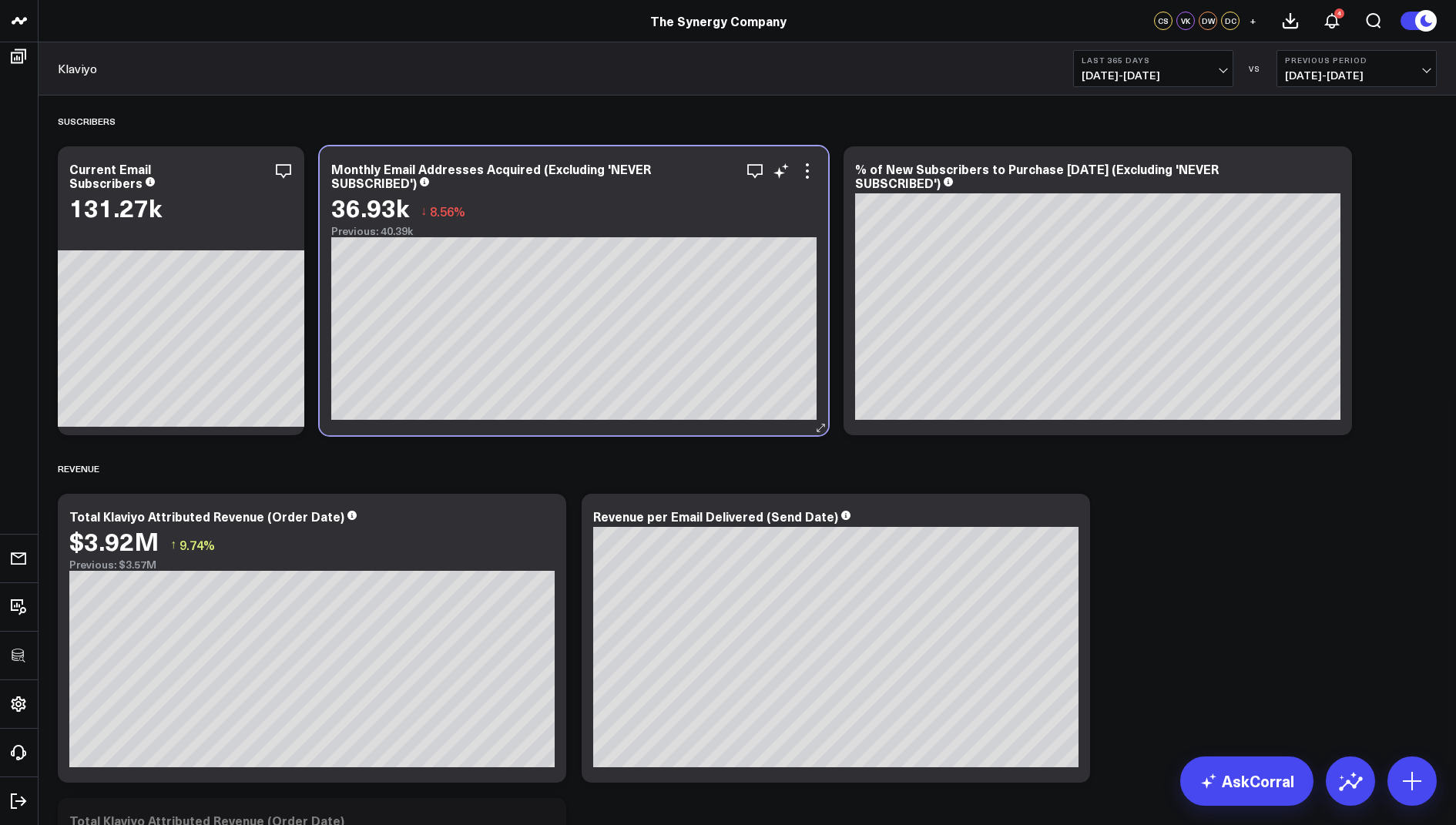
click at [809, 183] on div "Monthly Email Addresses Acquired (Excluding 'NEVER SUBSCRIBED')" at bounding box center [573, 176] width 485 height 28
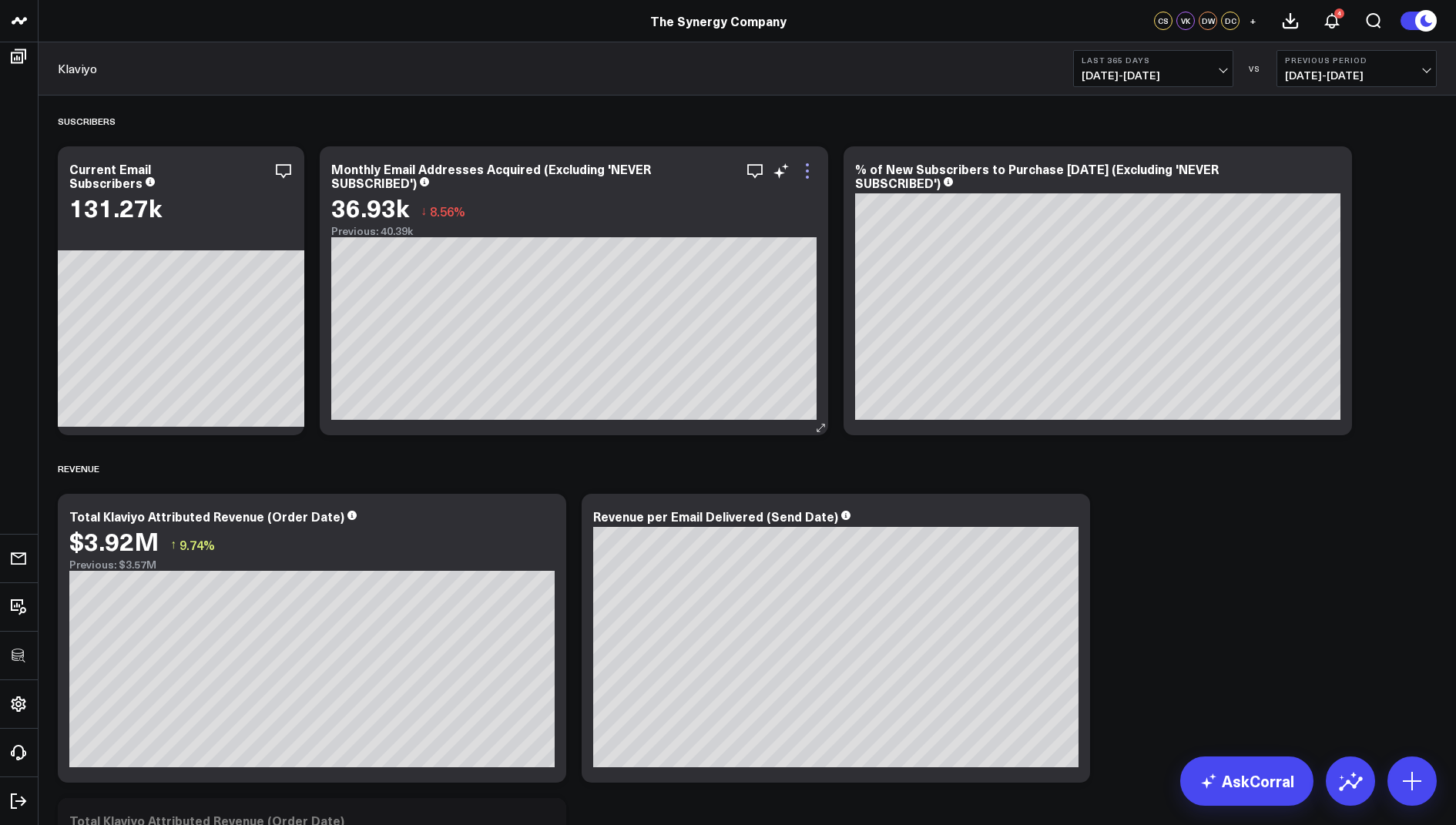
click at [807, 169] on icon at bounding box center [806, 170] width 3 height 3
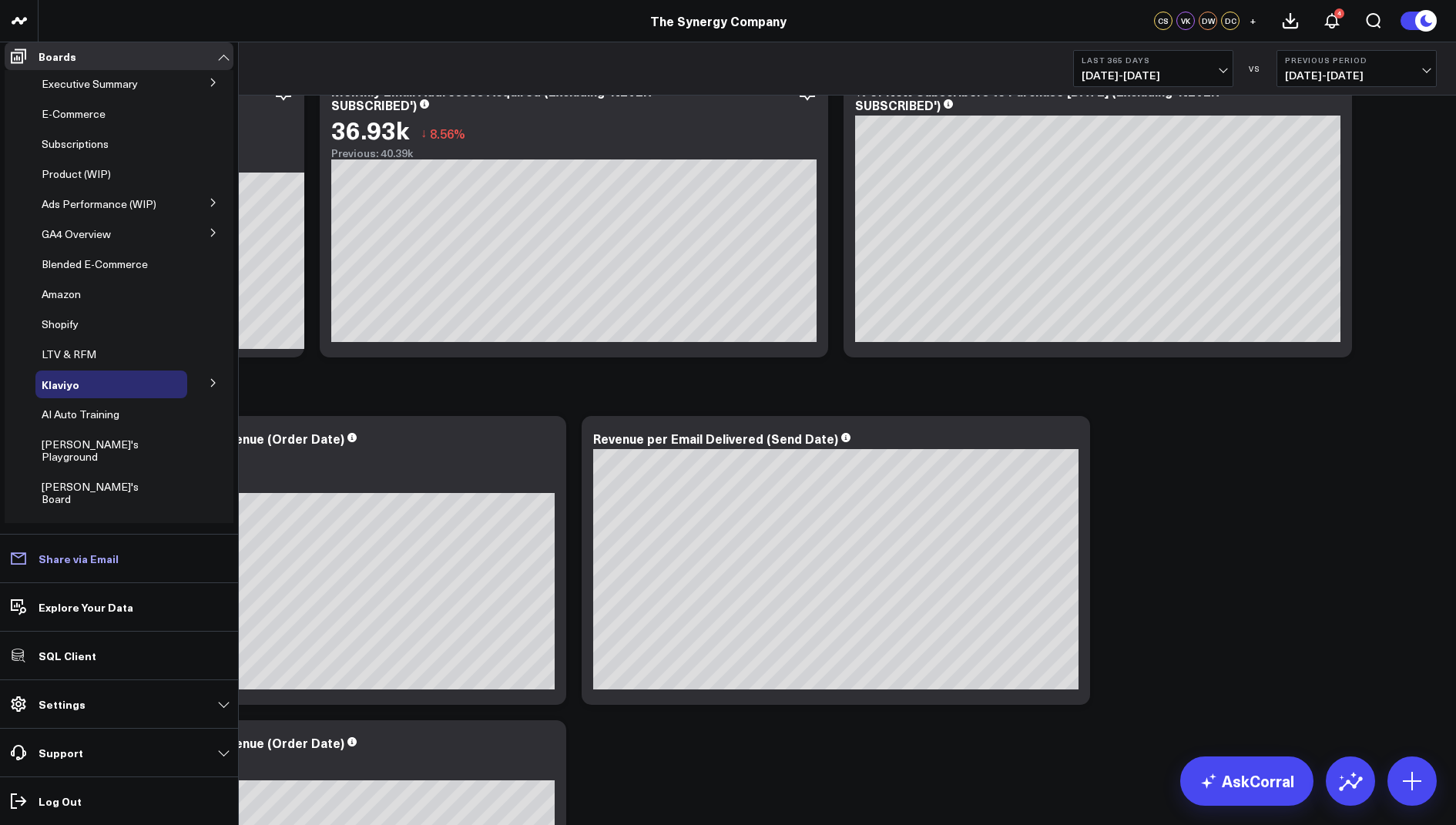
scroll to position [97, 0]
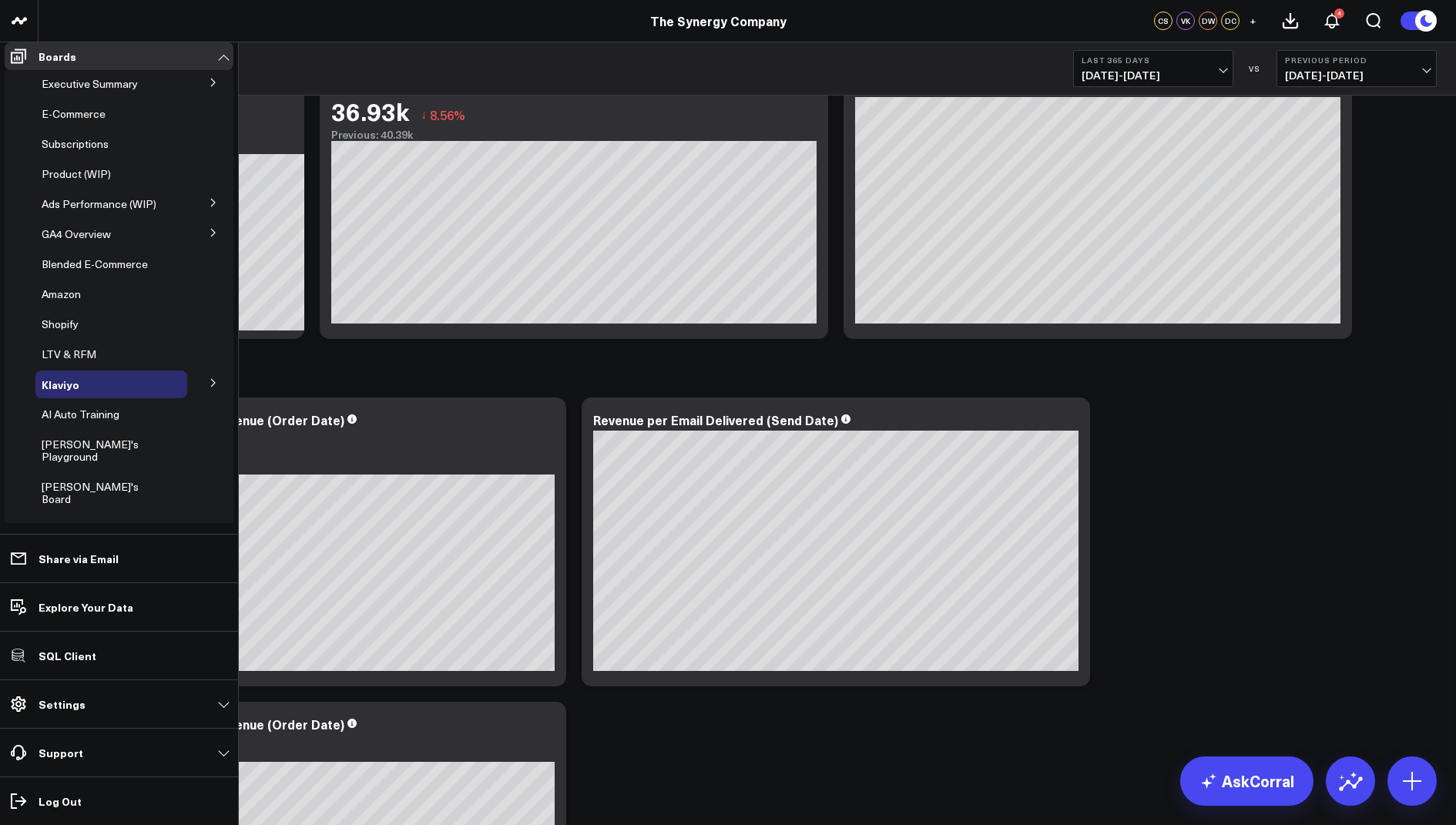
click at [83, 720] on li "Settings Custom Instructions Manage AI Metadata Manage Widgets Manage Datasets …" at bounding box center [119, 703] width 238 height 49
click at [102, 701] on link "Settings" at bounding box center [119, 704] width 229 height 28
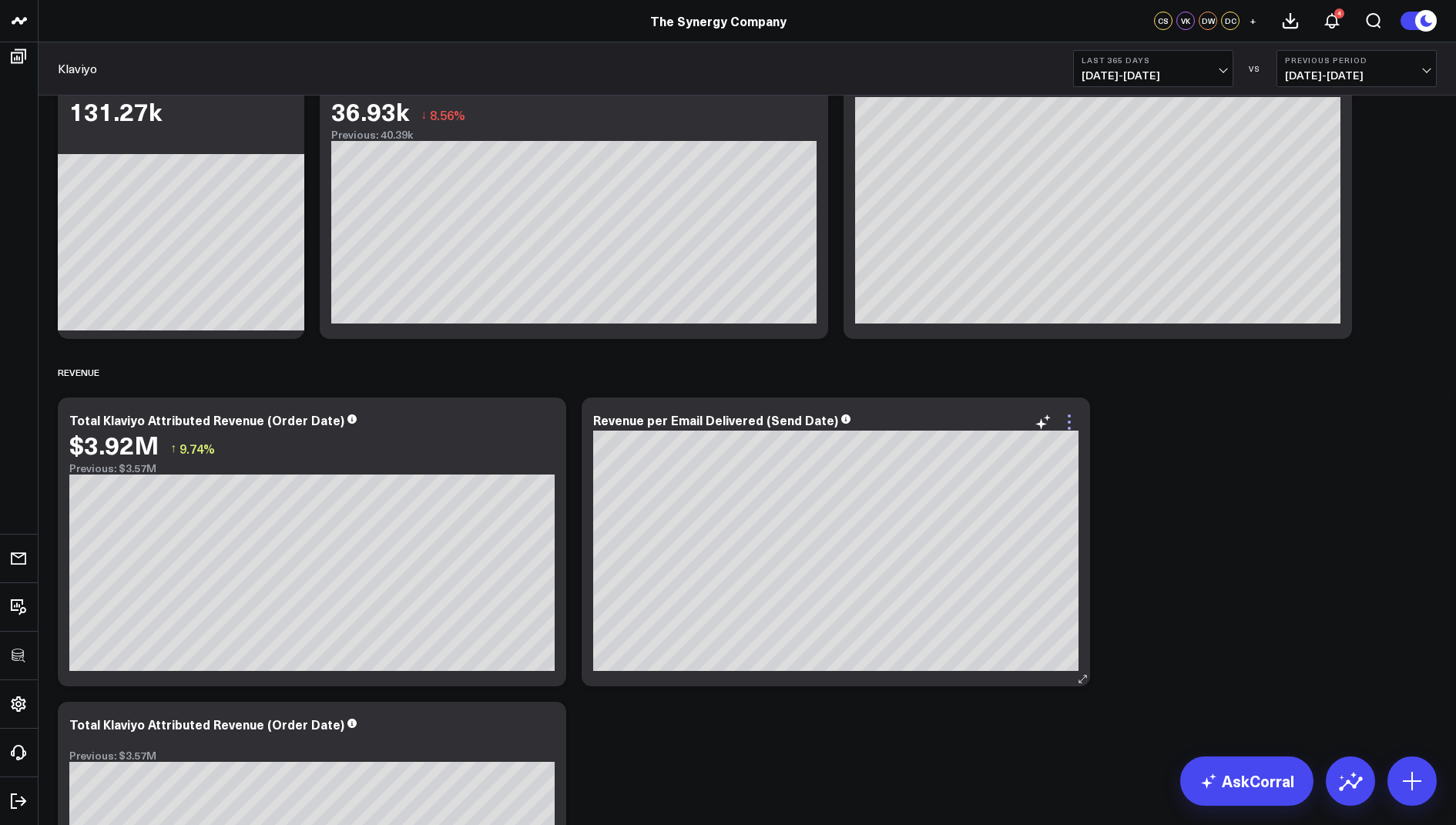
click at [1067, 420] on icon at bounding box center [1069, 423] width 18 height 18
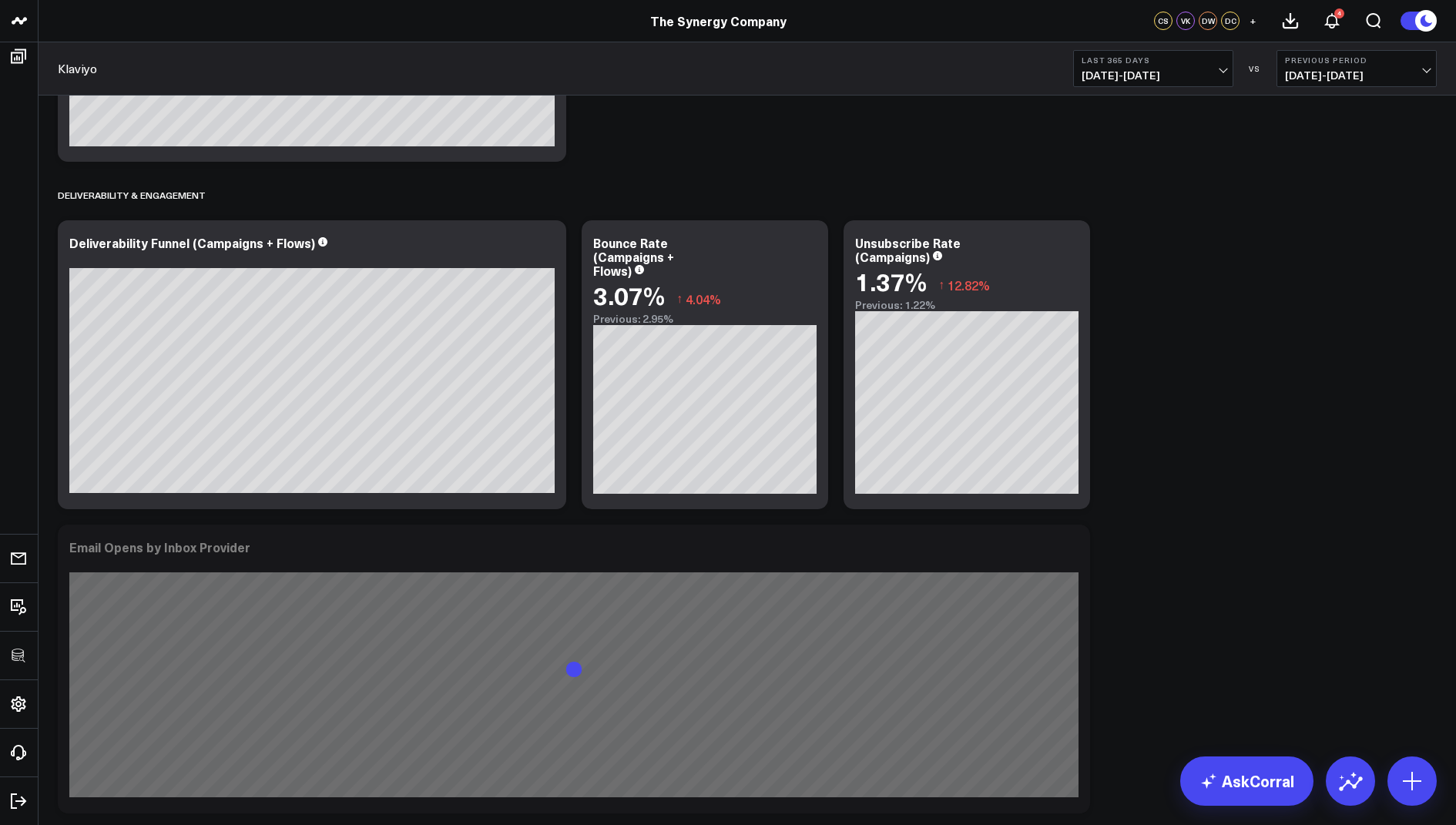
scroll to position [1101, 0]
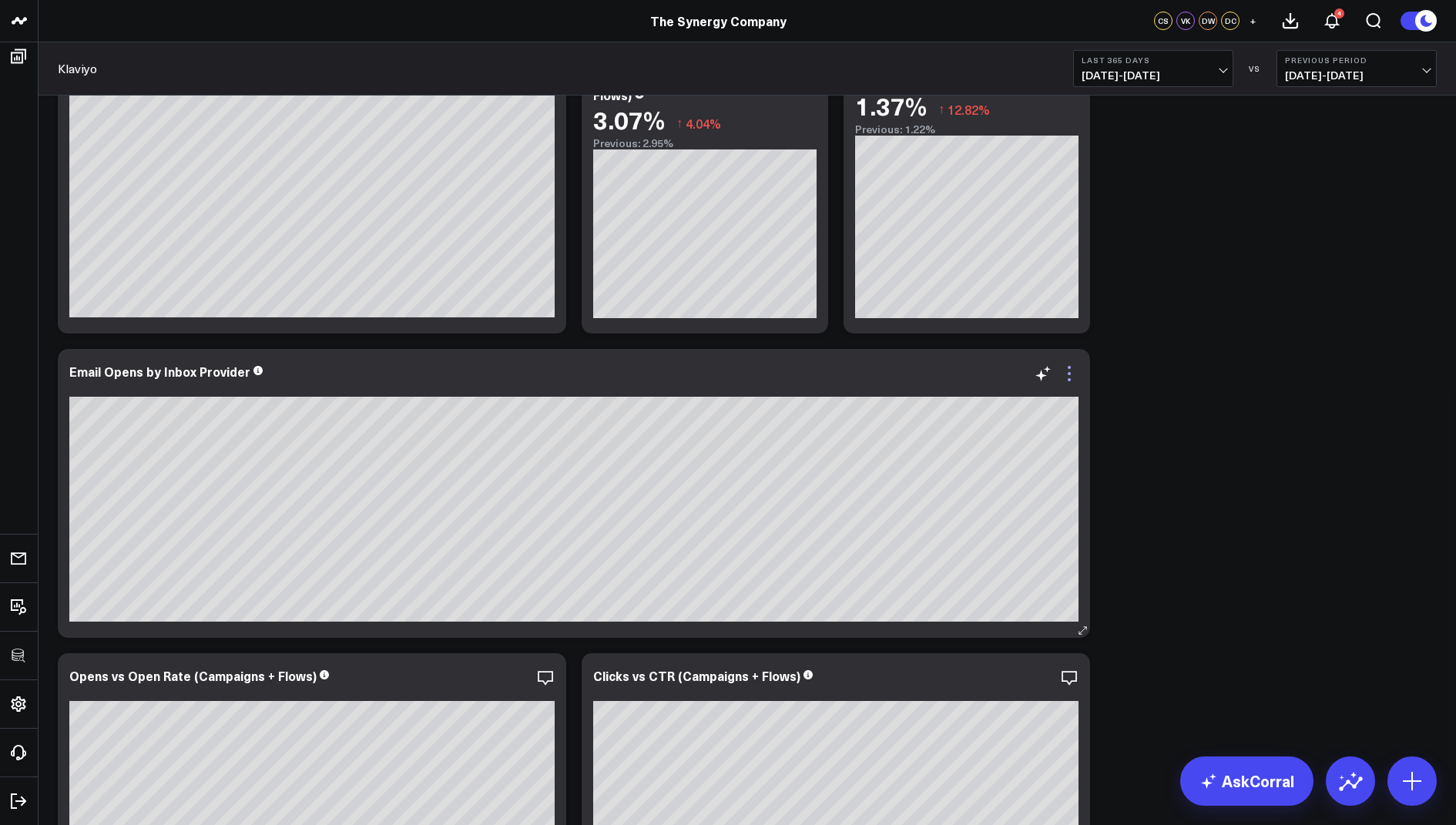
click at [1073, 366] on icon at bounding box center [1069, 374] width 18 height 18
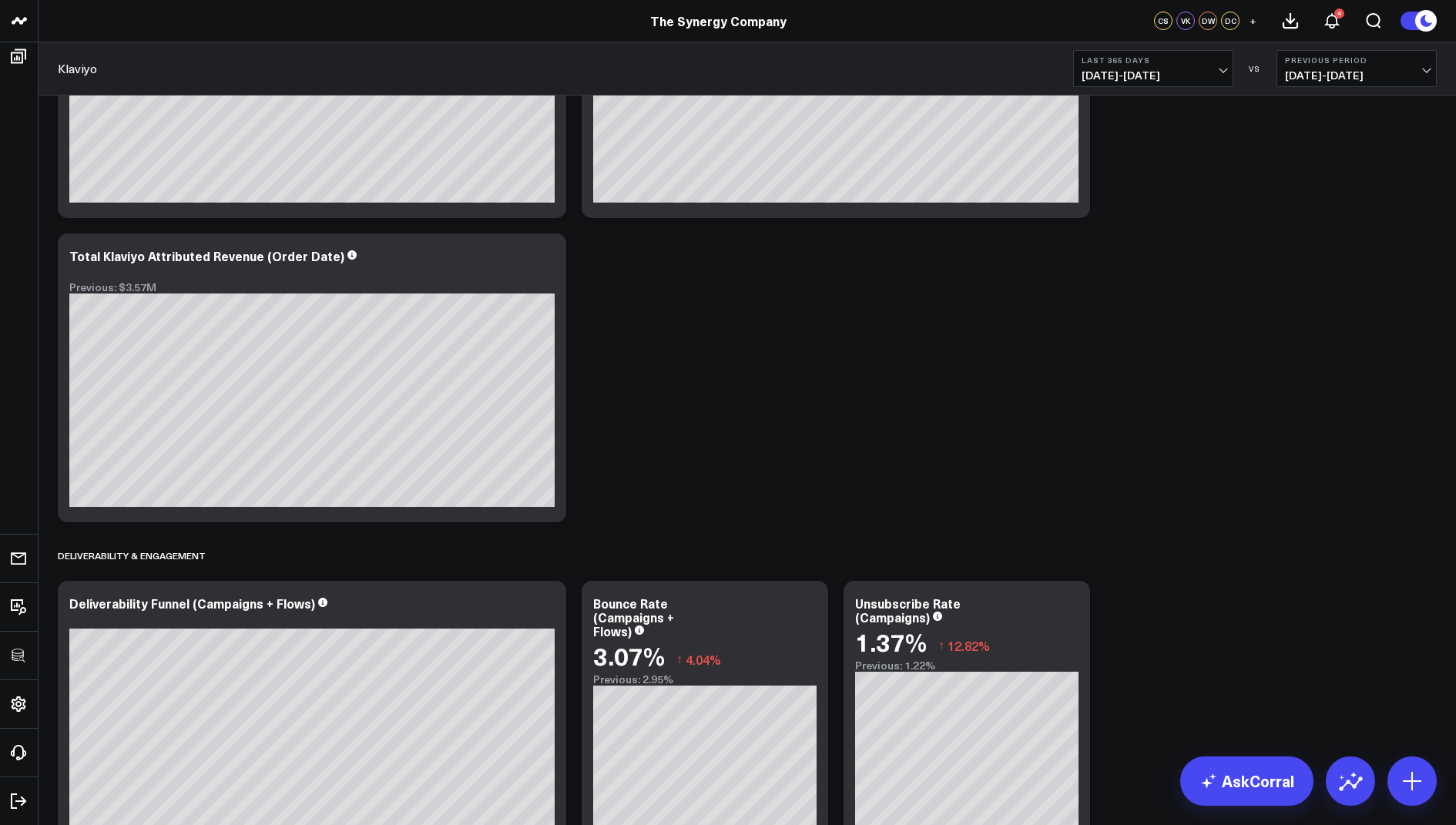
scroll to position [0, 0]
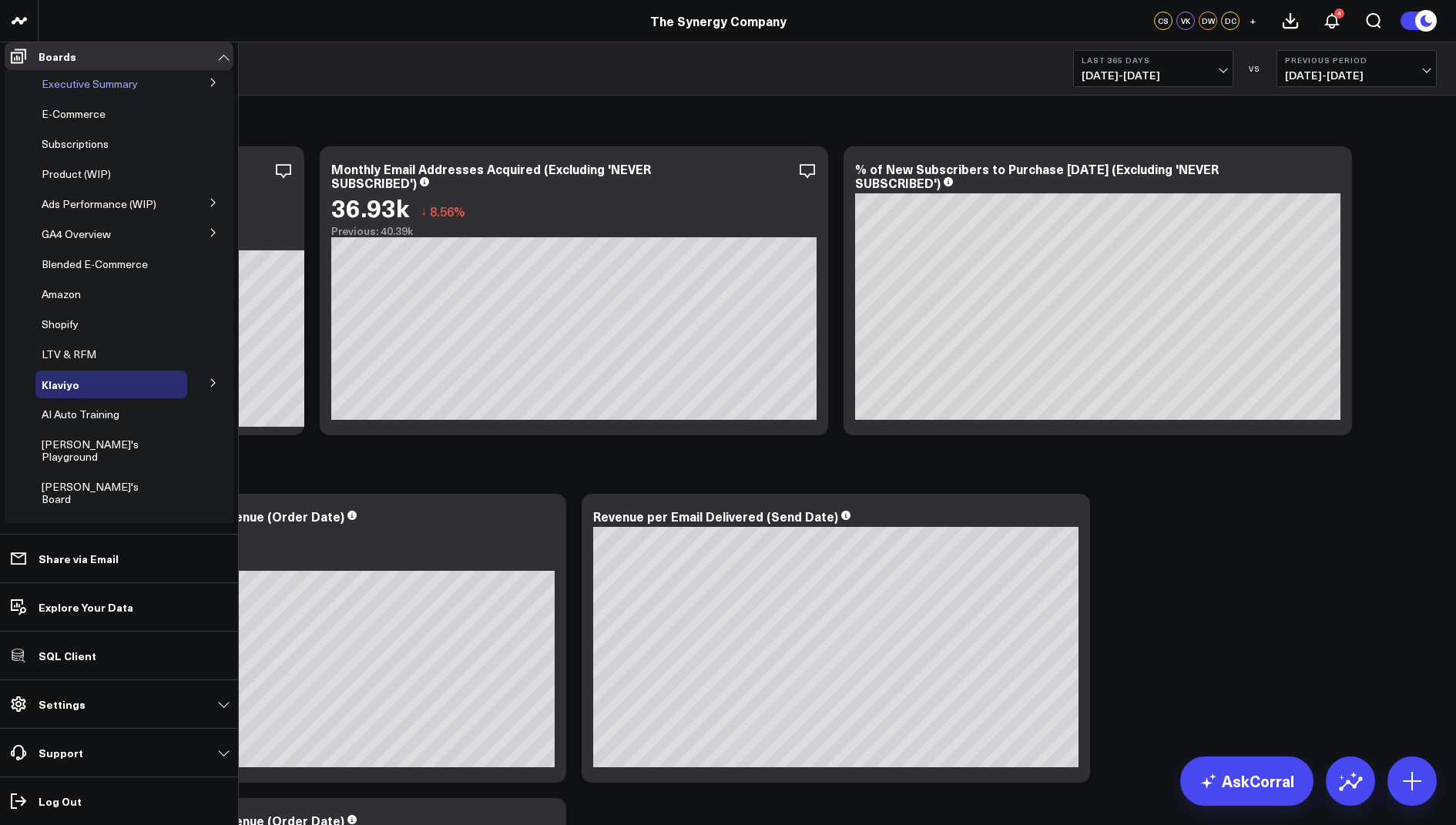
click at [85, 91] on span "Executive Summary" at bounding box center [89, 84] width 97 height 15
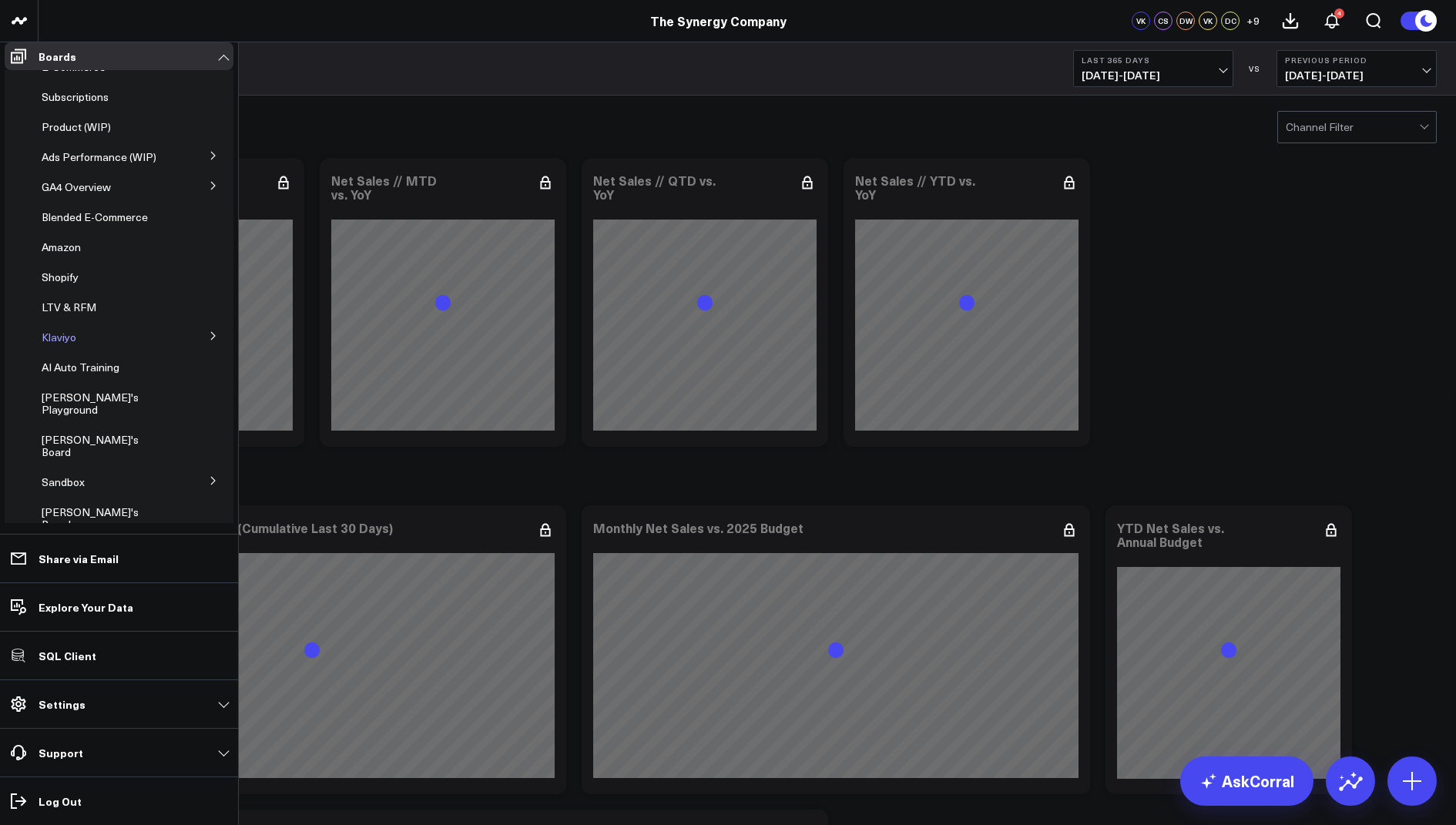
scroll to position [40, 0]
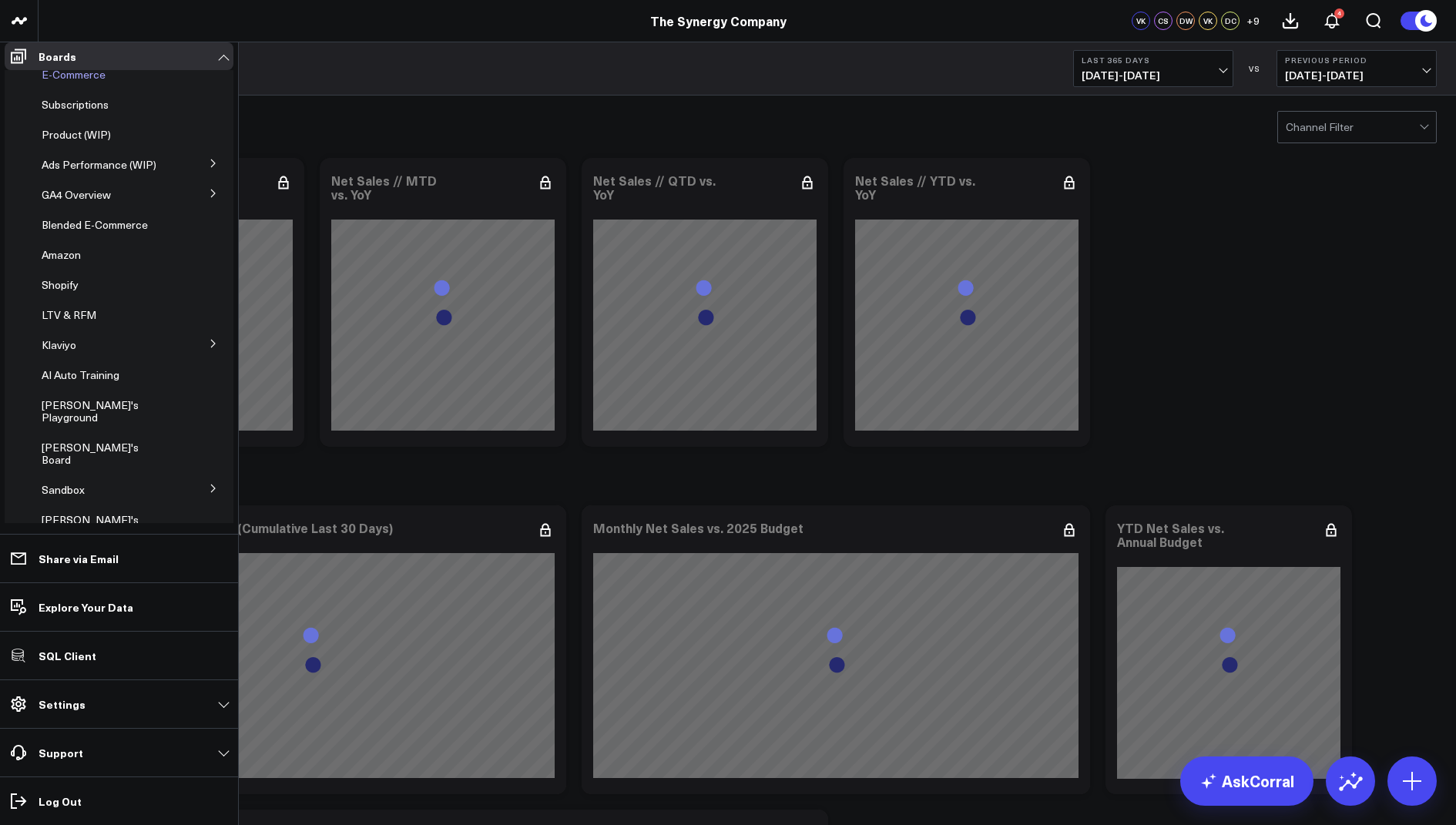
click at [69, 82] on span "E-Commerce" at bounding box center [73, 75] width 64 height 15
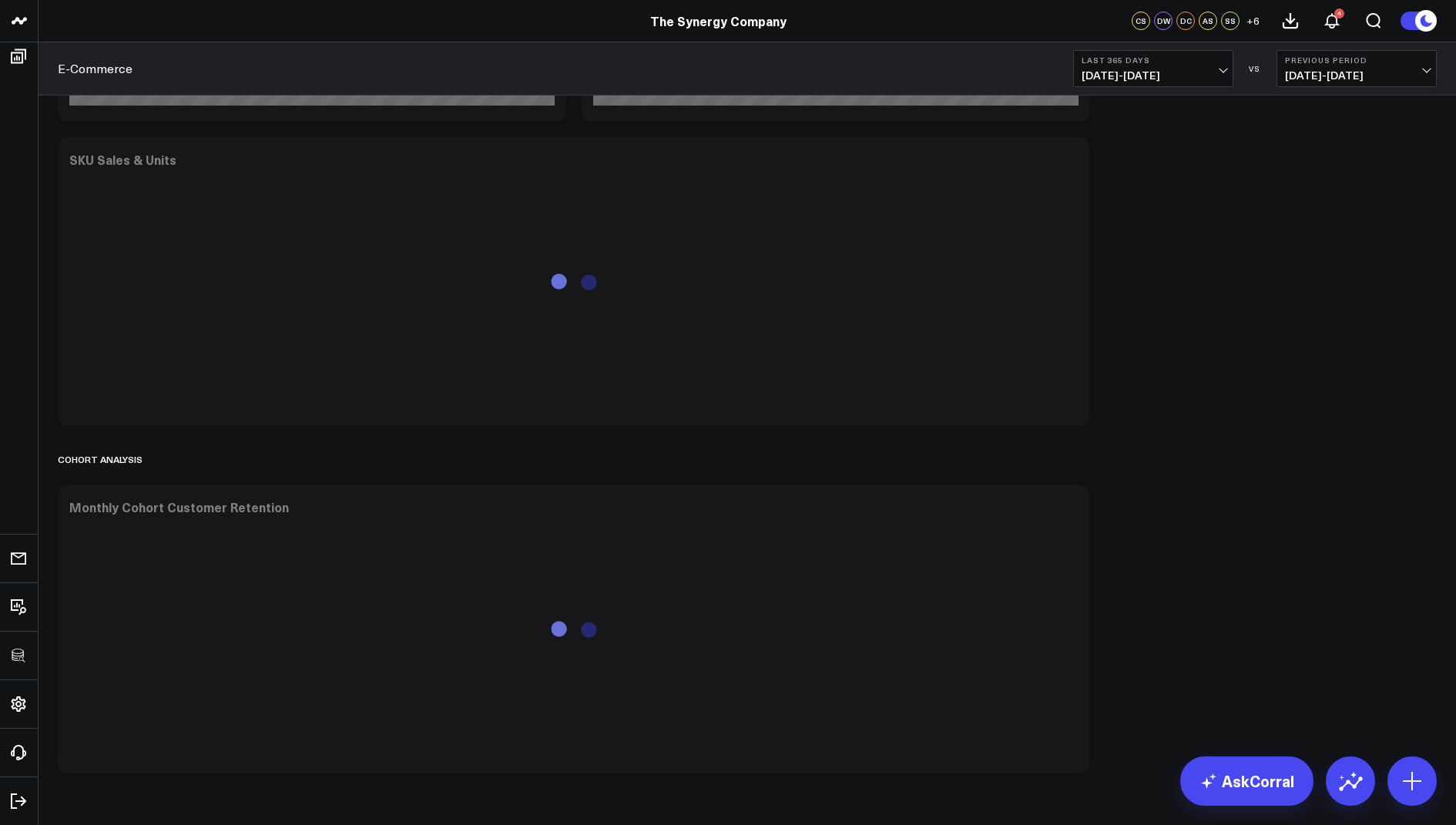
scroll to position [3472, 0]
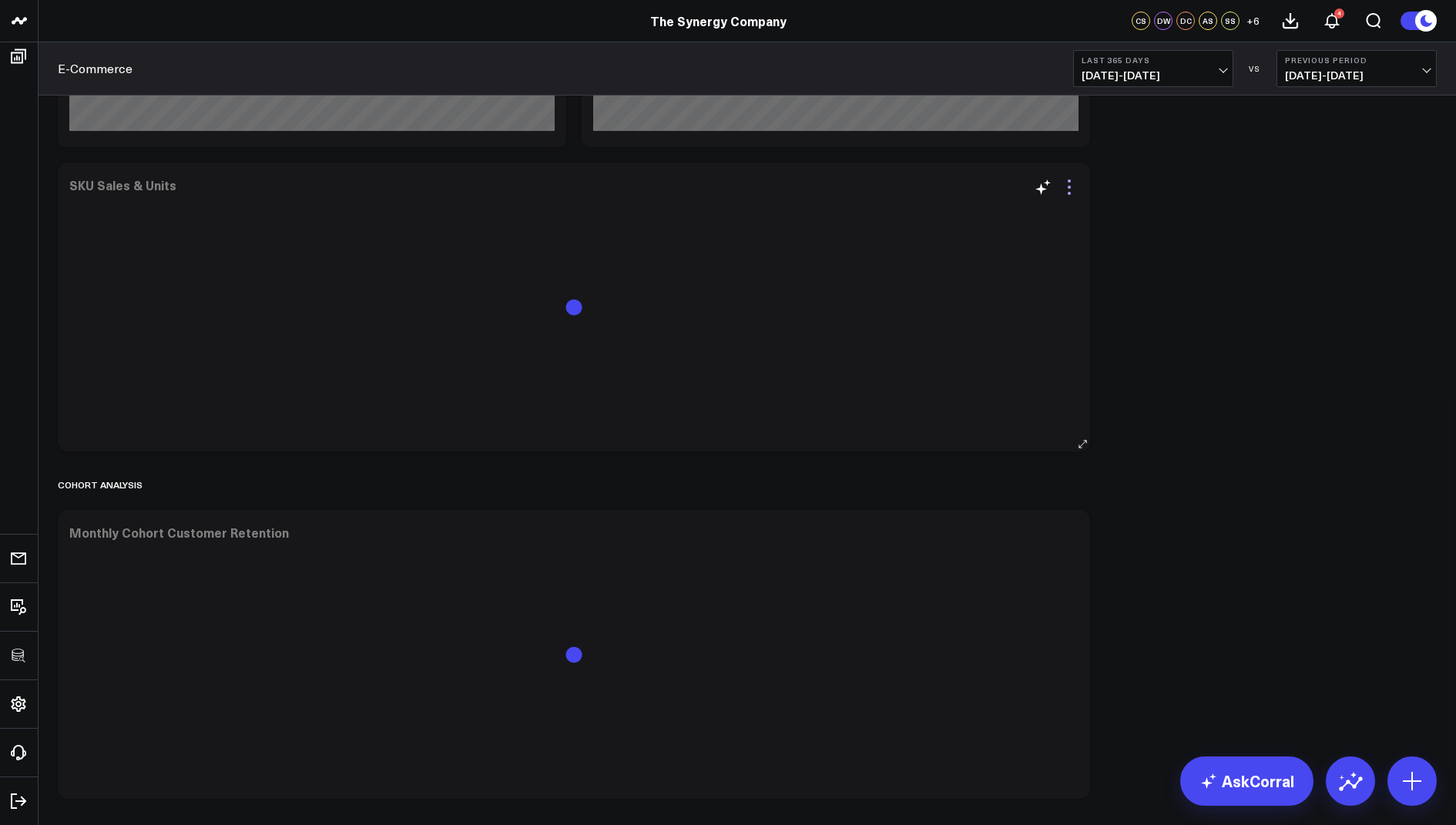
click at [1064, 181] on icon at bounding box center [1069, 187] width 18 height 18
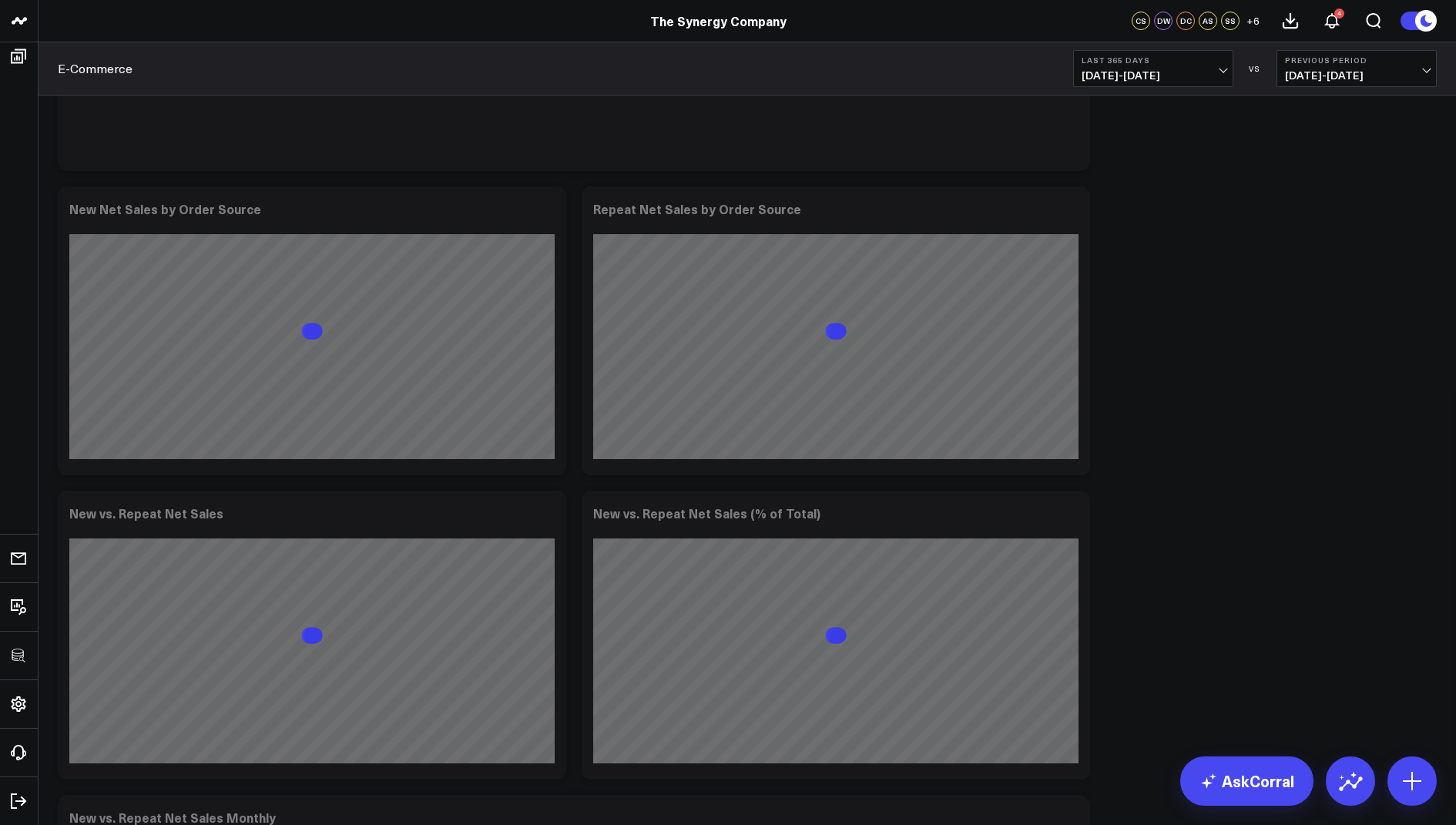
scroll to position [0, 0]
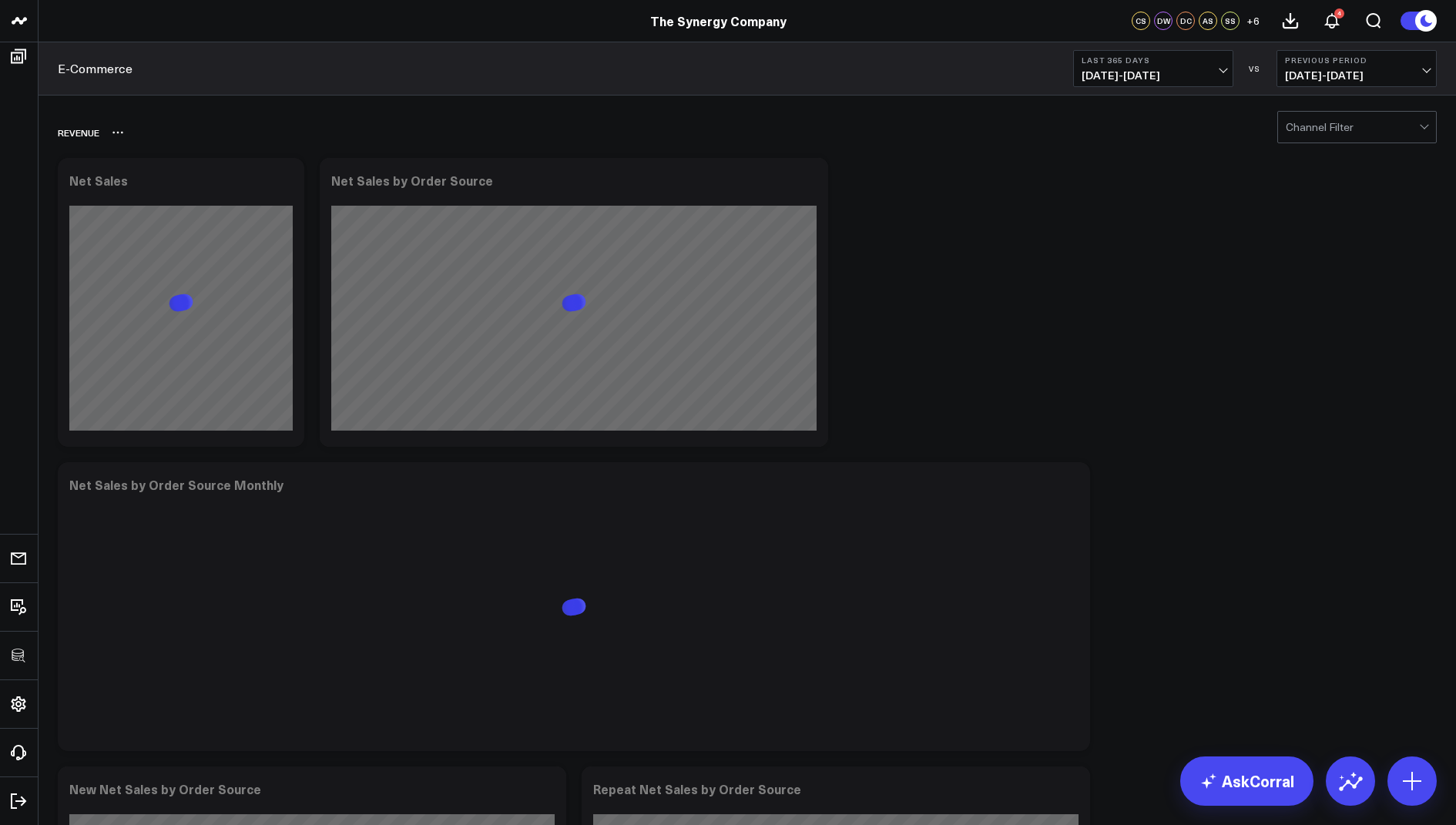
click at [618, 134] on div "REVENUE" at bounding box center [658, 133] width 1201 height 35
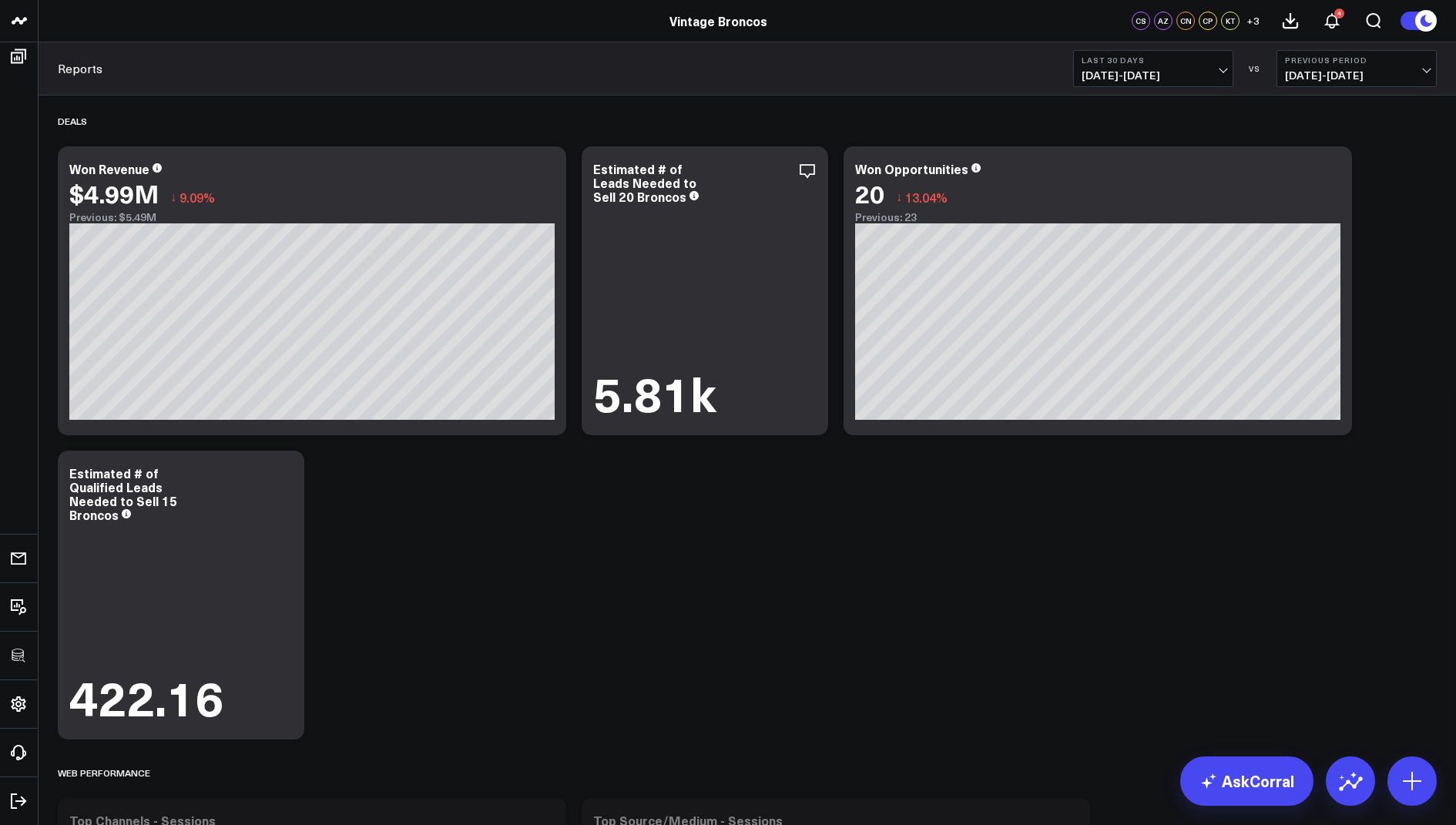
scroll to position [1361, 0]
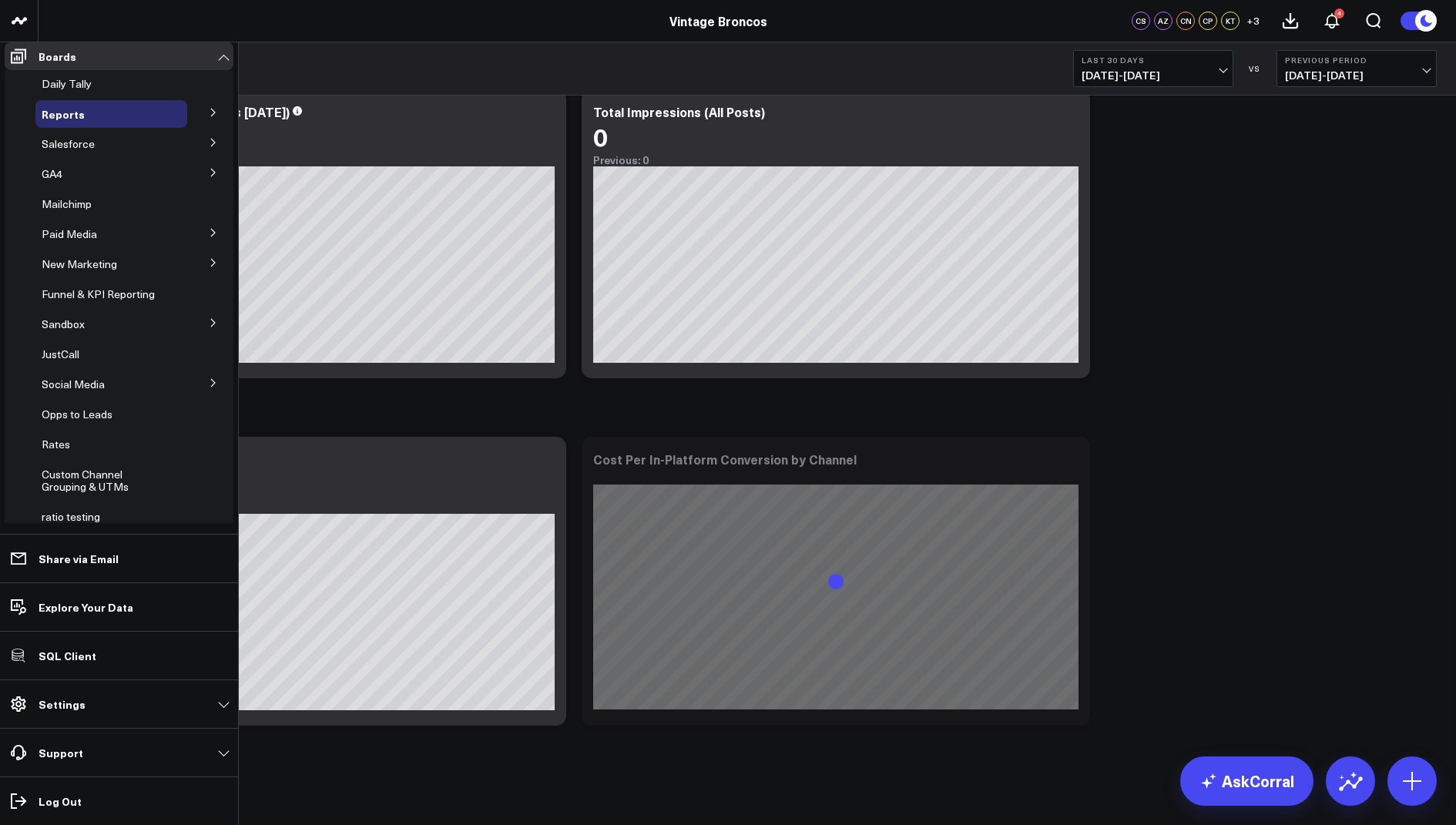
click at [209, 238] on icon at bounding box center [214, 233] width 9 height 9
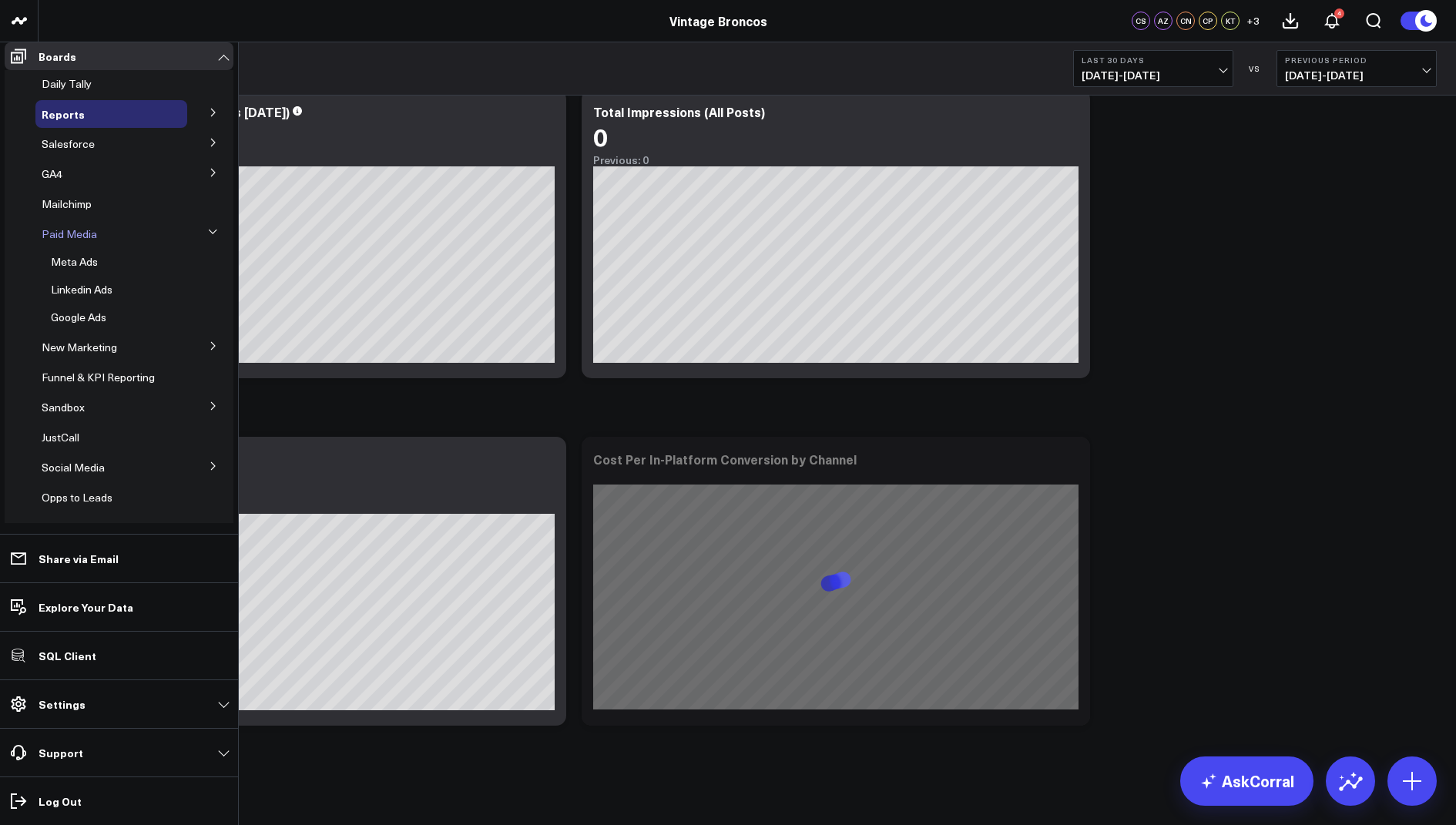
click at [64, 241] on span "Paid Media" at bounding box center [69, 234] width 55 height 15
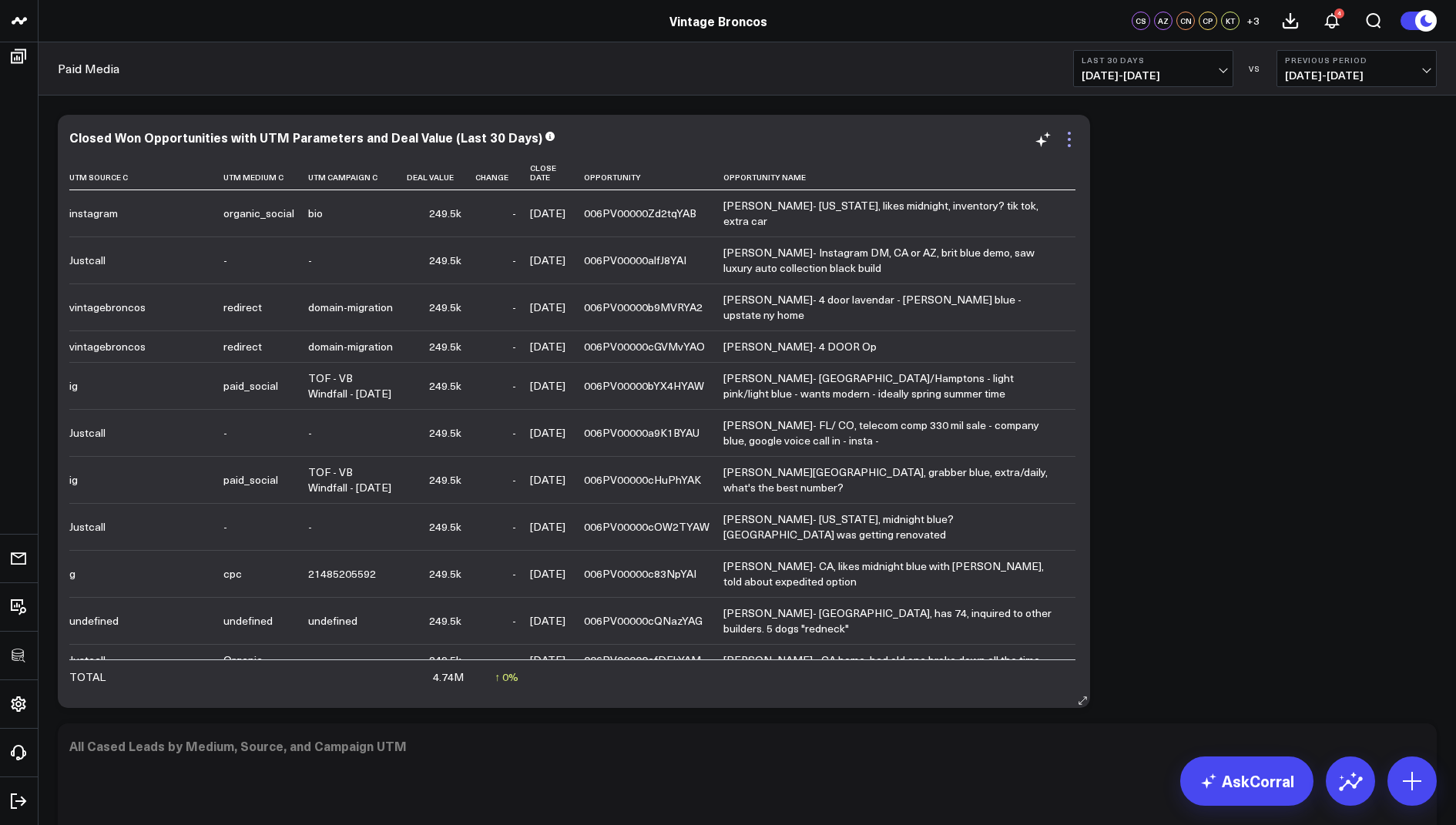
click at [1076, 134] on icon at bounding box center [1069, 139] width 18 height 18
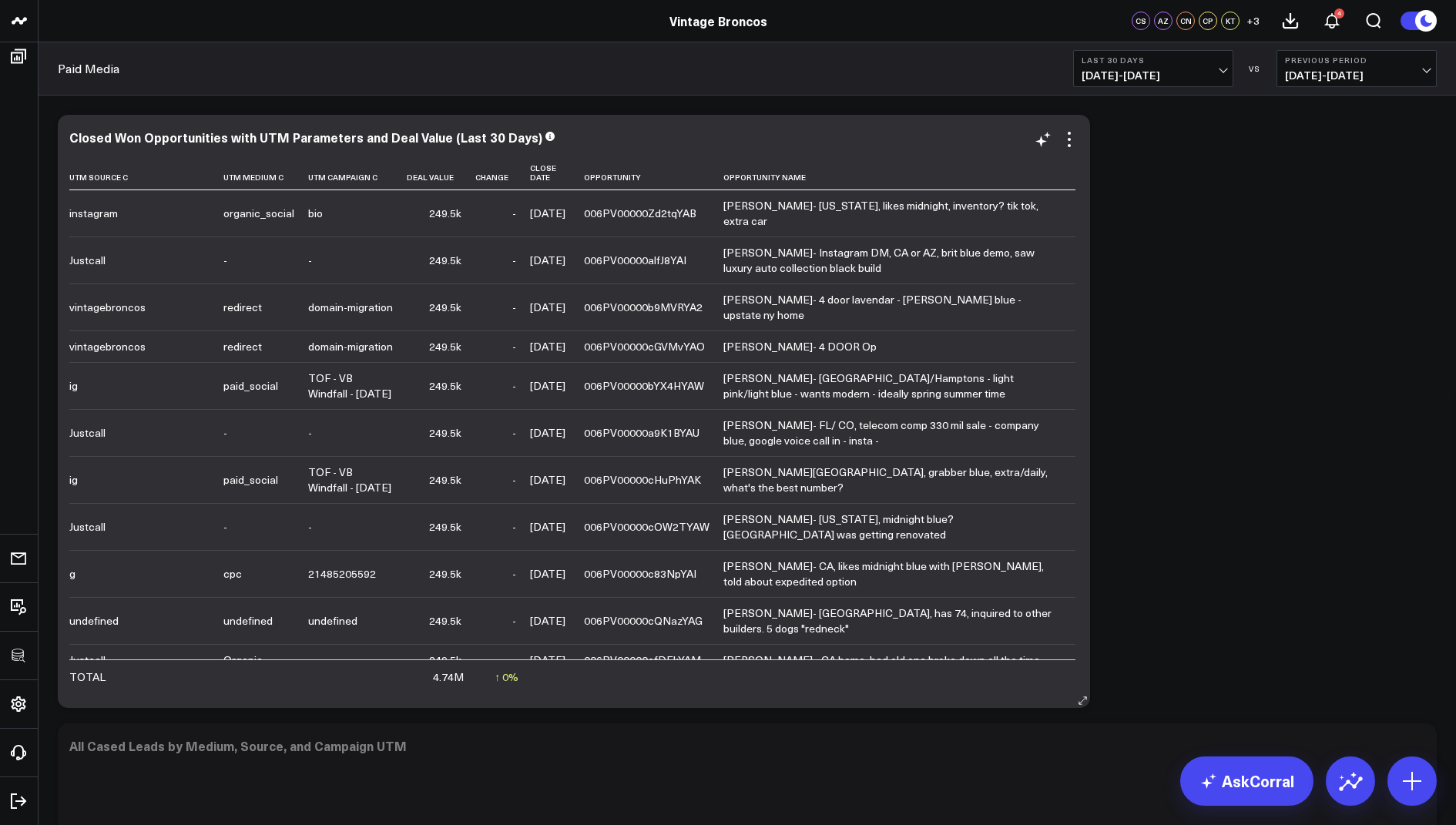
click at [1065, 129] on div "Closed Won Opportunities with UTM Parameters and Deal Value (Last 30 Days) Utm …" at bounding box center [573, 412] width 1032 height 593
click at [1069, 136] on icon at bounding box center [1069, 139] width 18 height 18
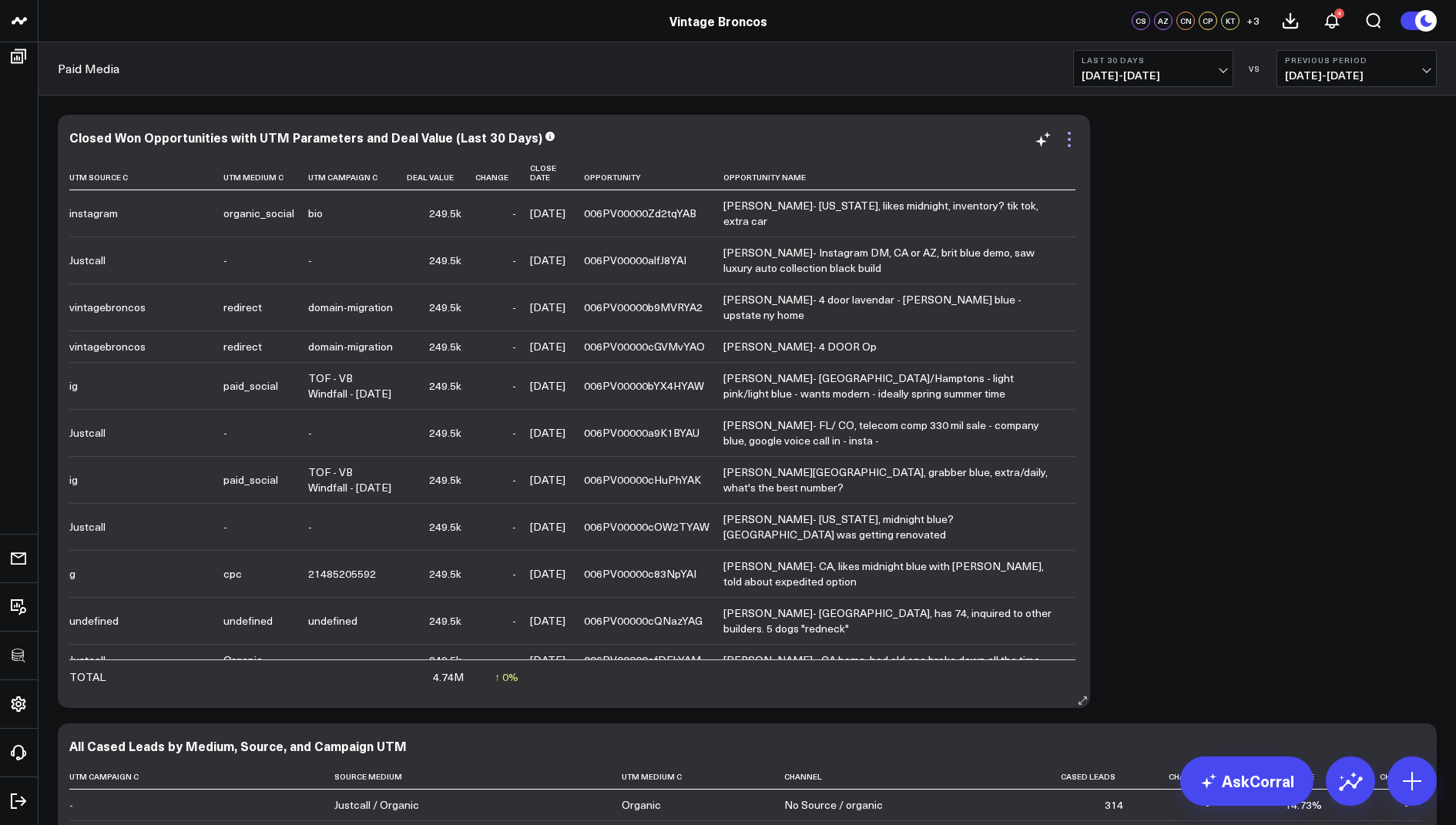
click at [1071, 134] on icon at bounding box center [1069, 139] width 18 height 18
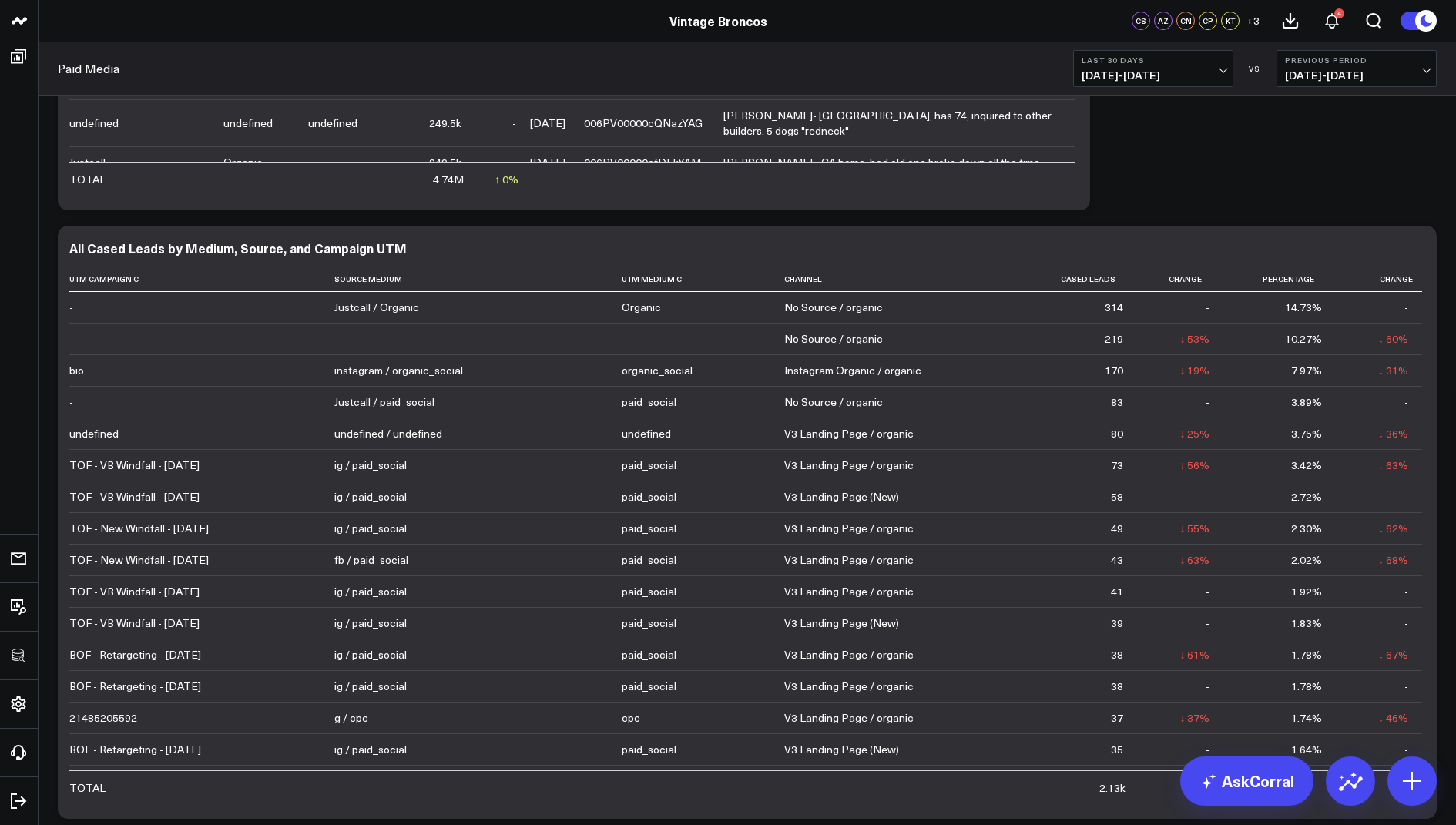
scroll to position [527, 0]
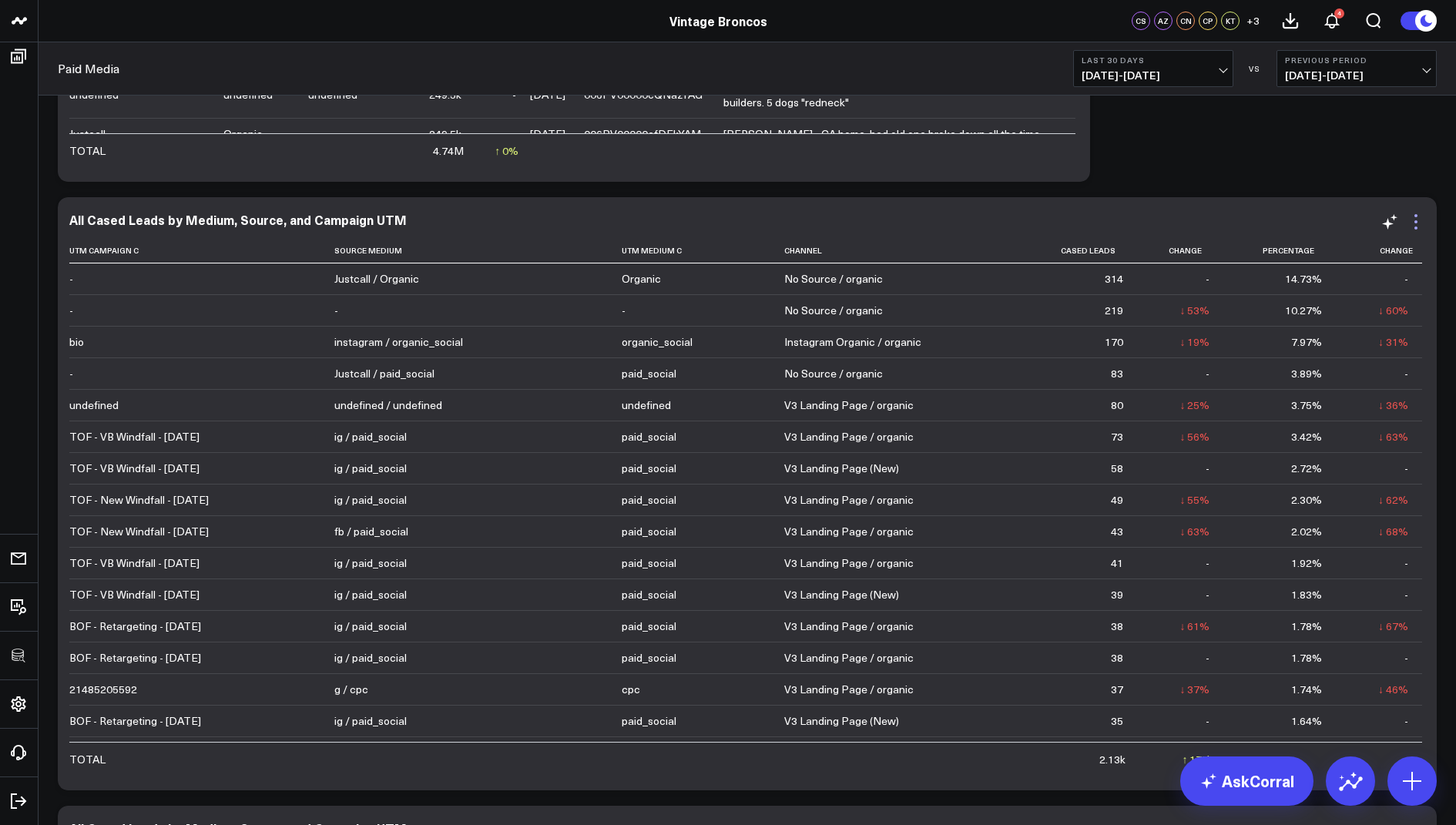
click at [1417, 220] on icon at bounding box center [1416, 222] width 18 height 18
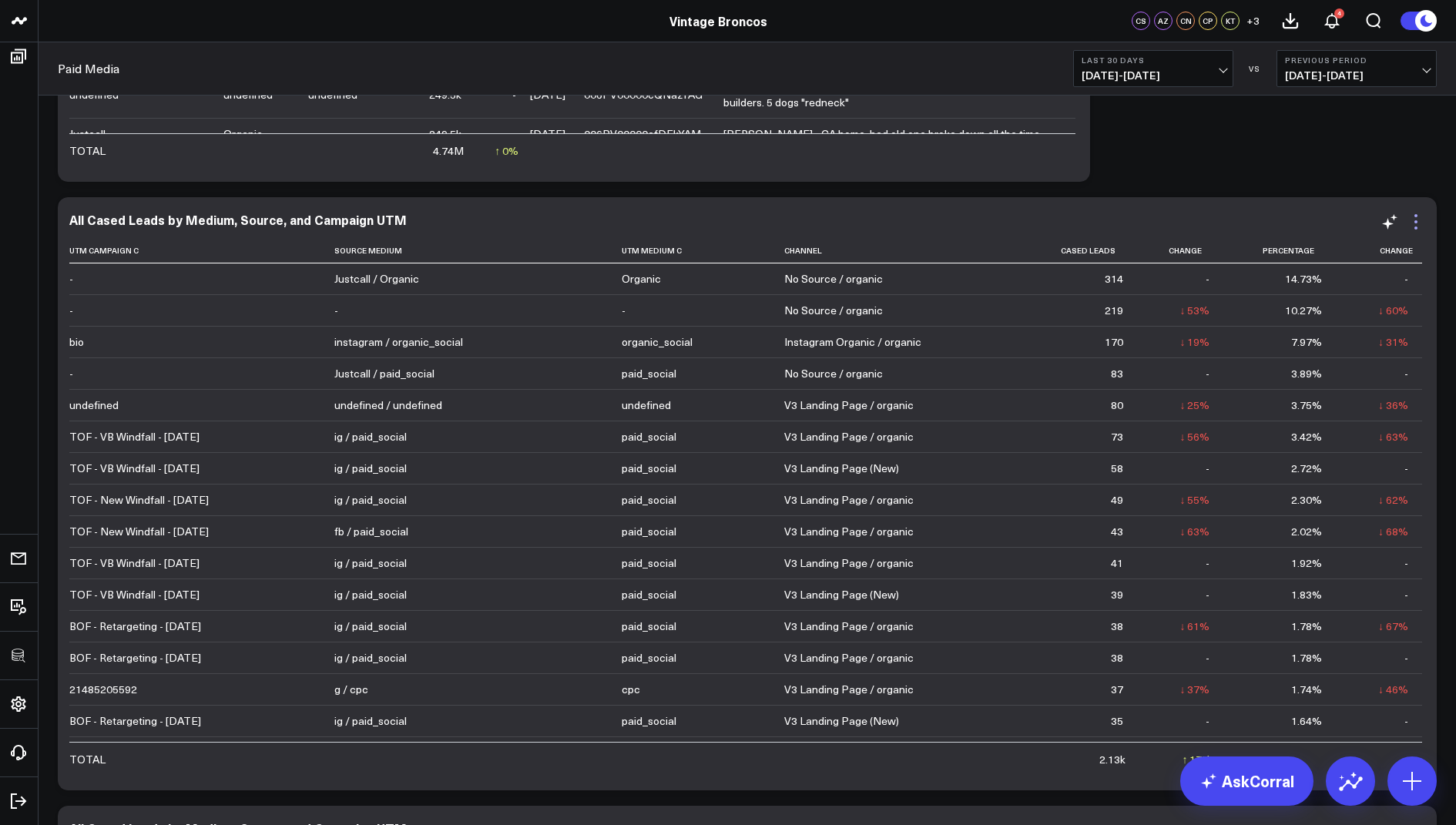
click at [1411, 227] on icon at bounding box center [1416, 222] width 18 height 18
click at [1285, 24] on icon at bounding box center [1290, 21] width 18 height 18
click at [1286, 28] on icon at bounding box center [1289, 20] width 14 height 14
click at [1289, 22] on icon at bounding box center [1289, 20] width 14 height 14
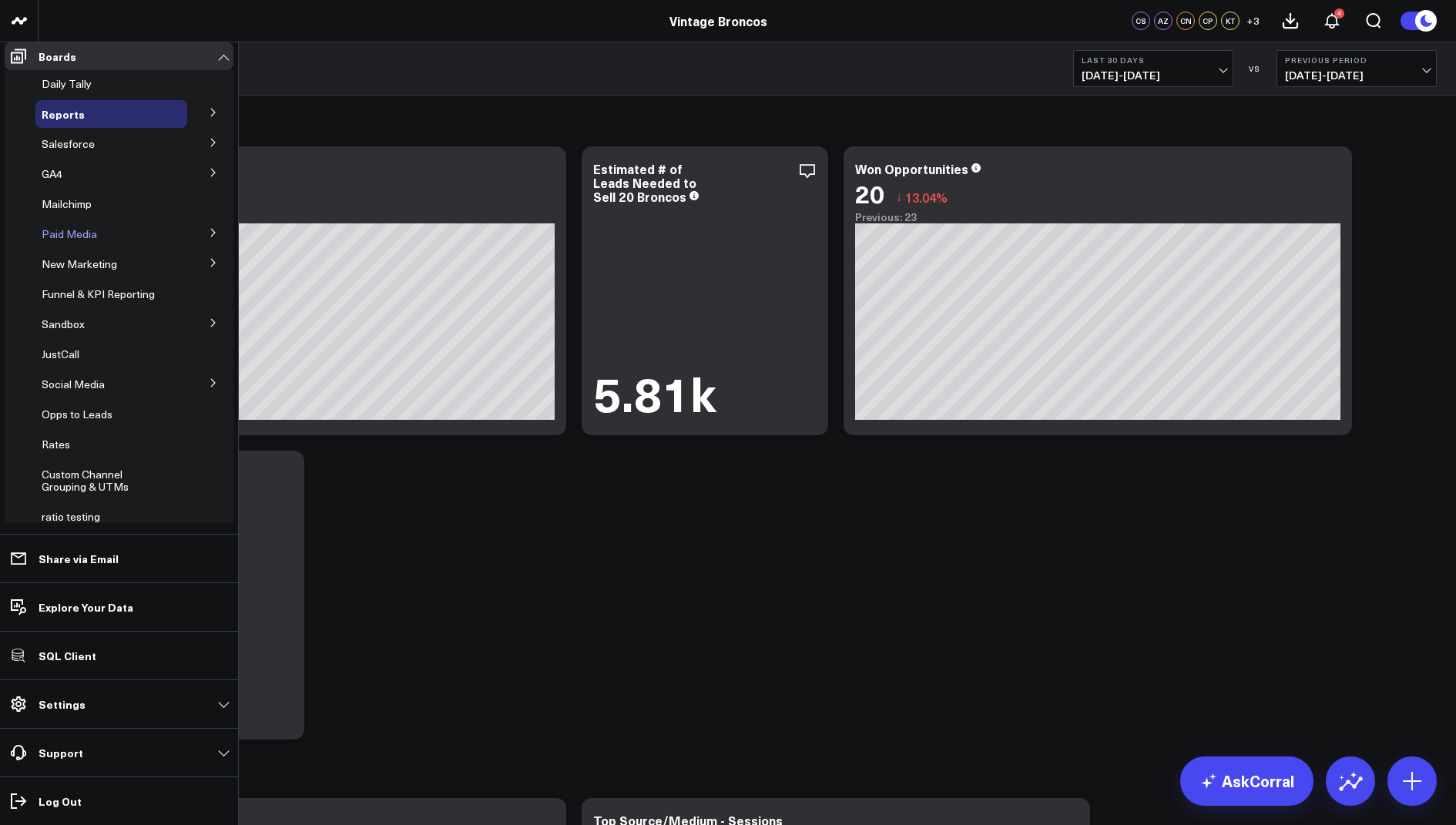
click at [80, 241] on span "Paid Media" at bounding box center [69, 234] width 55 height 15
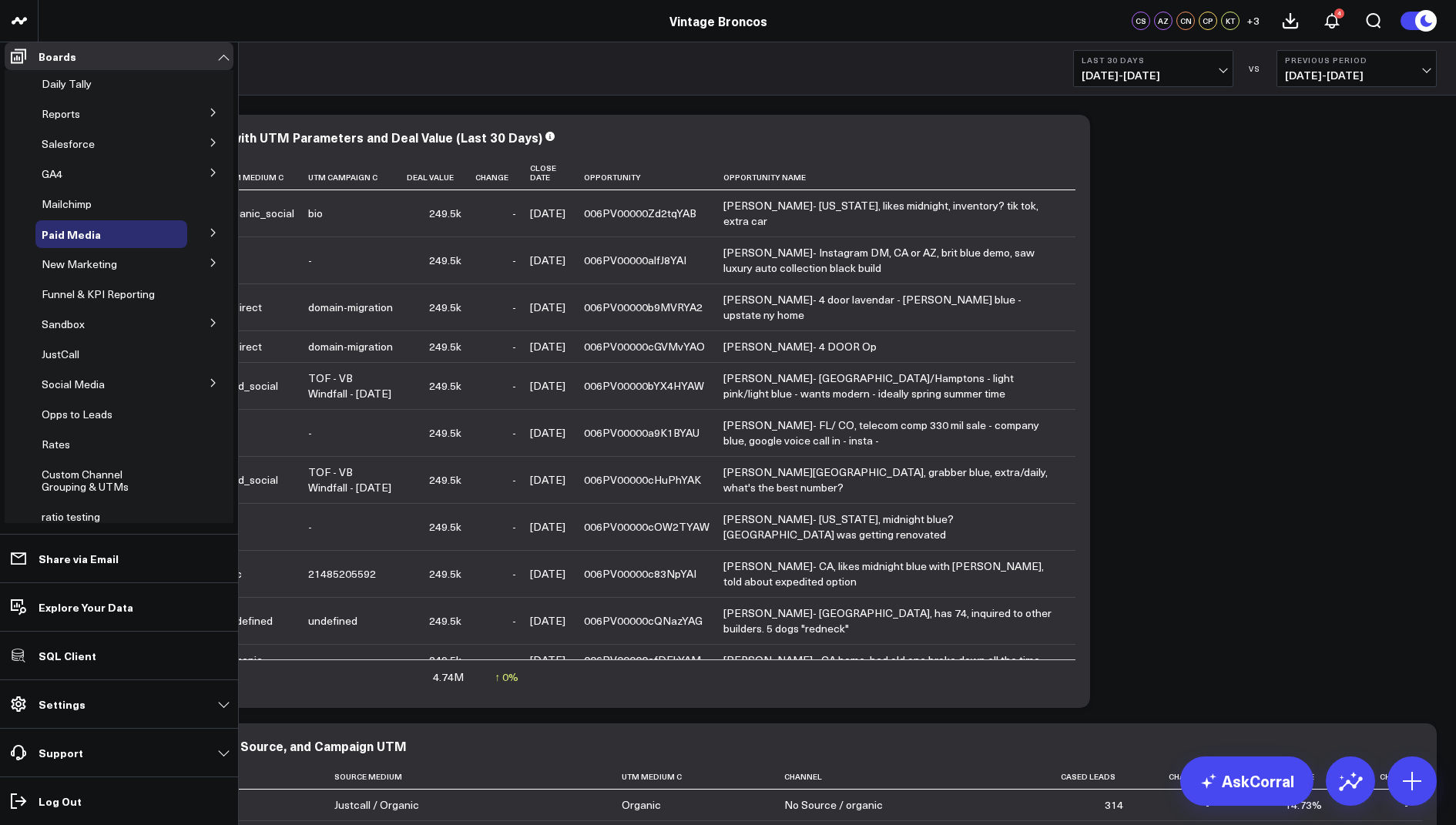
click at [209, 238] on icon at bounding box center [214, 233] width 9 height 9
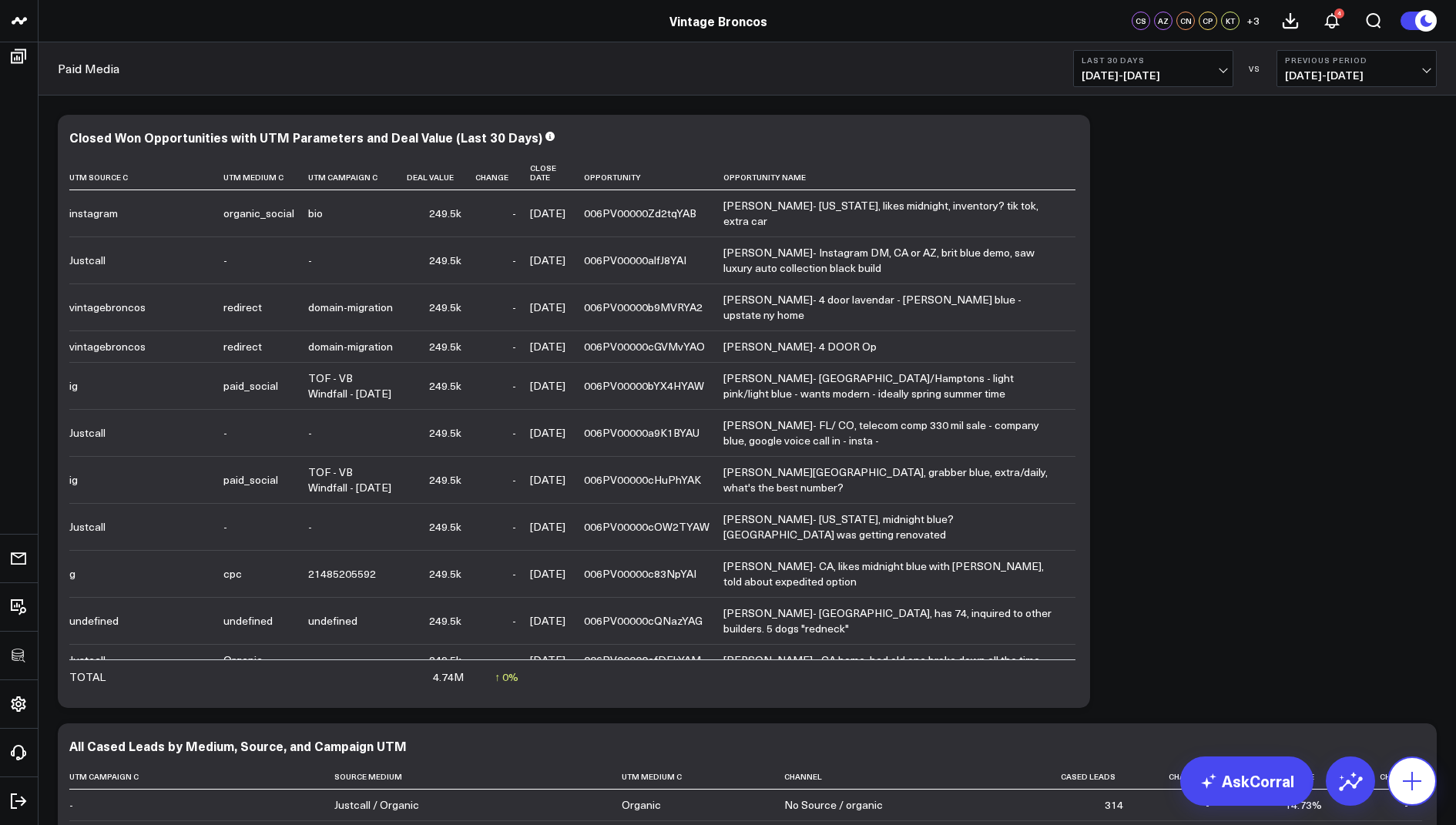
click at [1413, 778] on icon at bounding box center [1411, 781] width 25 height 25
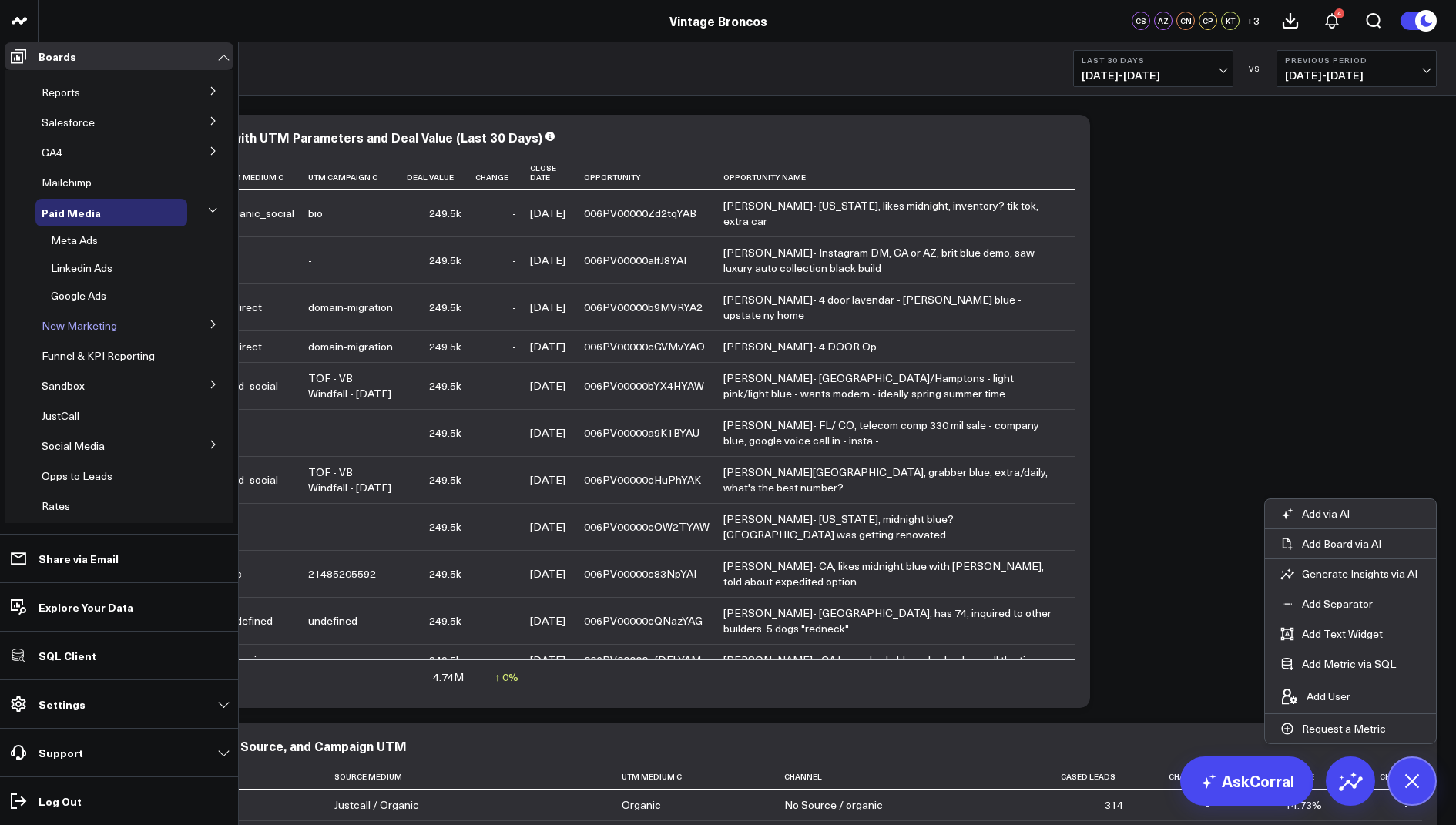
scroll to position [17, 0]
click at [209, 453] on icon at bounding box center [214, 448] width 9 height 9
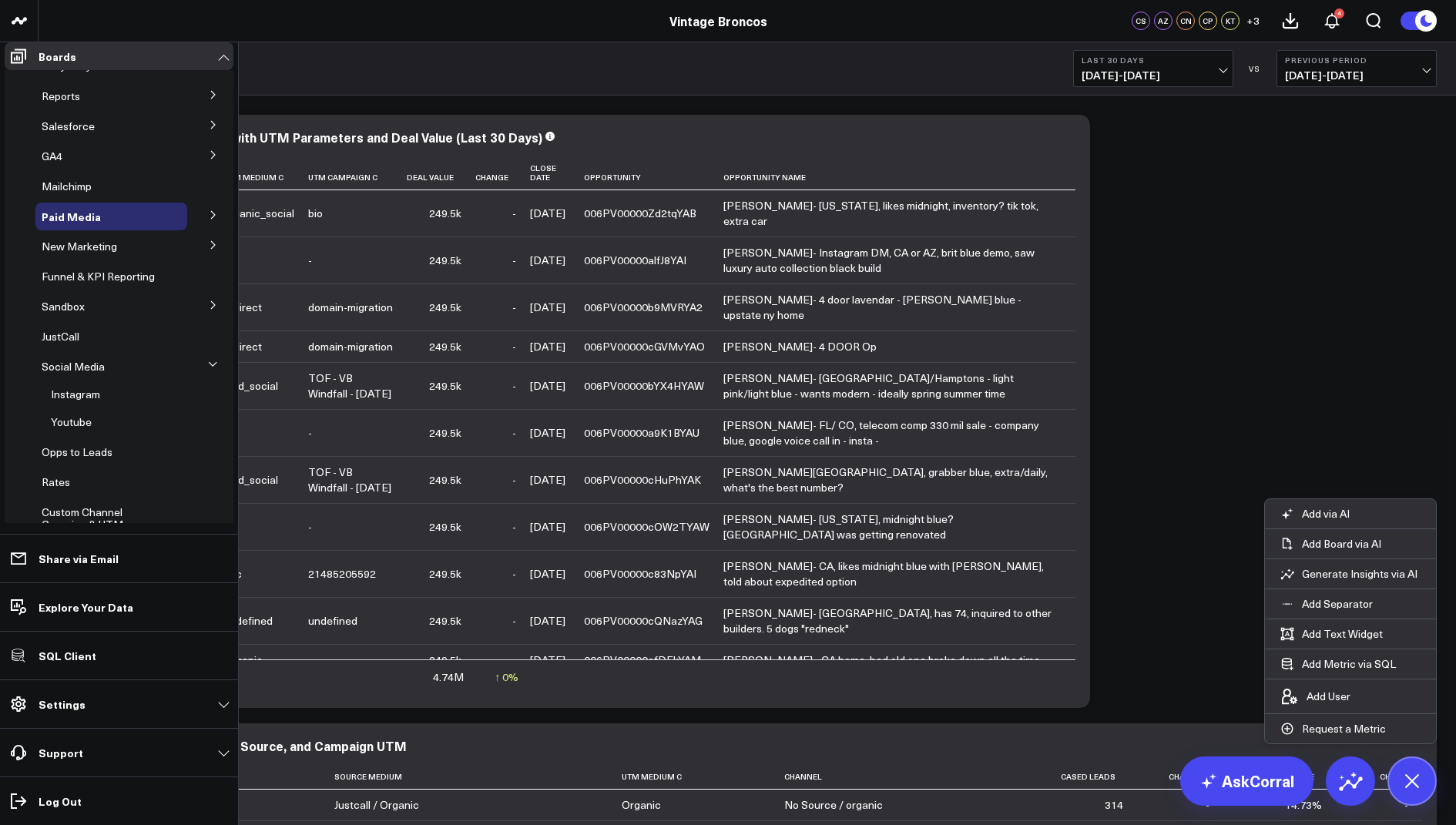
click at [213, 315] on button at bounding box center [214, 304] width 40 height 23
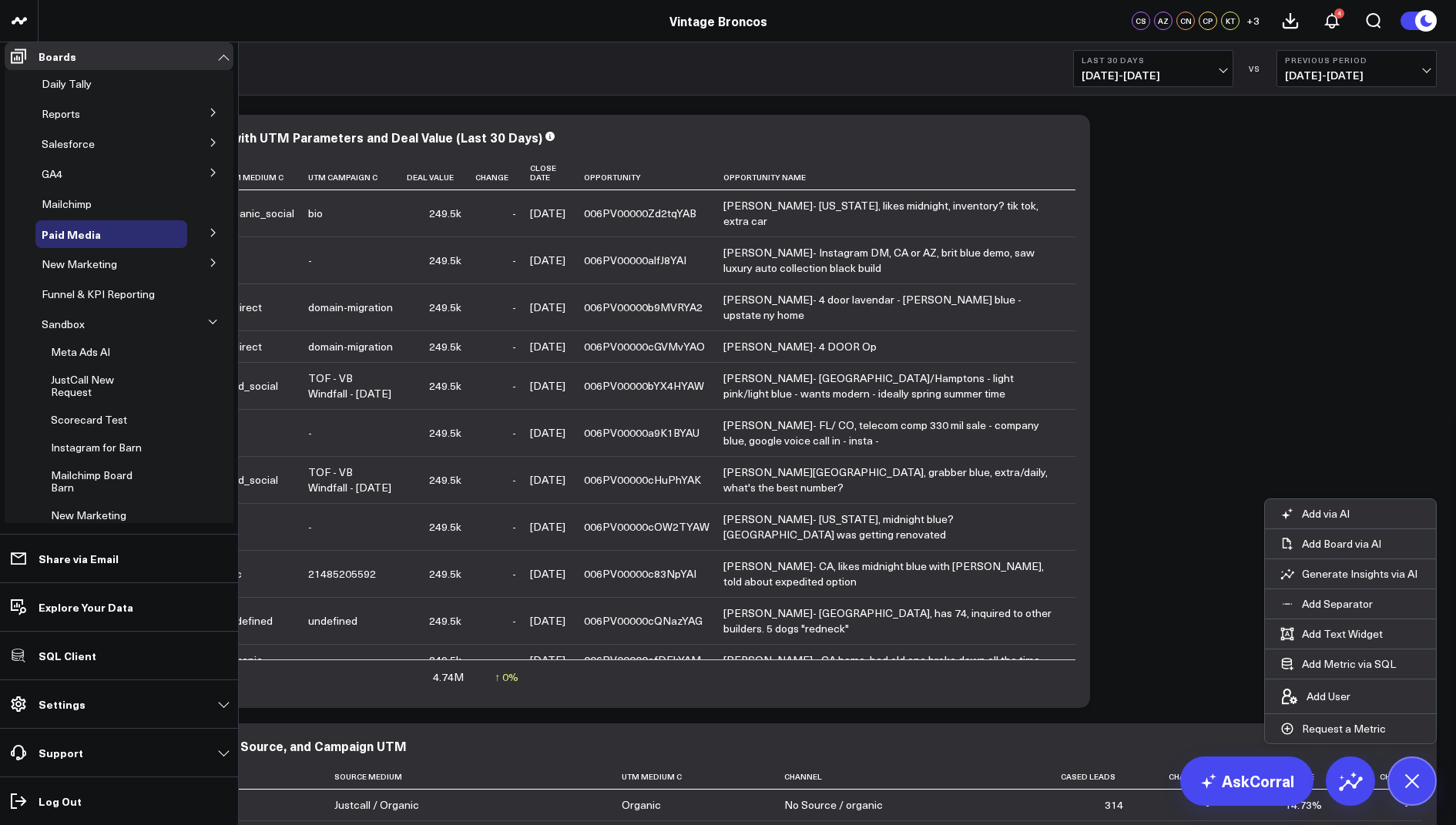
click at [209, 117] on icon at bounding box center [214, 112] width 9 height 9
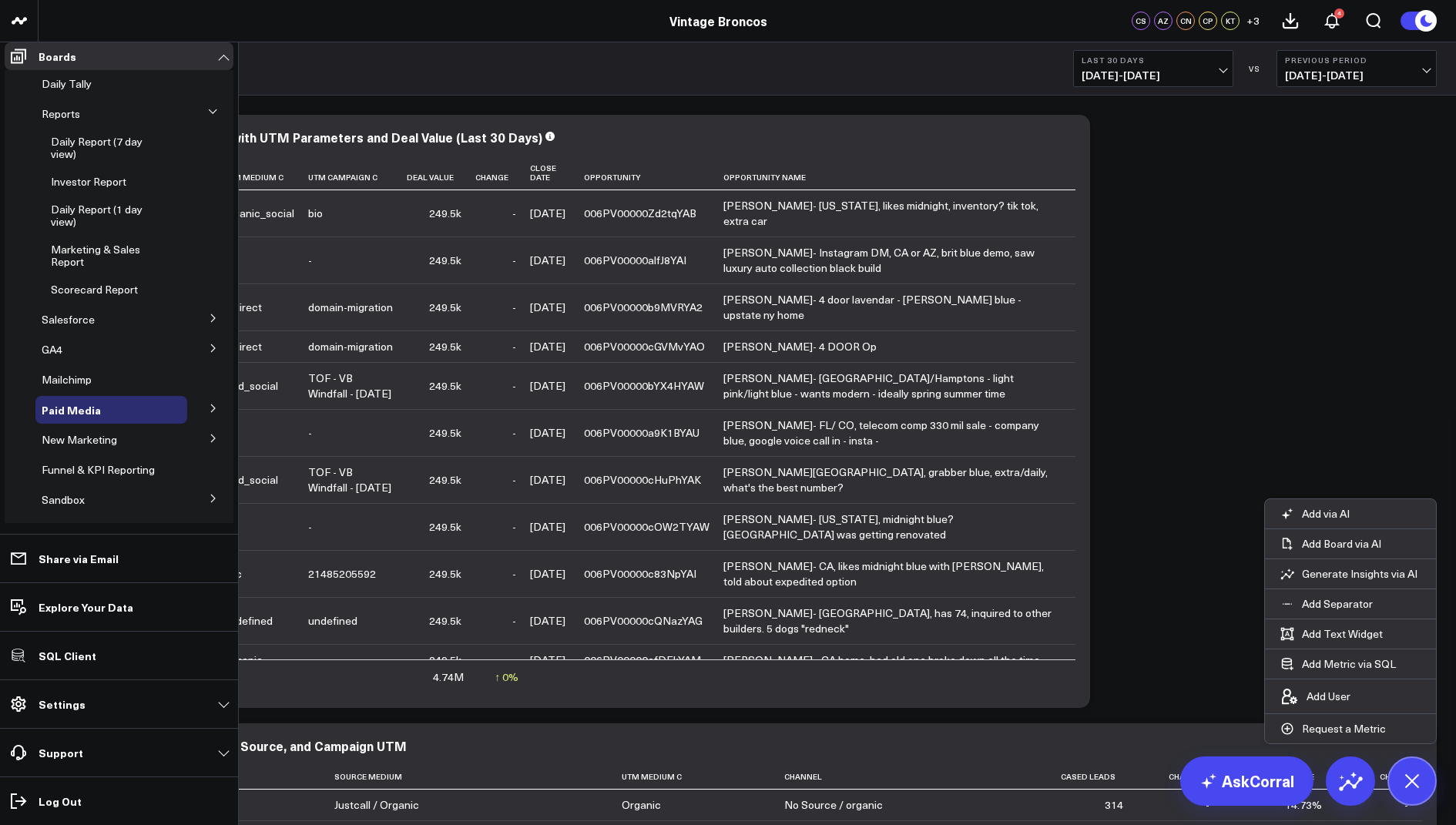
click at [209, 323] on icon at bounding box center [214, 319] width 9 height 9
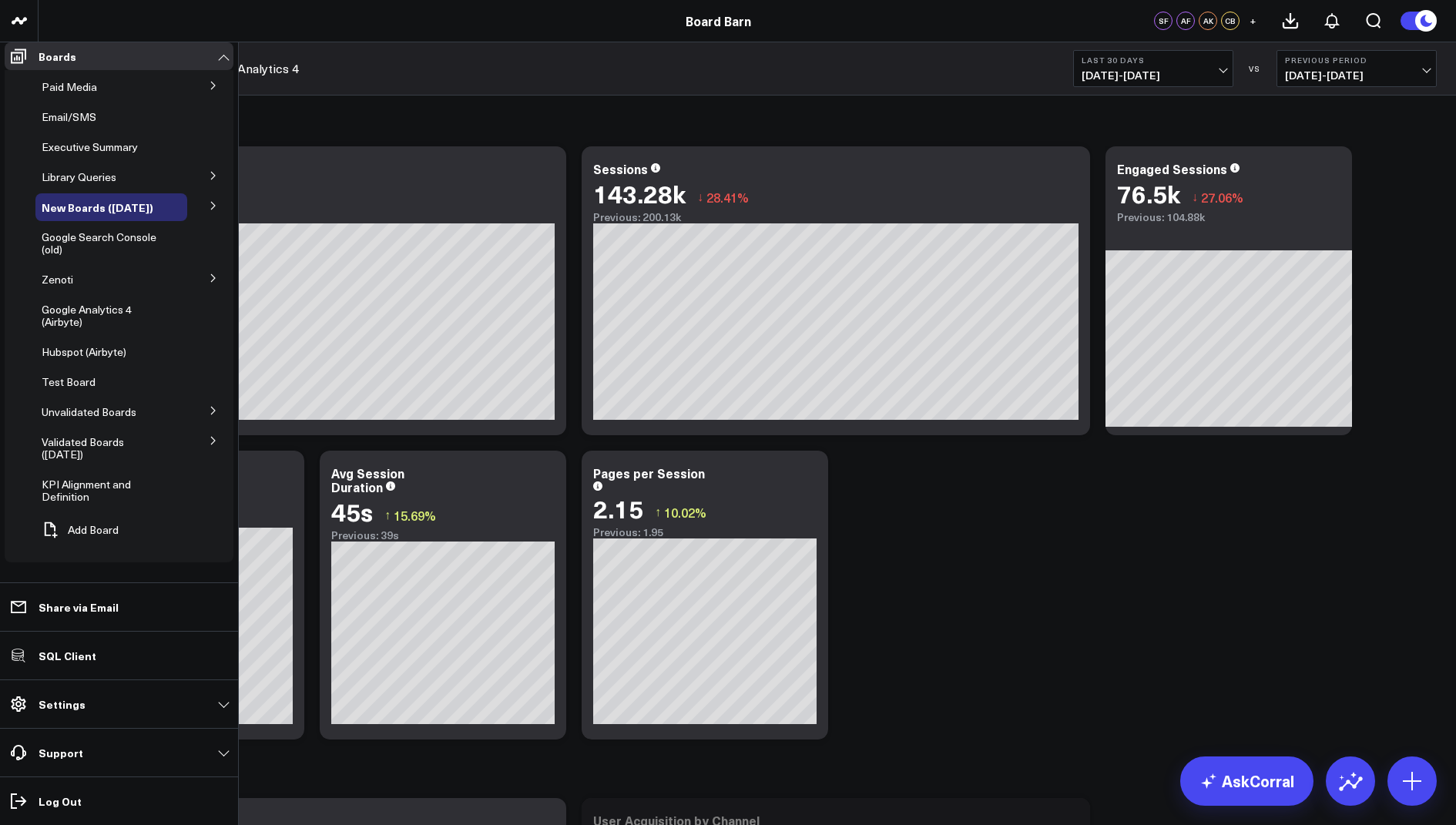
scroll to position [287, 0]
click at [0, 0] on span "Tiktok Ads" at bounding box center [0, 0] width 0 height 0
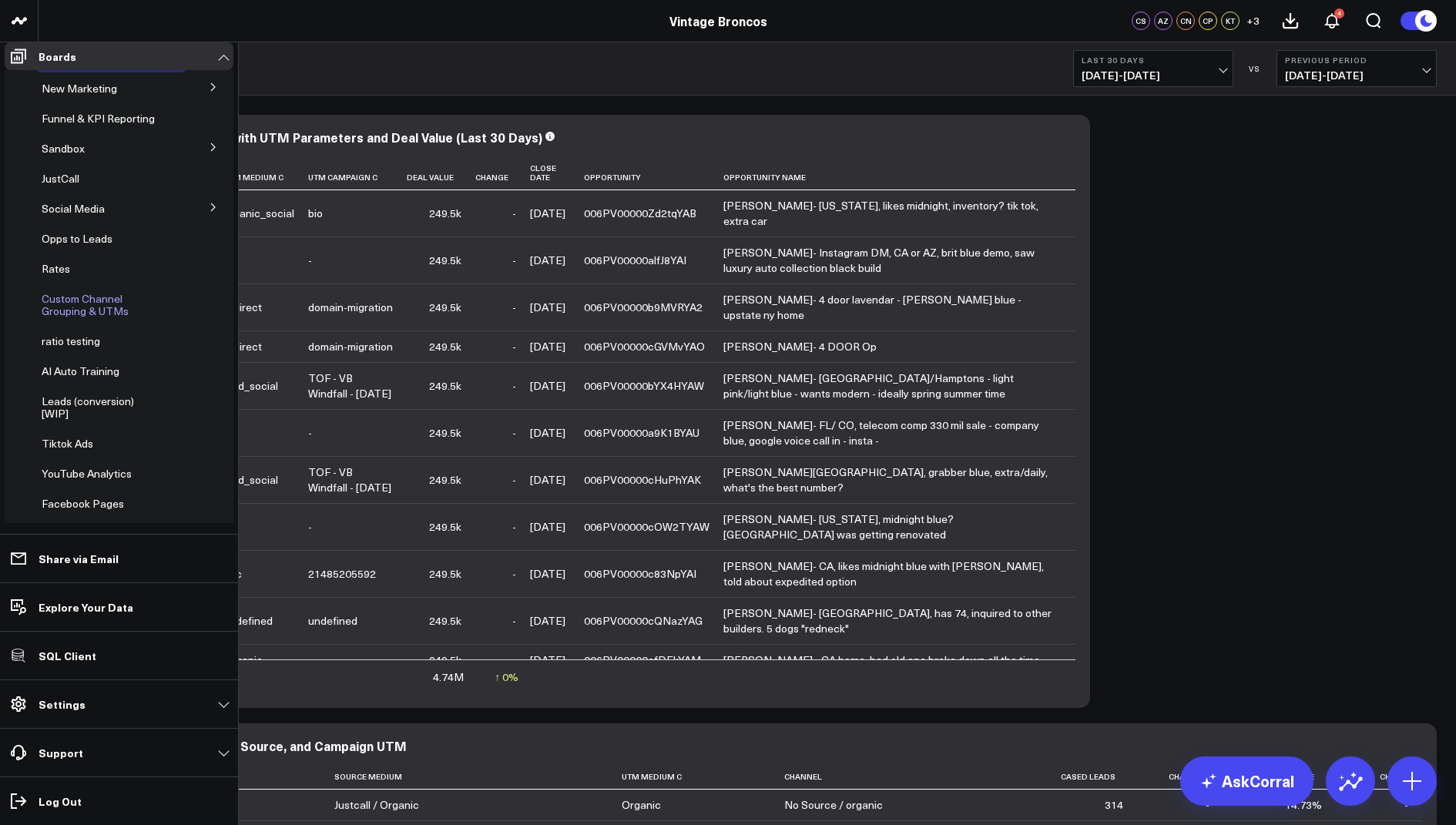
scroll to position [289, 0]
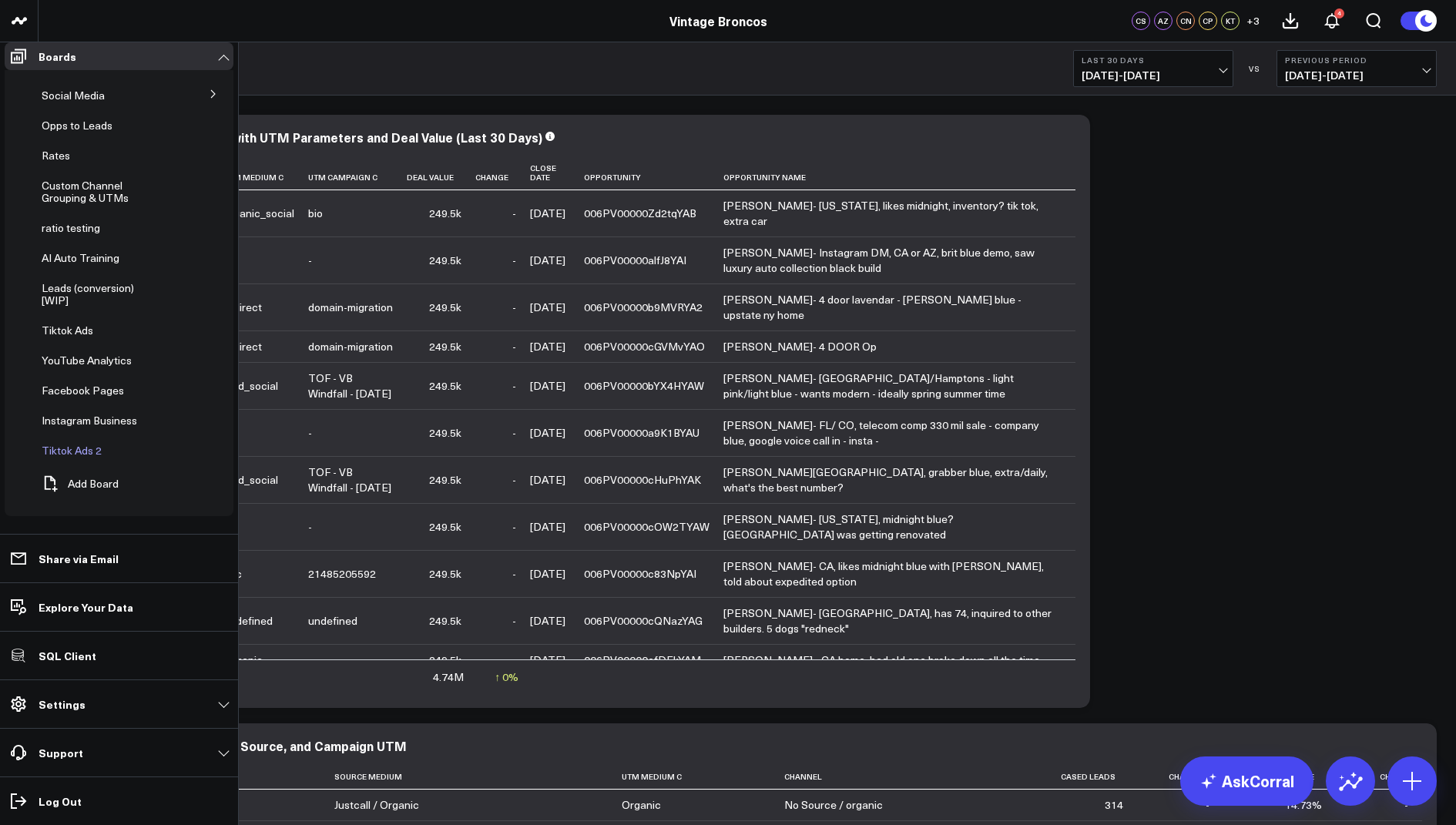
click at [73, 458] on span "Tiktok Ads 2" at bounding box center [71, 450] width 60 height 15
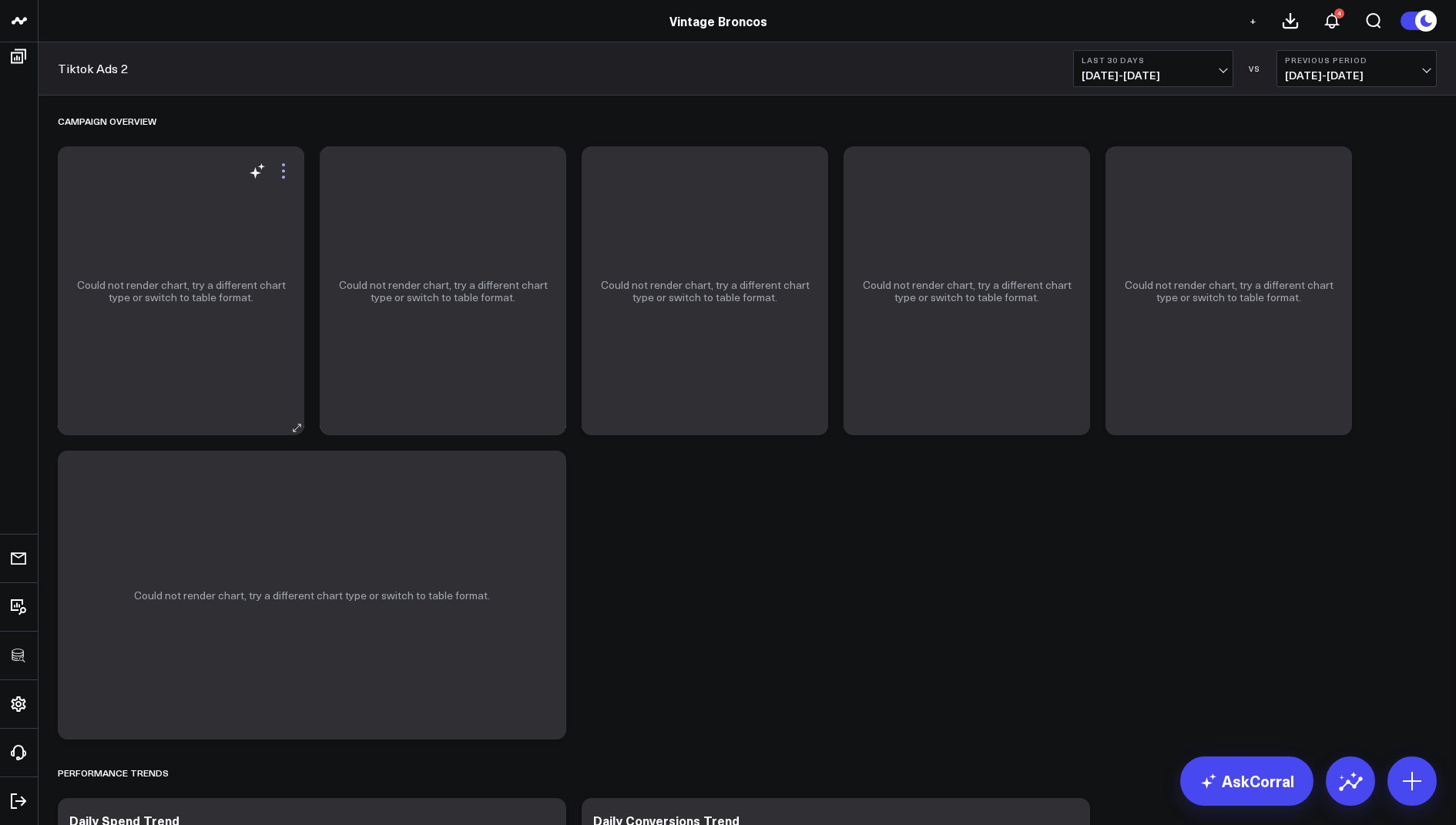
click at [286, 171] on icon at bounding box center [283, 171] width 18 height 18
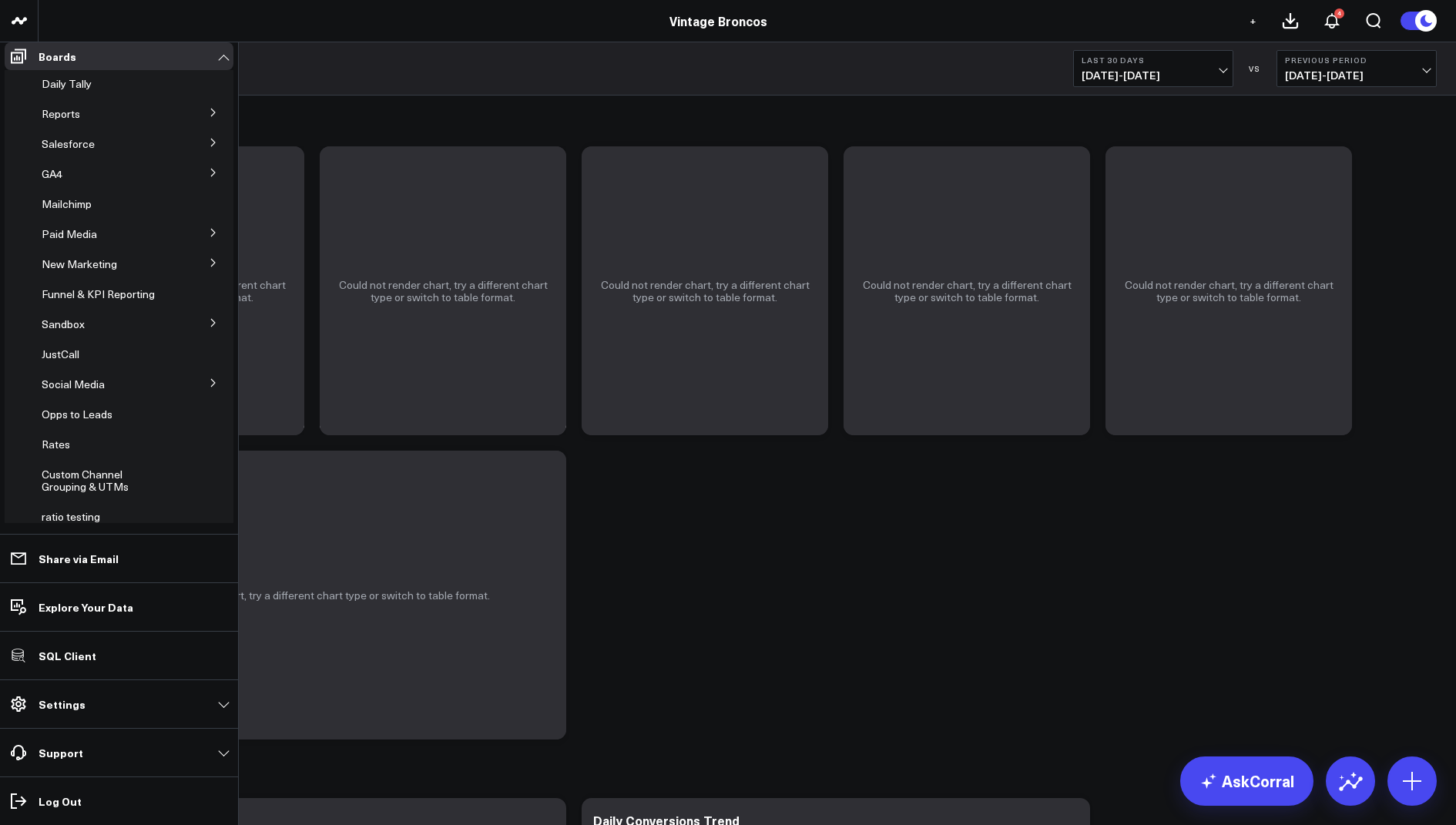
click at [208, 118] on button at bounding box center [214, 111] width 40 height 23
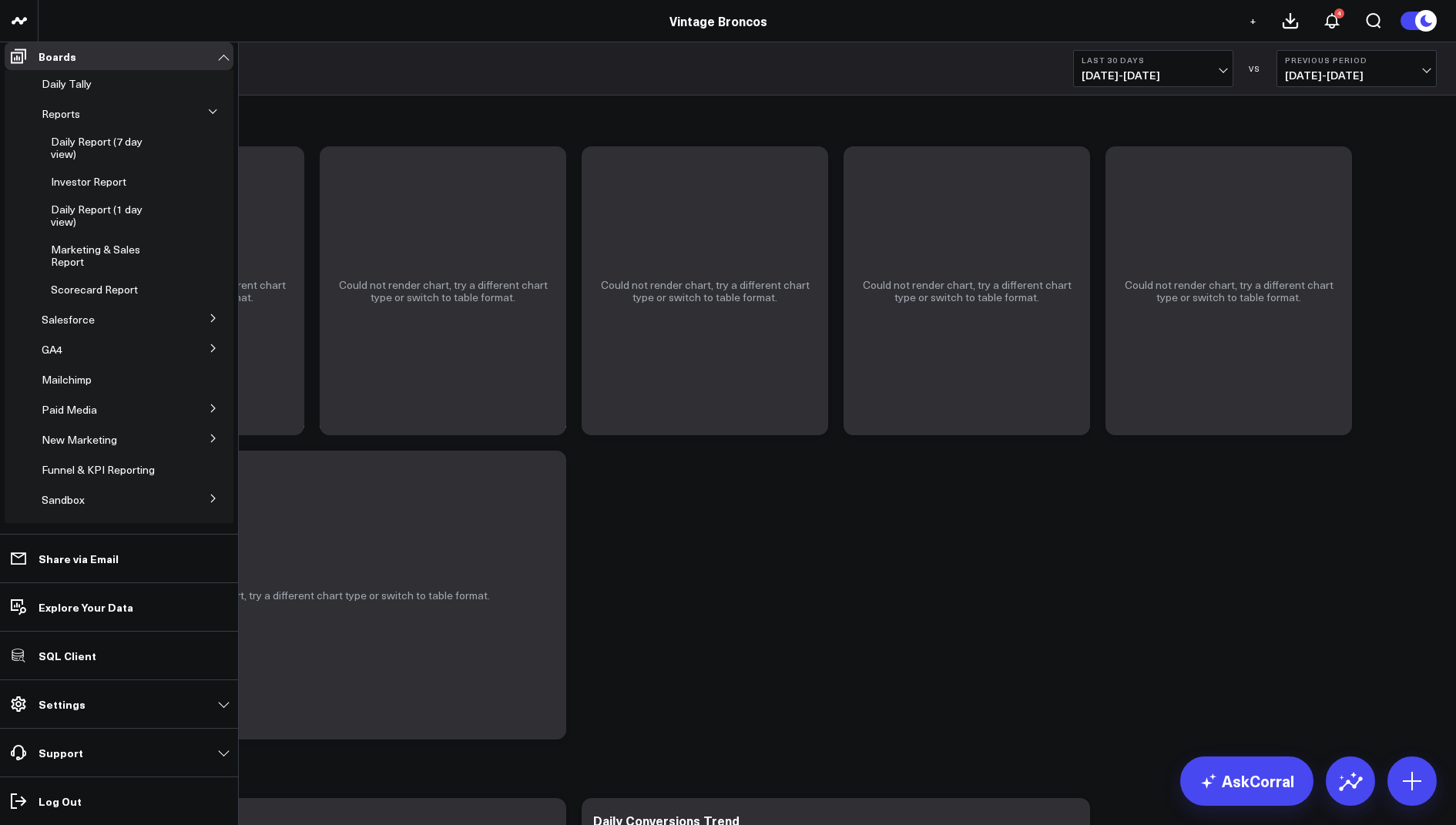
click at [199, 329] on button at bounding box center [214, 317] width 40 height 23
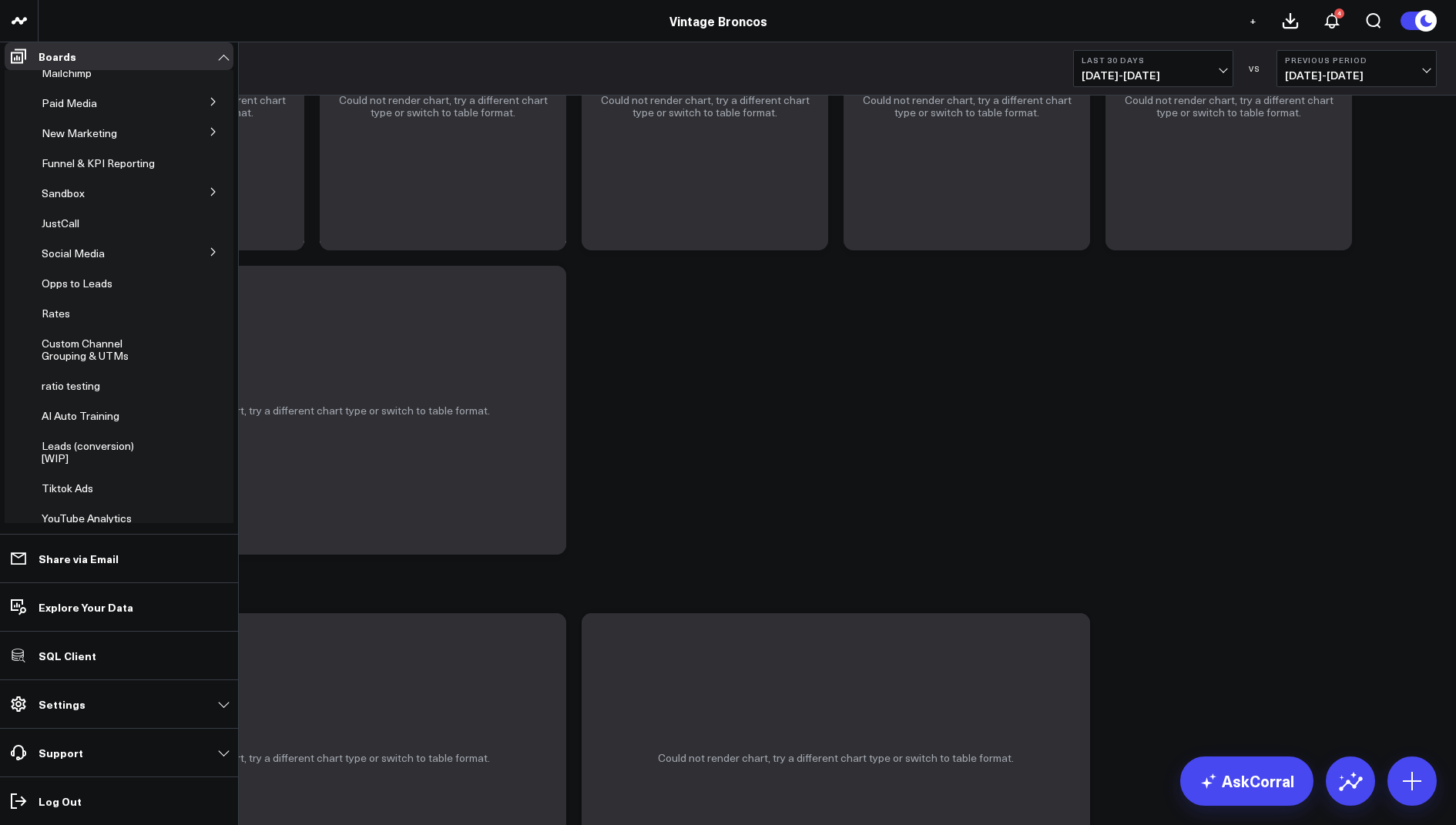
click at [211, 196] on icon at bounding box center [213, 192] width 4 height 7
click at [209, 453] on icon at bounding box center [214, 456] width 9 height 9
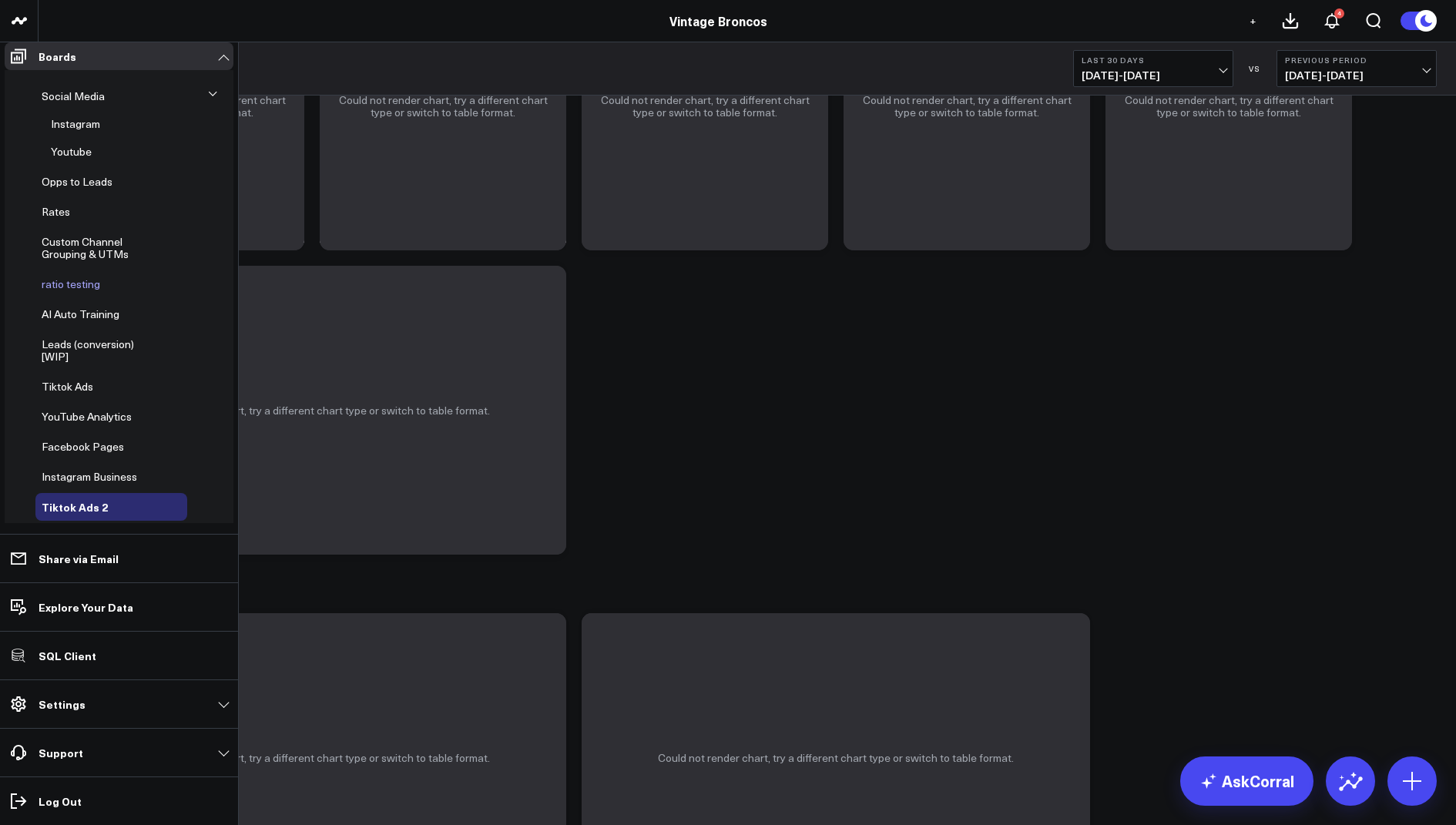
scroll to position [308, 0]
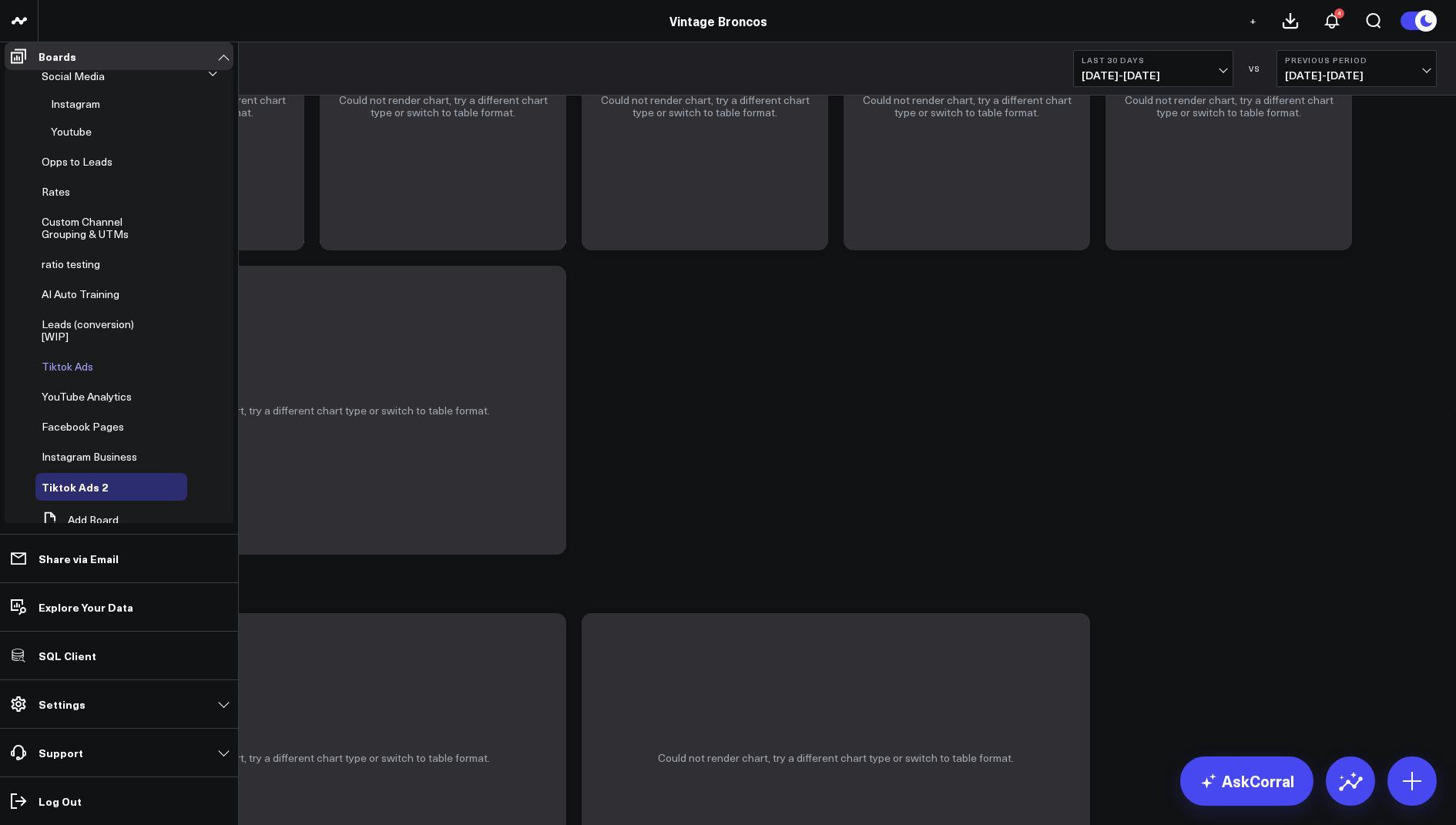
click at [86, 380] on div "Tiktok Ads" at bounding box center [110, 366] width 152 height 28
click at [79, 374] on span "Tiktok Ads" at bounding box center [67, 366] width 52 height 15
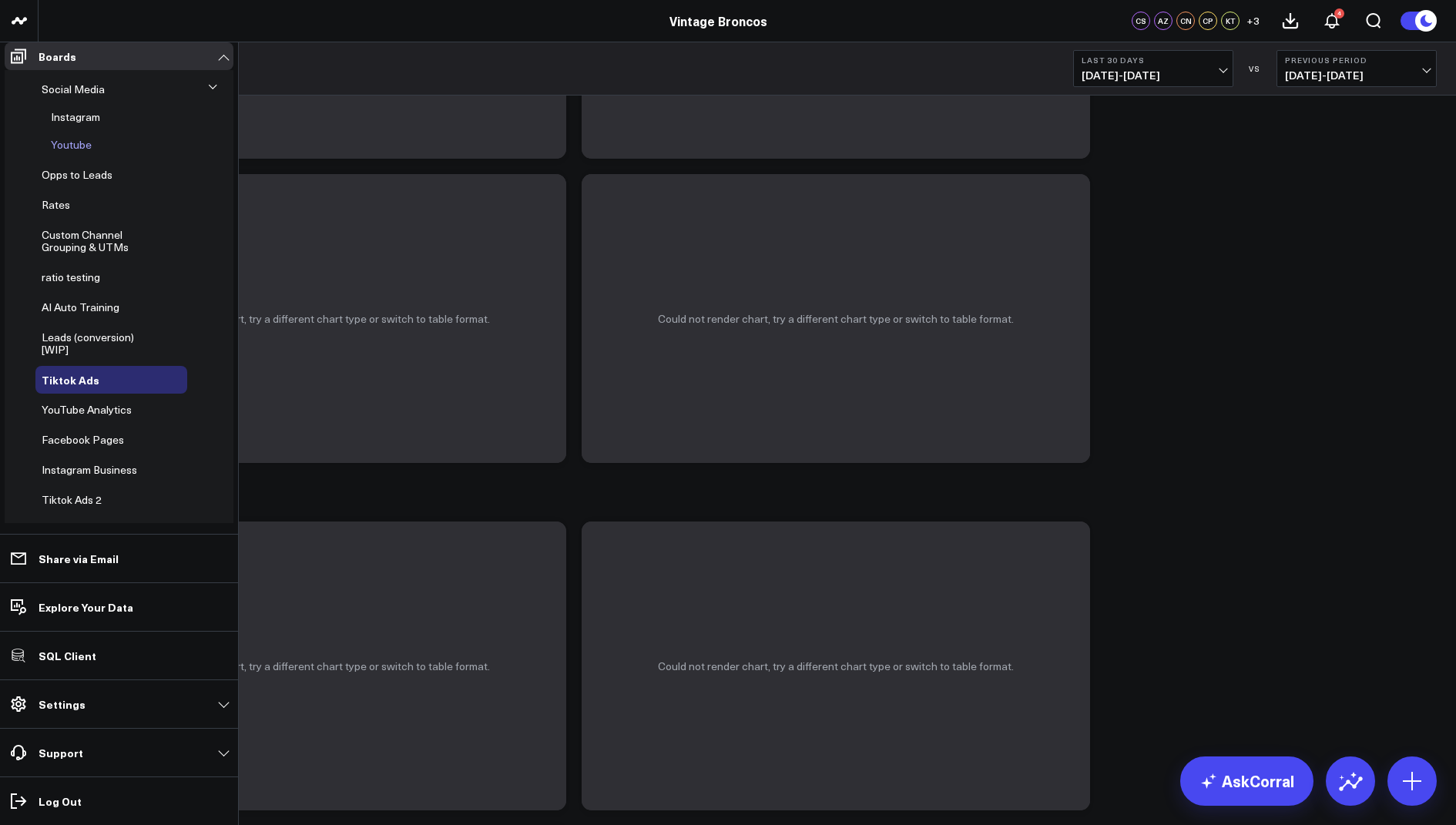
scroll to position [344, 0]
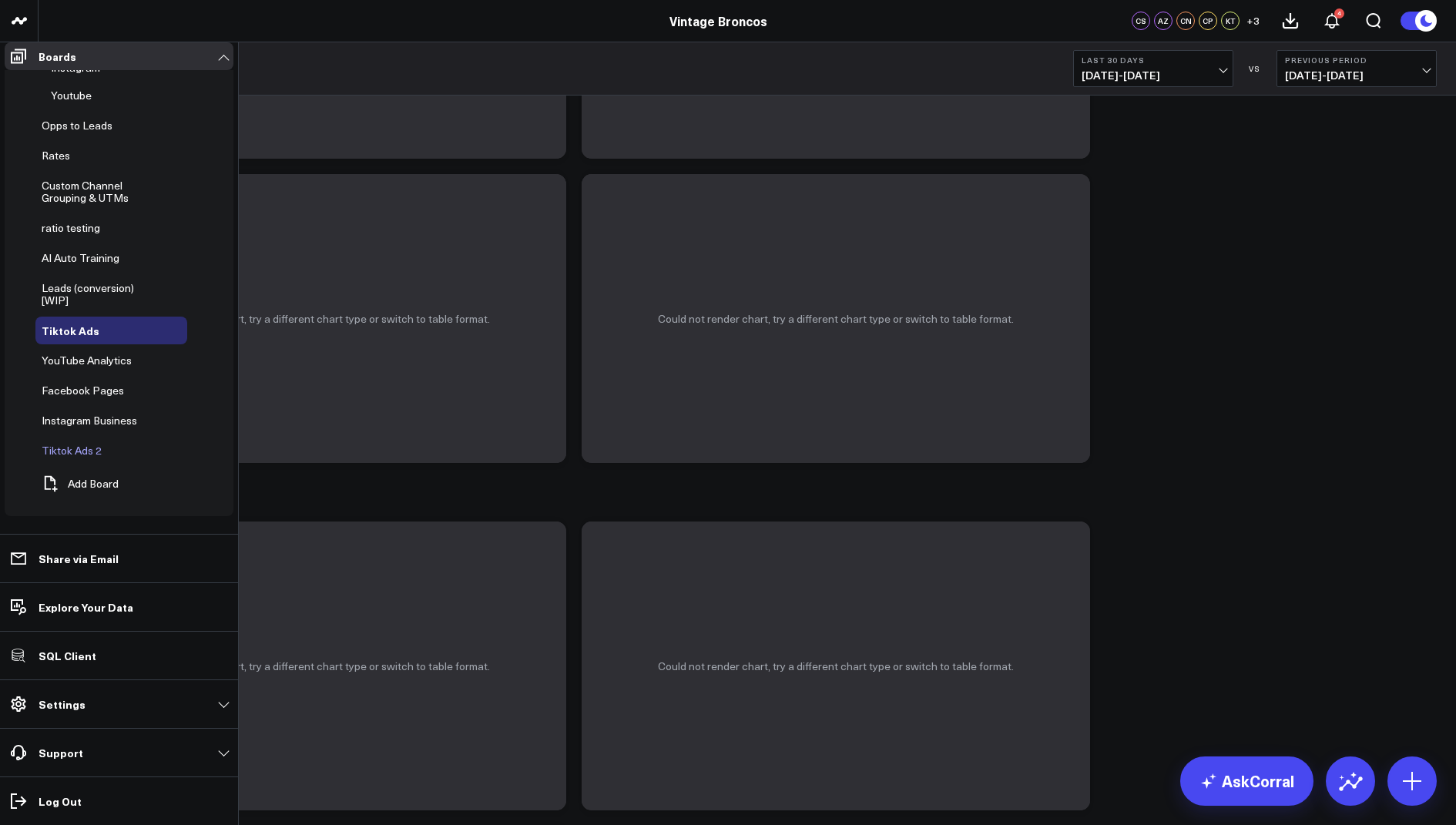
click at [111, 458] on icon at bounding box center [121, 450] width 18 height 18
click at [187, 570] on button "Delete Board" at bounding box center [185, 587] width 130 height 35
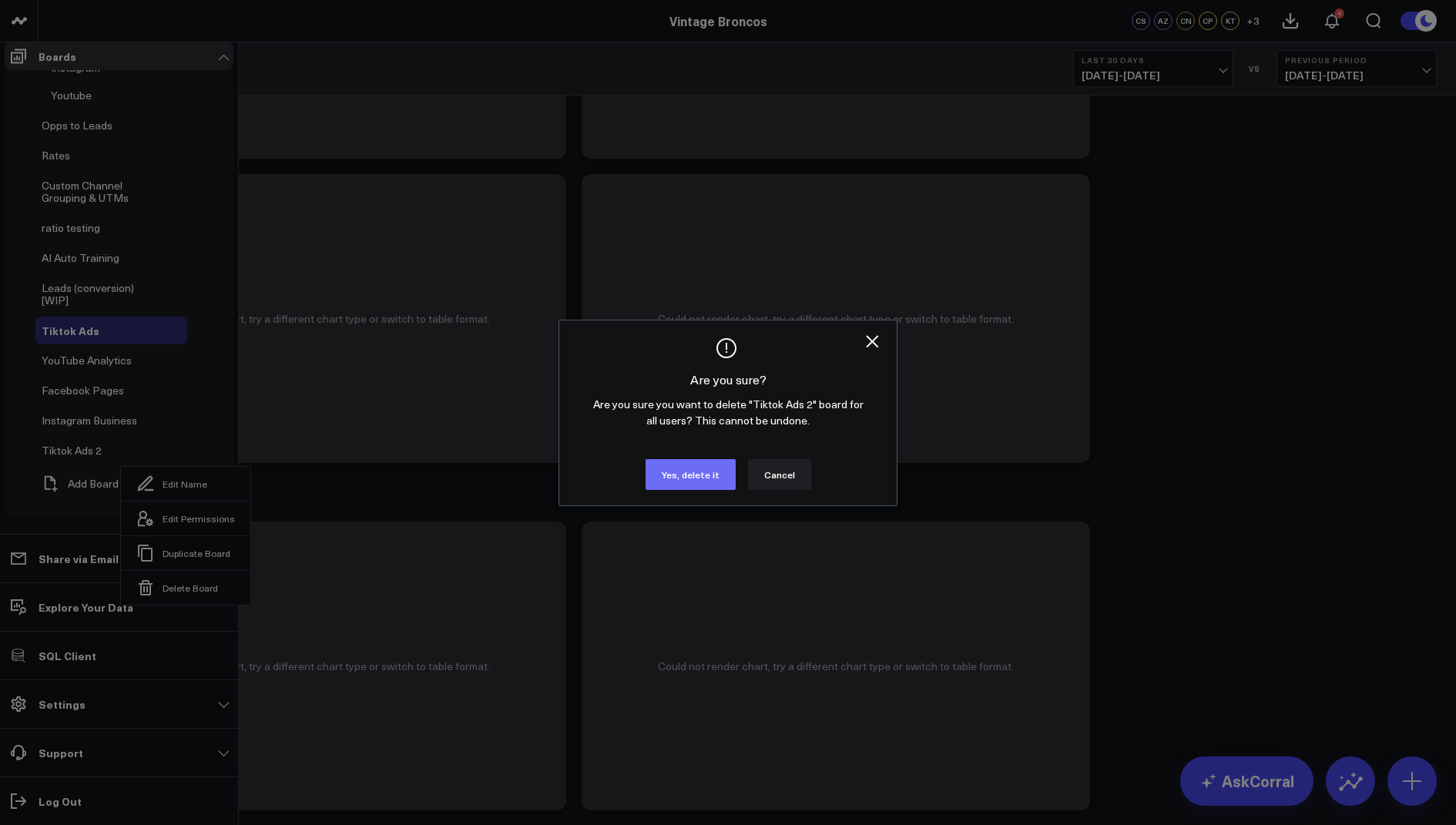
click at [691, 490] on button "Yes, delete it" at bounding box center [690, 474] width 90 height 30
